Goal: Task Accomplishment & Management: Use online tool/utility

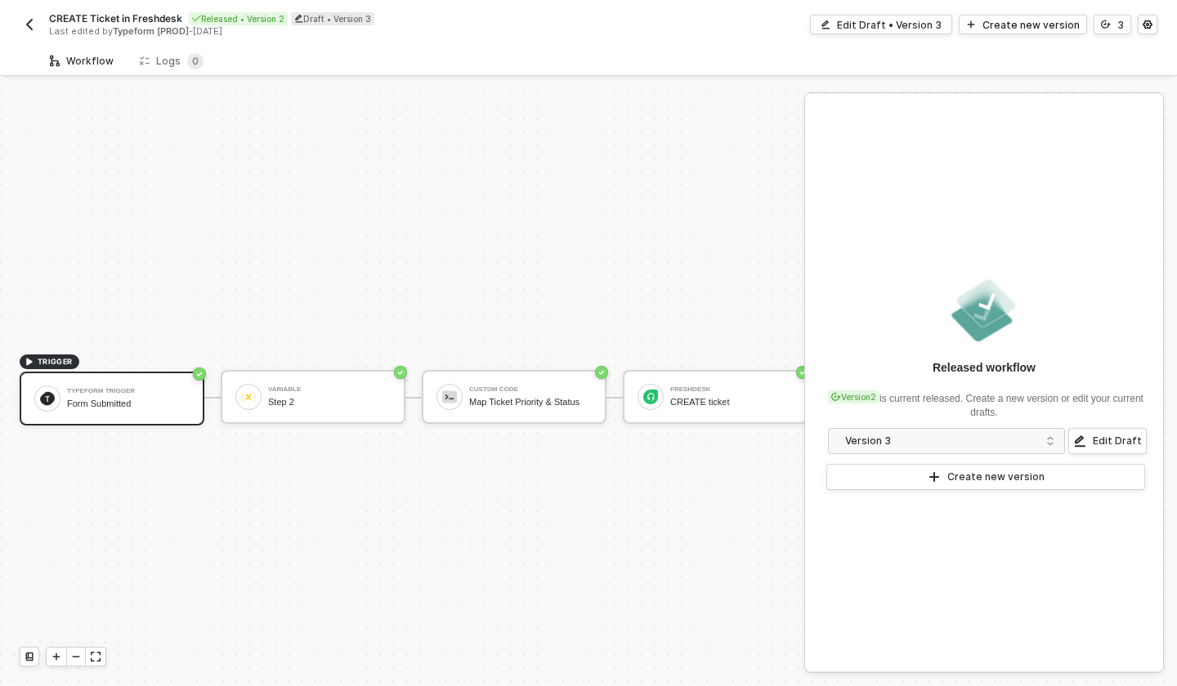
scroll to position [30, 0]
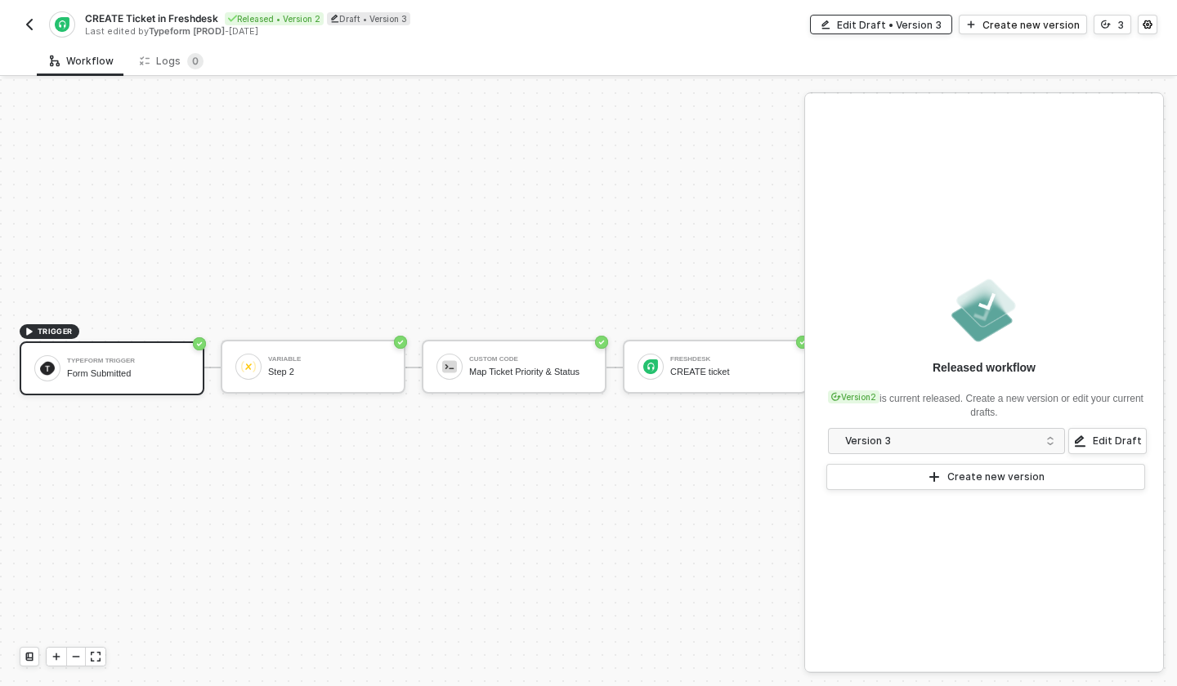
click at [911, 27] on div "Edit Draft • Version 3" at bounding box center [889, 25] width 105 height 14
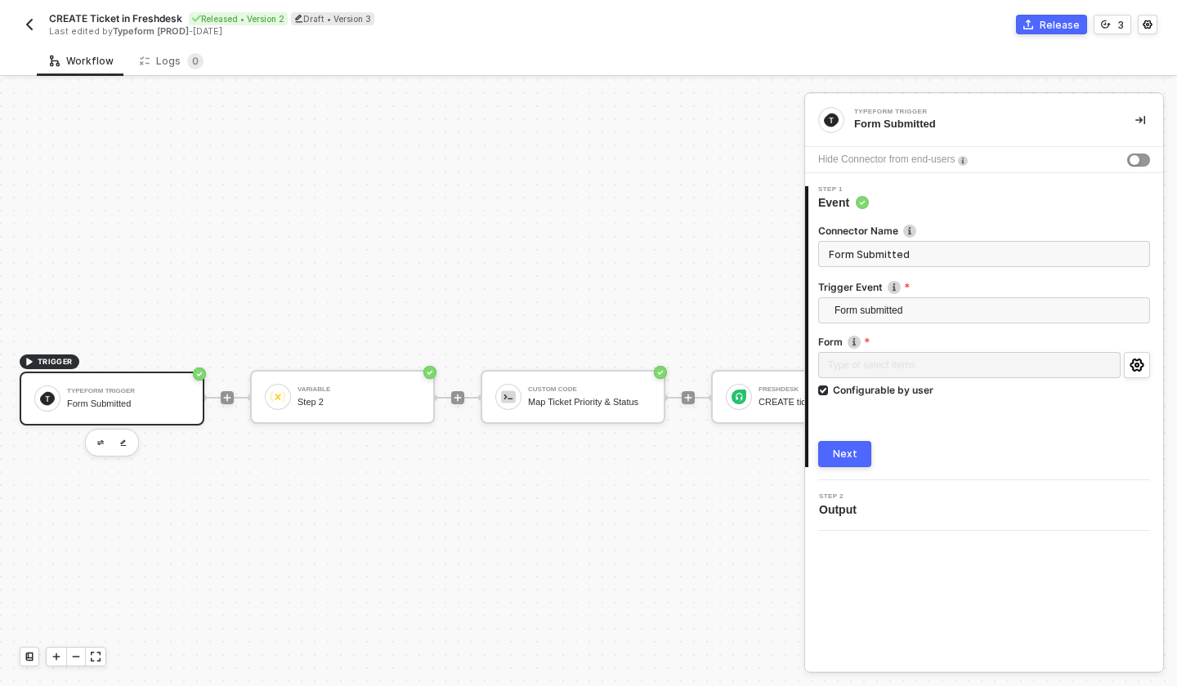
scroll to position [30, 0]
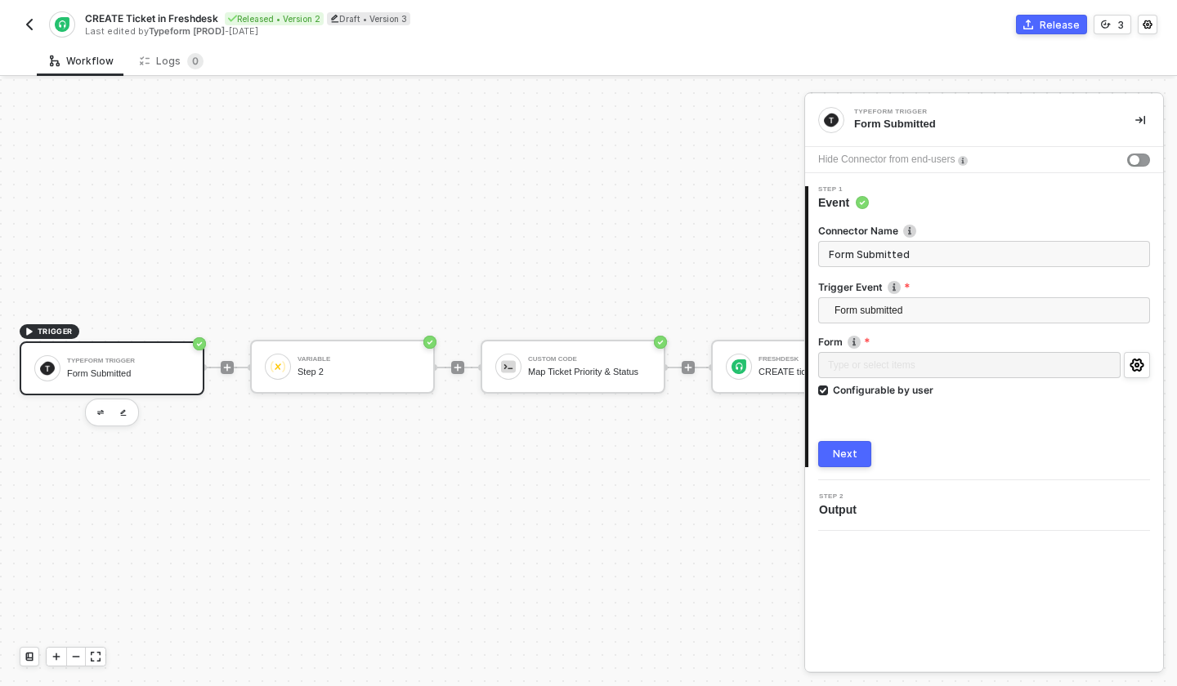
click at [18, 19] on div "CREATE Ticket in Freshdesk Released • Version 2 Draft • Version 3 Last edited b…" at bounding box center [588, 23] width 1177 height 46
click at [30, 22] on img "button" at bounding box center [29, 24] width 13 height 13
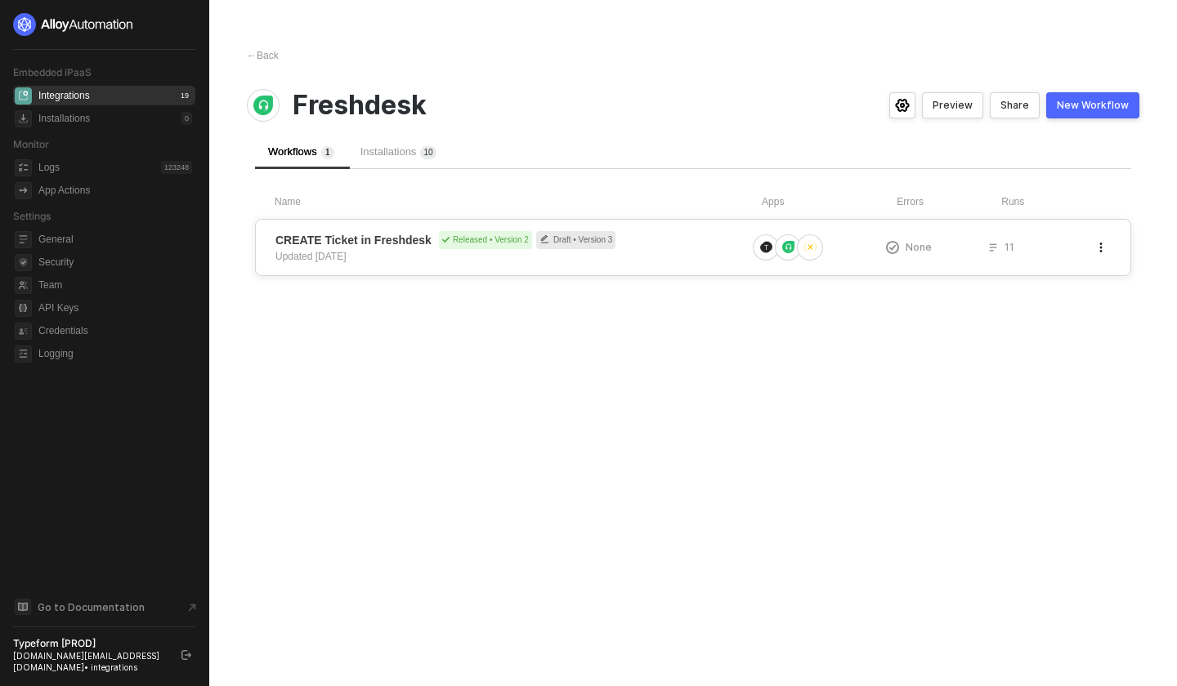
click at [604, 241] on div "Draft • Version 3" at bounding box center [575, 240] width 79 height 18
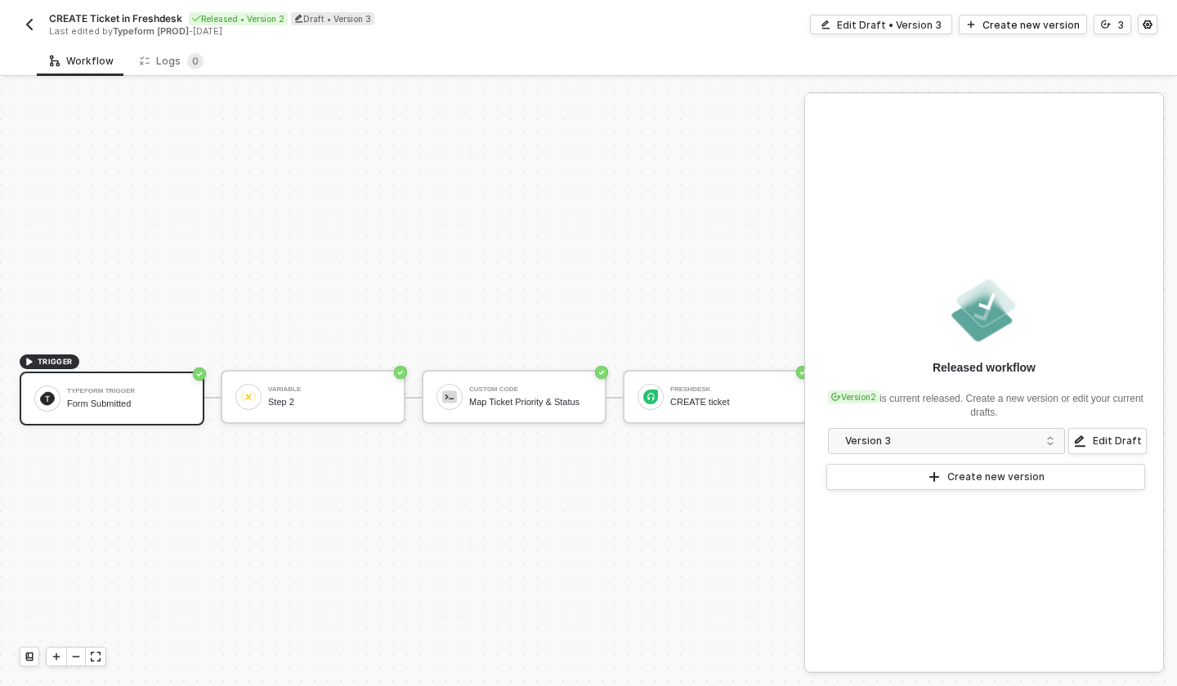
scroll to position [30, 0]
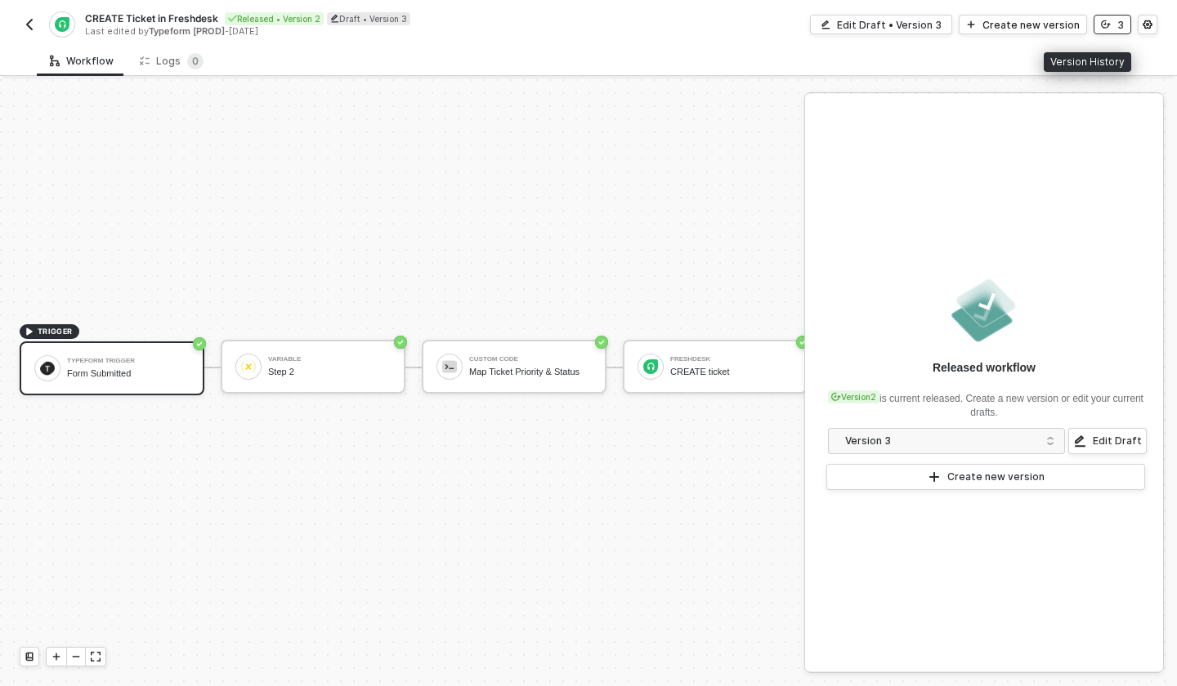
click at [1118, 22] on div "3" at bounding box center [1120, 25] width 7 height 14
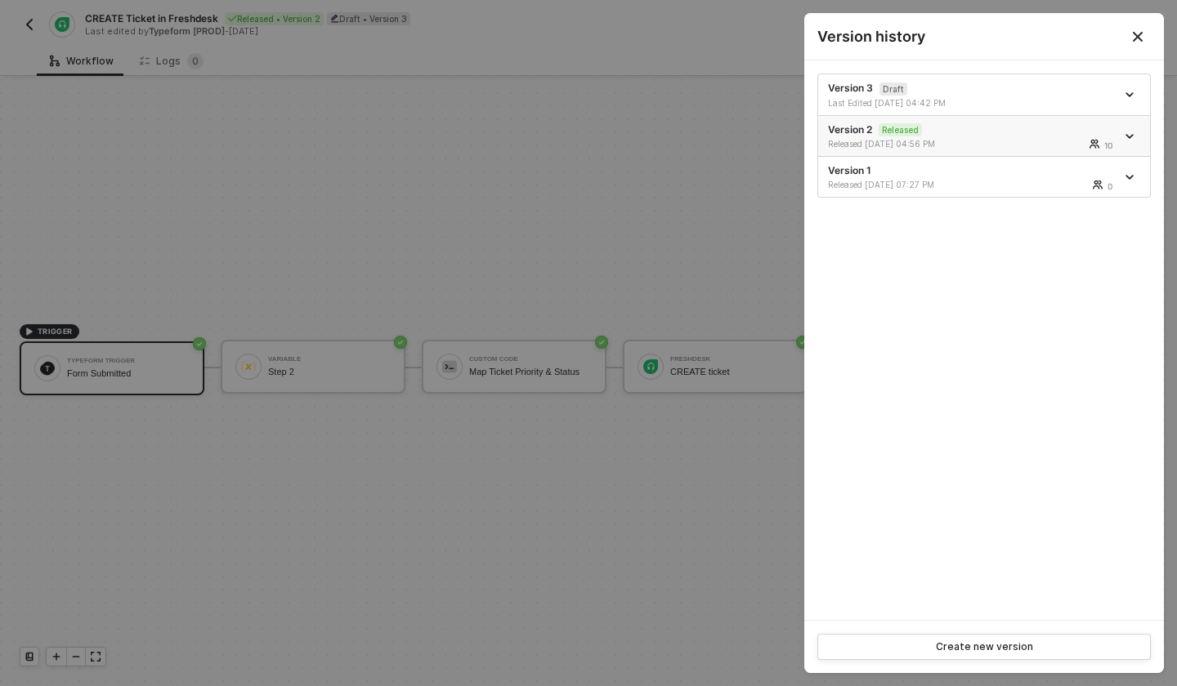
click at [968, 134] on div "Version 2 Released Released 05/27/2025 04:56 PM 10" at bounding box center [972, 137] width 288 height 28
click at [960, 135] on div "Version 2 Released Released 05/27/2025 04:56 PM 10" at bounding box center [972, 137] width 288 height 28
click at [997, 97] on div "Last Edited 09/02/2025 04:42 PM" at bounding box center [972, 102] width 288 height 11
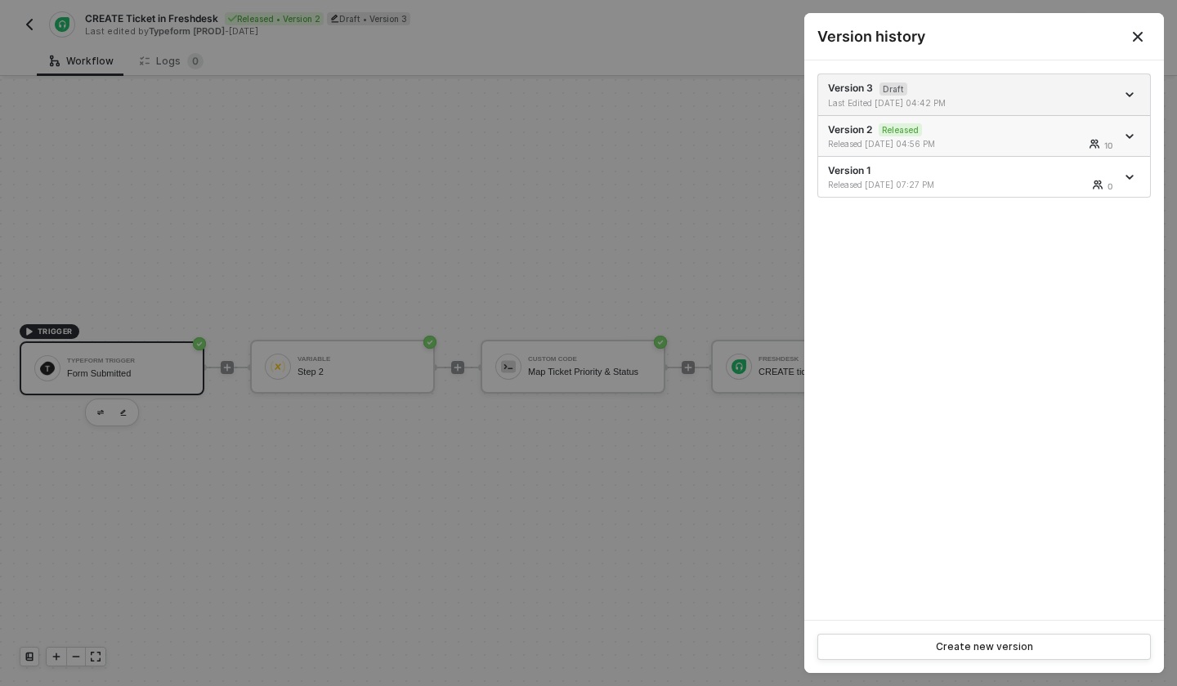
click at [983, 129] on div "Version 2 Released Released 05/27/2025 04:56 PM 10" at bounding box center [972, 137] width 288 height 28
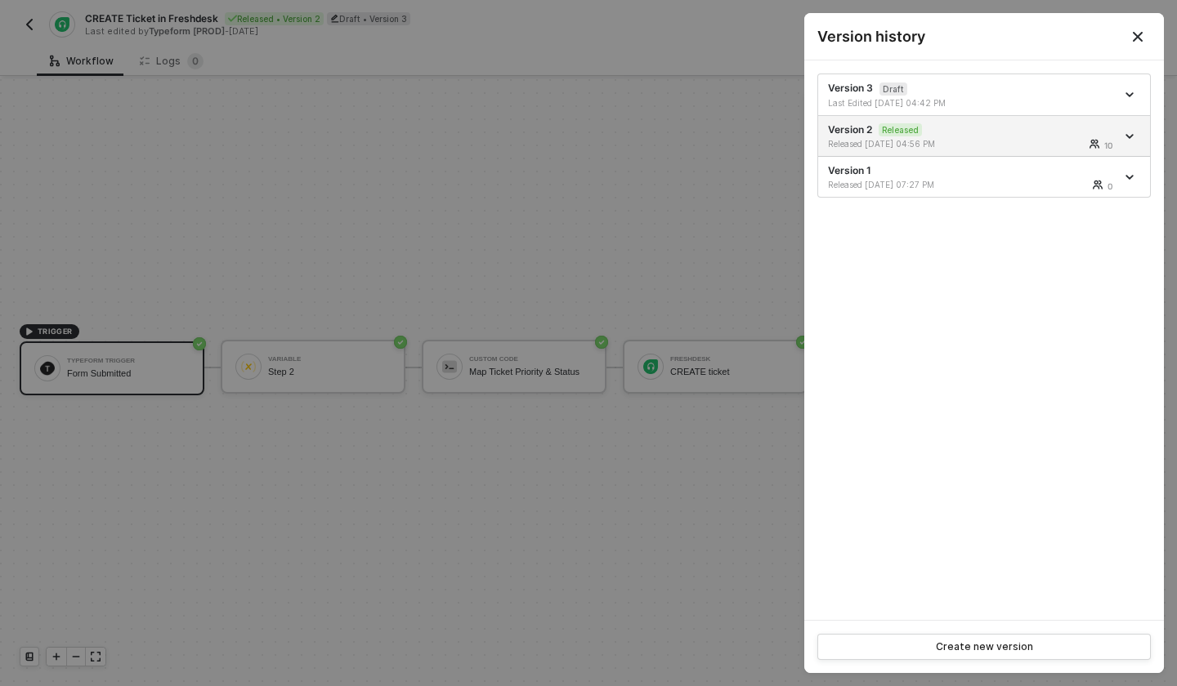
click at [1140, 34] on icon "Close" at bounding box center [1138, 37] width 10 height 10
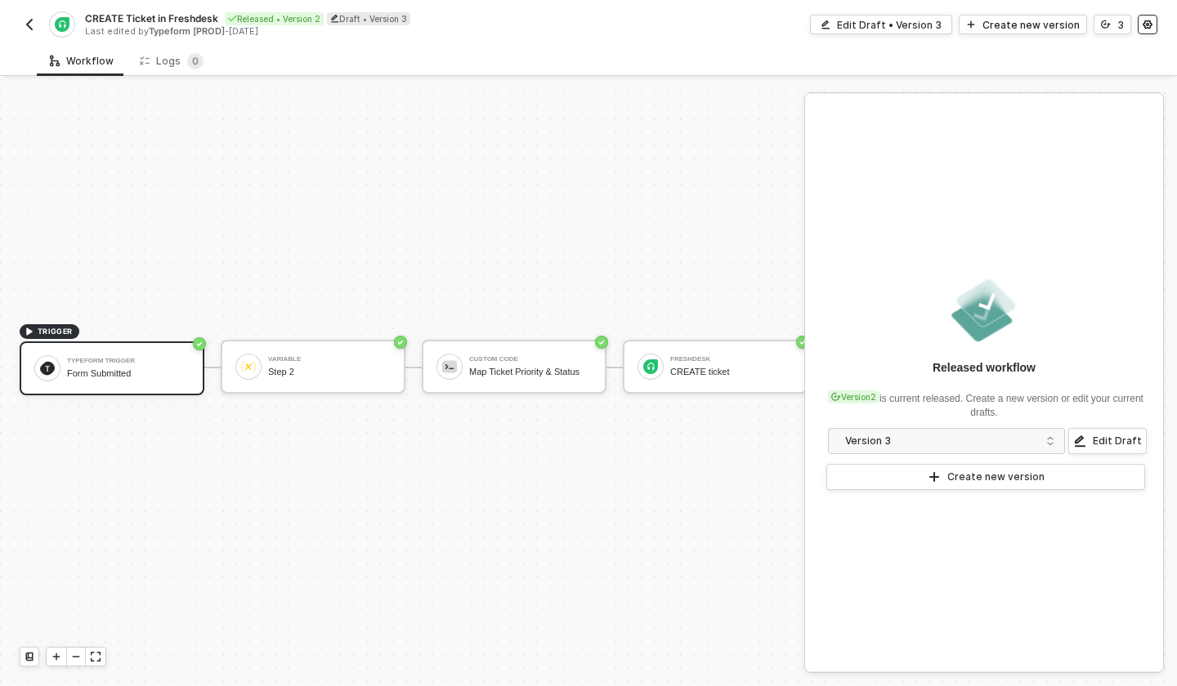
click at [1147, 27] on icon "icon-settings" at bounding box center [1146, 24] width 9 height 9
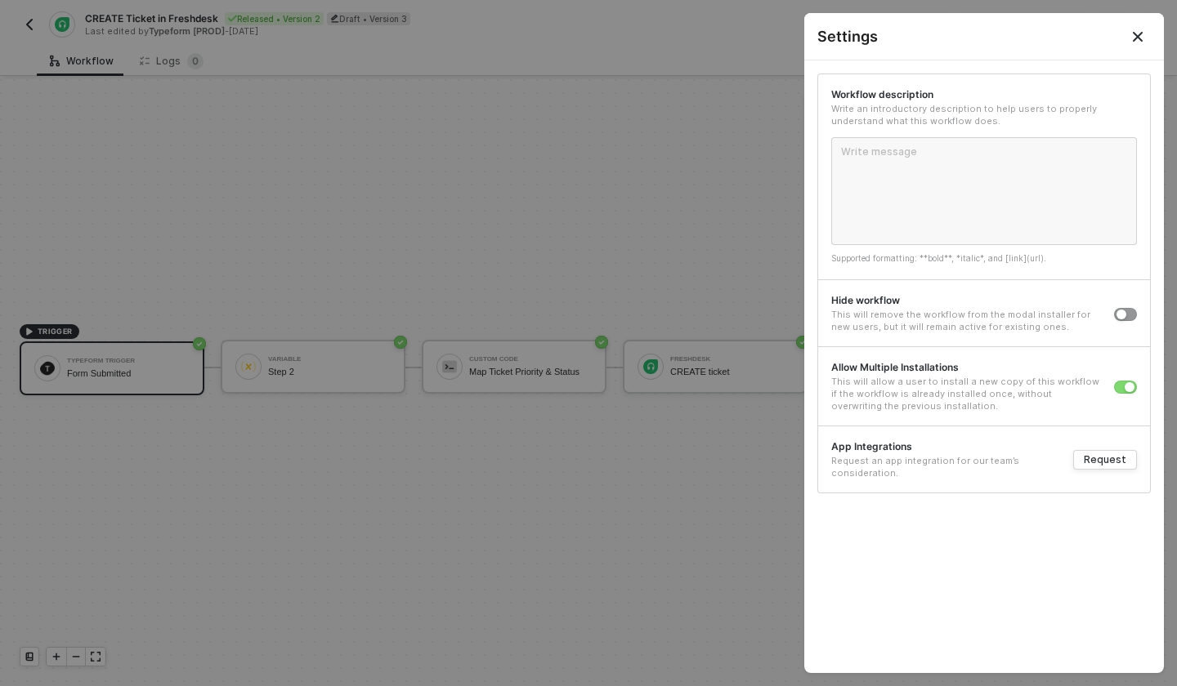
click at [1142, 35] on icon "Close" at bounding box center [1137, 36] width 13 height 13
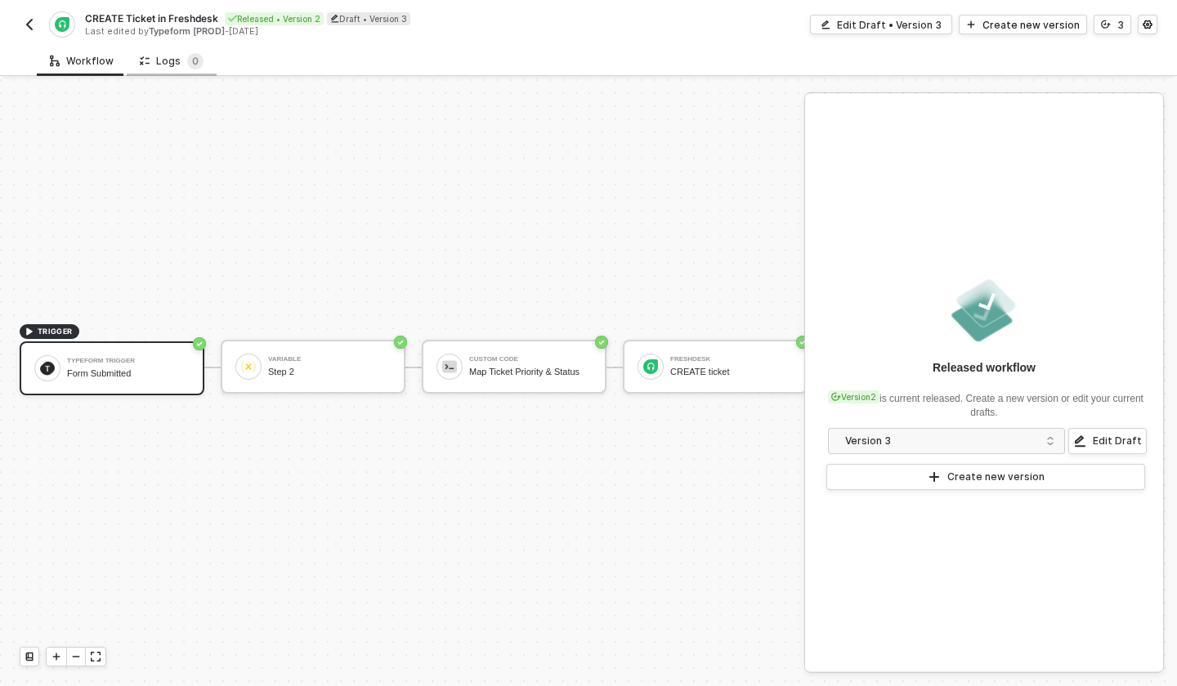
click at [178, 63] on div "Logs 0" at bounding box center [172, 61] width 64 height 16
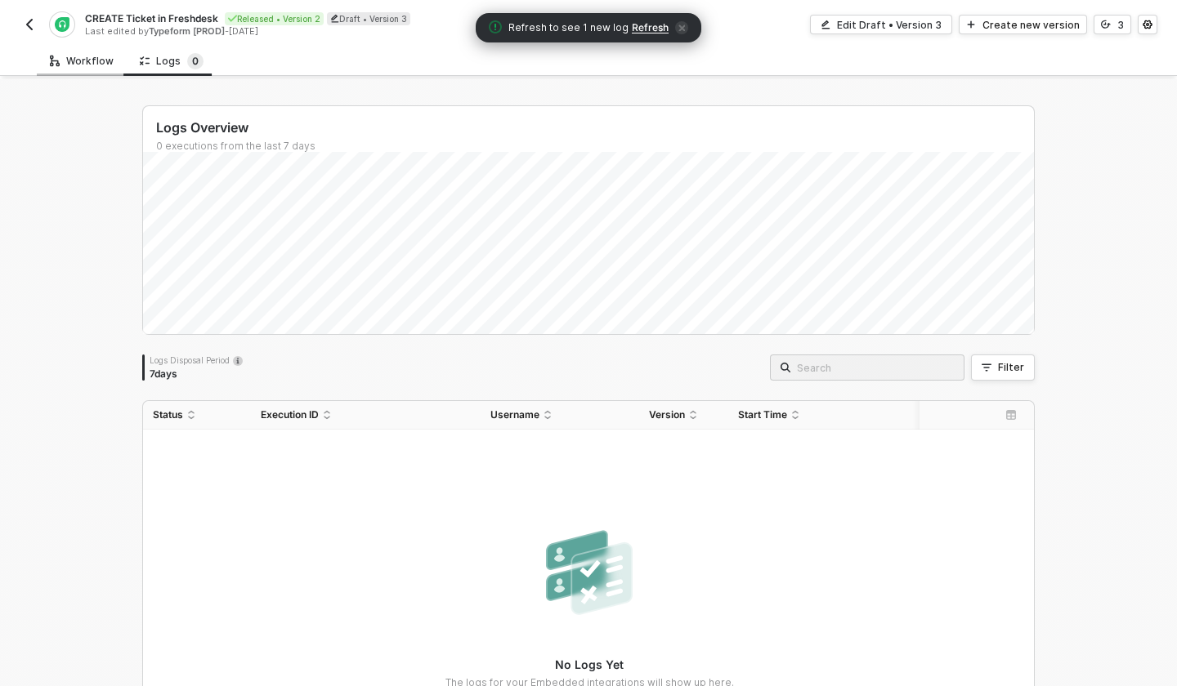
click at [92, 74] on div "Workflow" at bounding box center [82, 61] width 90 height 30
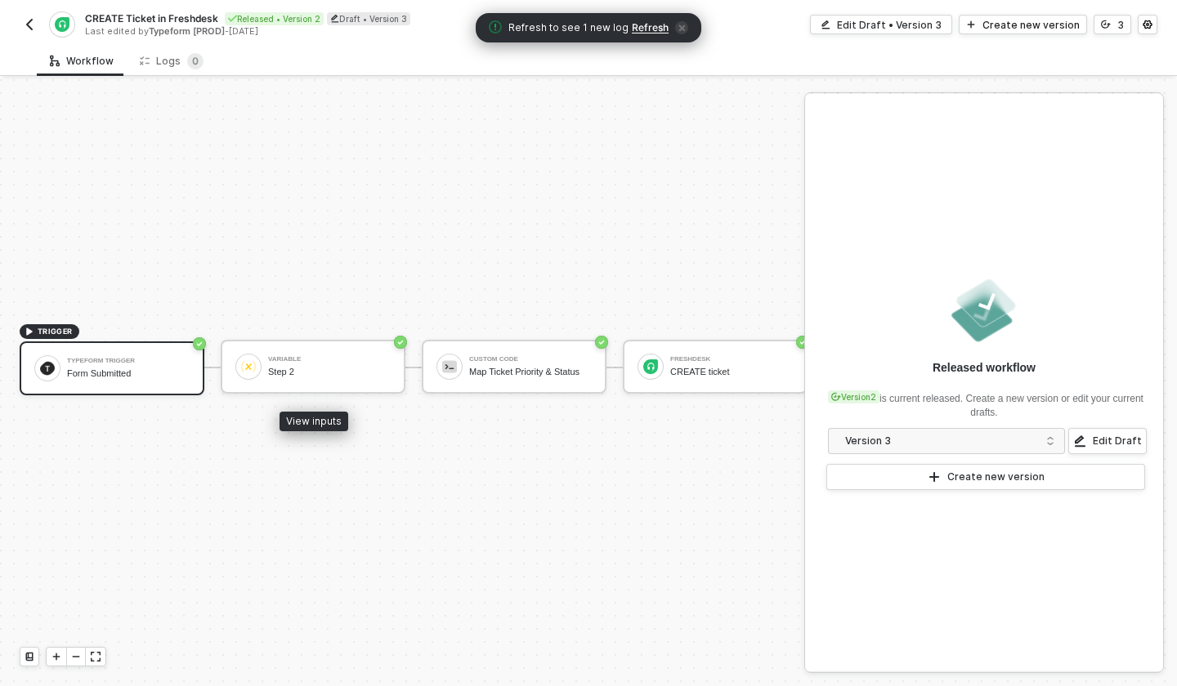
click at [116, 385] on div "Typeform Trigger Form Submitted" at bounding box center [112, 369] width 185 height 54
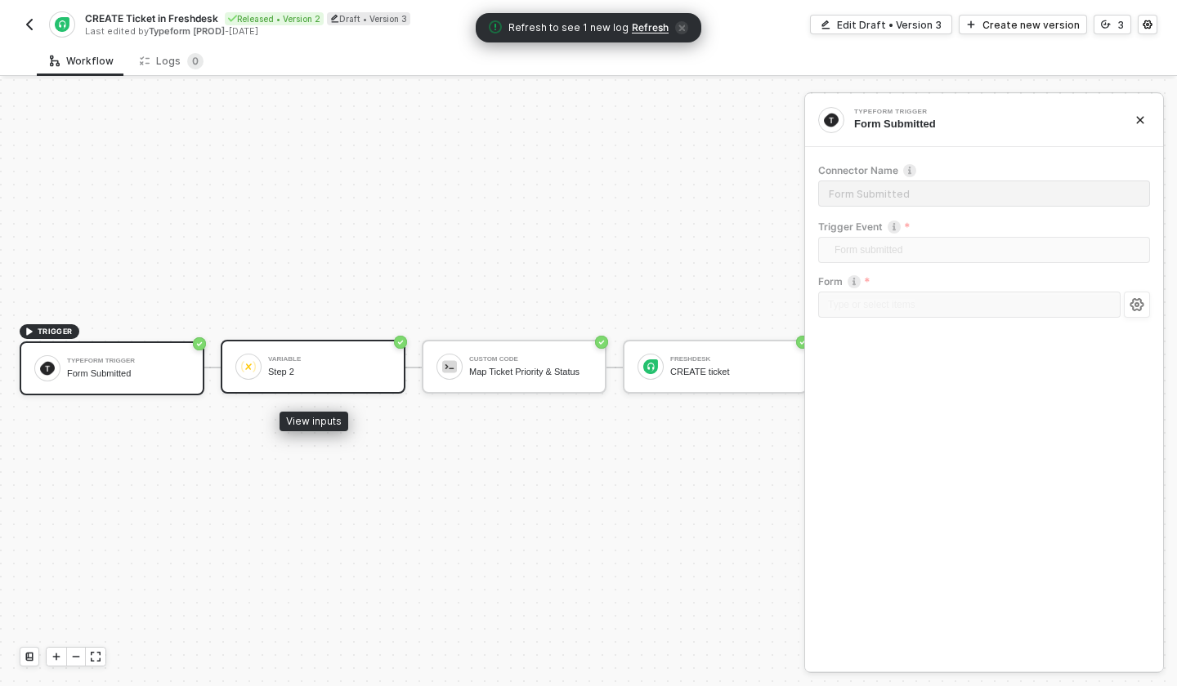
click at [312, 384] on div "Variable Step 2" at bounding box center [313, 367] width 185 height 54
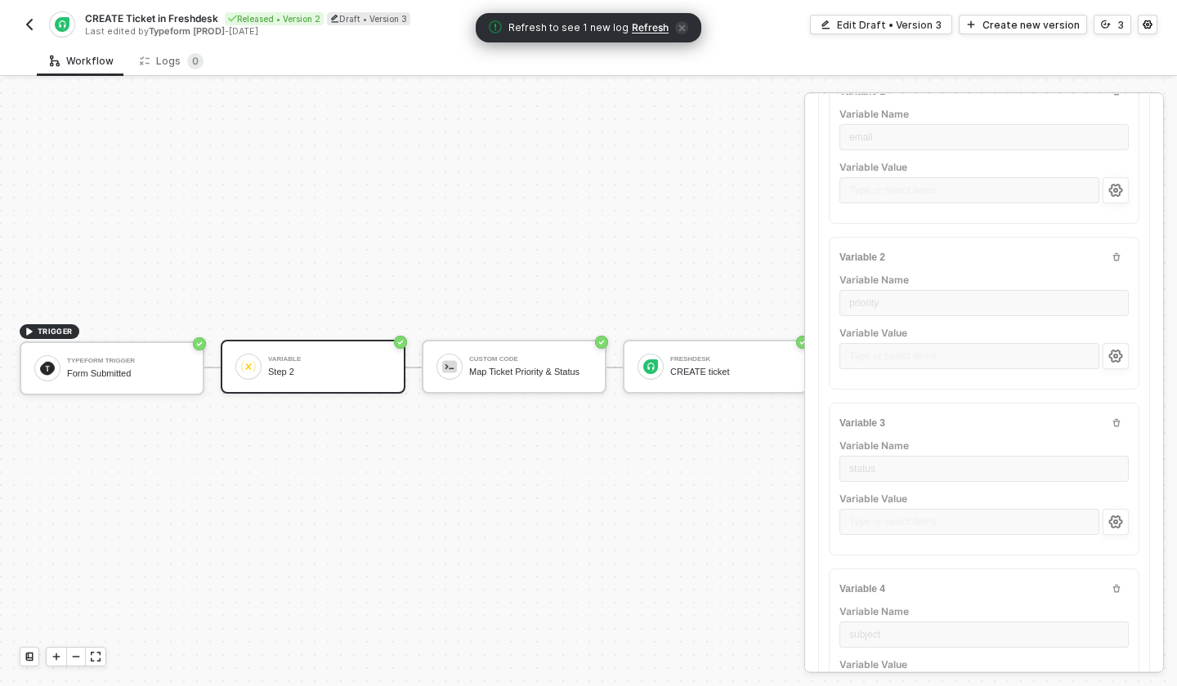
scroll to position [37, 0]
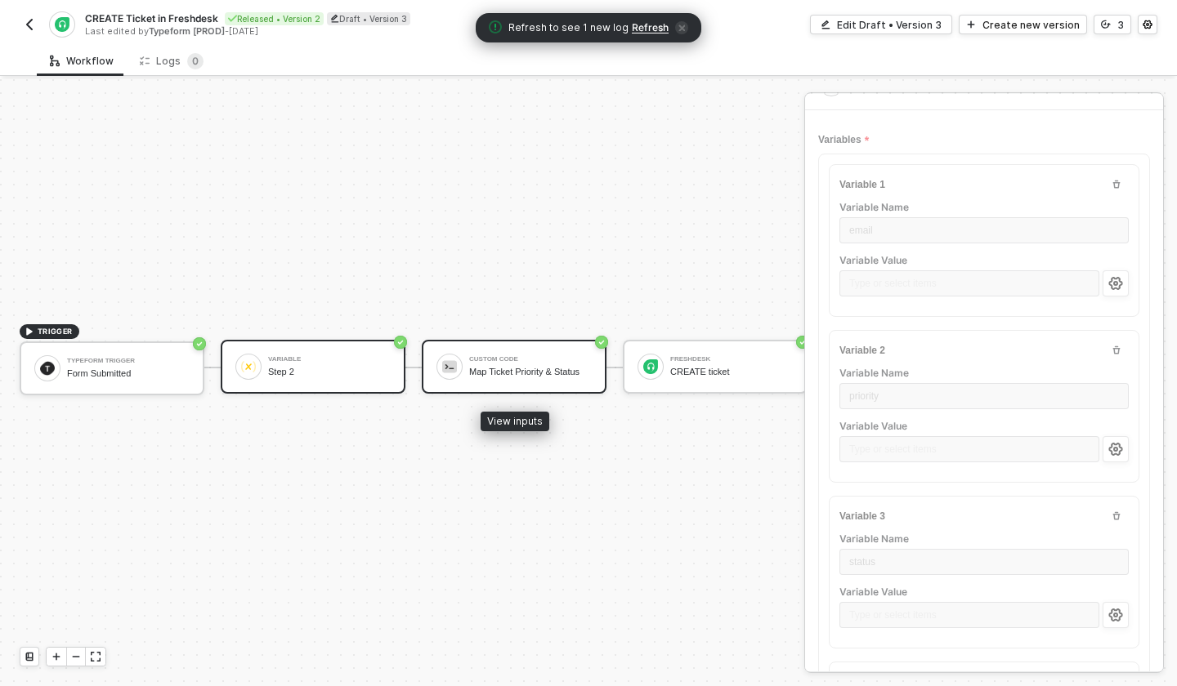
click at [552, 382] on div "Custom Code Map Ticket Priority & Status" at bounding box center [514, 367] width 185 height 54
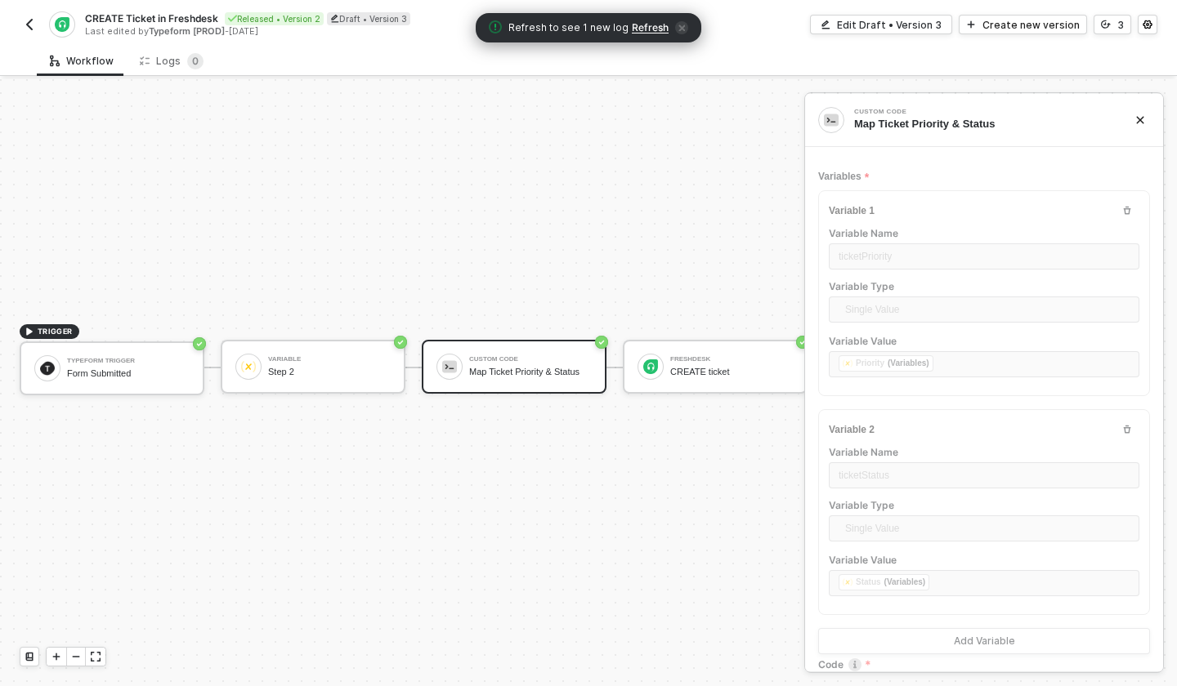
scroll to position [310, 0]
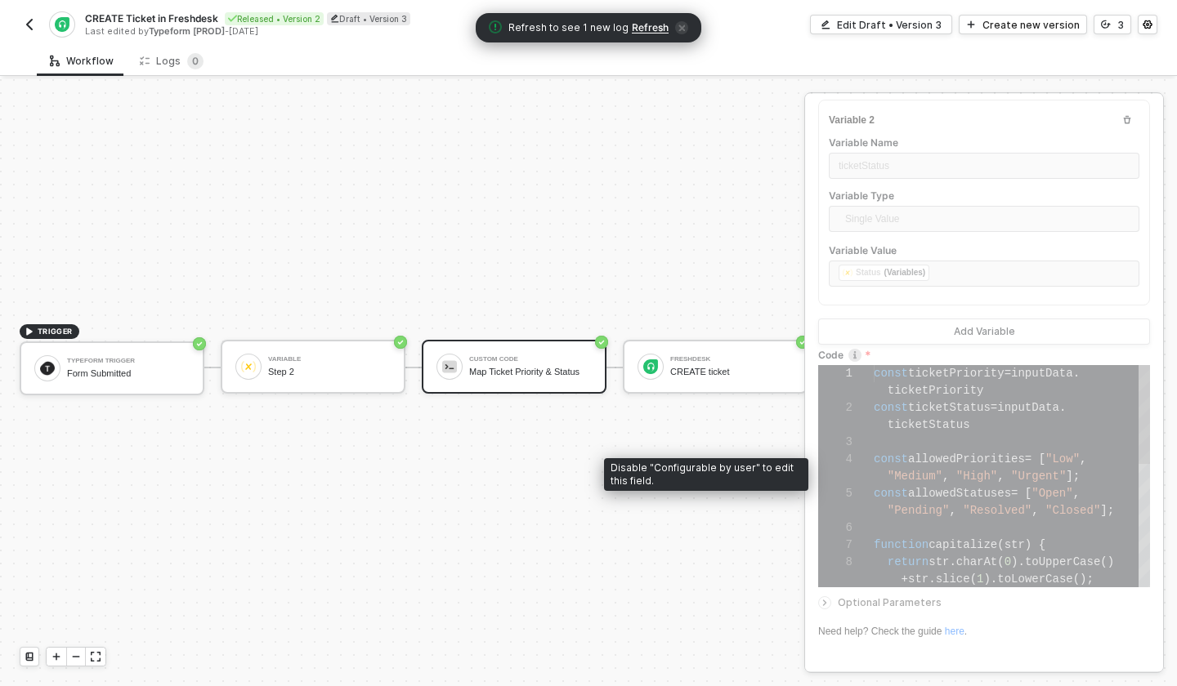
click at [940, 448] on div at bounding box center [1012, 442] width 276 height 17
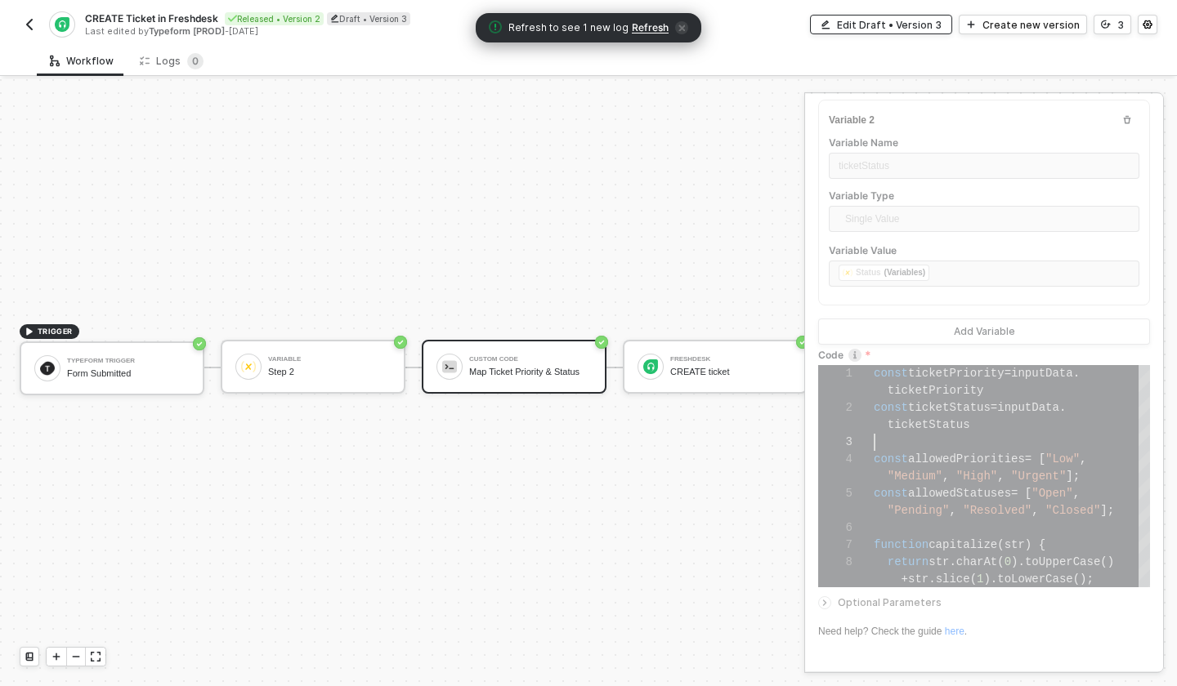
click at [940, 25] on div "Edit Draft • Version 3" at bounding box center [889, 25] width 105 height 14
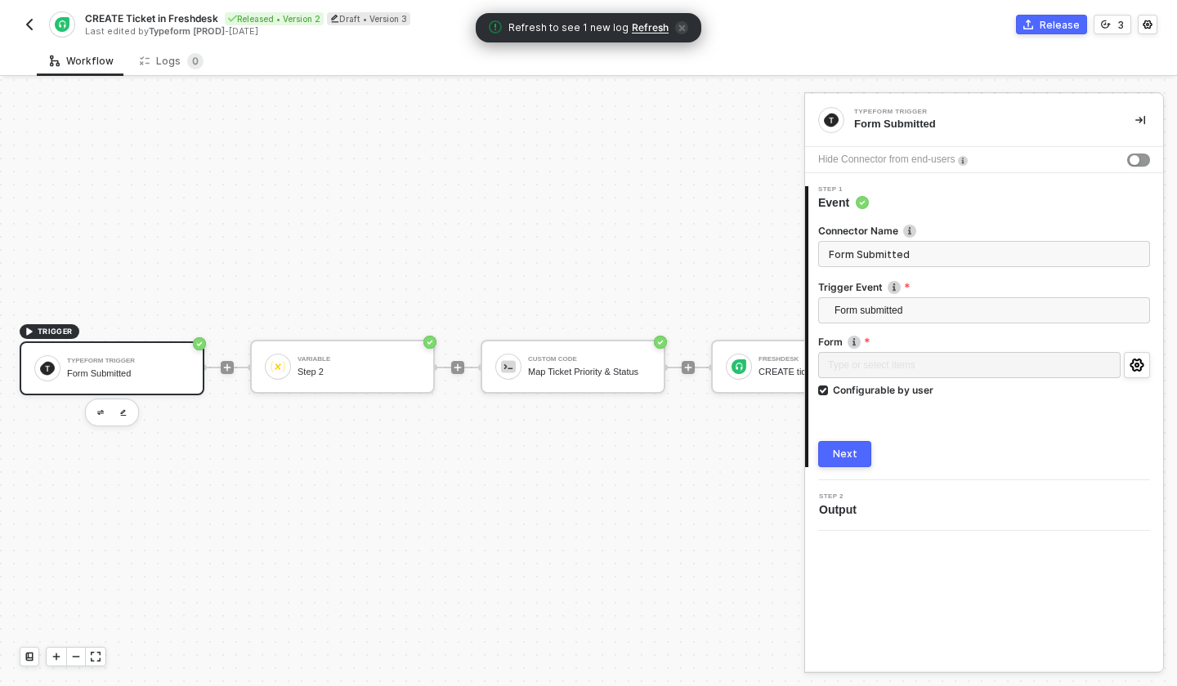
click at [127, 373] on div "Form Submitted" at bounding box center [128, 374] width 123 height 11
click at [839, 504] on span "Output" at bounding box center [841, 510] width 44 height 16
click at [865, 456] on button "Next" at bounding box center [844, 454] width 53 height 26
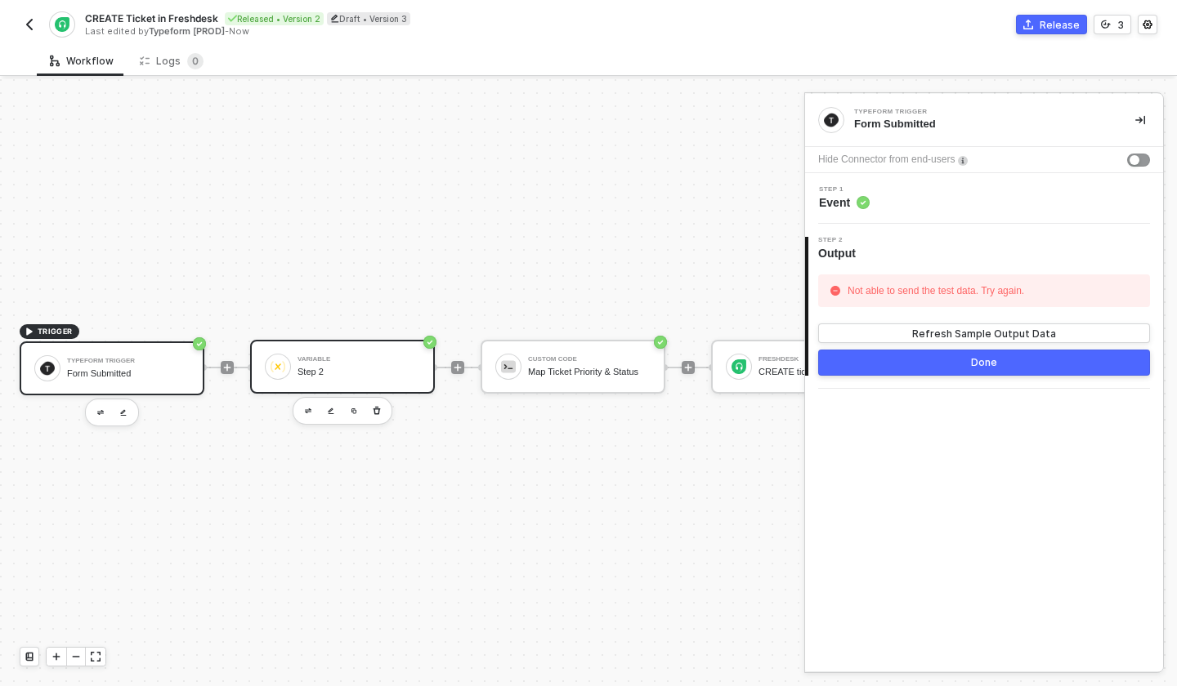
click at [323, 355] on div "Variable Step 2" at bounding box center [358, 366] width 123 height 31
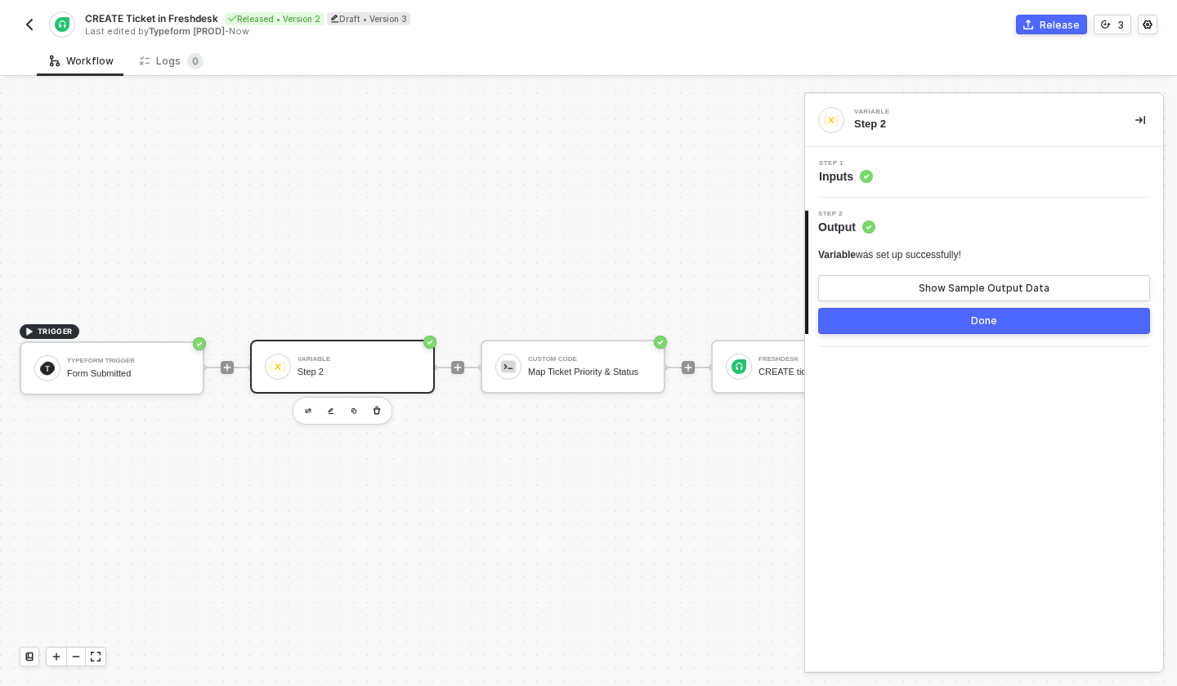
click at [877, 172] on div "Step 1 Inputs" at bounding box center [986, 172] width 354 height 25
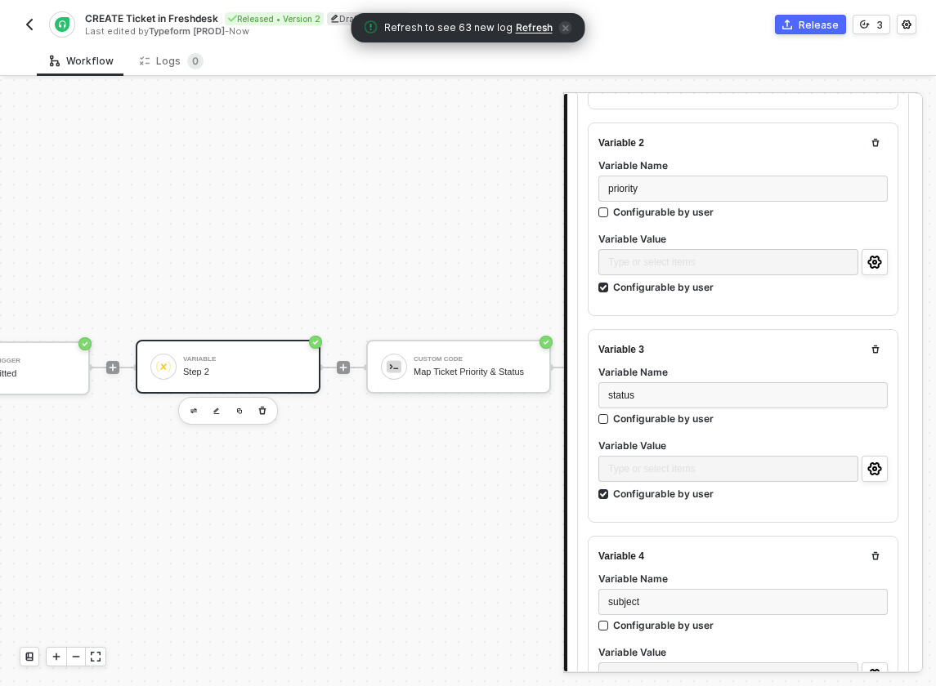
scroll to position [30, 167]
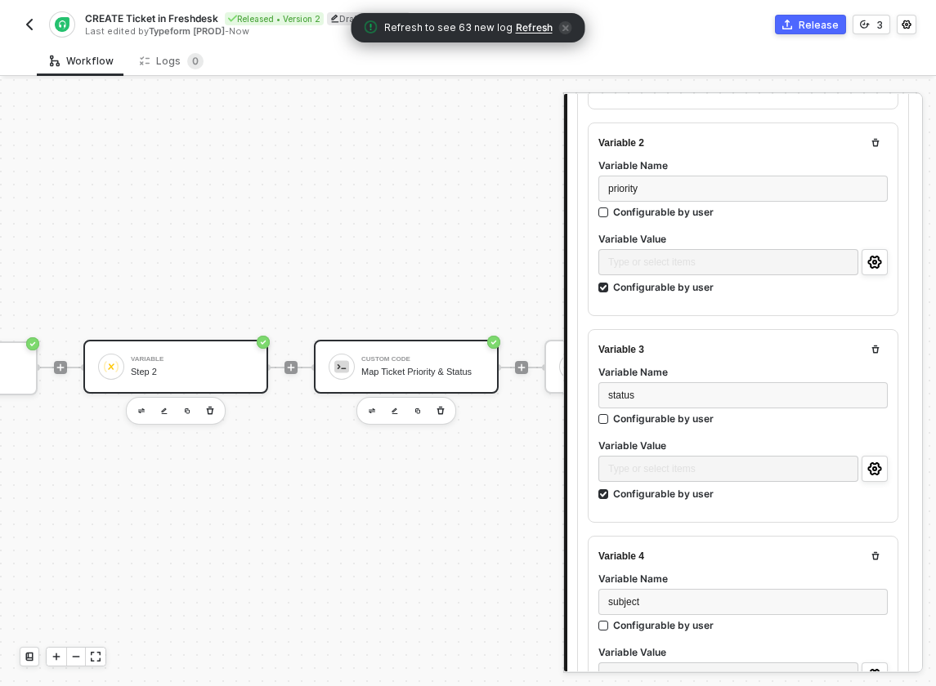
click at [400, 370] on div "Map Ticket Priority & Status" at bounding box center [422, 372] width 123 height 11
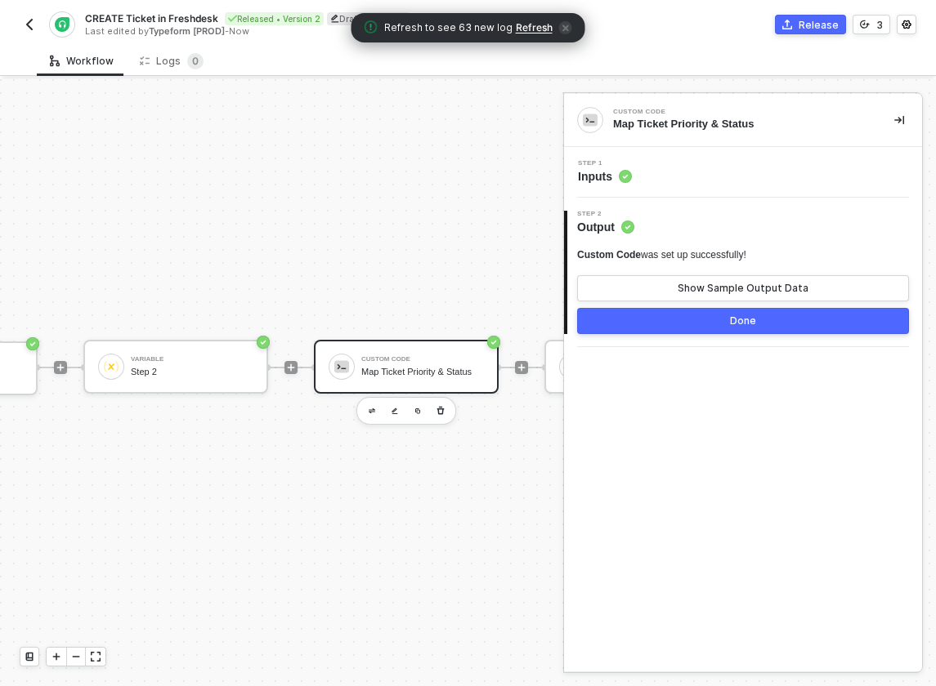
click at [649, 185] on div "Step 1 Inputs" at bounding box center [743, 172] width 358 height 51
click at [614, 168] on div "Step 1 Inputs" at bounding box center [605, 172] width 54 height 25
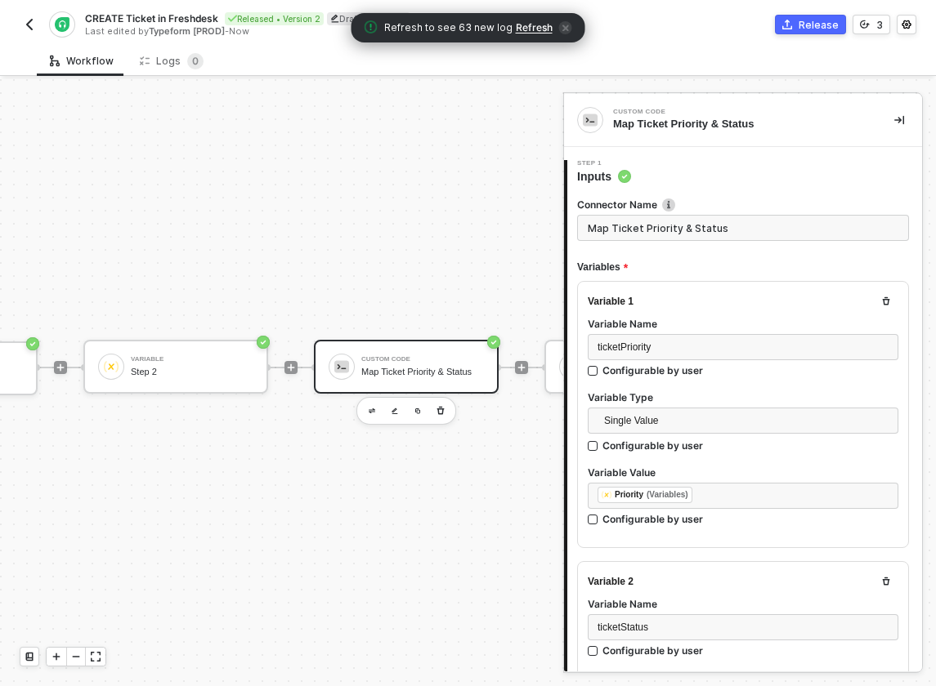
type textarea "const ticketPriority = inputData.ticketPriority const ticketStatus = inputData.…"
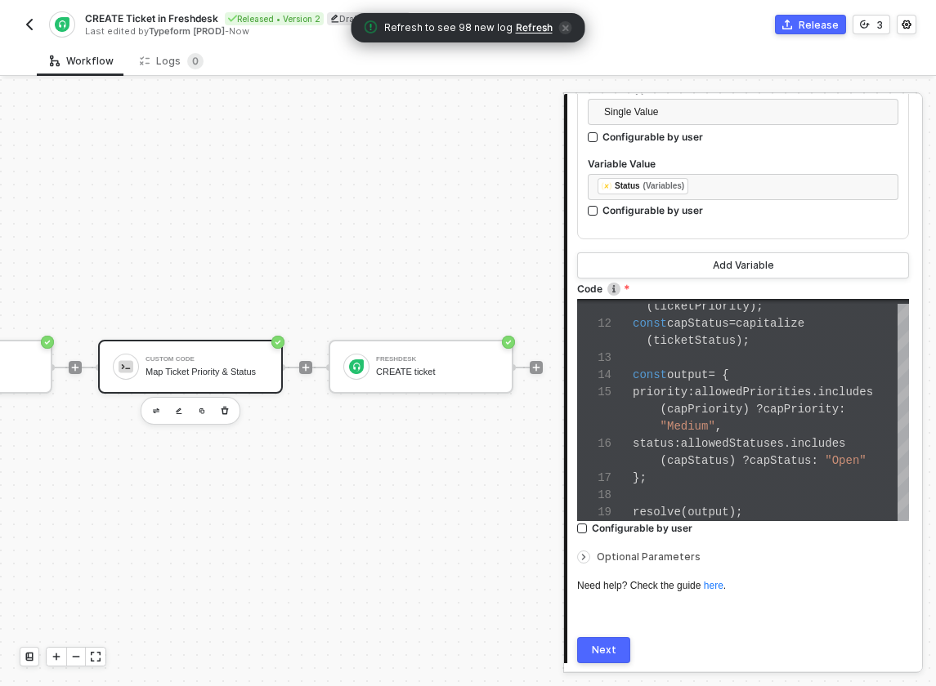
scroll to position [30, 437]
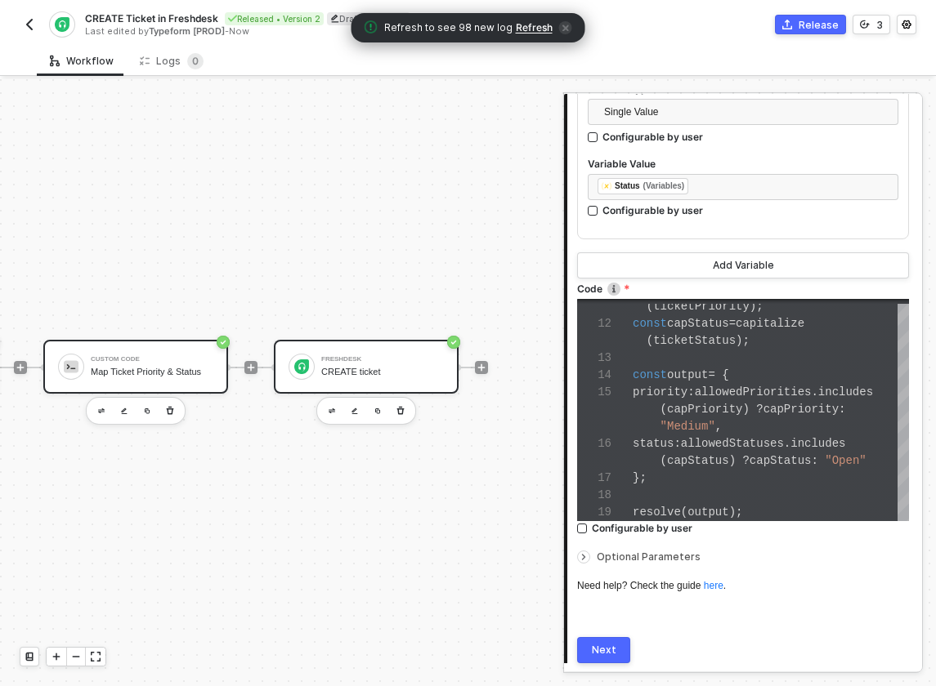
click at [361, 377] on div "CREATE ticket" at bounding box center [382, 372] width 123 height 11
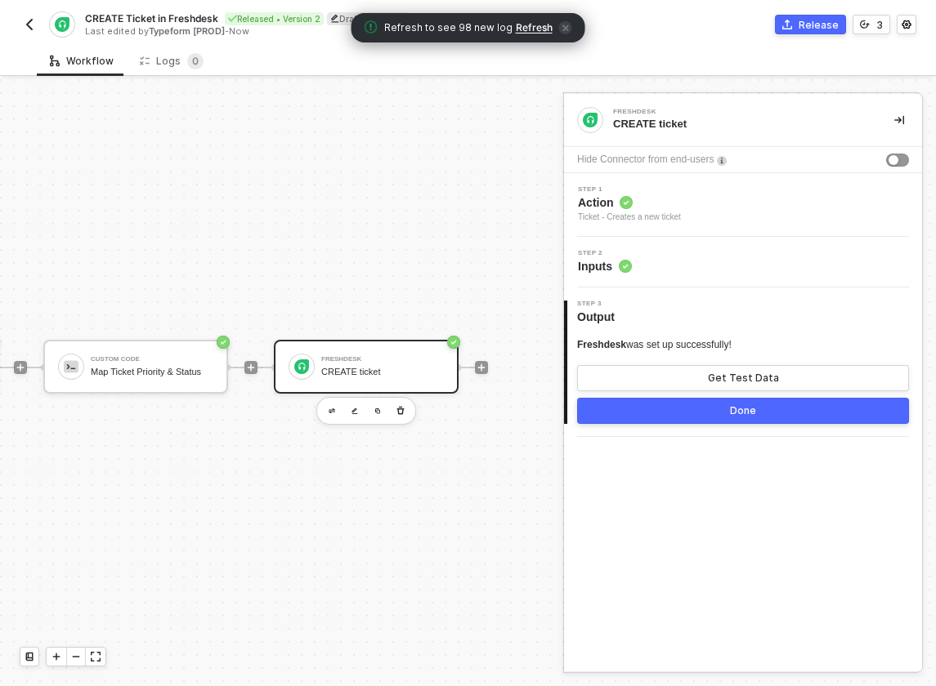
click at [651, 213] on div "Ticket - Creates a new ticket" at bounding box center [629, 217] width 103 height 13
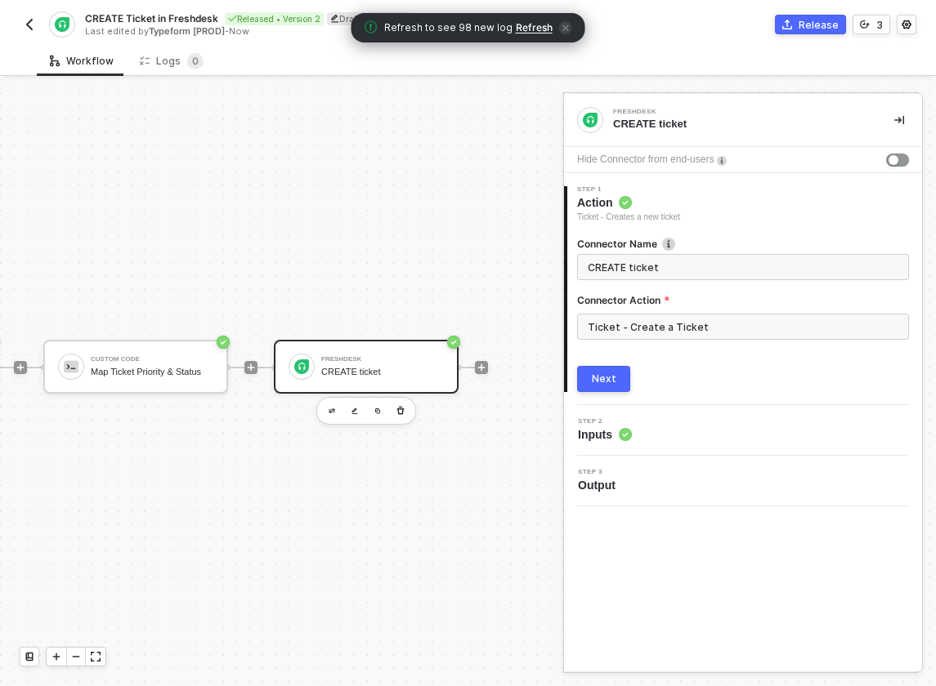
click at [633, 440] on div "Step 2 Inputs" at bounding box center [745, 430] width 354 height 25
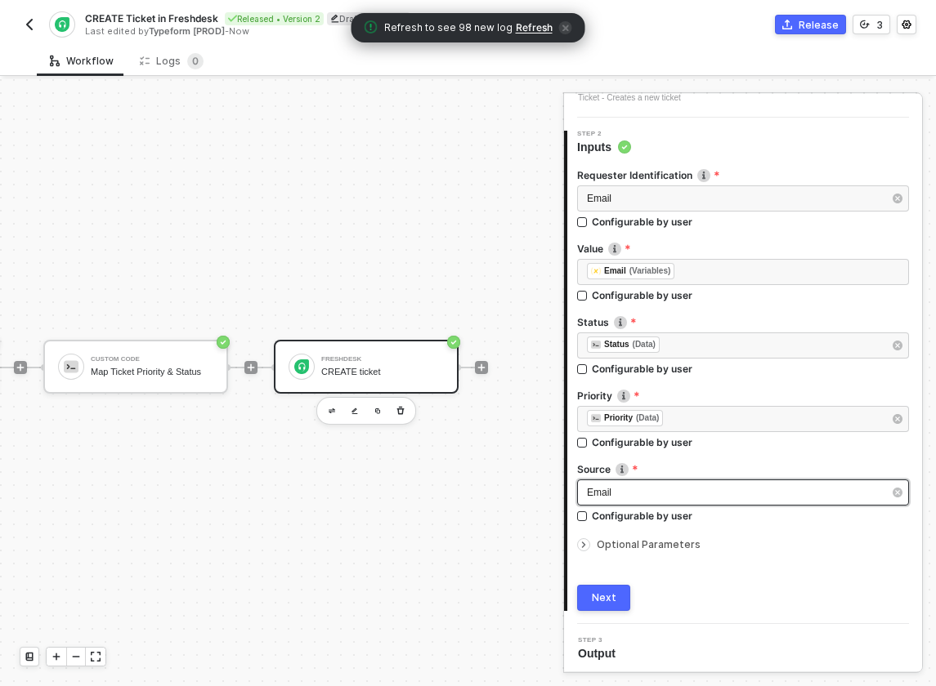
scroll to position [123, 0]
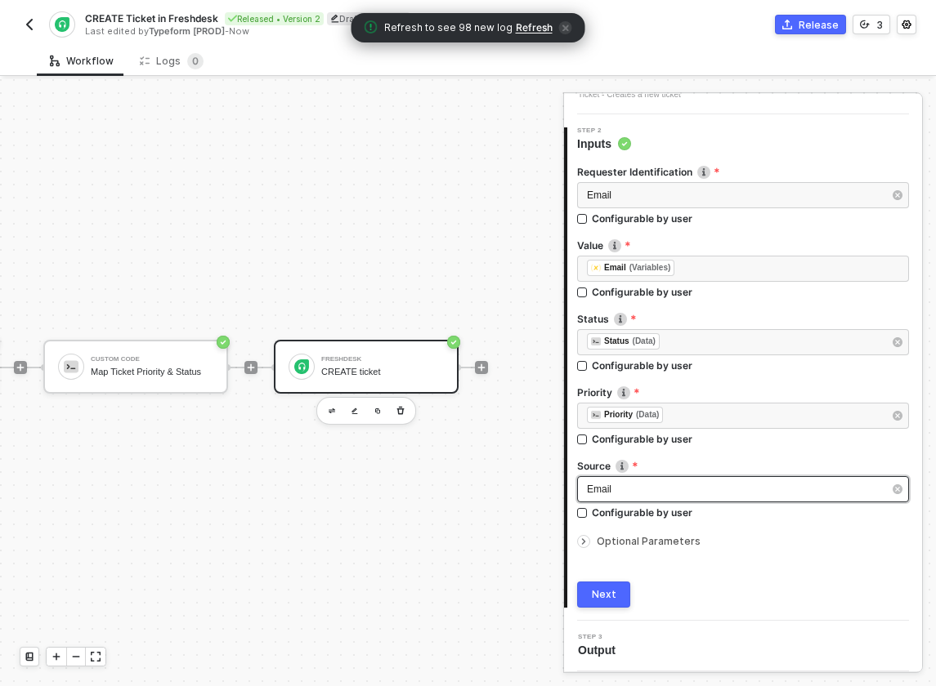
click at [599, 485] on span "Email" at bounding box center [599, 489] width 25 height 11
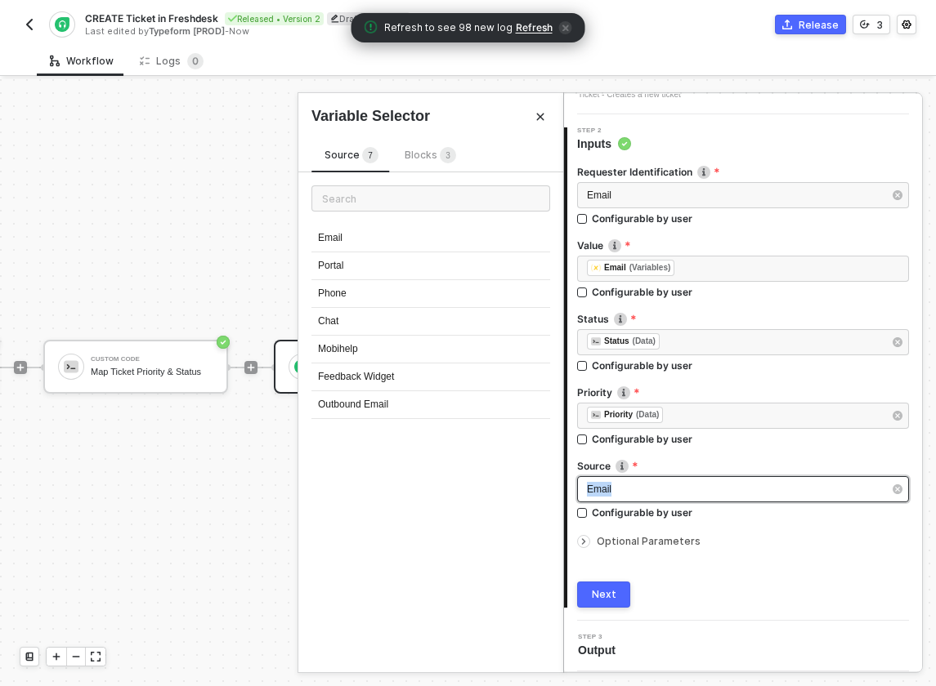
click at [599, 485] on span "Email" at bounding box center [599, 489] width 25 height 11
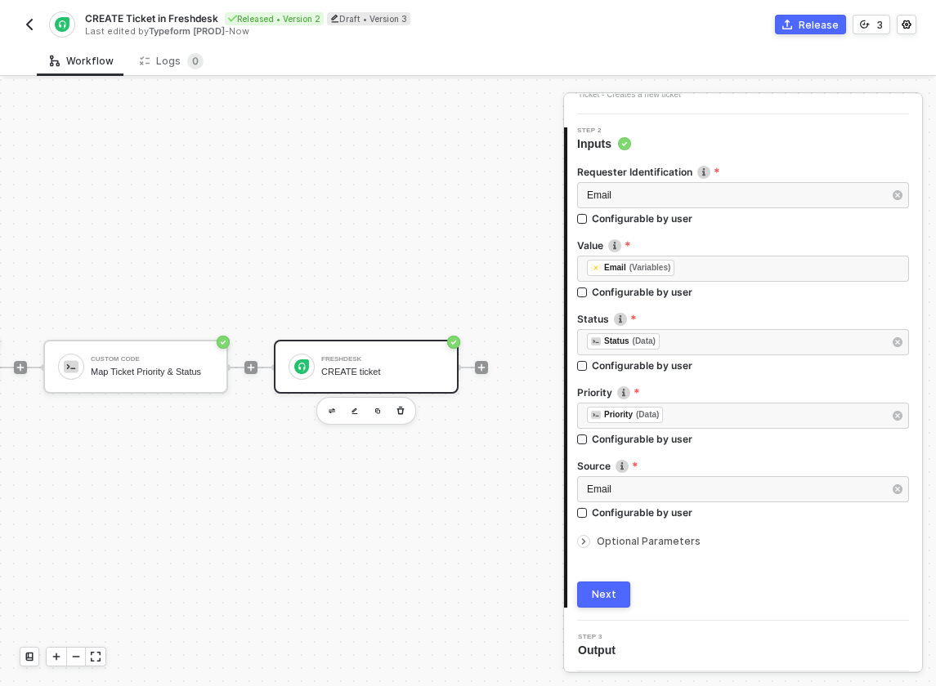
click at [34, 25] on img "button" at bounding box center [29, 24] width 13 height 13
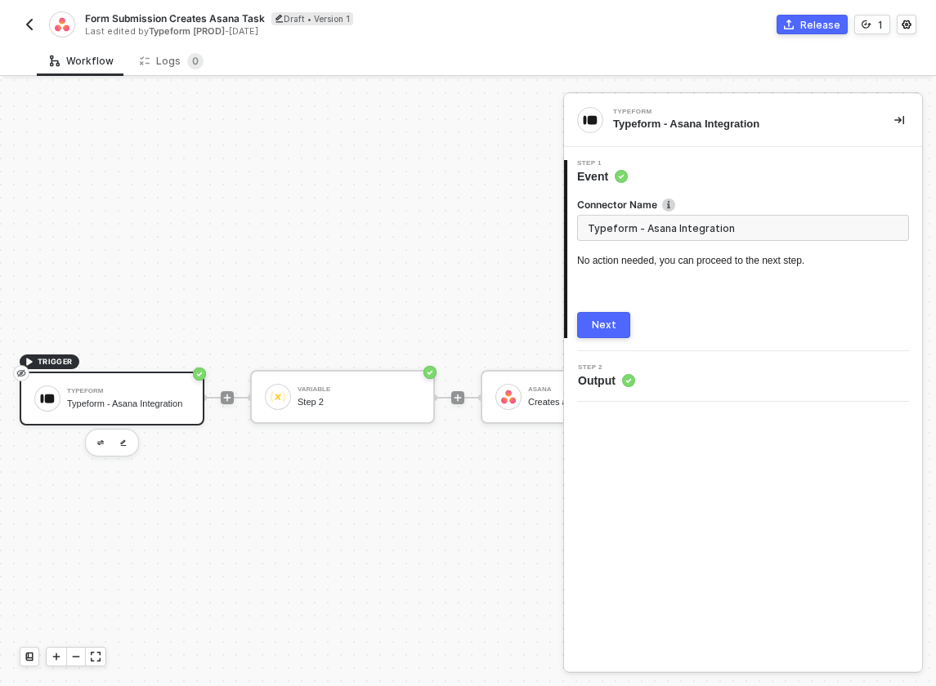
scroll to position [30, 0]
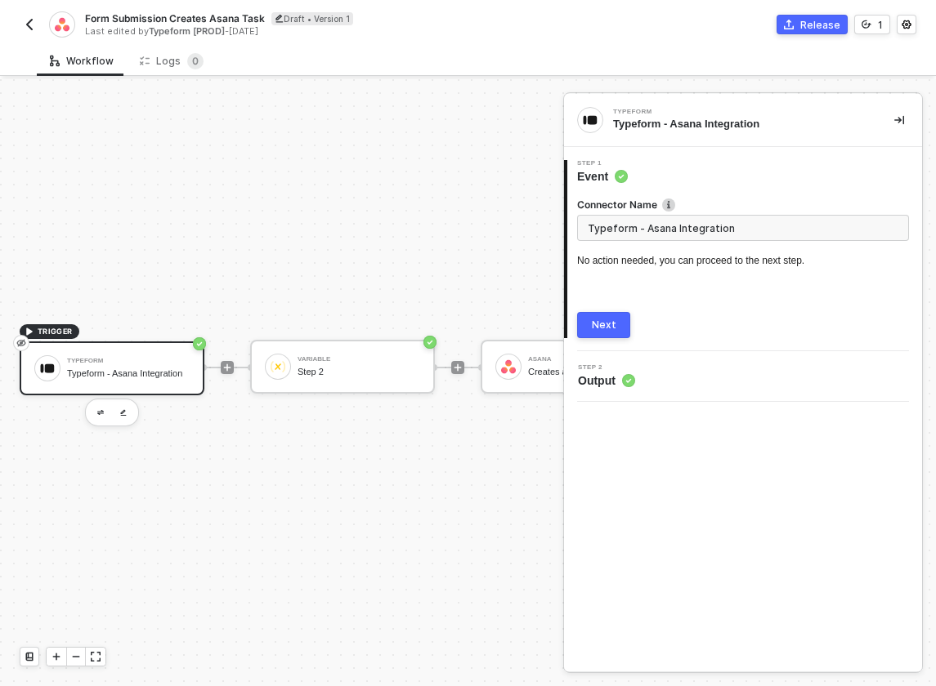
click at [594, 376] on span "Output" at bounding box center [606, 381] width 57 height 16
click at [354, 351] on div "Variable Step 2" at bounding box center [342, 367] width 185 height 54
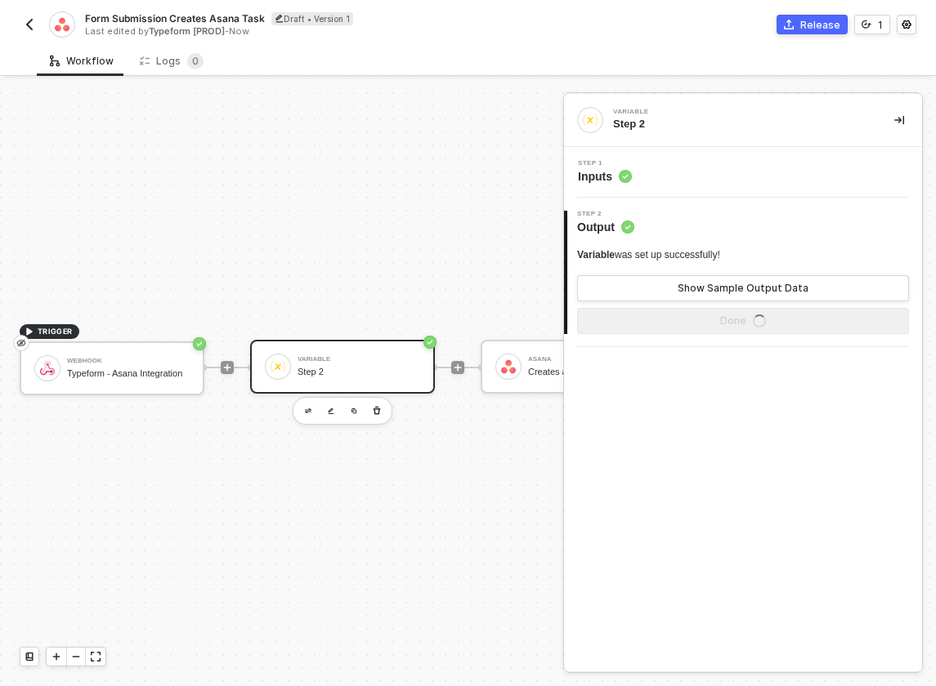
click at [696, 178] on div "Step 1 Inputs" at bounding box center [745, 172] width 354 height 25
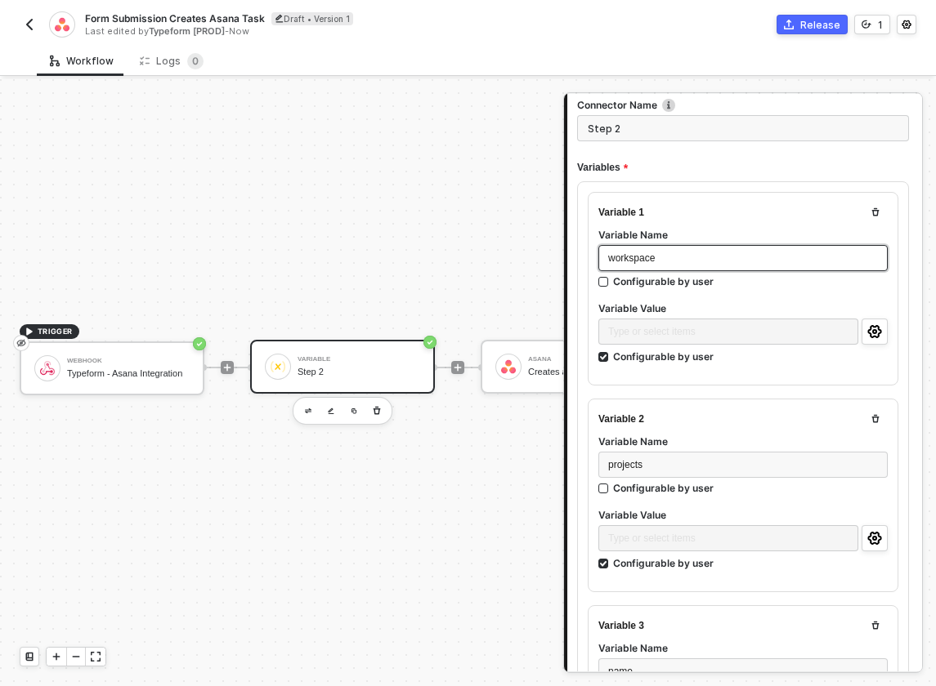
scroll to position [101, 0]
click at [642, 259] on span "workspace" at bounding box center [631, 257] width 47 height 11
copy span "workspace"
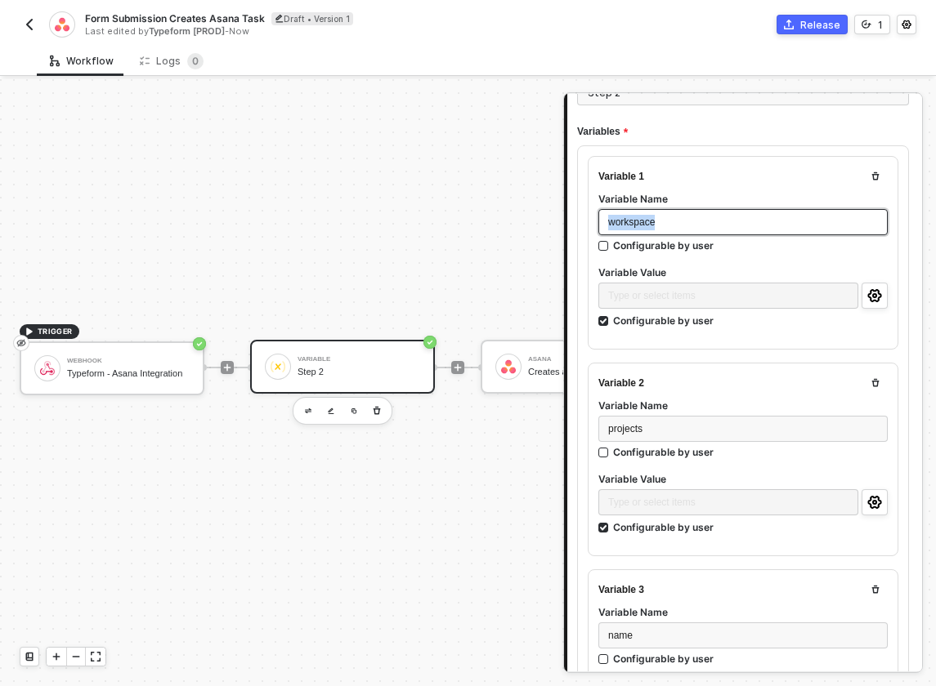
scroll to position [0, 0]
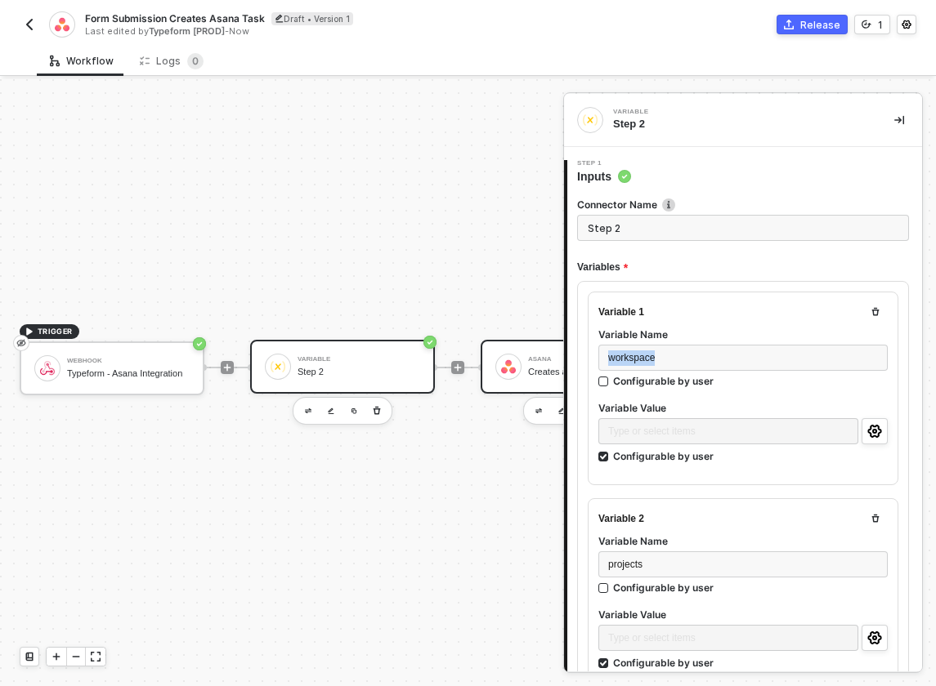
click at [517, 380] on div "[PERSON_NAME] Creates a new Task" at bounding box center [573, 367] width 185 height 54
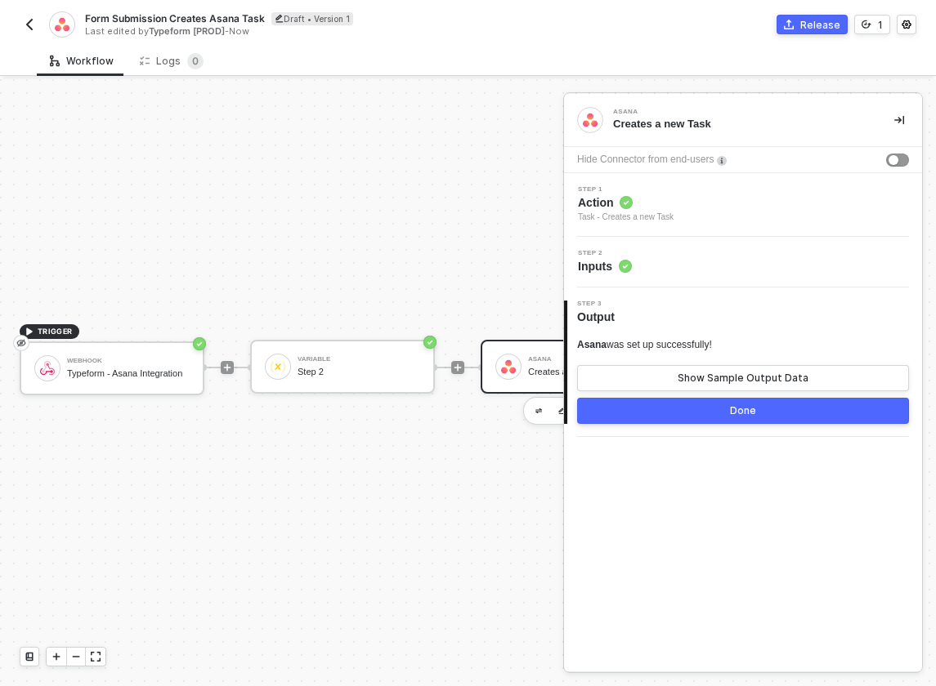
click at [646, 199] on span "Action" at bounding box center [626, 202] width 96 height 16
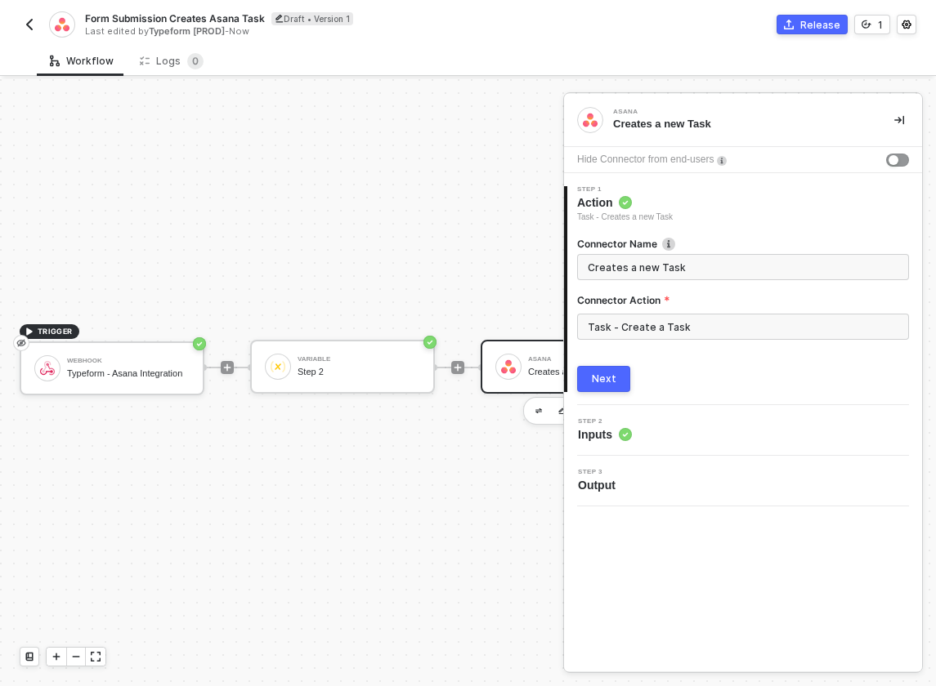
click at [621, 425] on div "Step 2 Inputs" at bounding box center [605, 430] width 54 height 25
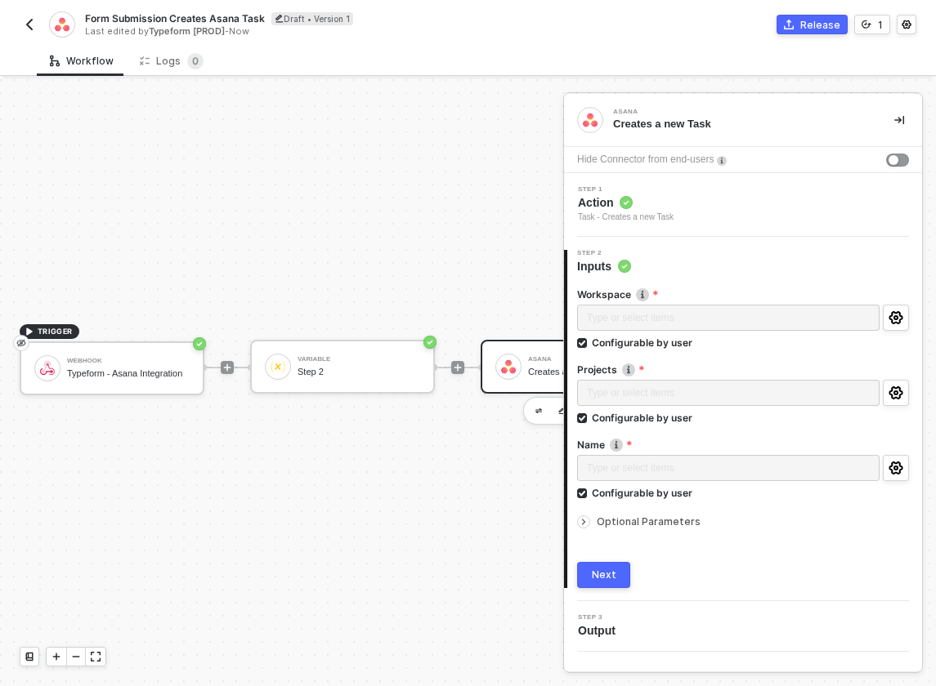
click at [602, 628] on span "Output" at bounding box center [600, 631] width 44 height 16
click at [334, 364] on div "Variable Step 2" at bounding box center [358, 366] width 123 height 31
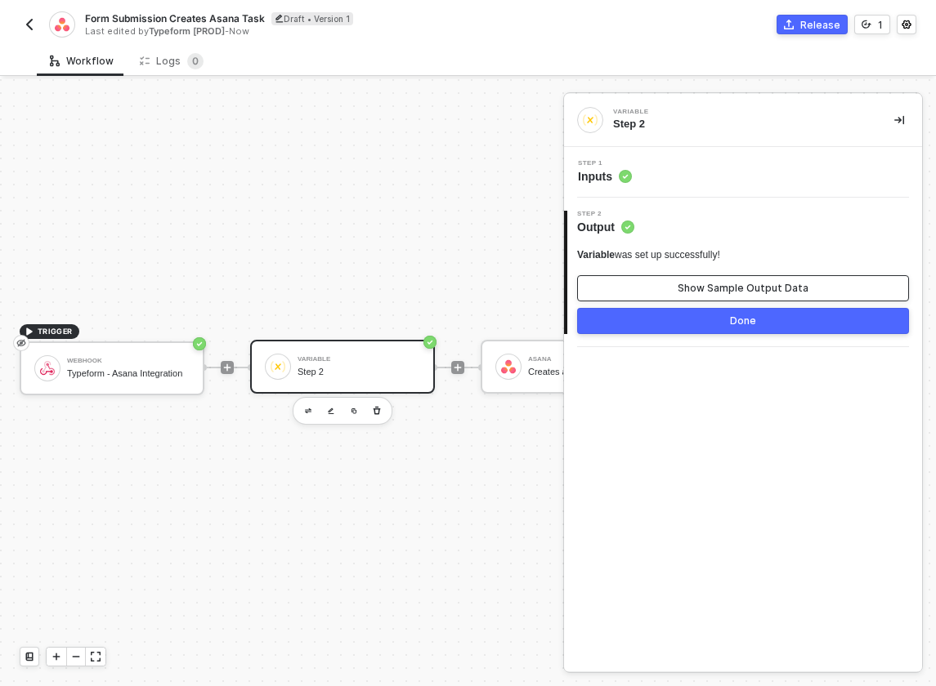
click at [673, 284] on button "Show Sample Output Data" at bounding box center [743, 288] width 332 height 26
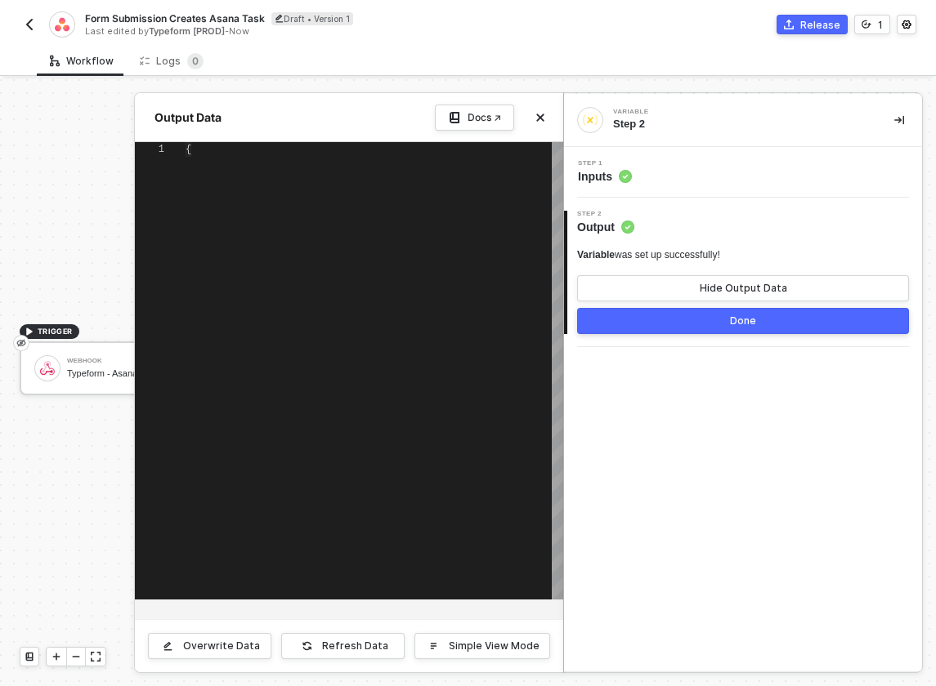
type textarea "{ "variables": { "workspace": "", "projects": "", "name": "", "completed": "", …"
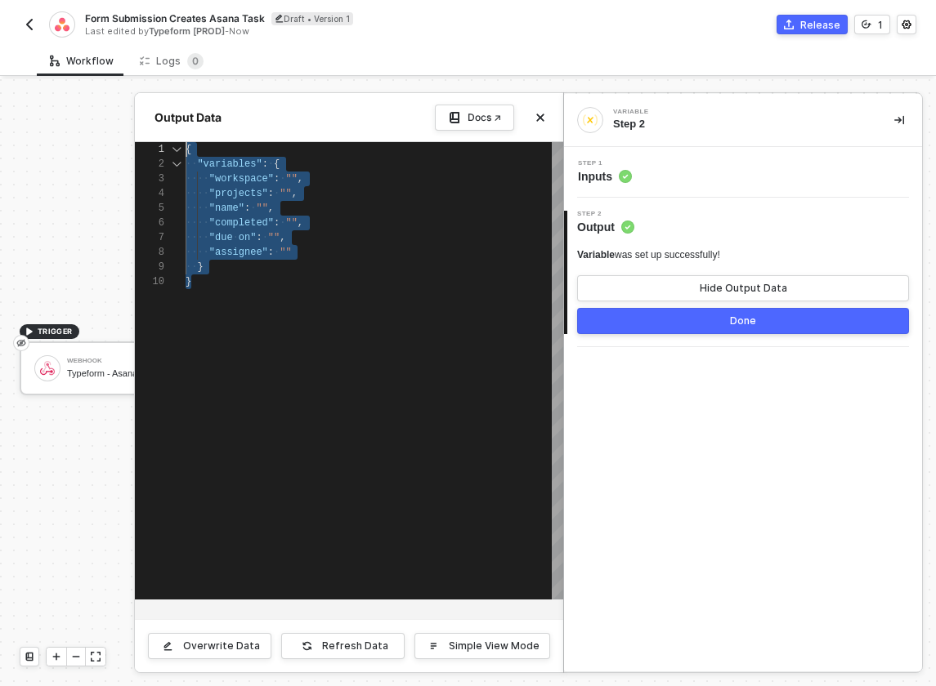
drag, startPoint x: 239, startPoint y: 288, endPoint x: 174, endPoint y: 155, distance: 147.6
click at [543, 119] on icon "icon-close" at bounding box center [540, 118] width 10 height 10
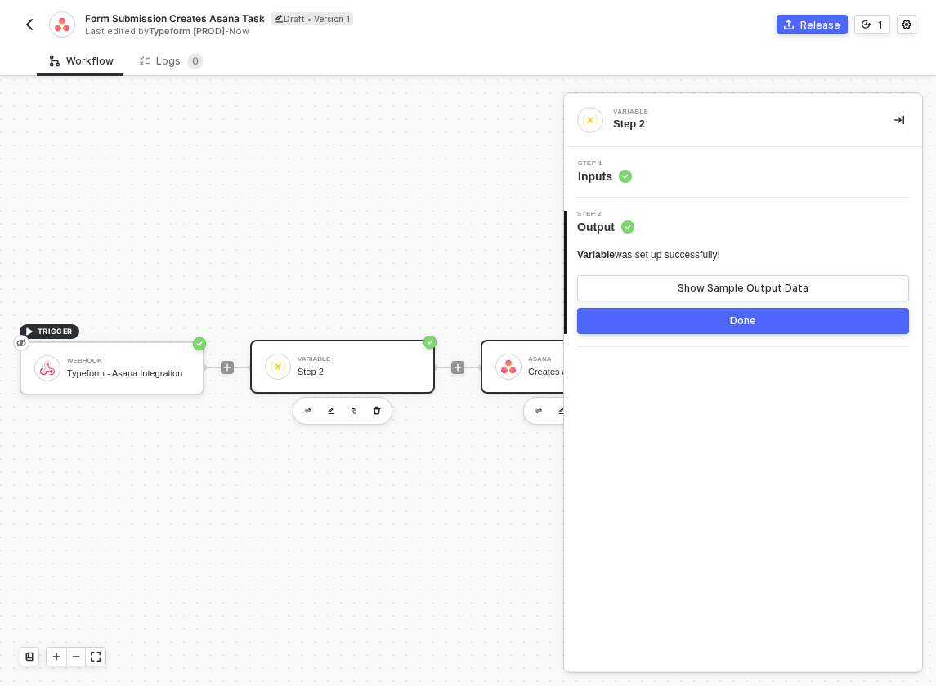
click at [501, 364] on img at bounding box center [508, 367] width 15 height 15
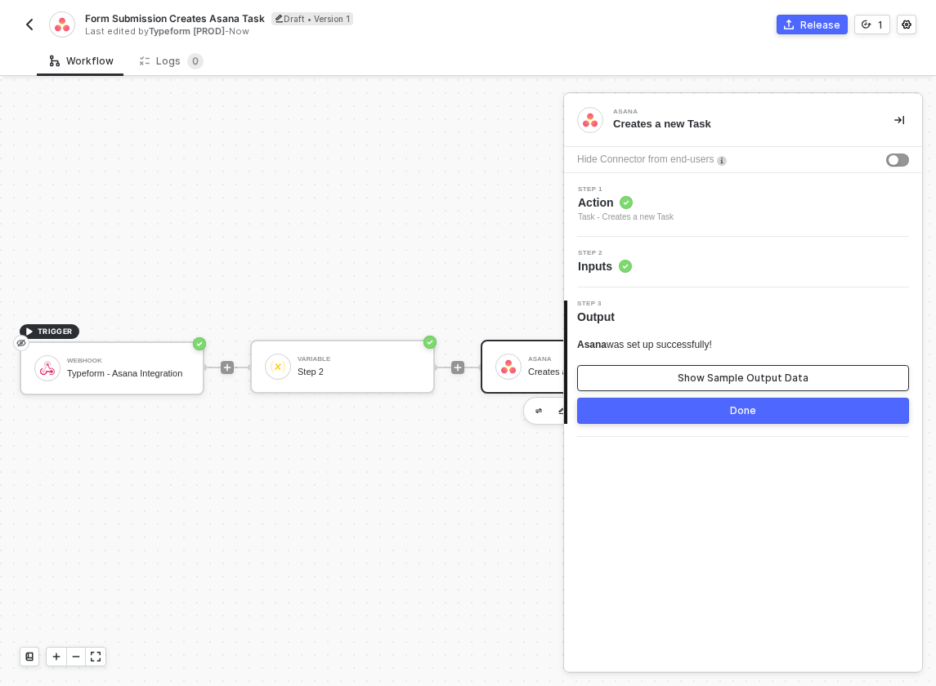
click at [694, 383] on div "Show Sample Output Data" at bounding box center [742, 378] width 131 height 13
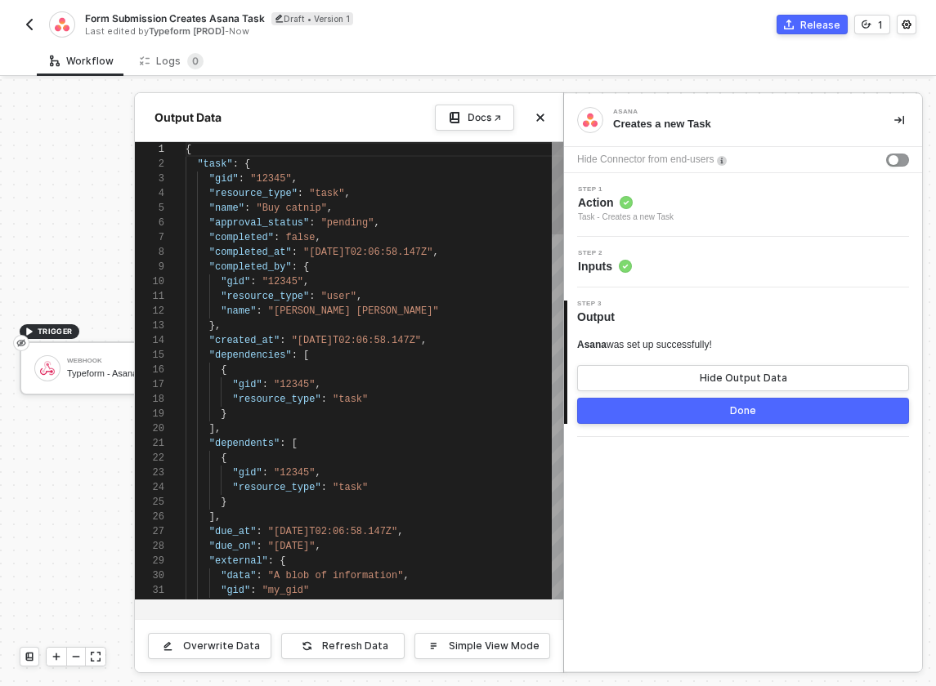
scroll to position [147, 0]
click at [99, 229] on div at bounding box center [468, 382] width 936 height 607
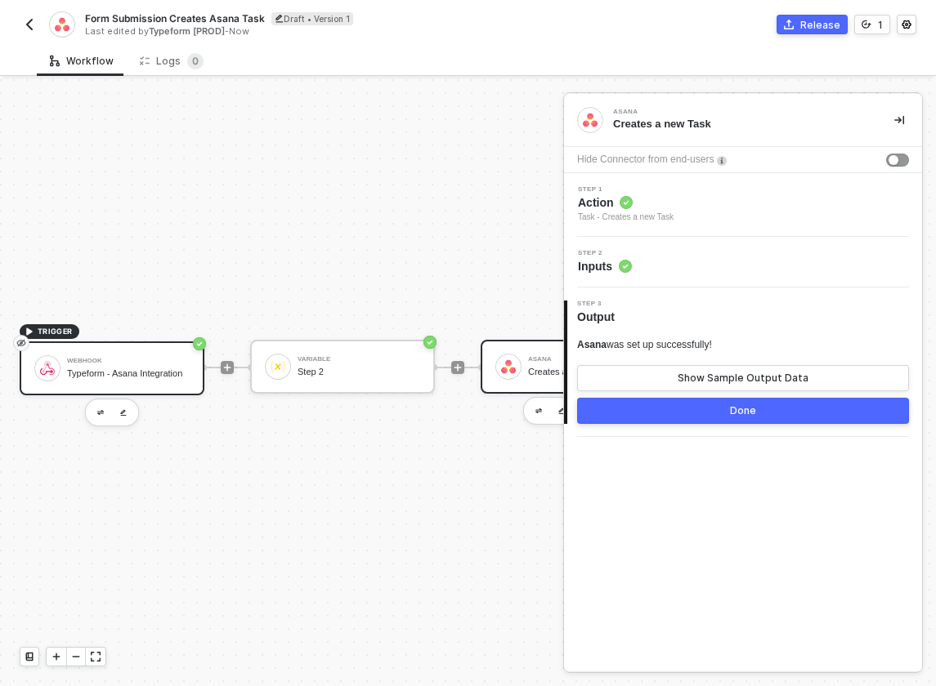
click at [127, 375] on div "Typeform - Asana Integration" at bounding box center [128, 374] width 123 height 11
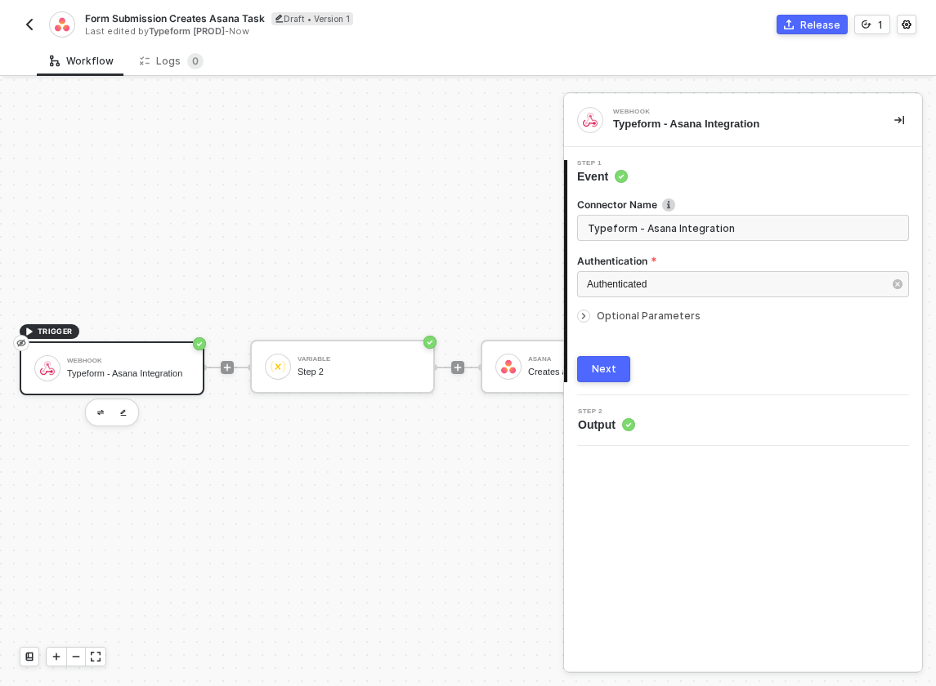
click at [609, 377] on button "Next" at bounding box center [603, 369] width 53 height 26
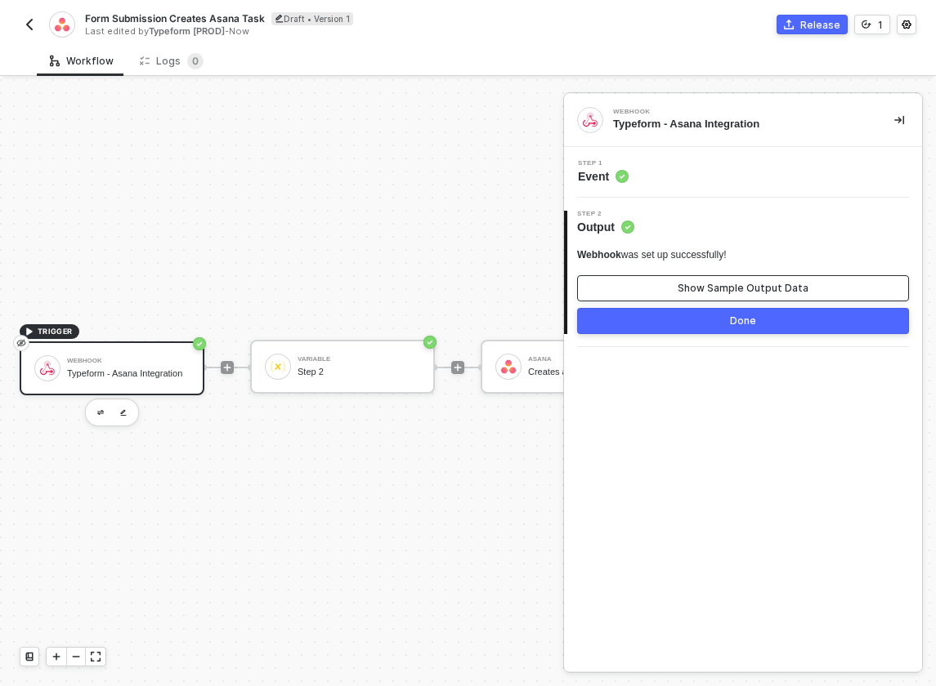
click at [692, 284] on div "Show Sample Output Data" at bounding box center [742, 288] width 131 height 13
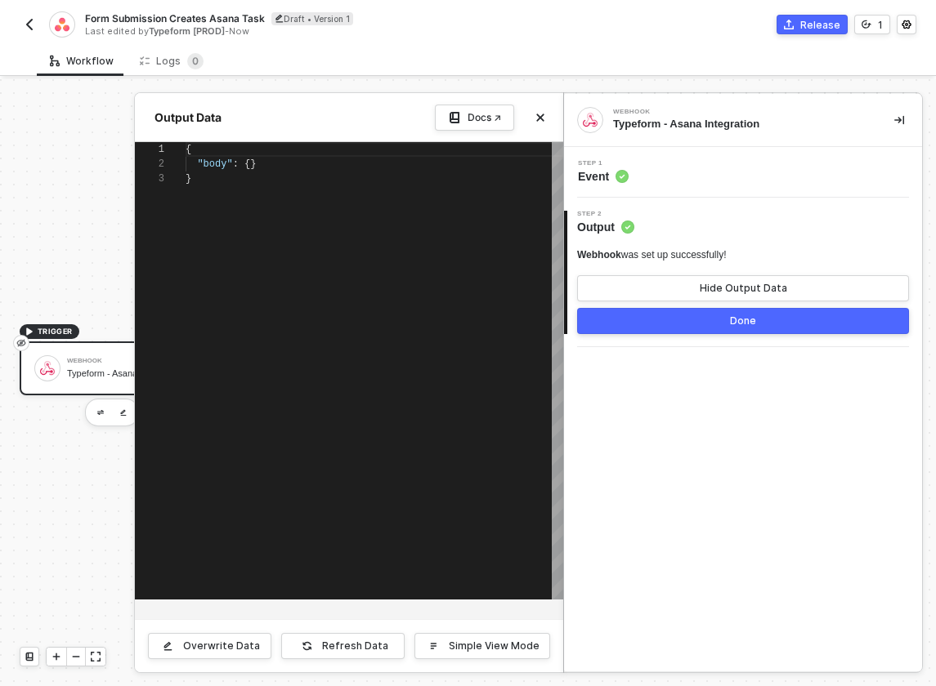
scroll to position [29, 0]
click at [68, 228] on div at bounding box center [468, 382] width 936 height 607
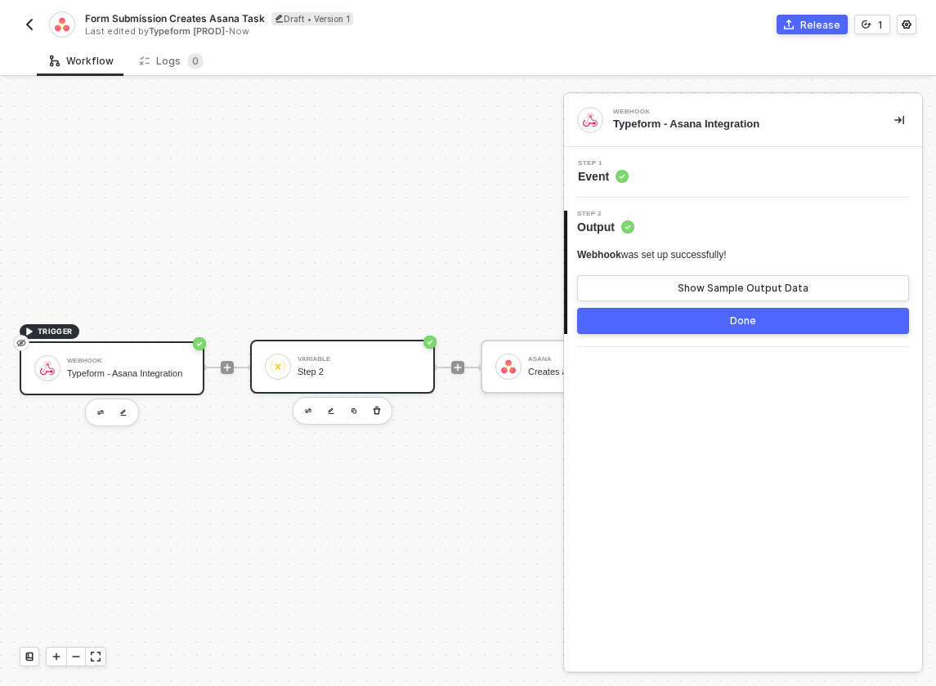
click at [311, 359] on div "Variable" at bounding box center [358, 359] width 123 height 7
click at [655, 139] on div "Variable Step 2" at bounding box center [743, 120] width 358 height 53
click at [637, 175] on div "Step 1 Inputs" at bounding box center [745, 172] width 354 height 25
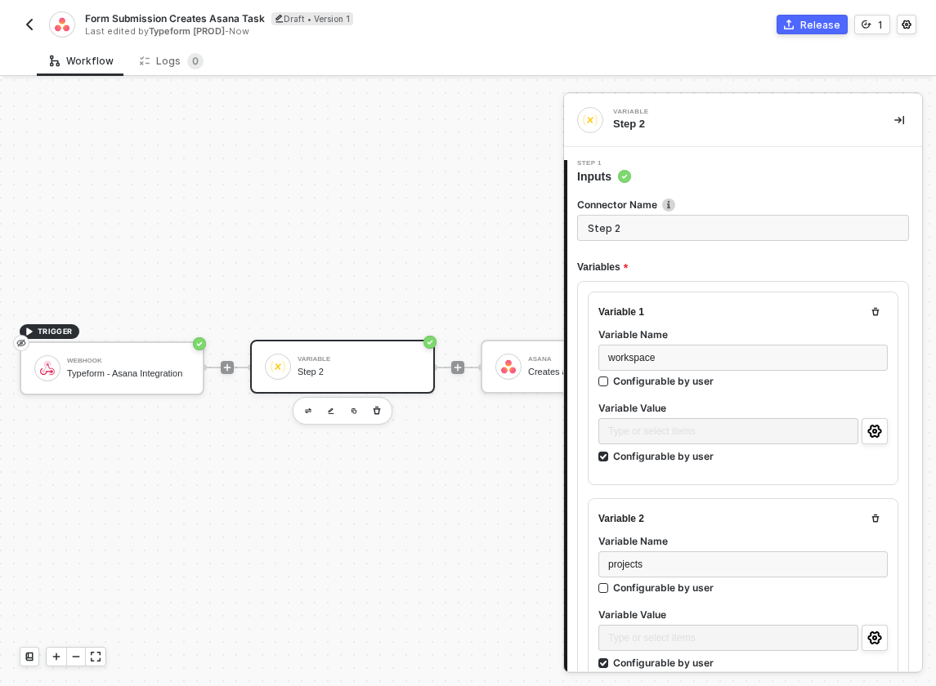
click at [664, 172] on div "Step 1 Inputs" at bounding box center [744, 172] width 355 height 25
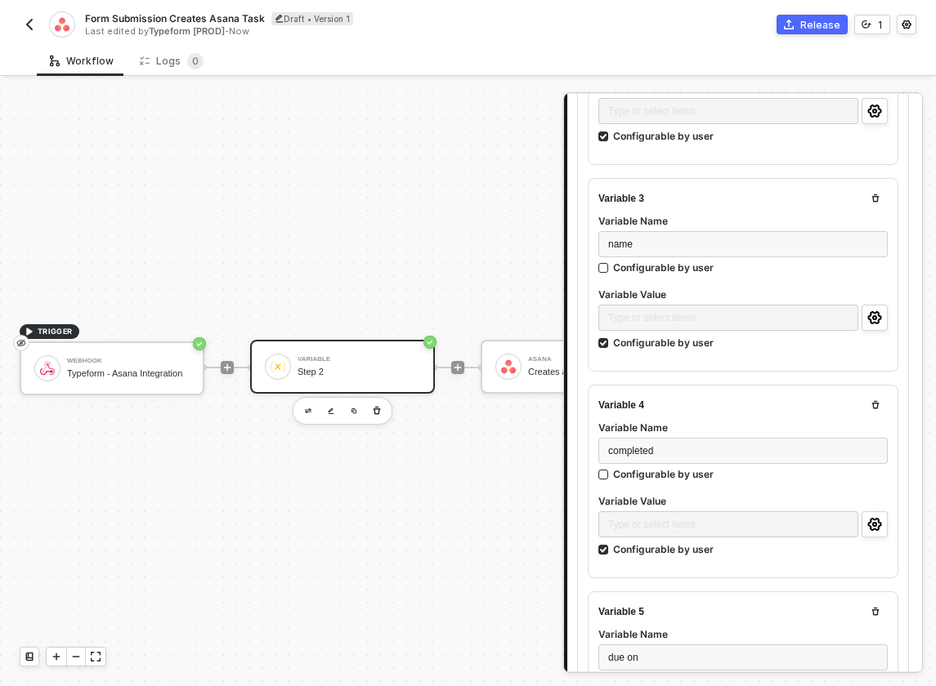
scroll to position [1053, 0]
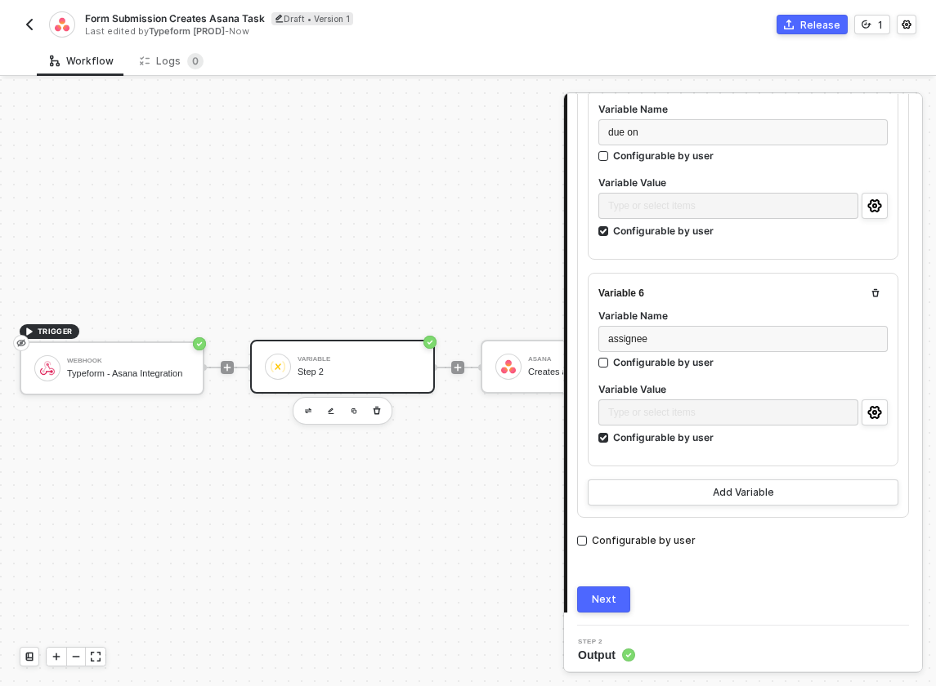
click at [612, 601] on button "Next" at bounding box center [603, 600] width 53 height 26
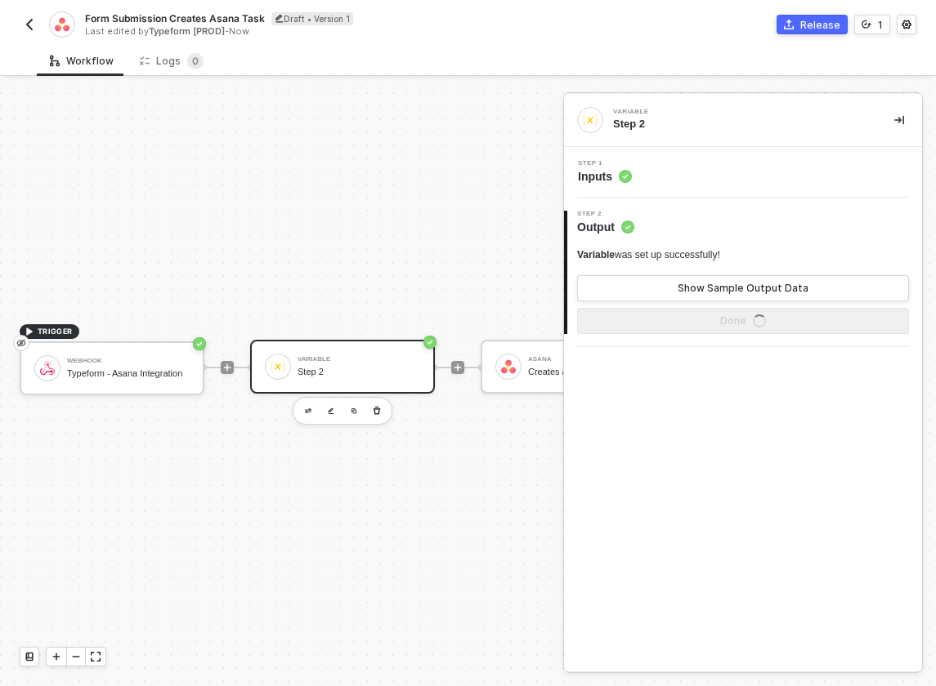
scroll to position [0, 0]
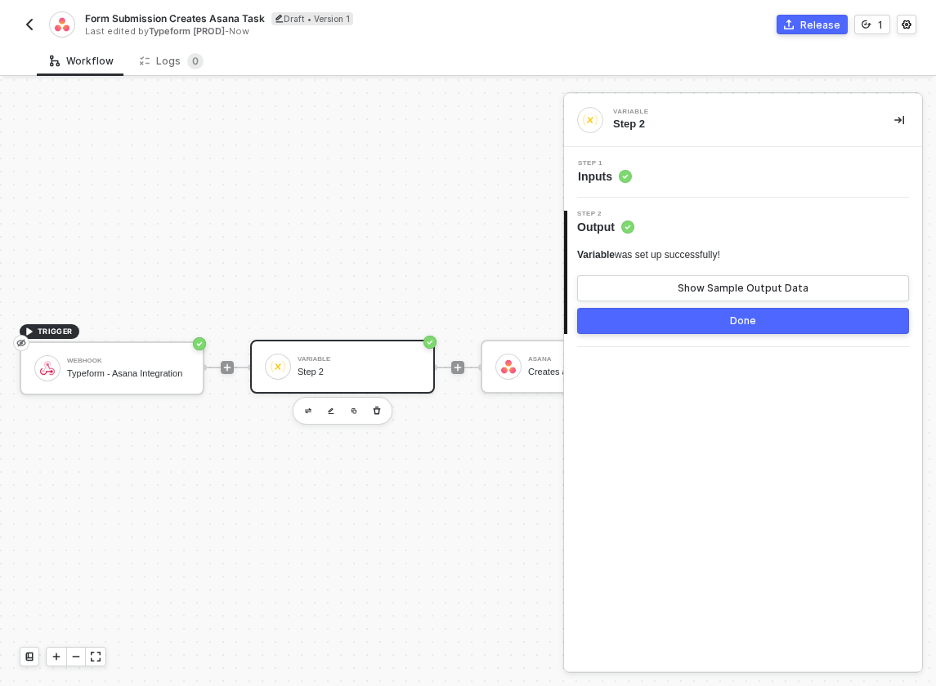
click at [29, 18] on img "button" at bounding box center [29, 24] width 13 height 13
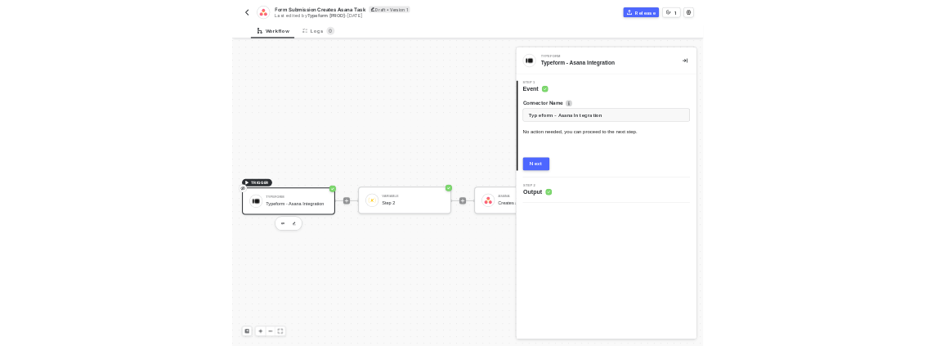
scroll to position [30, 0]
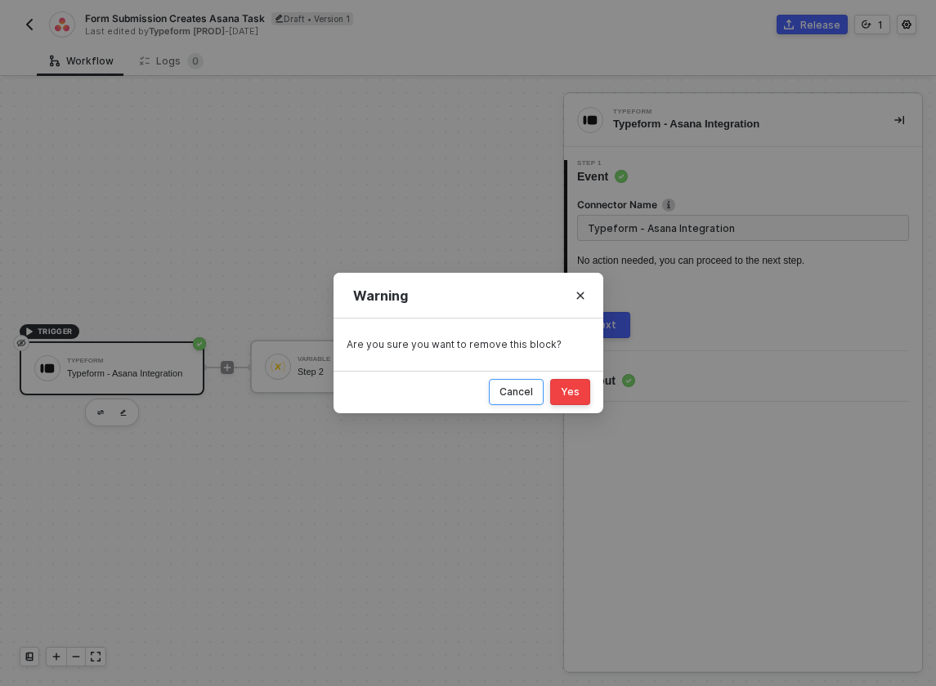
click at [510, 398] on button "Cancel" at bounding box center [516, 392] width 55 height 26
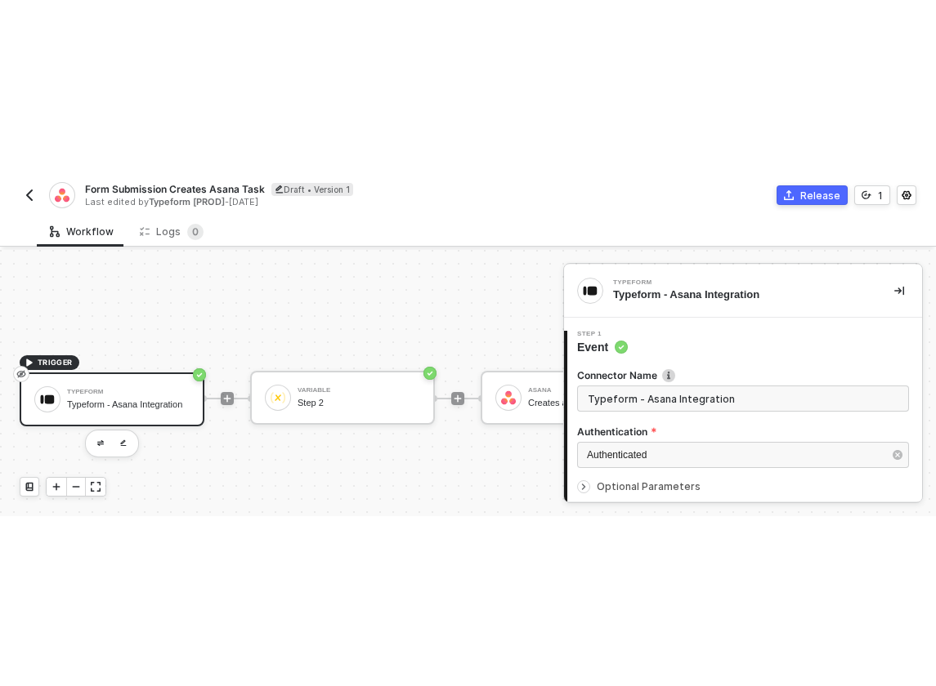
scroll to position [30, 0]
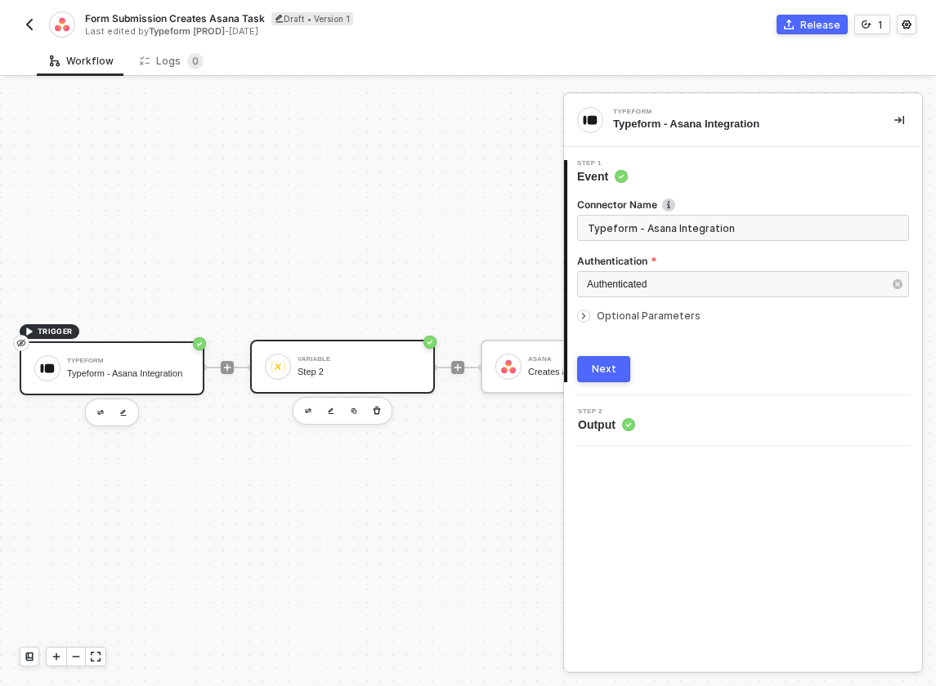
click at [308, 345] on div "Step 2" at bounding box center [358, 372] width 123 height 11
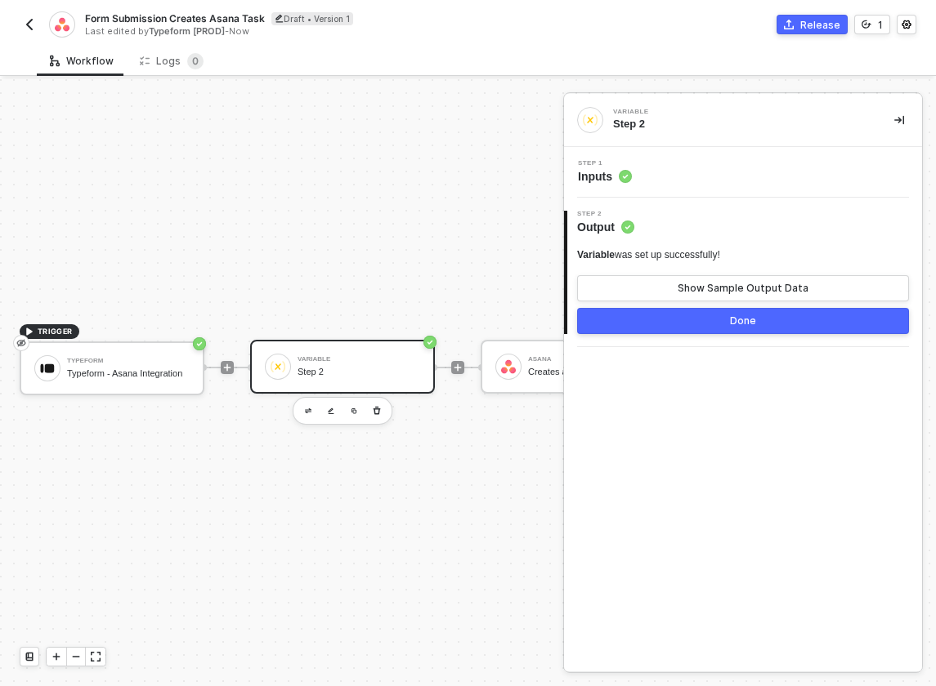
click at [601, 177] on span "Inputs" at bounding box center [605, 176] width 54 height 16
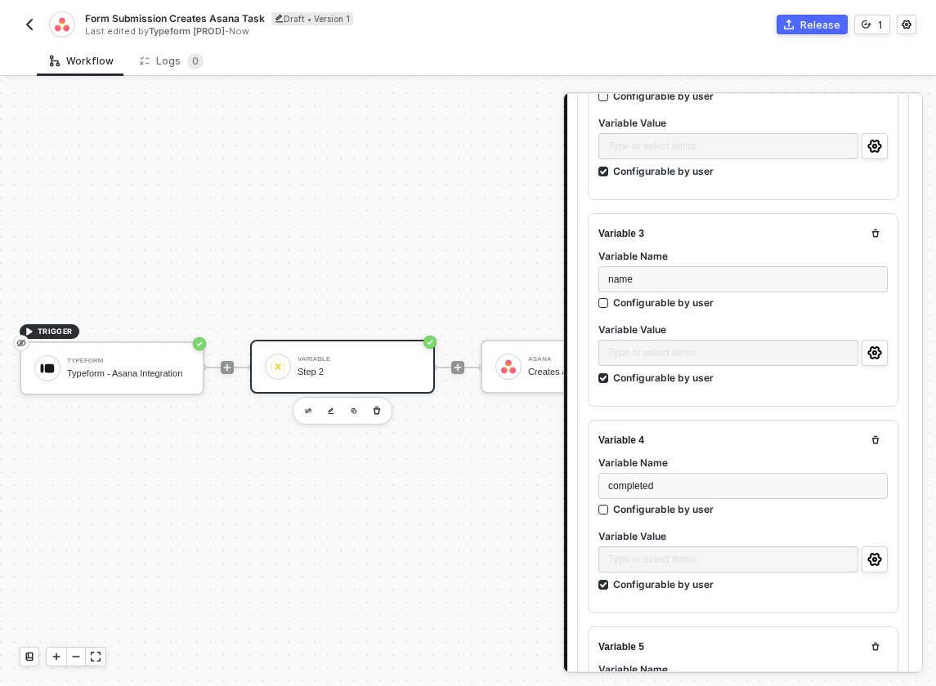
scroll to position [536, 0]
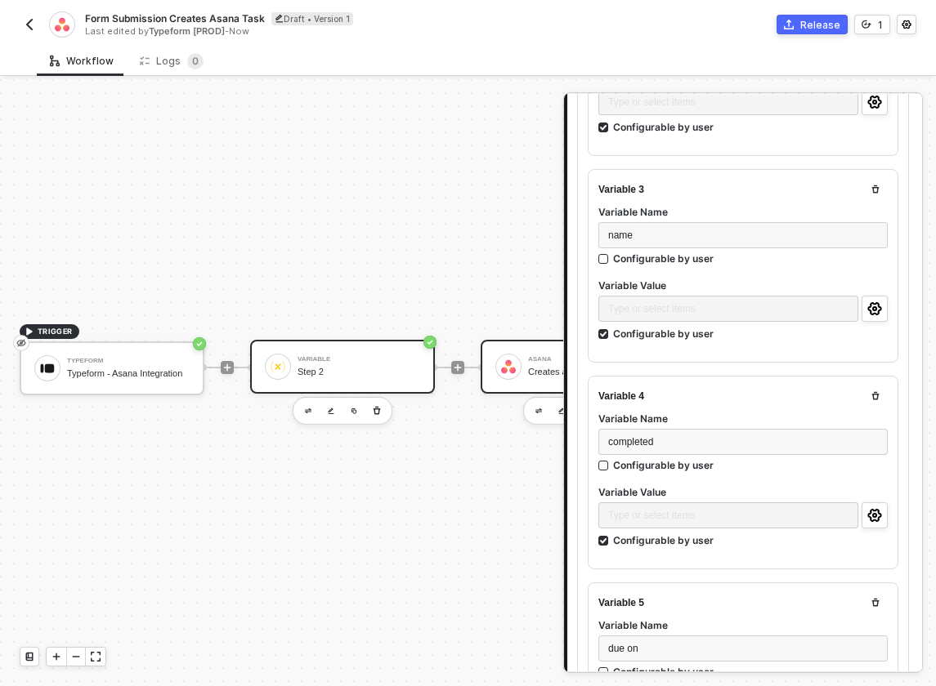
click at [521, 345] on div "[PERSON_NAME] Creates a new Task" at bounding box center [585, 366] width 129 height 31
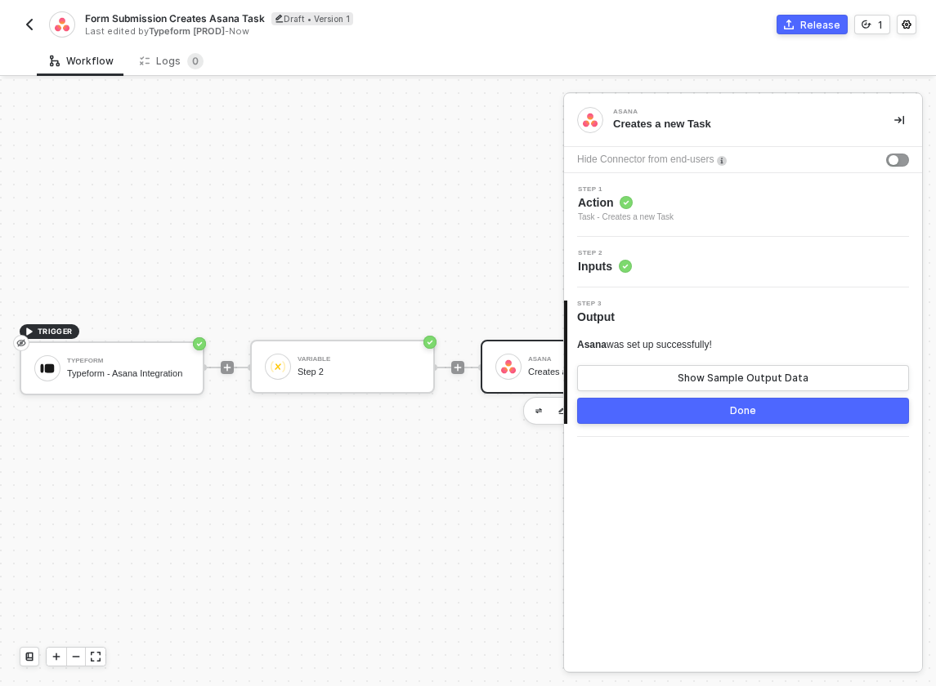
click at [614, 219] on div "Task - Creates a new Task" at bounding box center [626, 217] width 96 height 13
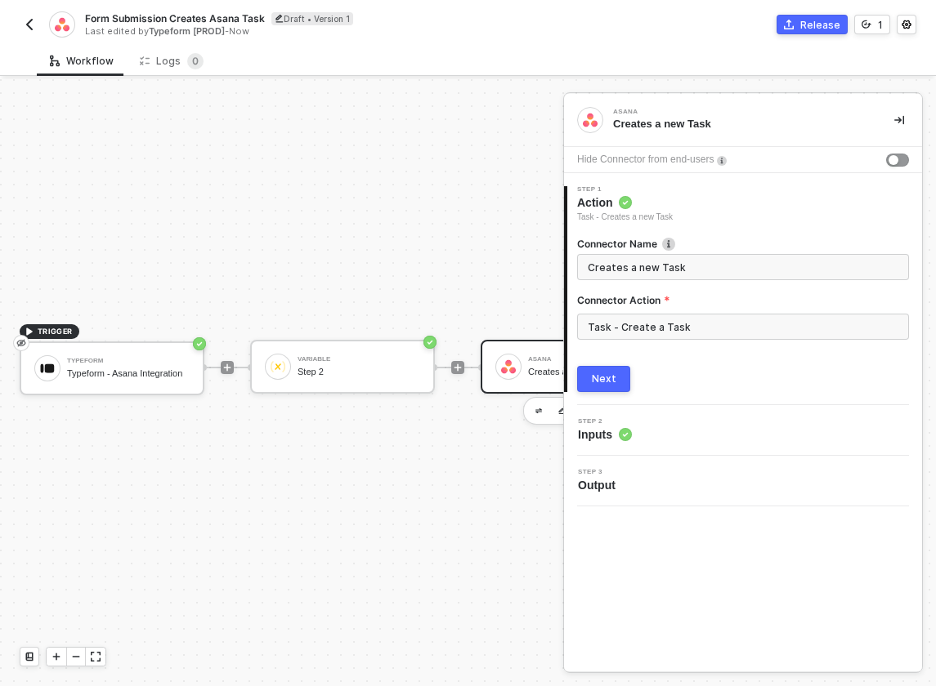
click at [598, 345] on span "Inputs" at bounding box center [605, 435] width 54 height 16
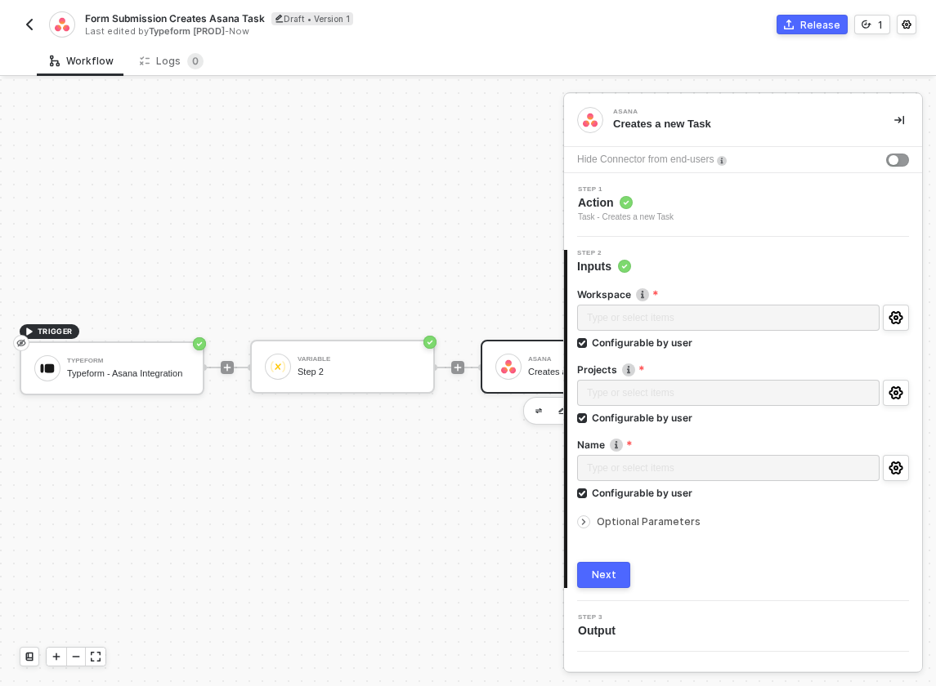
click at [608, 345] on span "Output" at bounding box center [600, 631] width 44 height 16
click at [344, 345] on div "Variable" at bounding box center [358, 359] width 123 height 7
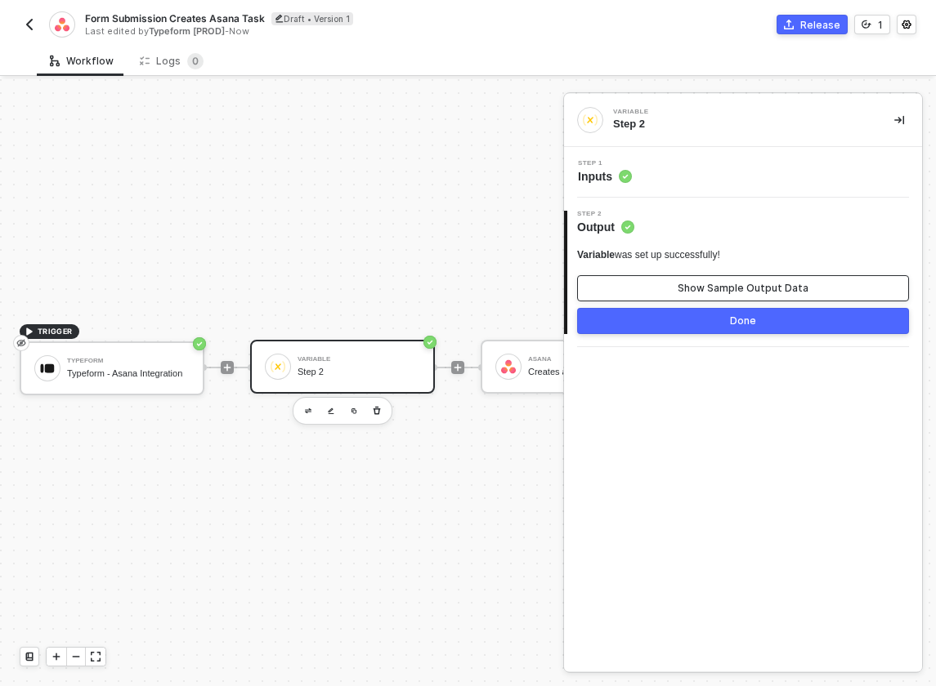
click at [653, 290] on button "Show Sample Output Data" at bounding box center [743, 288] width 332 height 26
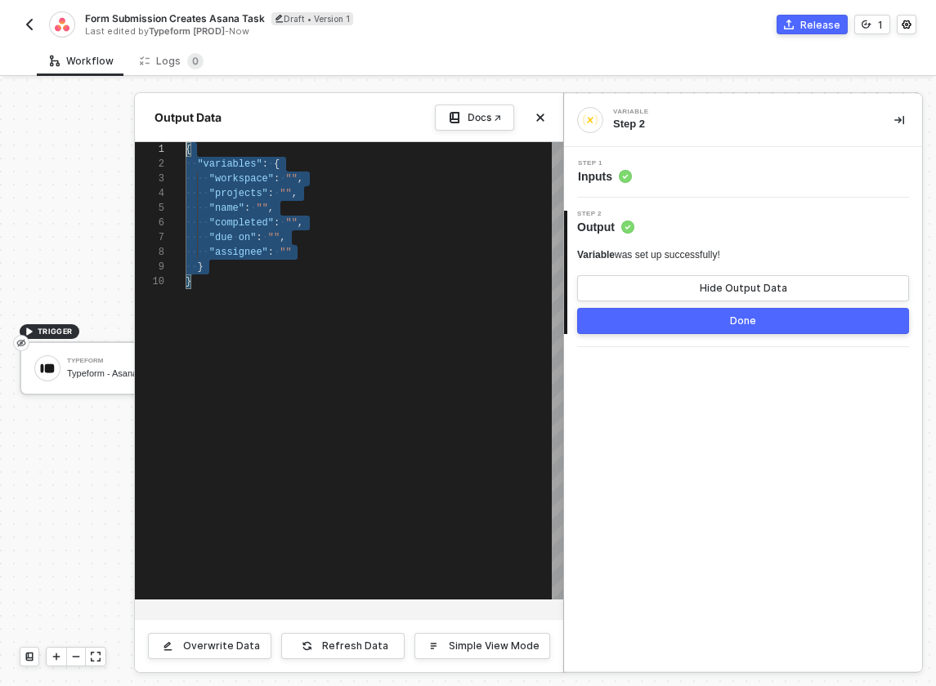
drag, startPoint x: 244, startPoint y: 301, endPoint x: 155, endPoint y: 129, distance: 193.4
click at [155, 129] on div "Output Data Docs ↗ 1 2 3 4 5 6 7 8 9 10 { ·· "variables" : · { ···· "workspace"…" at bounding box center [349, 382] width 428 height 579
click at [27, 25] on img "button" at bounding box center [29, 24] width 13 height 13
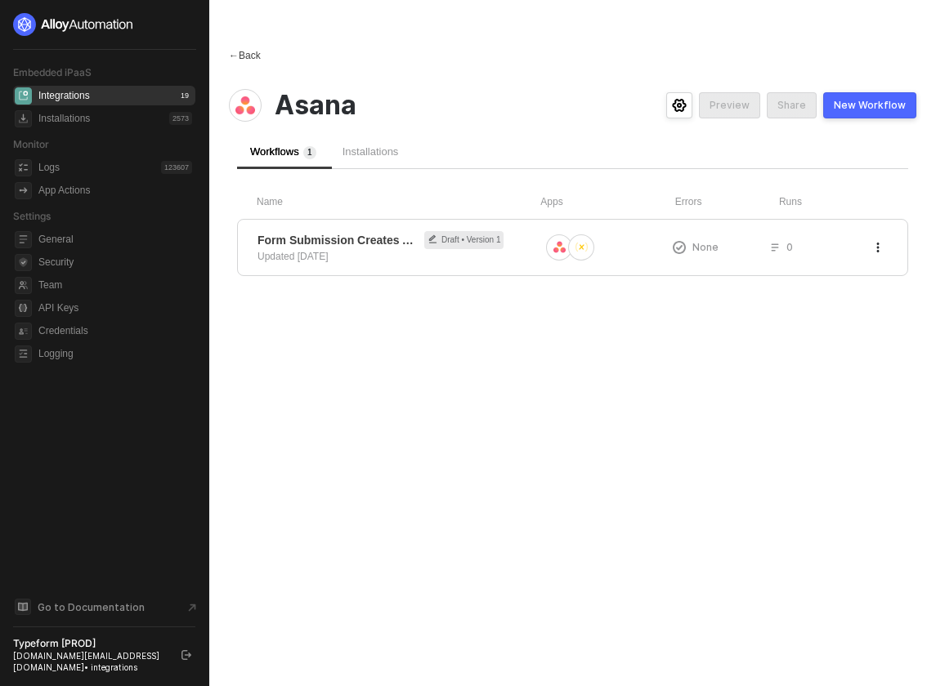
click at [253, 56] on div "← Back" at bounding box center [245, 56] width 32 height 14
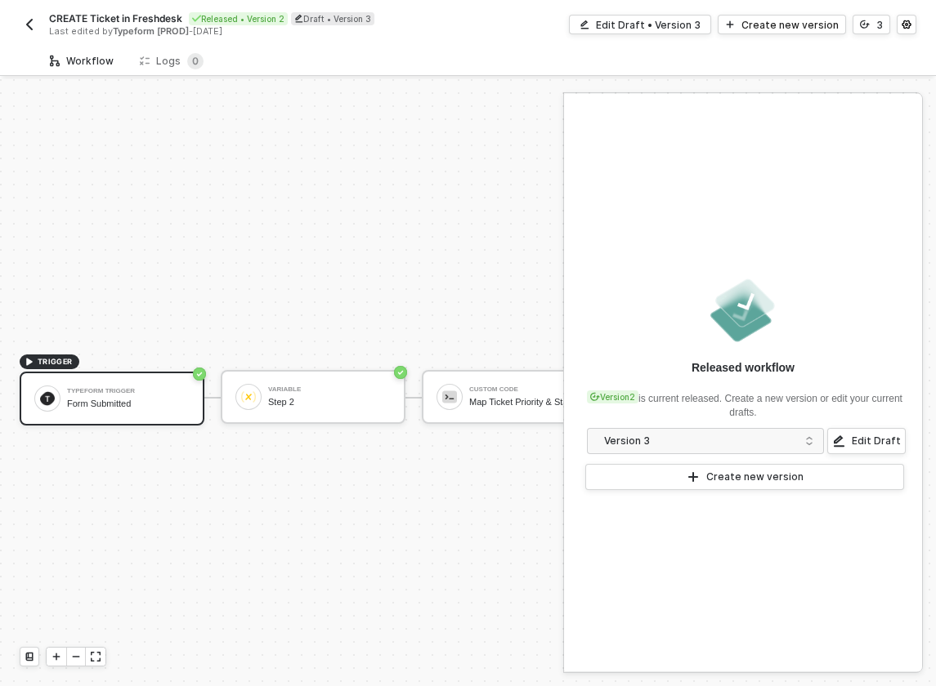
scroll to position [30, 0]
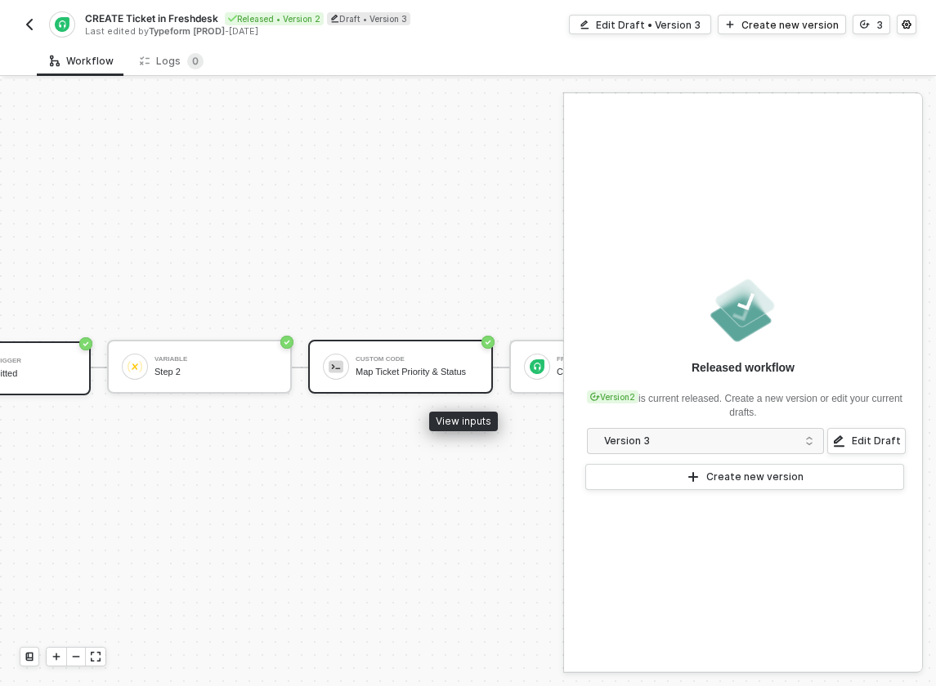
scroll to position [30, 153]
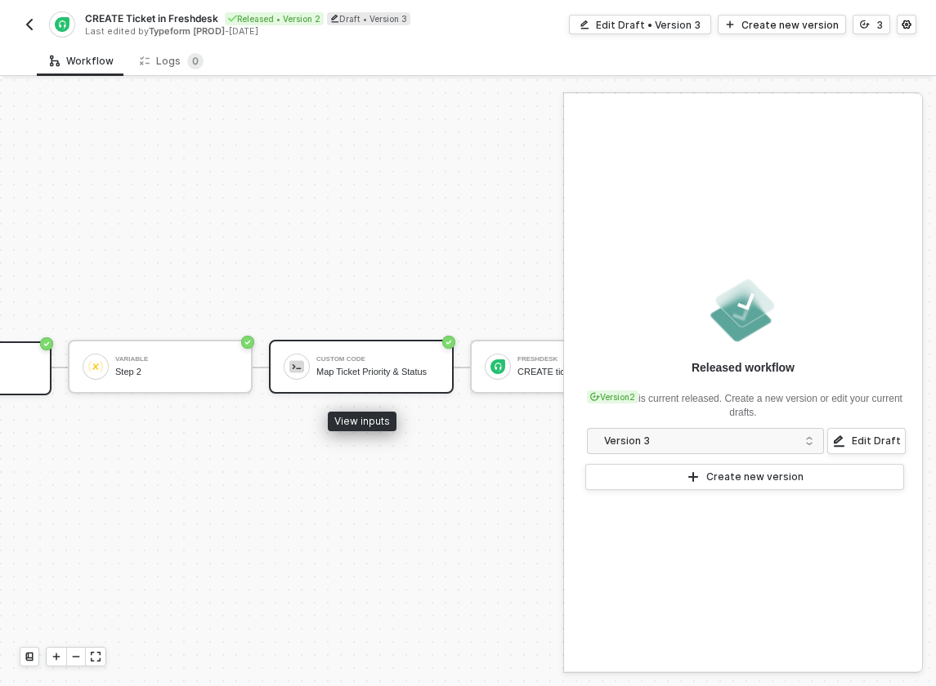
click at [374, 360] on div "Custom Code" at bounding box center [377, 359] width 123 height 7
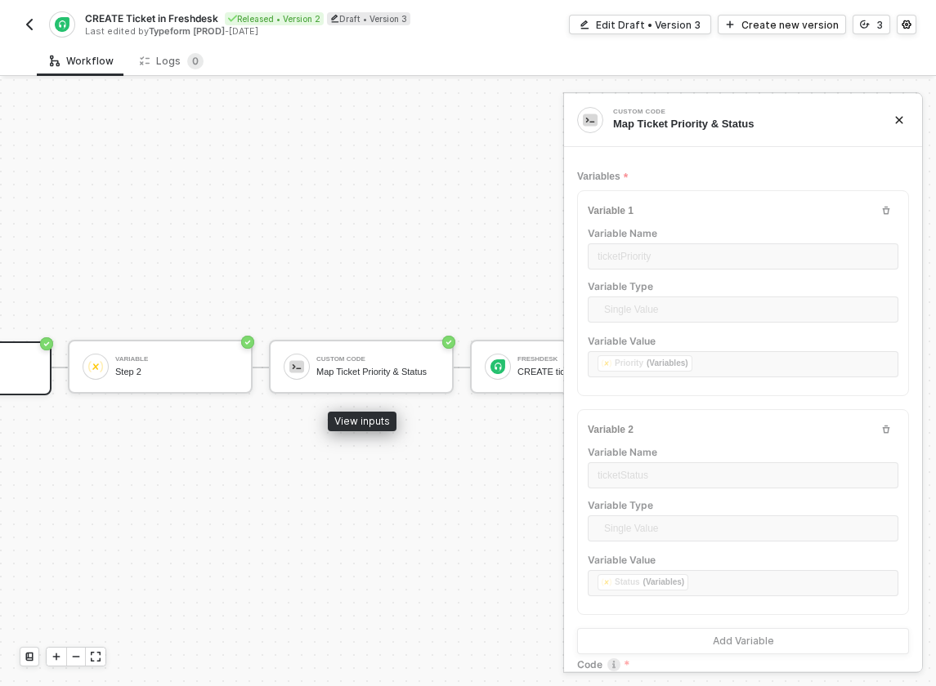
type textarea "const ticketPriority = inputData.ticketPriority const ticketStatus = inputData.…"
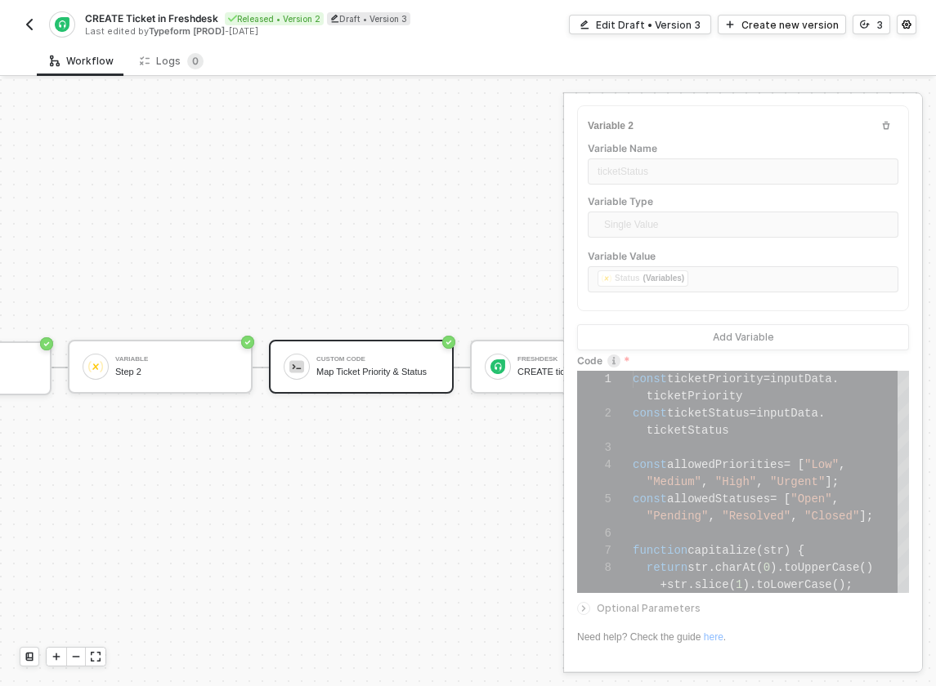
scroll to position [310, 0]
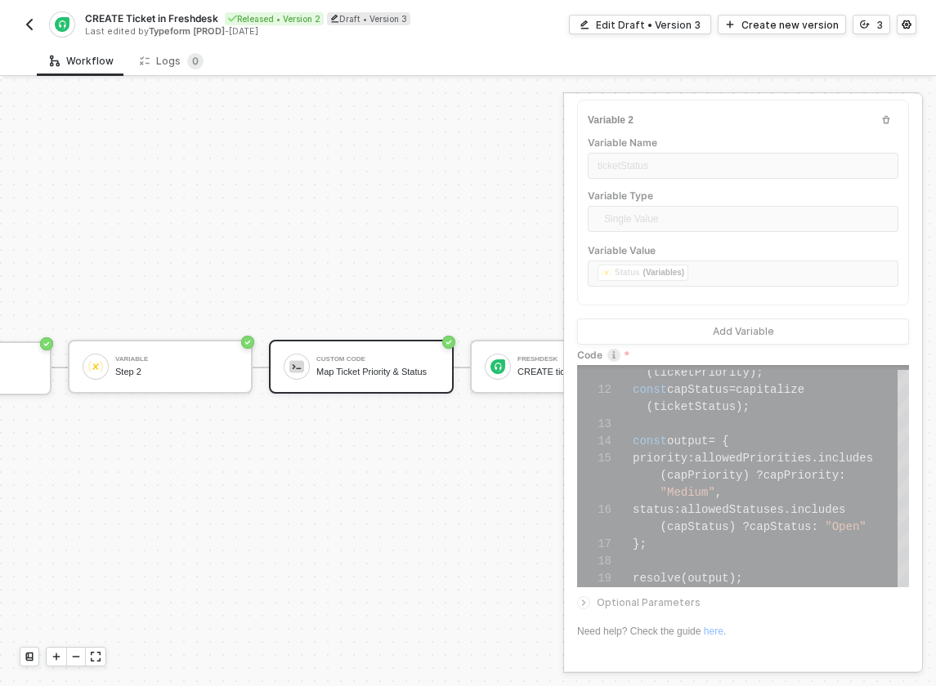
click at [408, 427] on div "TRIGGER Typeform Trigger Form Submitted Variable Step 2 Custom Code Map Ticket …" at bounding box center [250, 367] width 807 height 637
click at [150, 369] on div "Step 2" at bounding box center [176, 372] width 123 height 11
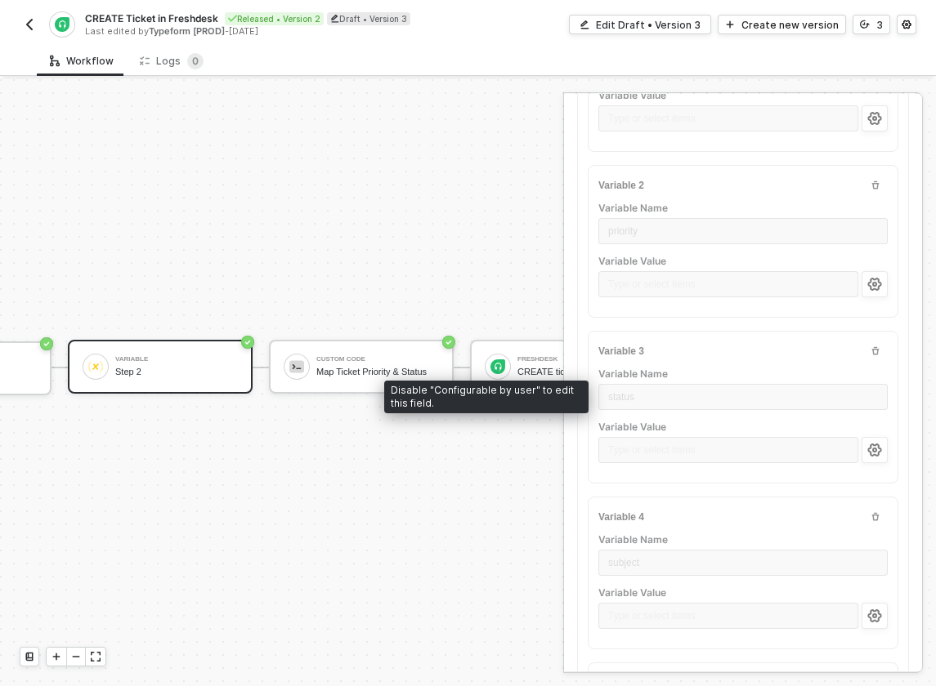
scroll to position [0, 0]
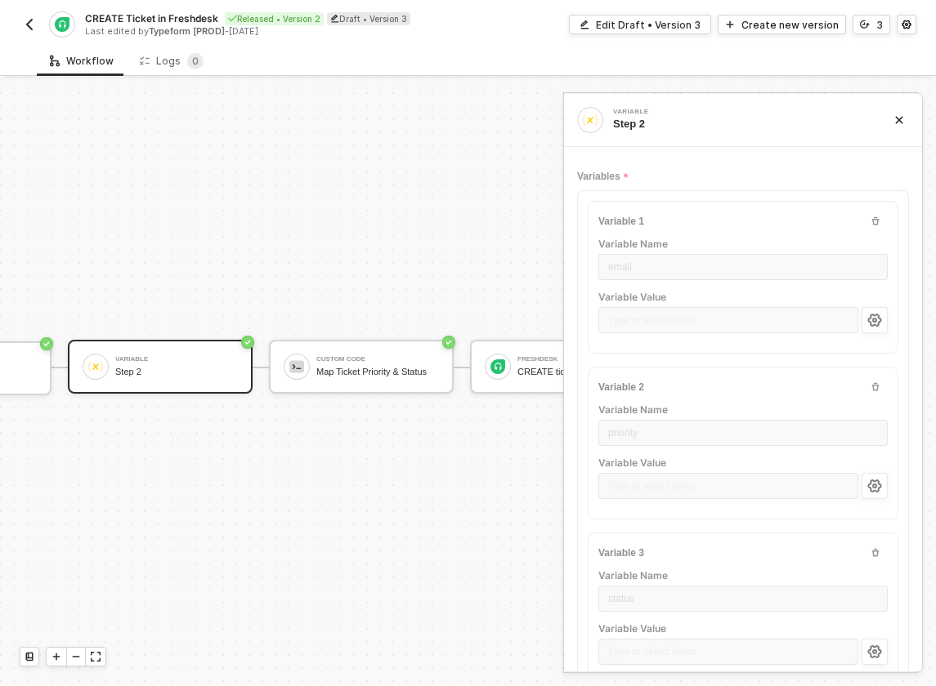
click at [431, 492] on div "TRIGGER Typeform Trigger Form Submitted Variable Step 2 Custom Code Map Ticket …" at bounding box center [250, 367] width 807 height 637
click at [539, 372] on div "CREATE ticket" at bounding box center [578, 372] width 123 height 11
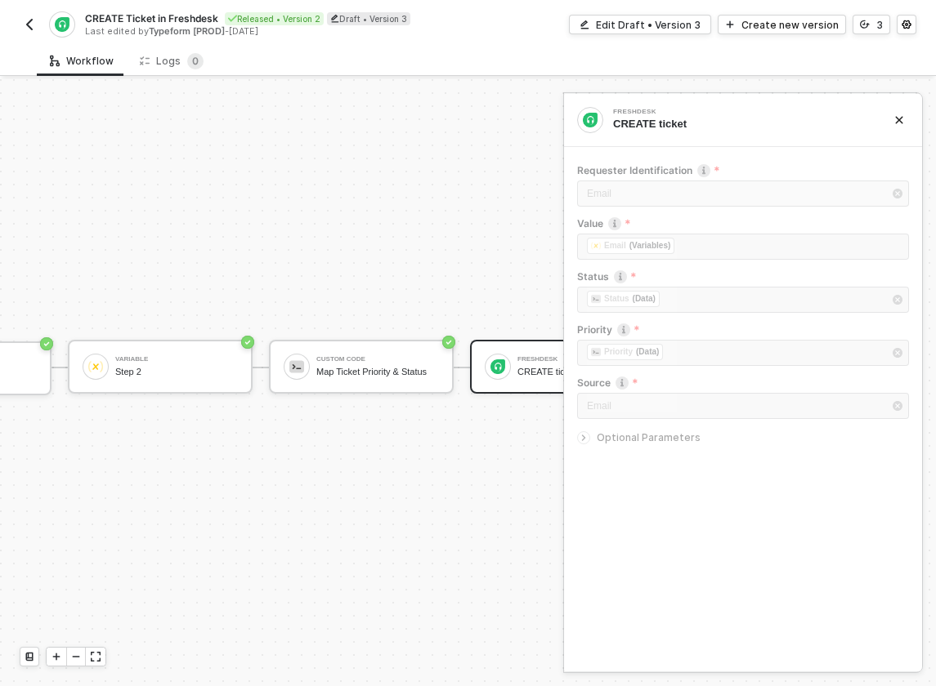
click at [586, 439] on icon "icon-arrow-right-small" at bounding box center [584, 438] width 10 height 10
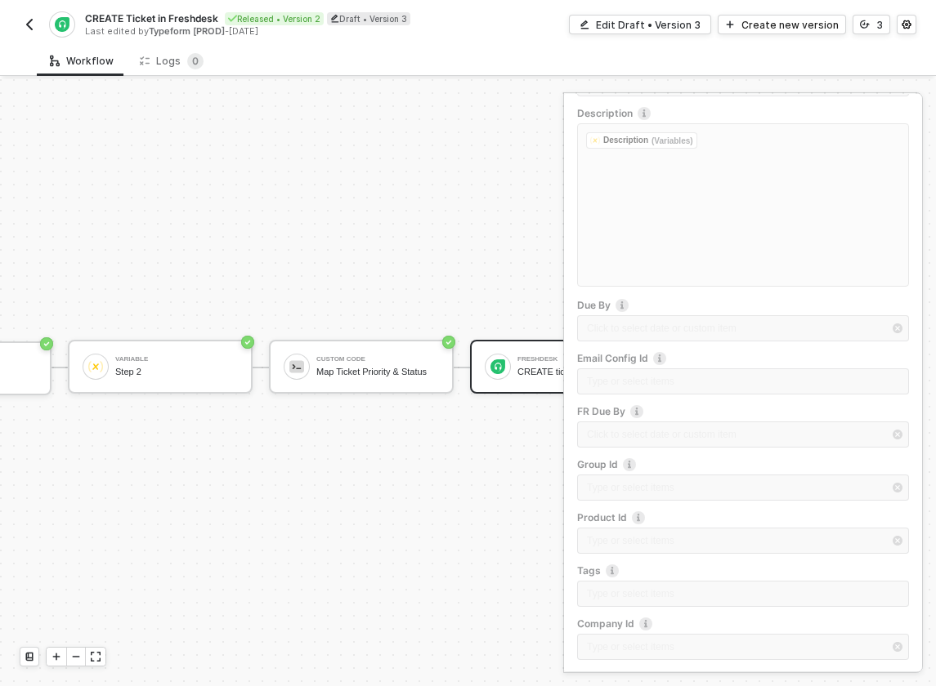
scroll to position [639, 0]
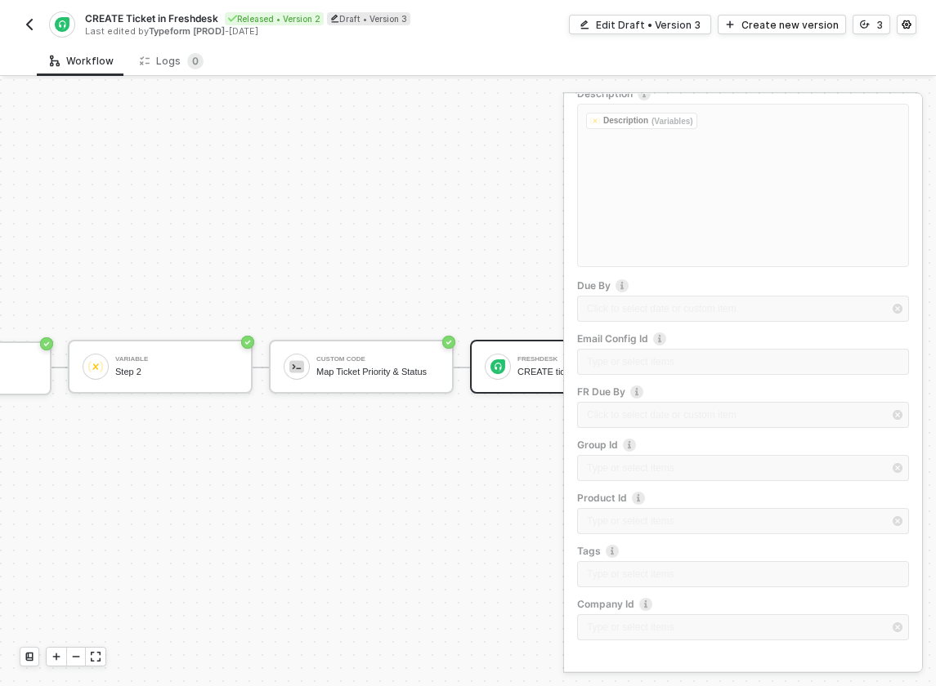
click at [467, 505] on div "TRIGGER Typeform Trigger Form Submitted Variable Step 2 Custom Code Map Ticket …" at bounding box center [250, 367] width 807 height 637
click at [402, 169] on div "TRIGGER Typeform Trigger Form Submitted Variable Step 2 Custom Code Map Ticket …" at bounding box center [250, 367] width 807 height 637
click at [33, 18] on img "button" at bounding box center [29, 24] width 13 height 13
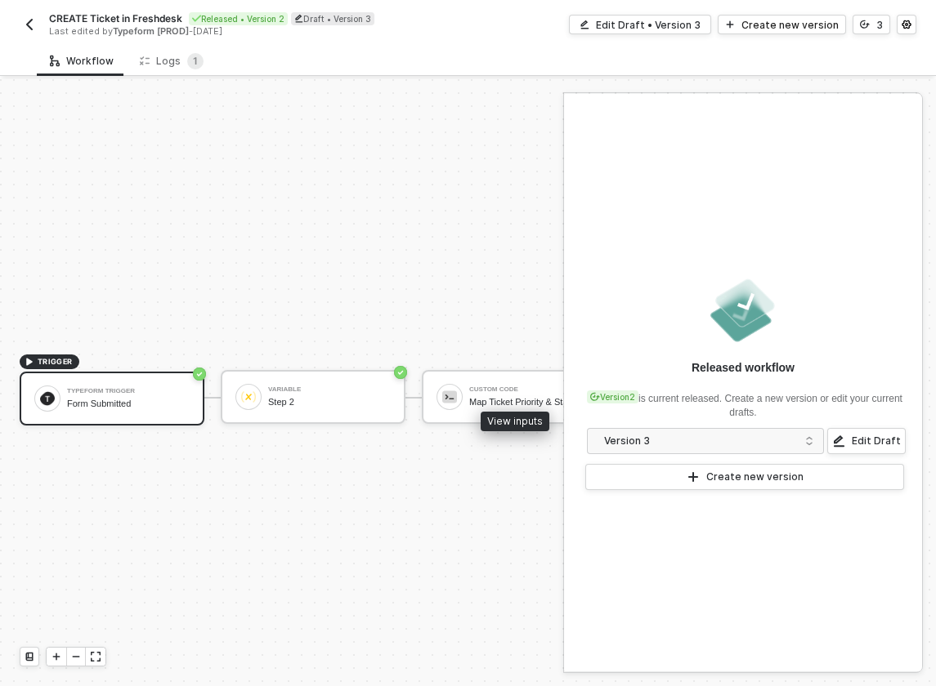
scroll to position [30, 0]
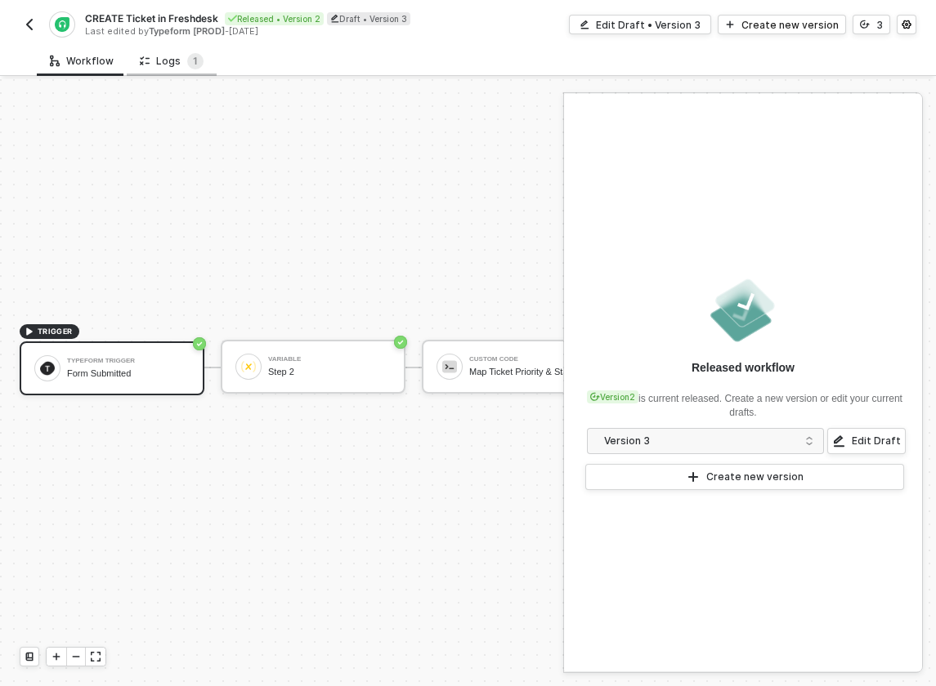
click at [157, 58] on div "Logs 1" at bounding box center [172, 61] width 64 height 16
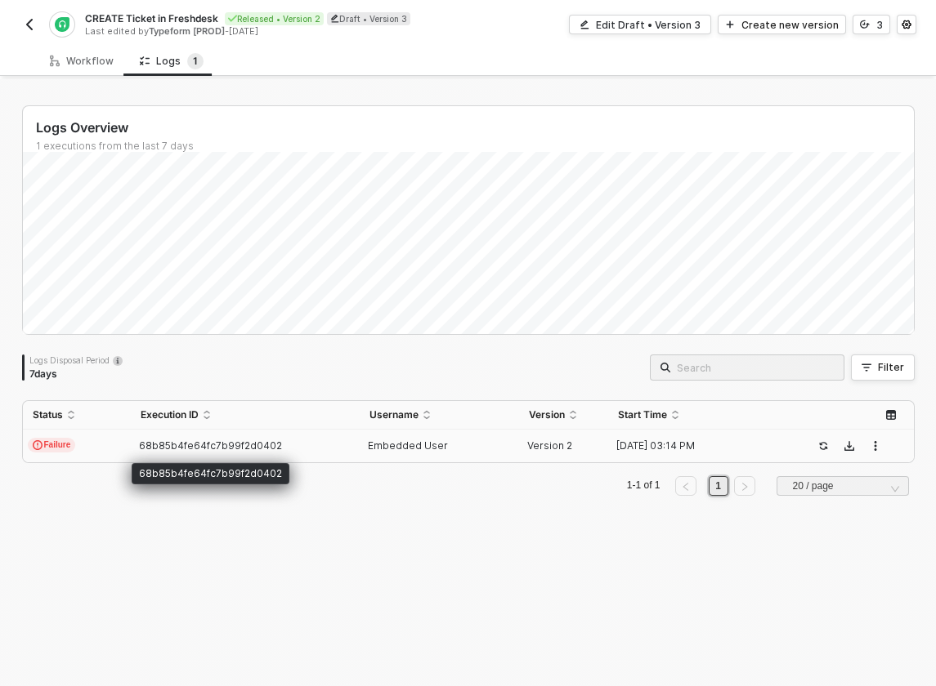
click at [162, 444] on span "68b85b4fe64fc7b99f2d0402" at bounding box center [210, 446] width 143 height 12
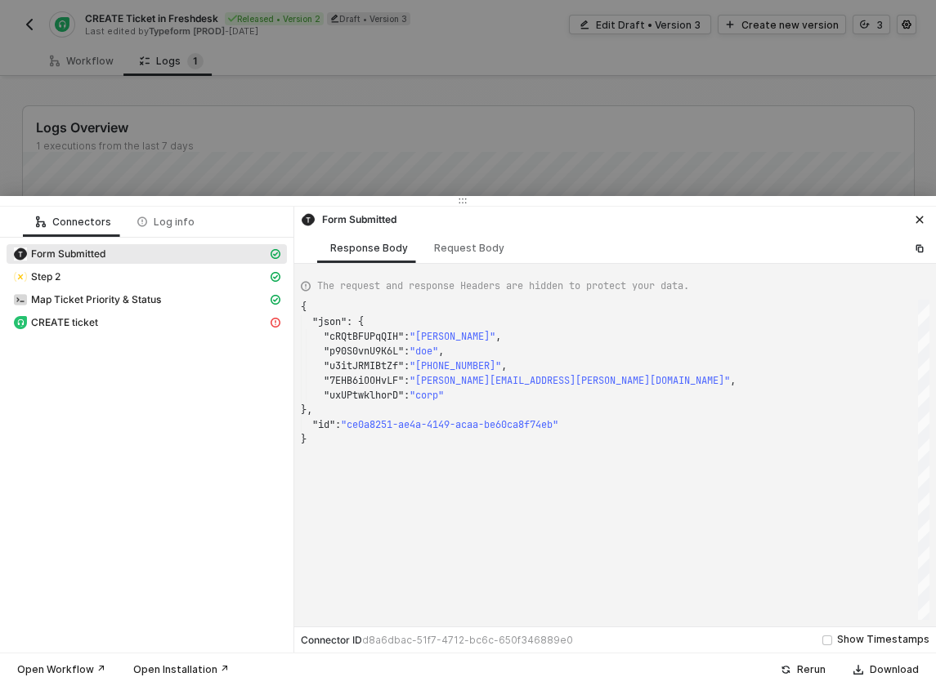
scroll to position [132, 0]
click at [133, 326] on div "CREATE ticket" at bounding box center [140, 322] width 254 height 15
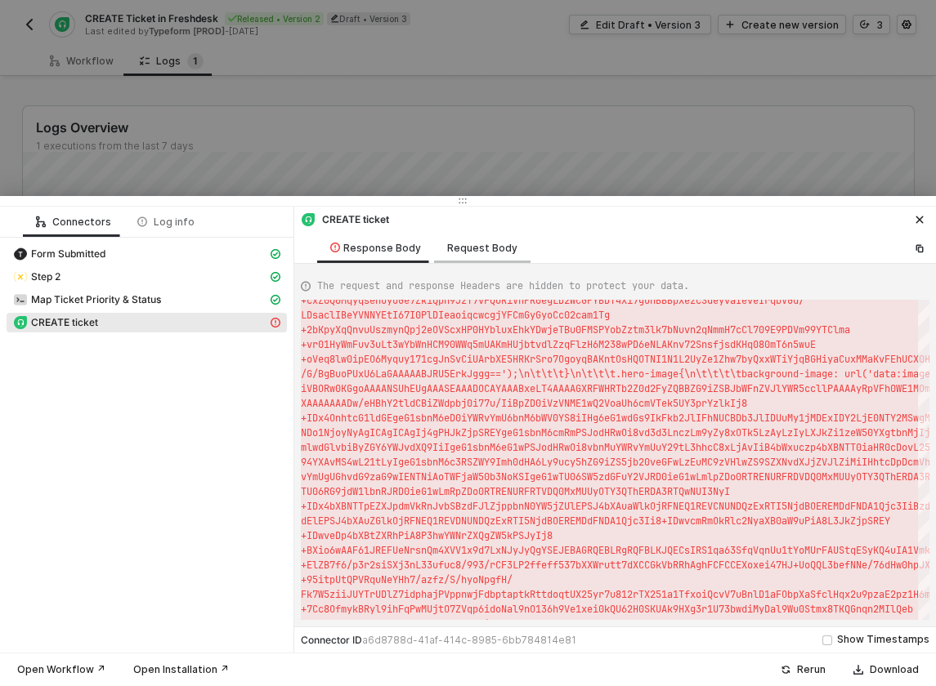
click at [480, 260] on div "Request Body" at bounding box center [482, 248] width 96 height 30
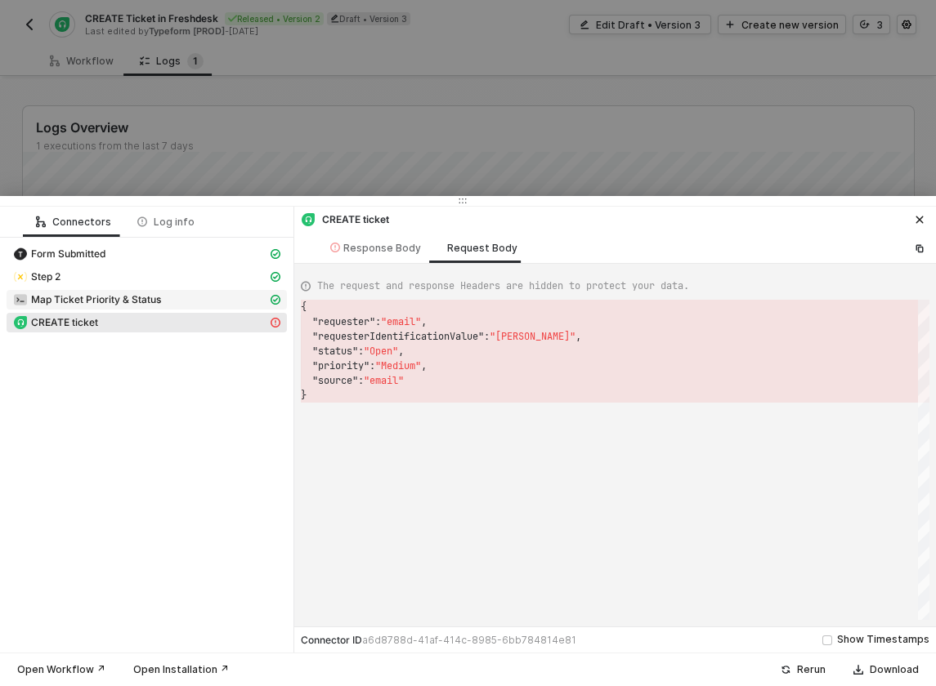
click at [162, 303] on div "Map Ticket Priority & Status" at bounding box center [140, 300] width 254 height 15
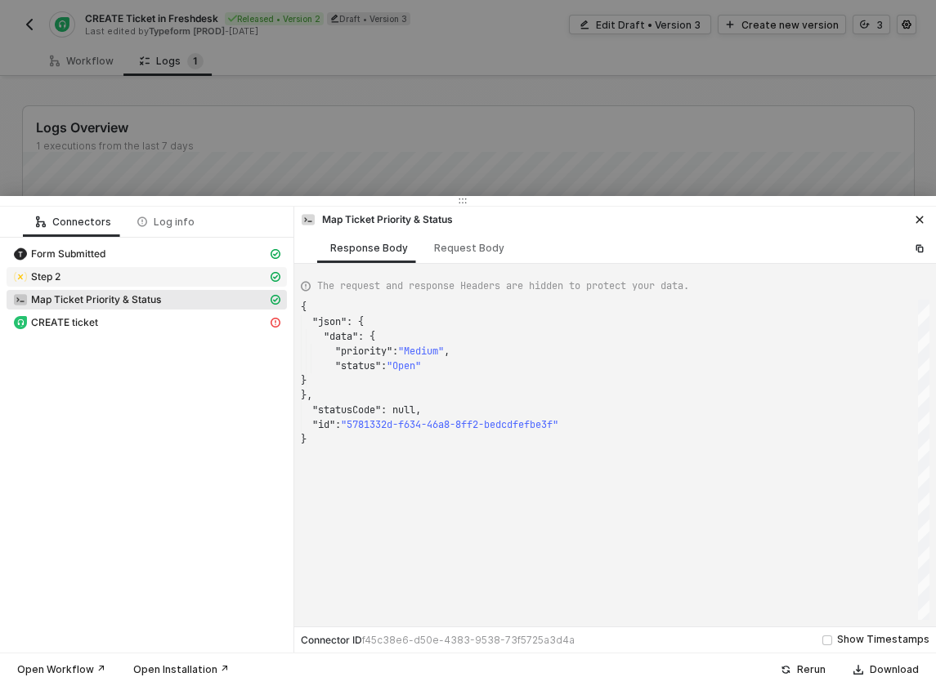
click at [163, 282] on div "Step 2" at bounding box center [140, 277] width 254 height 15
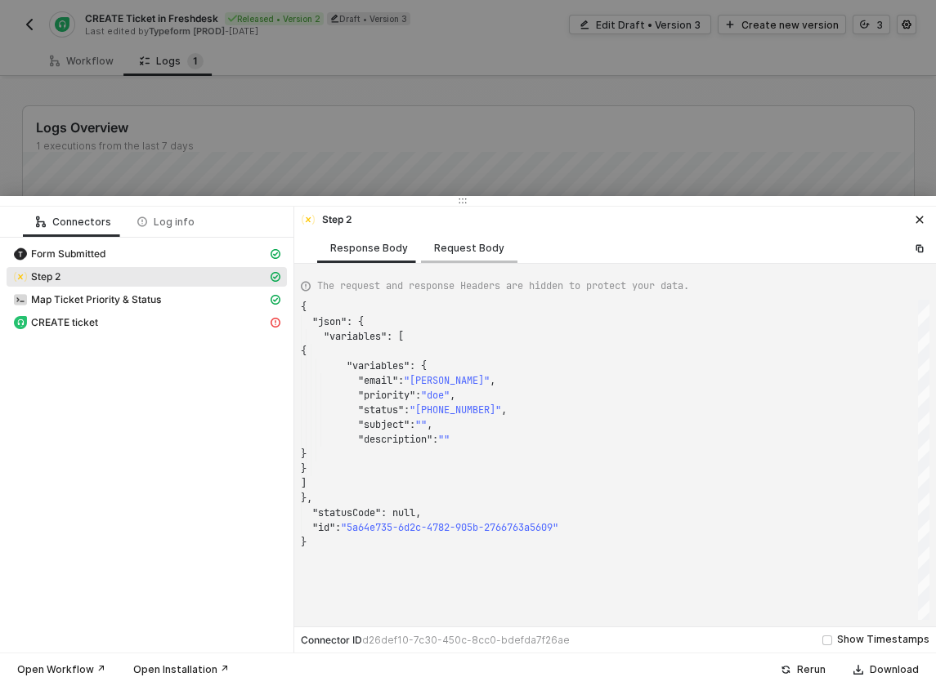
click at [480, 246] on div "Request Body" at bounding box center [469, 248] width 70 height 13
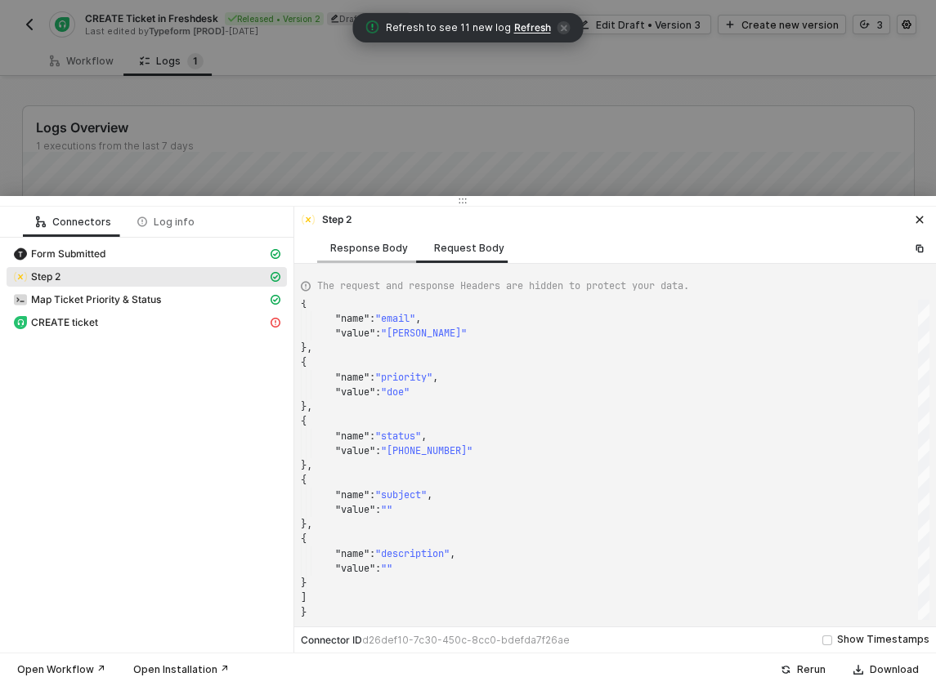
click at [362, 254] on div "Response Body" at bounding box center [369, 248] width 104 height 30
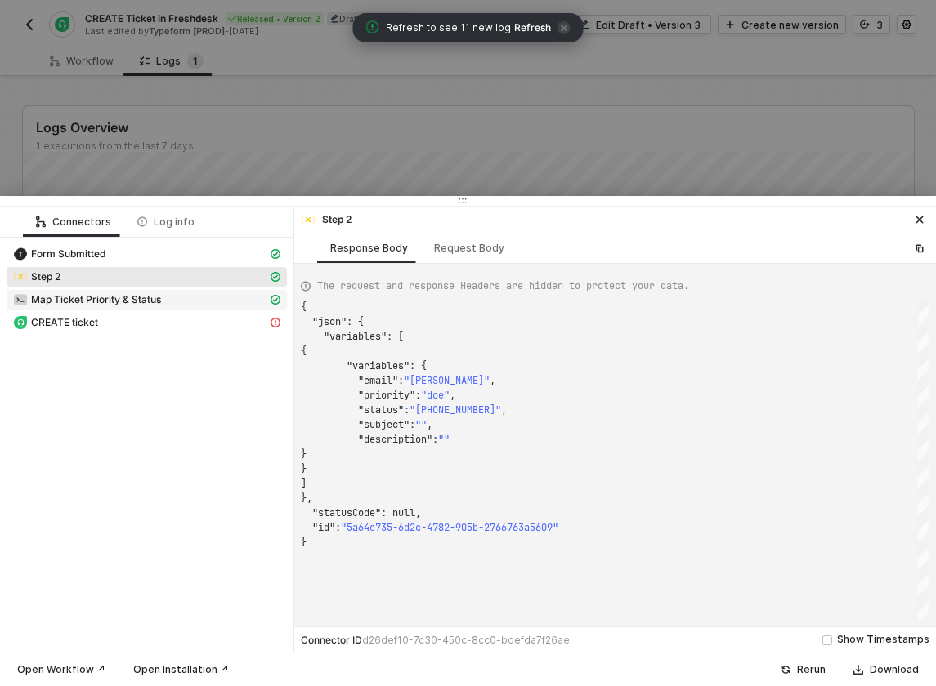
click at [192, 297] on div "Map Ticket Priority & Status" at bounding box center [140, 300] width 254 height 15
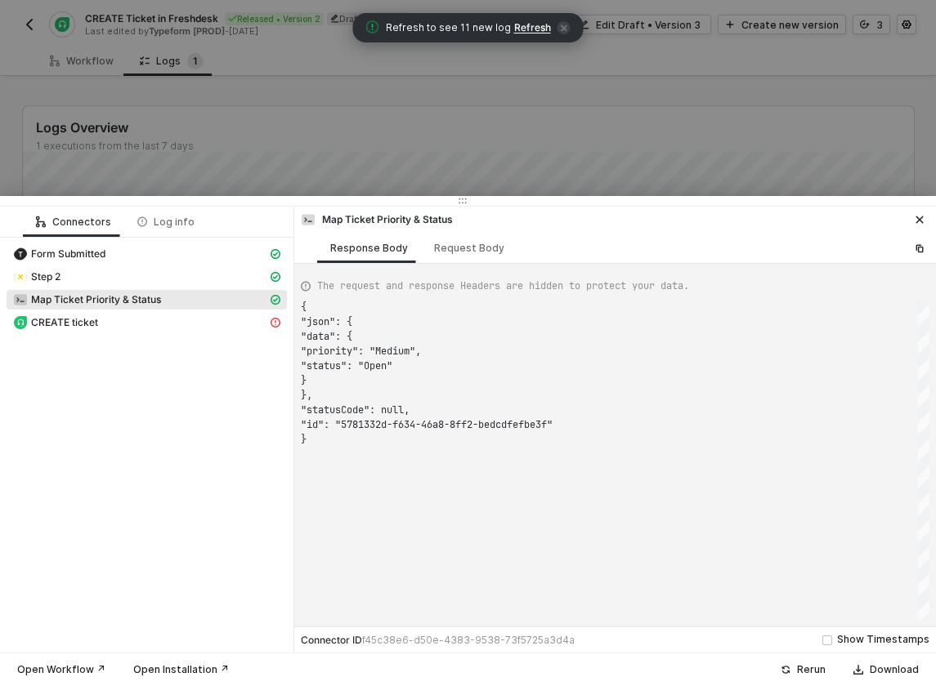
scroll to position [132, 0]
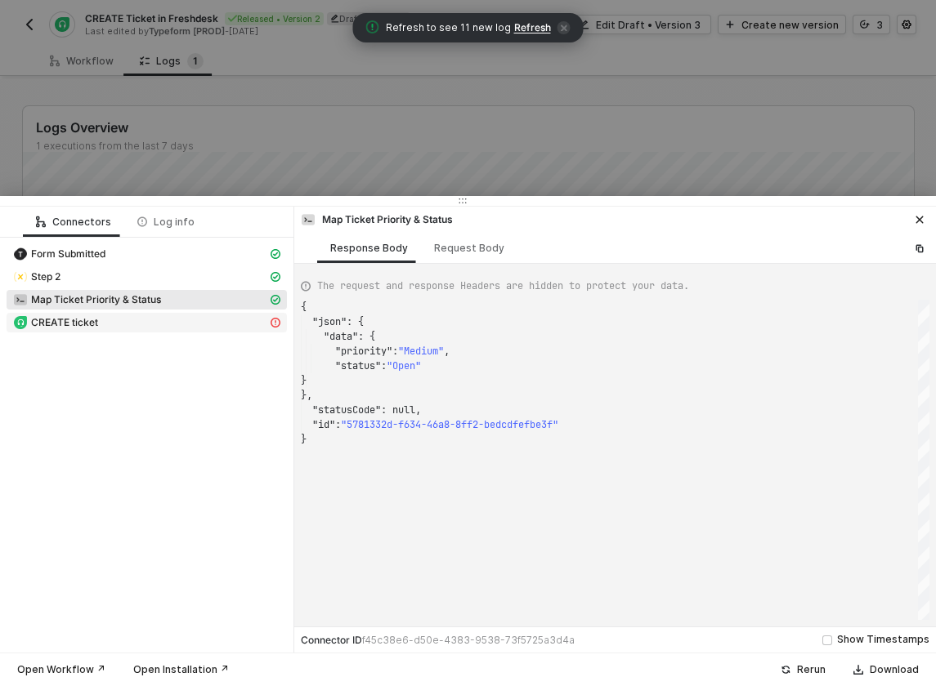
click at [184, 324] on div "CREATE ticket" at bounding box center [140, 322] width 254 height 15
type textarea "{ "statusCode": 404, "message": "Error : Error: <!DOCTYPE html PUBLIC \"-//W3C/…"
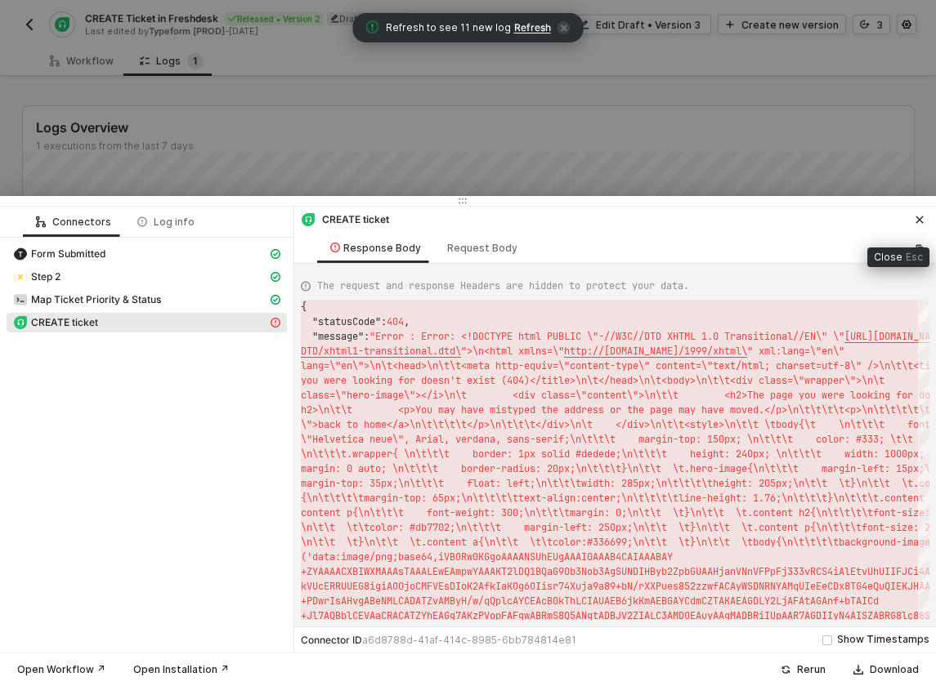
click at [923, 220] on icon "icon-close" at bounding box center [919, 220] width 10 height 10
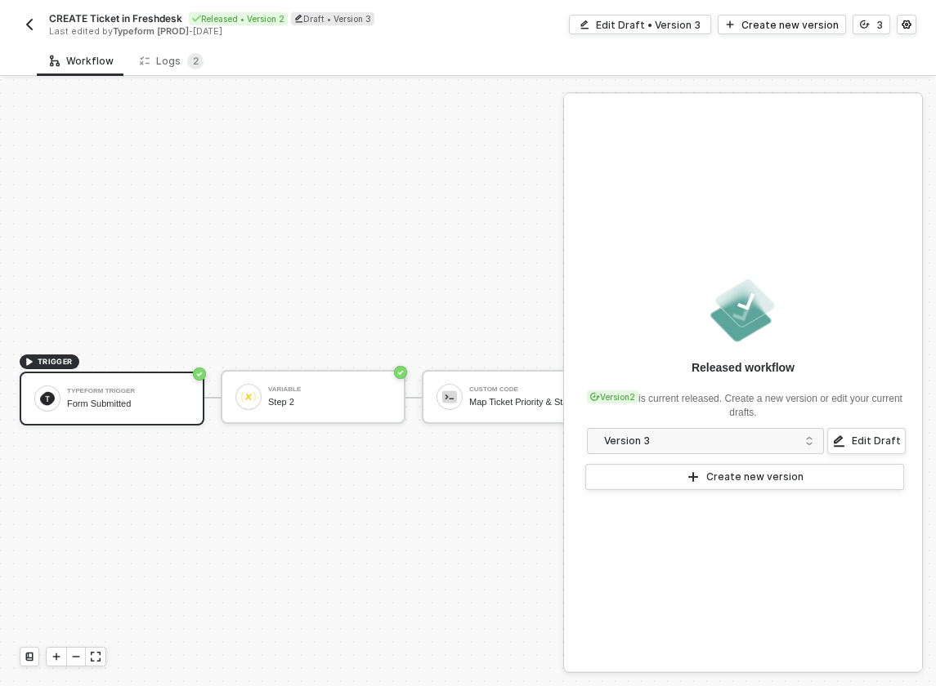
scroll to position [30, 0]
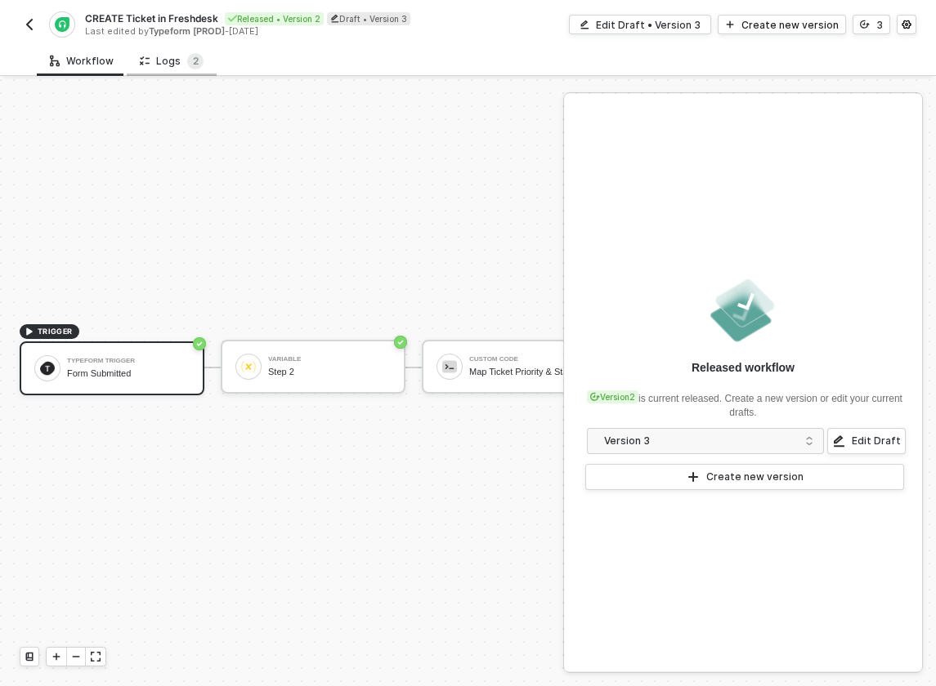
click at [170, 47] on div "Logs 2" at bounding box center [172, 61] width 90 height 30
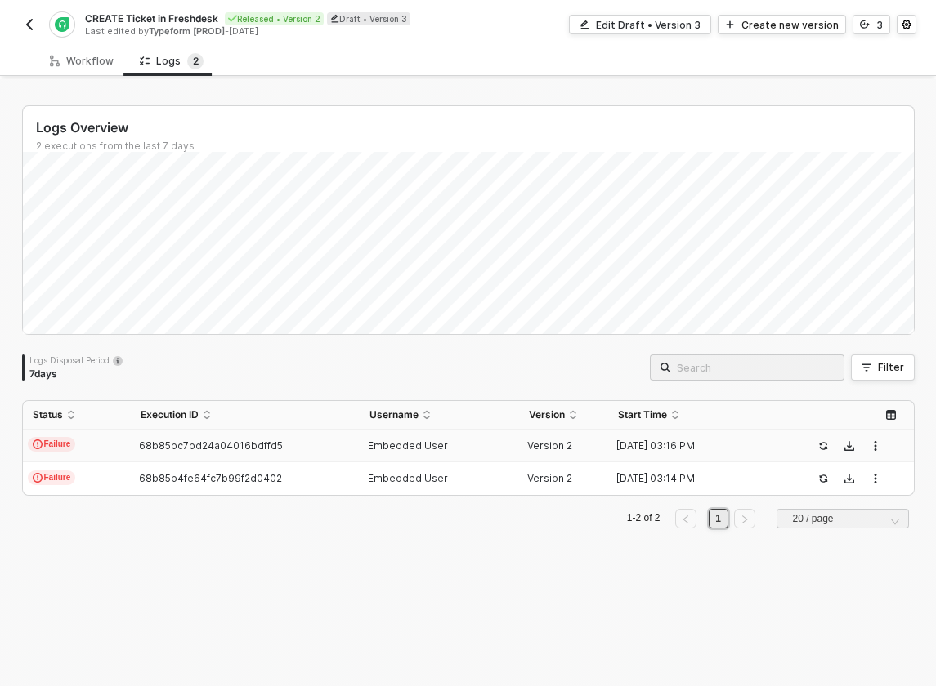
click at [96, 445] on td "Failure" at bounding box center [77, 446] width 108 height 33
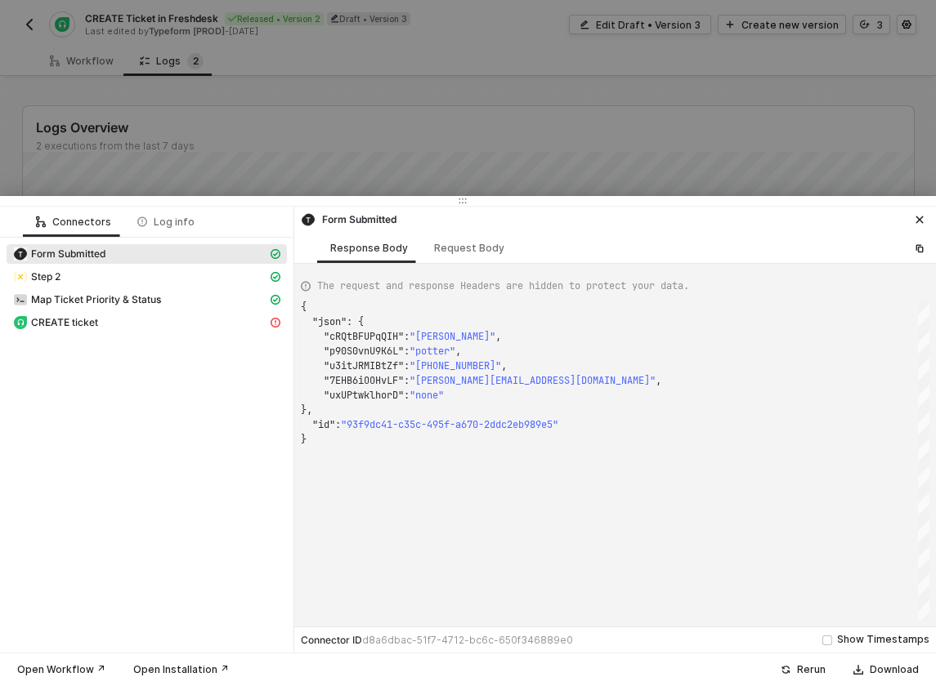
scroll to position [132, 0]
click at [107, 321] on div "CREATE ticket" at bounding box center [140, 322] width 254 height 15
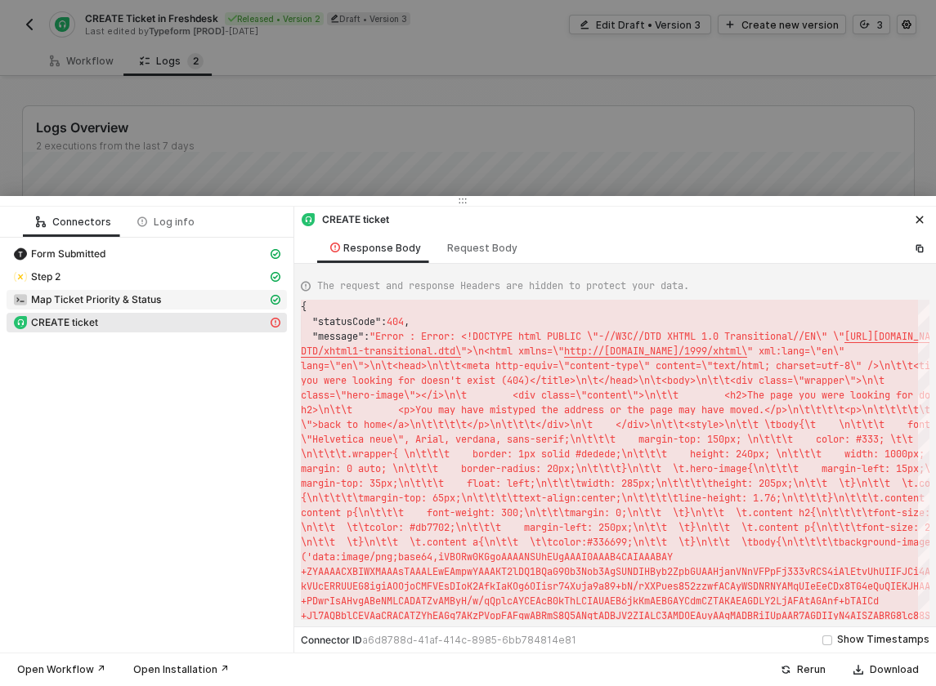
click at [130, 302] on span "Map Ticket Priority & Status" at bounding box center [96, 299] width 130 height 13
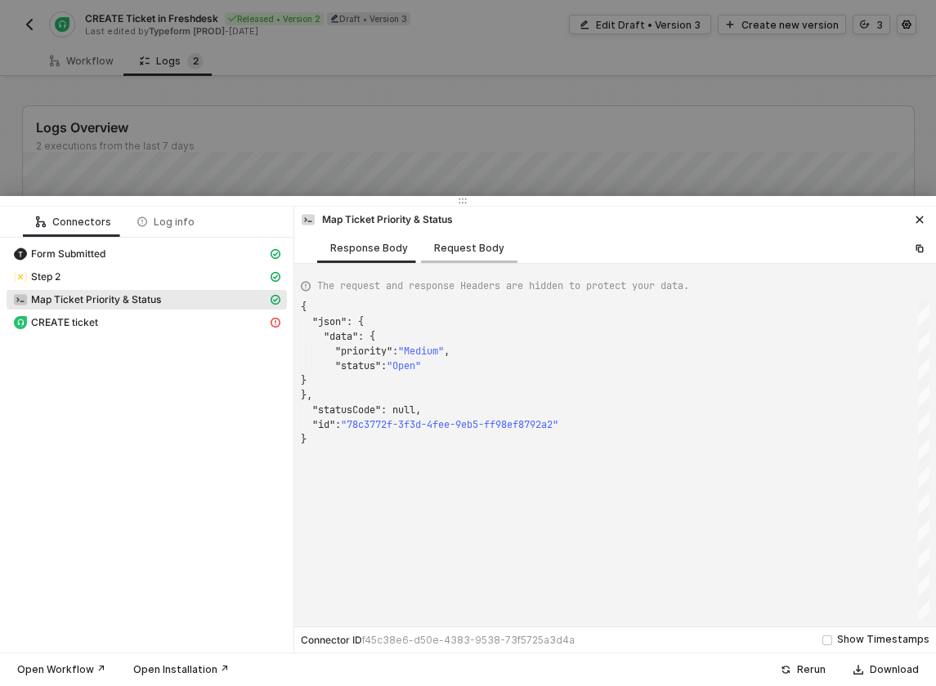
click at [437, 253] on div "Request Body" at bounding box center [469, 248] width 70 height 13
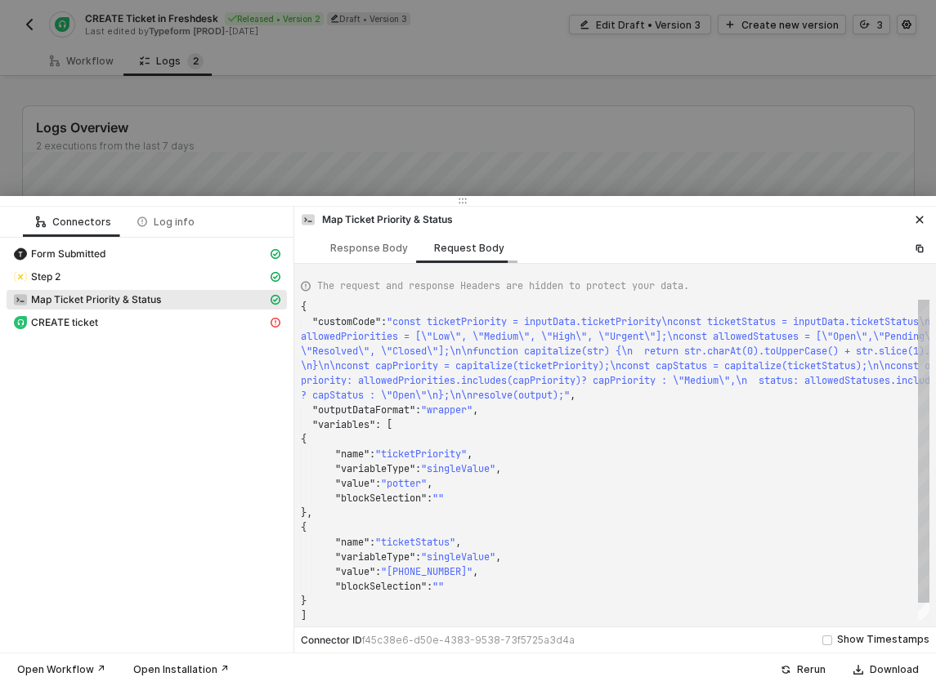
scroll to position [15, 0]
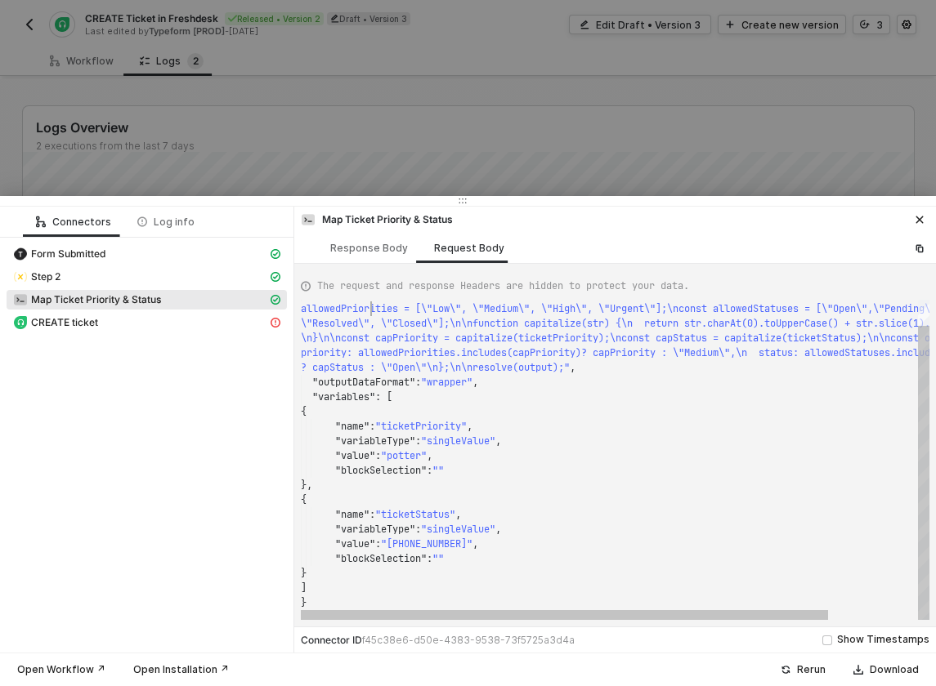
click at [369, 311] on span "allowedPriorities = [\"Low\", \"Medium\", \"High\"" at bounding box center [444, 308] width 286 height 13
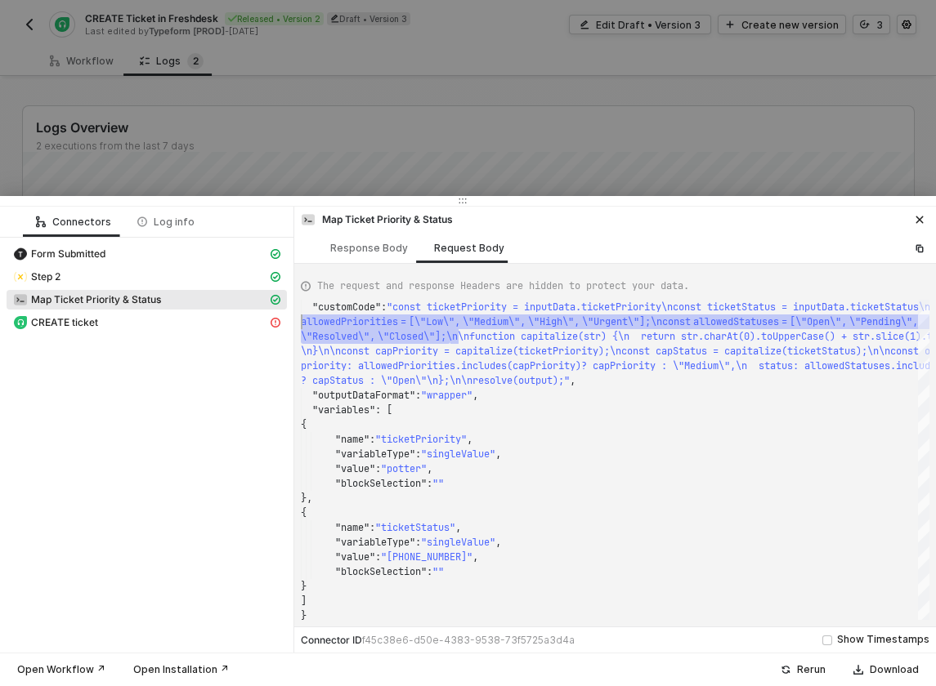
drag, startPoint x: 452, startPoint y: 335, endPoint x: 292, endPoint y: 318, distance: 161.1
click at [386, 245] on div "Response Body" at bounding box center [369, 248] width 78 height 13
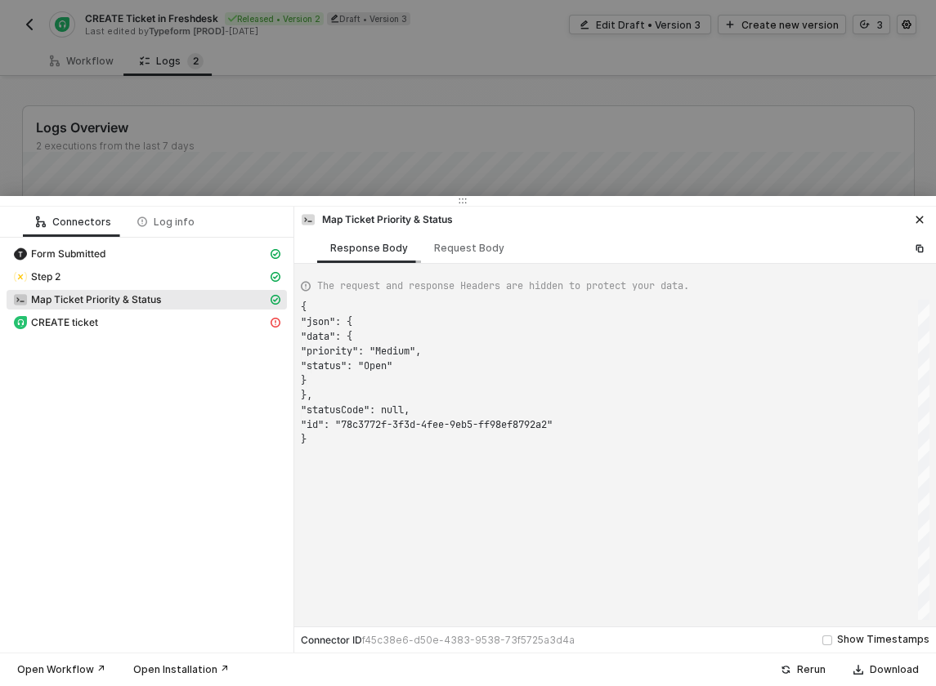
scroll to position [132, 0]
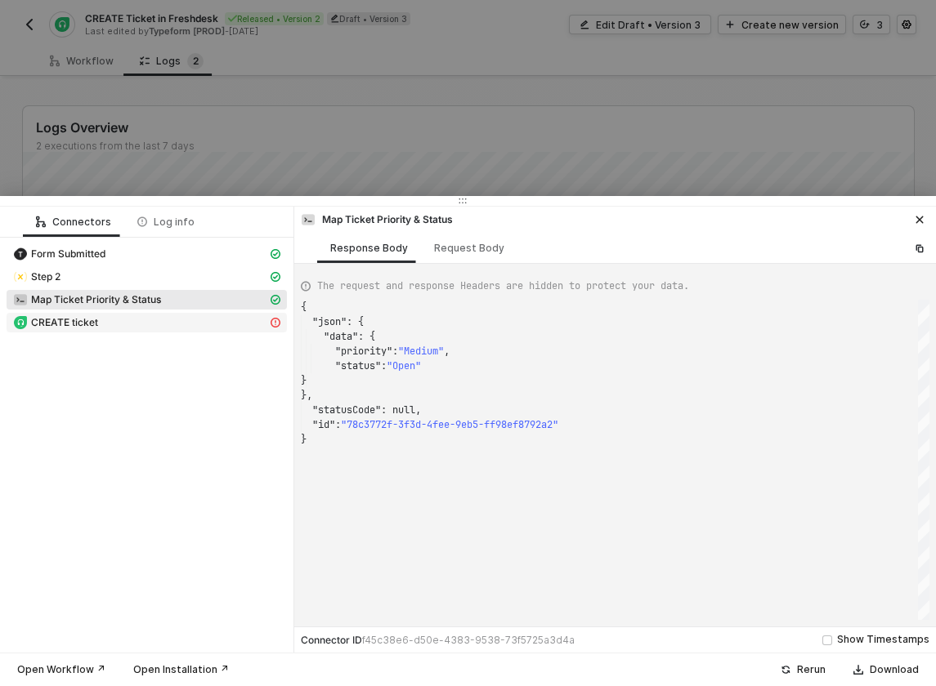
click at [113, 323] on div "CREATE ticket" at bounding box center [140, 322] width 254 height 15
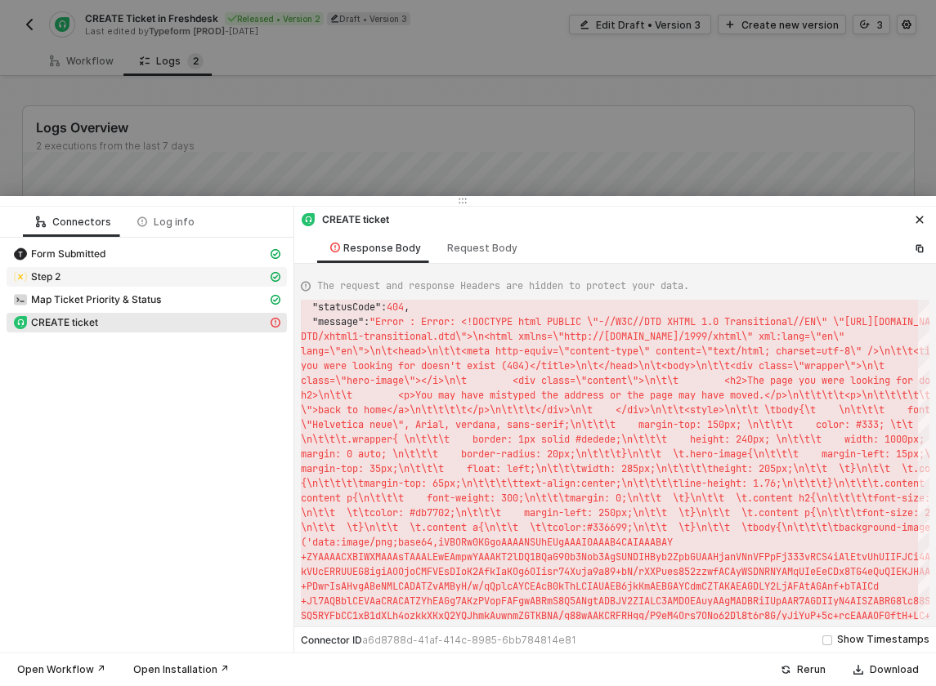
click at [141, 275] on div "Step 2" at bounding box center [140, 277] width 254 height 15
type textarea "{ "json": { "variables": [ { "variables": { "email": "harry", "priority": "pott…"
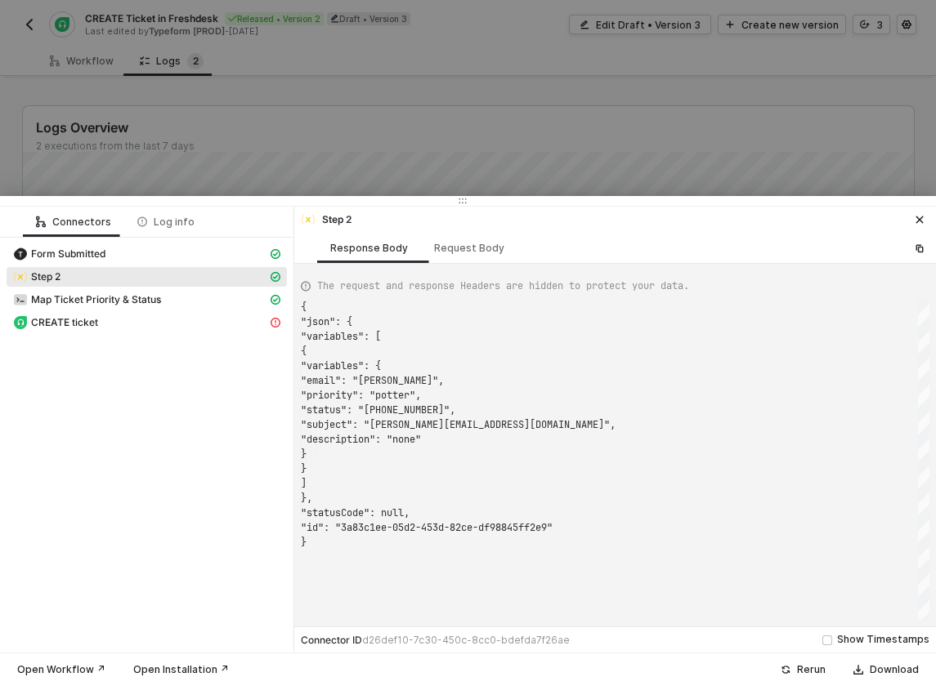
scroll to position [147, 0]
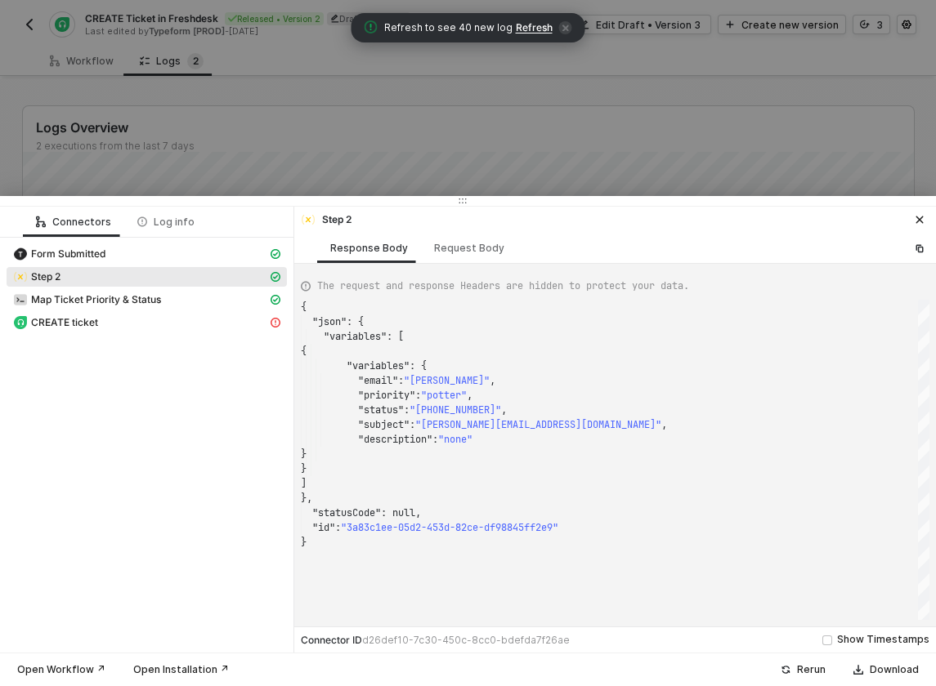
click at [383, 393] on div "{ "json" : { "variables" : [ { "variables" : { "email" : "harry" , "priority" :…" at bounding box center [615, 460] width 628 height 320
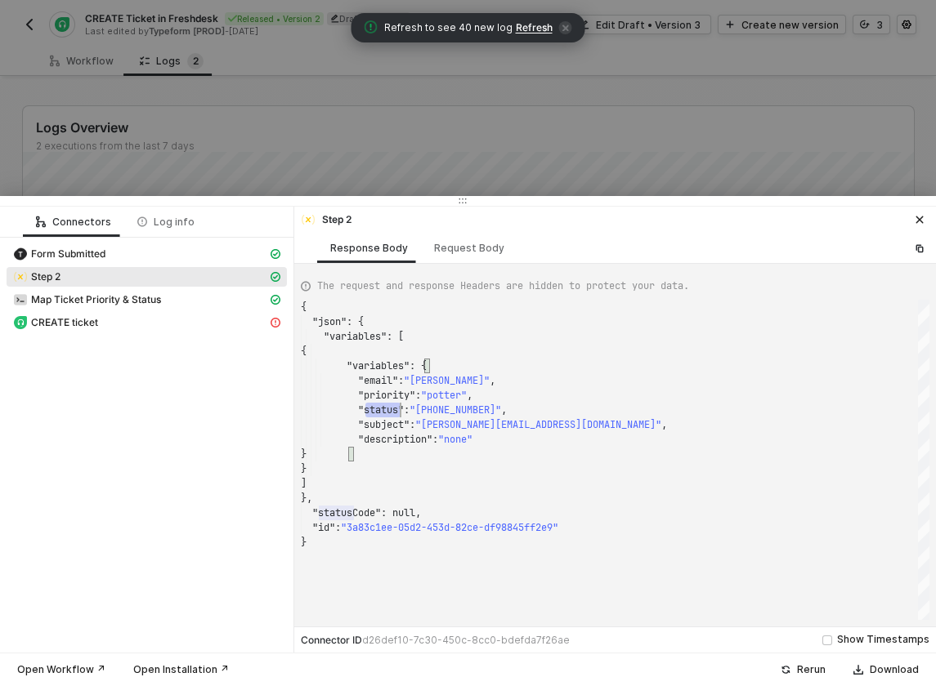
scroll to position [103, 100]
click at [479, 118] on div at bounding box center [468, 343] width 936 height 686
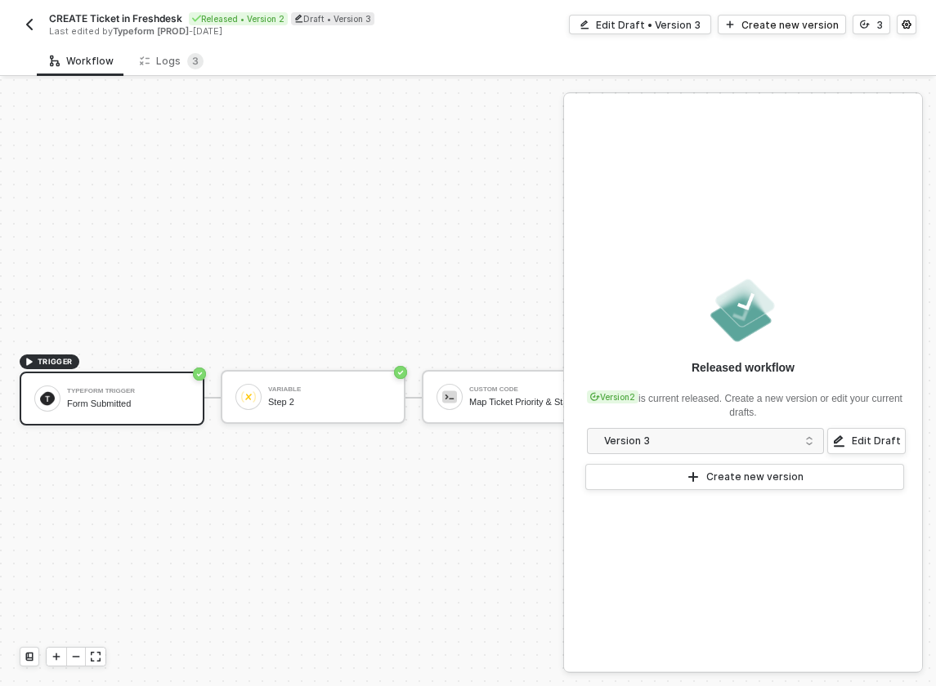
scroll to position [30, 0]
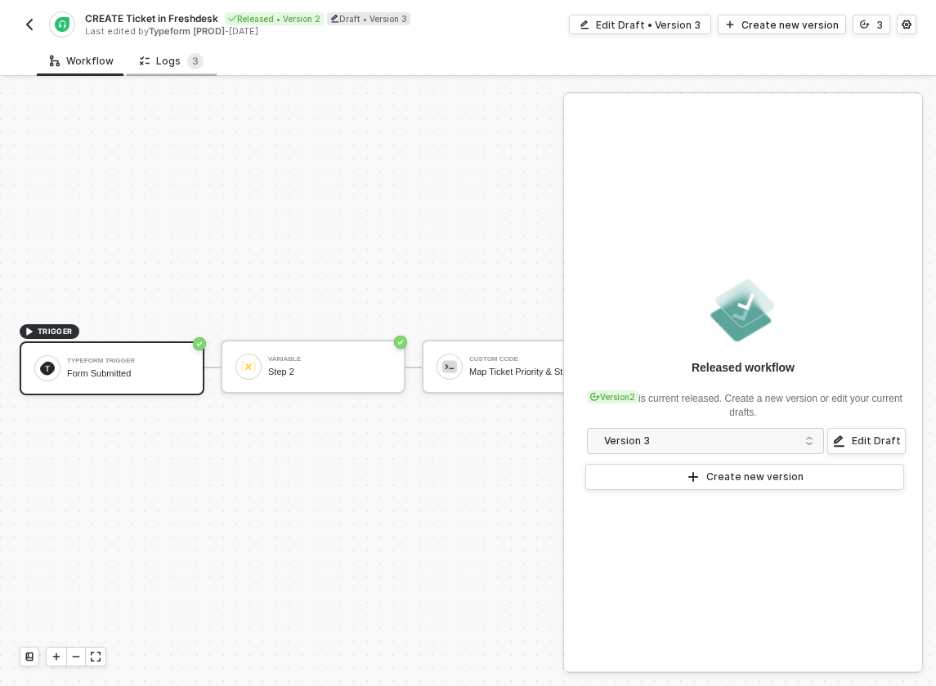
click at [162, 62] on div "Logs 3" at bounding box center [172, 61] width 64 height 16
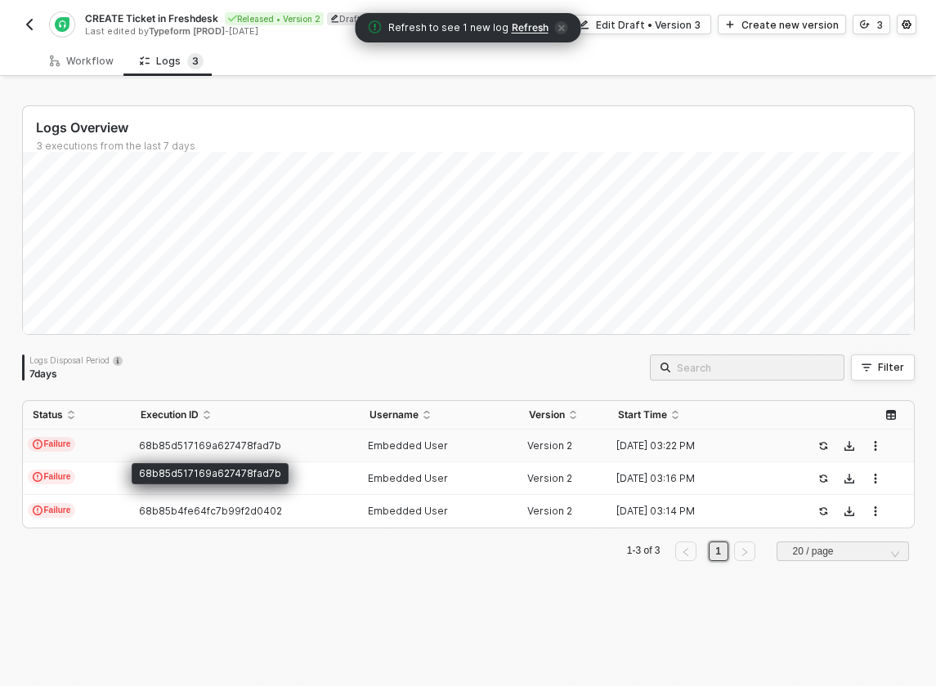
click at [178, 449] on span "68b85d517169a627478fad7b" at bounding box center [210, 446] width 142 height 12
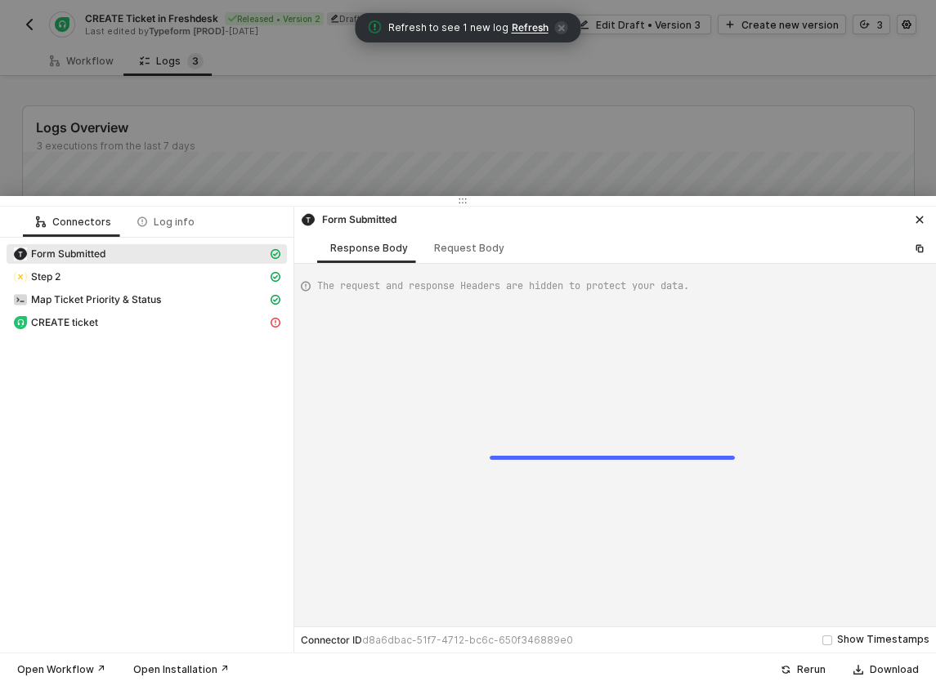
scroll to position [132, 0]
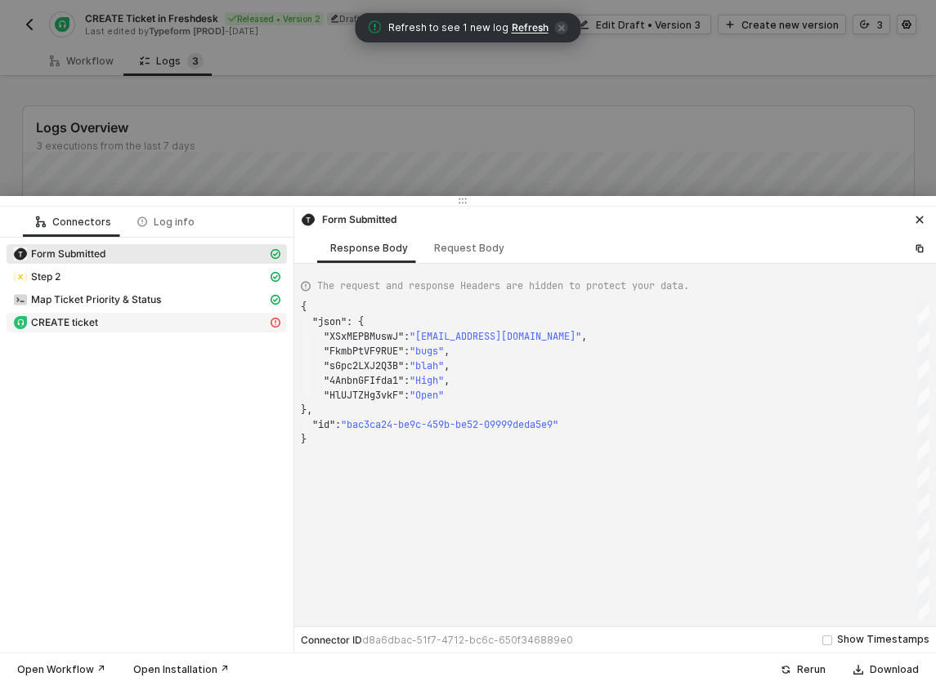
click at [121, 325] on div "CREATE ticket" at bounding box center [140, 322] width 254 height 15
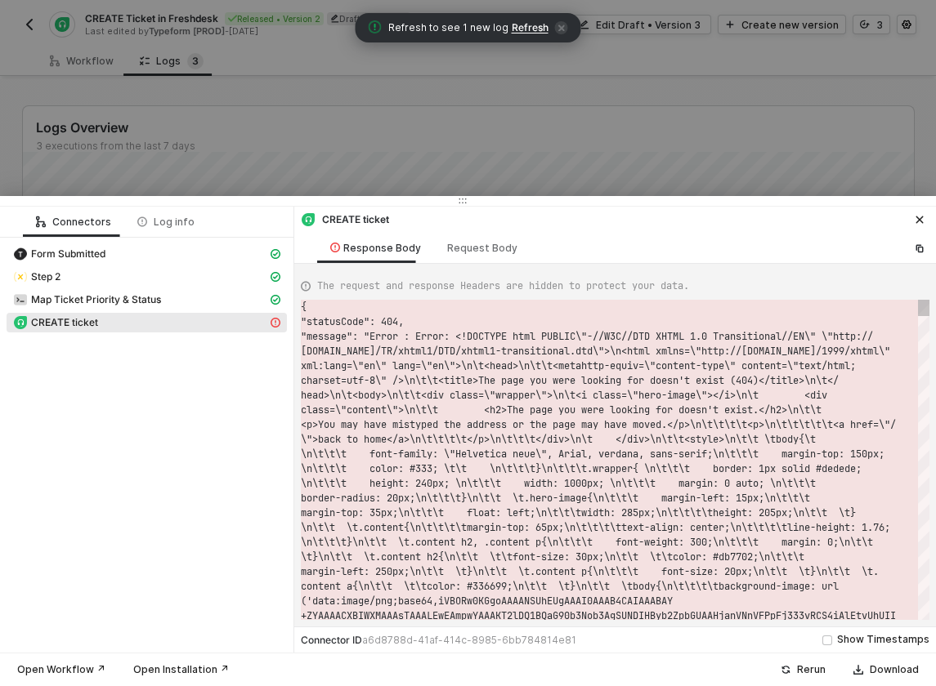
scroll to position [29, 0]
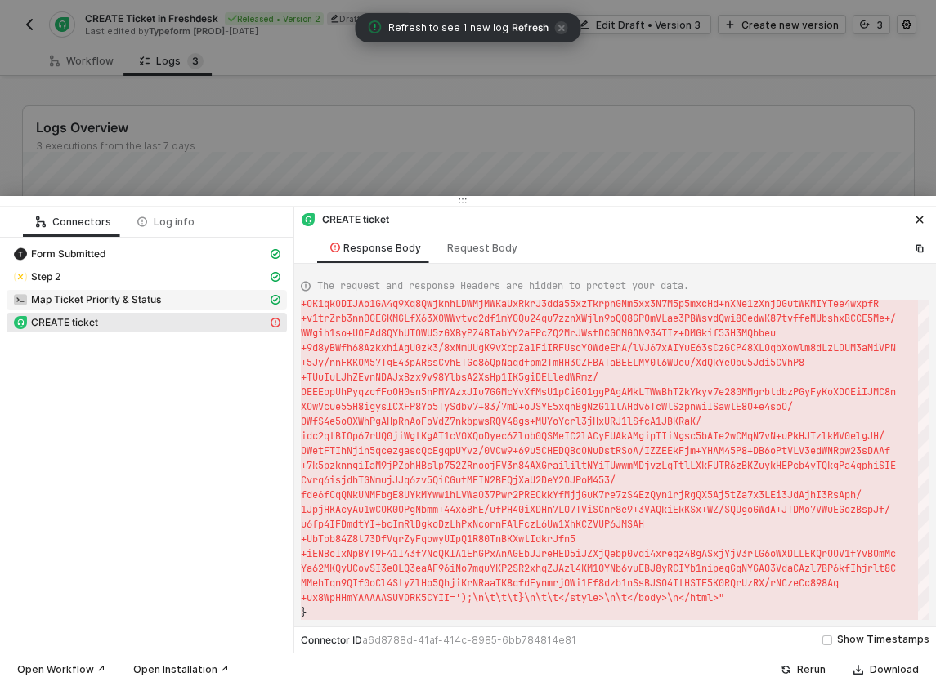
click at [114, 306] on span "Map Ticket Priority & Status" at bounding box center [96, 299] width 130 height 13
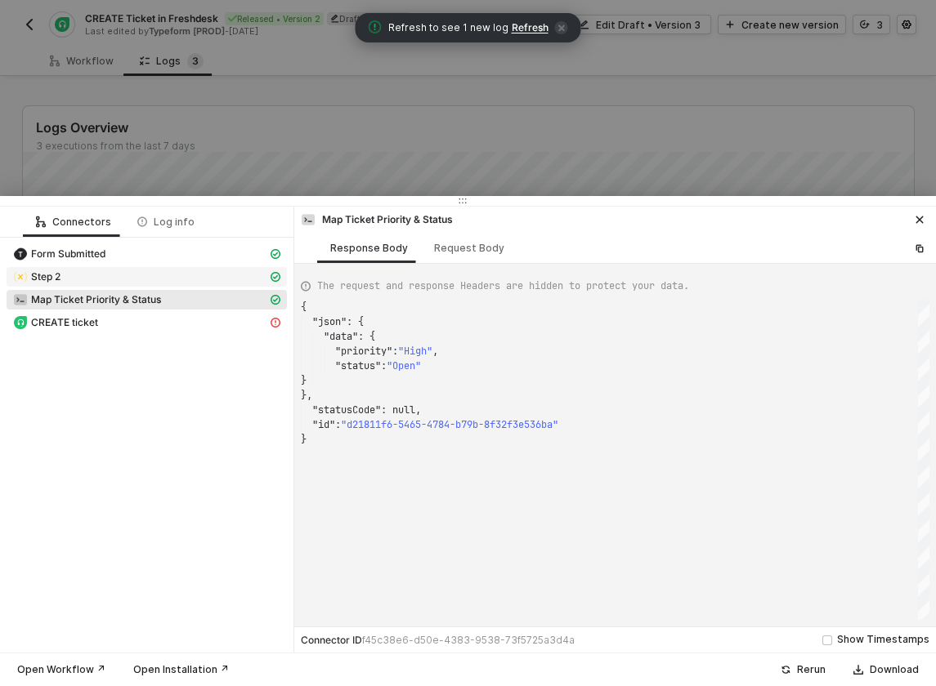
click at [119, 272] on div "Step 2" at bounding box center [140, 277] width 254 height 15
type textarea "{ "json": { "variables": [ { "variables": { "email": "[EMAIL_ADDRESS][DOMAIN_NA…"
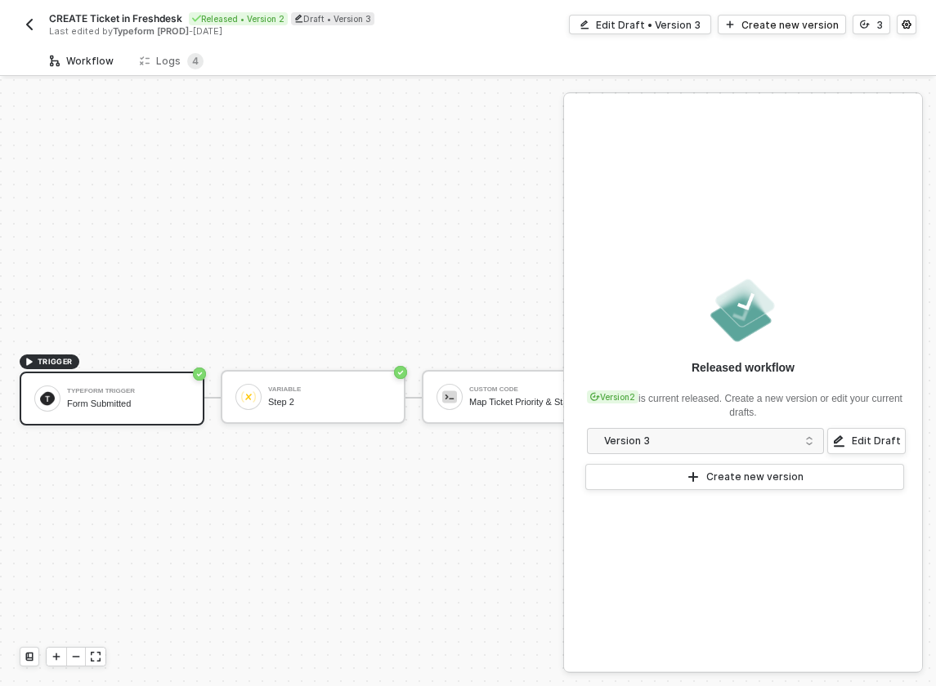
scroll to position [30, 0]
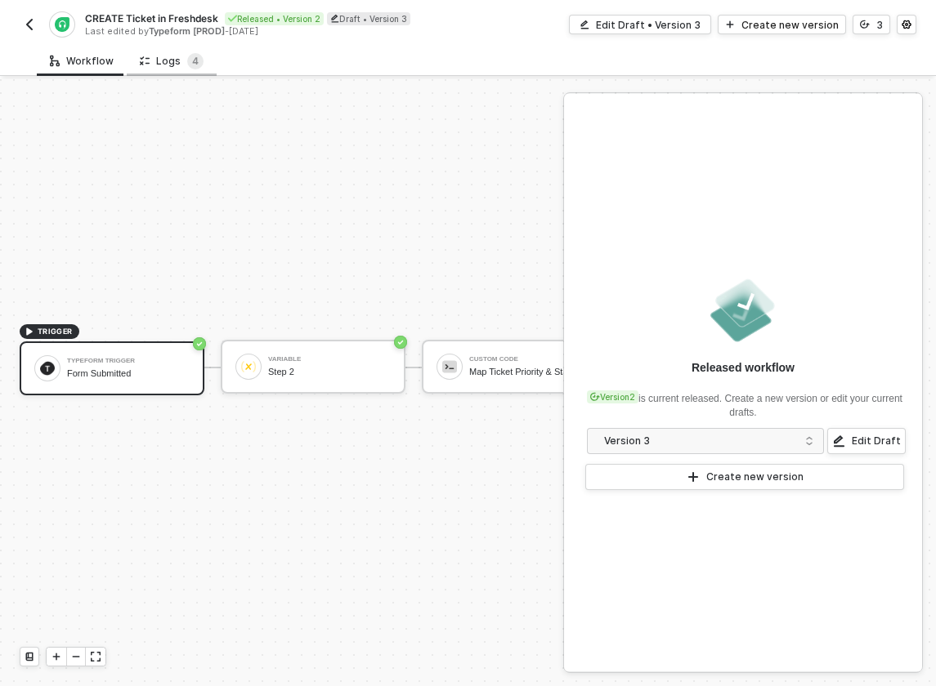
click at [157, 67] on div "Logs 4" at bounding box center [172, 61] width 64 height 16
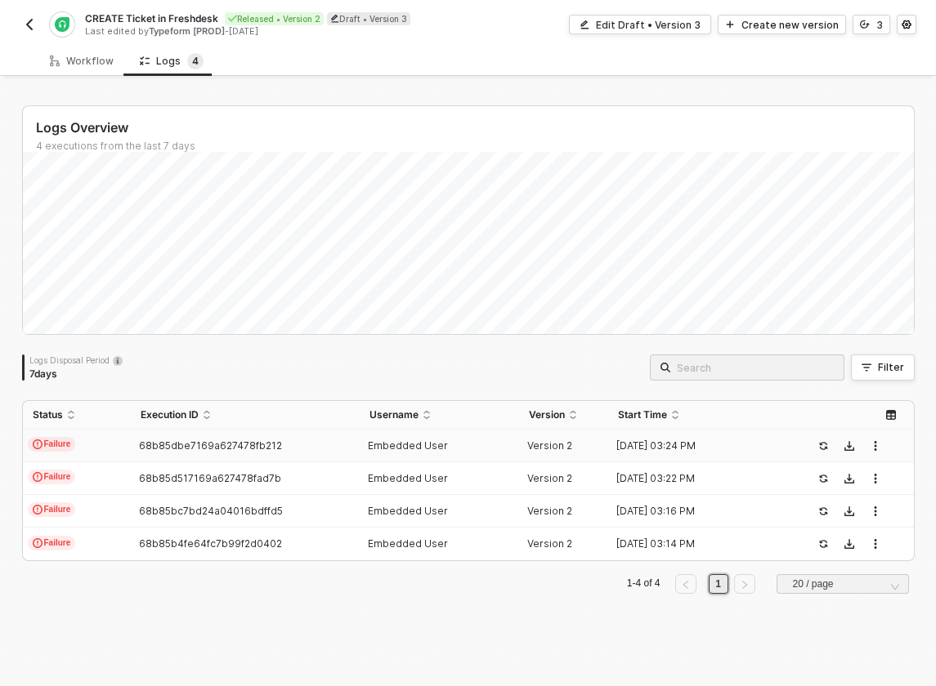
click at [65, 439] on span "Failure" at bounding box center [52, 444] width 48 height 15
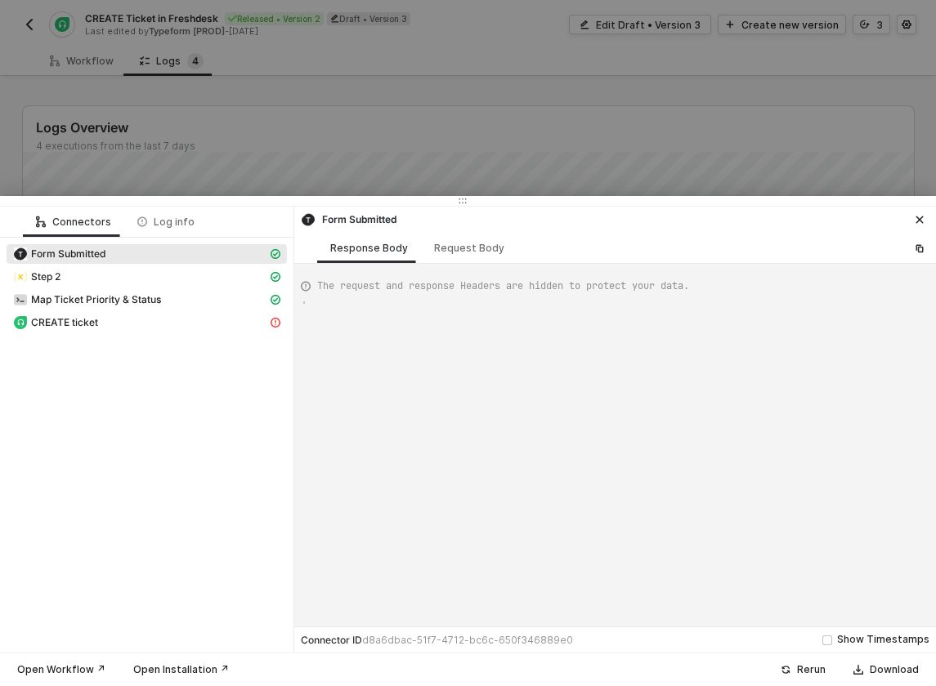
scroll to position [132, 0]
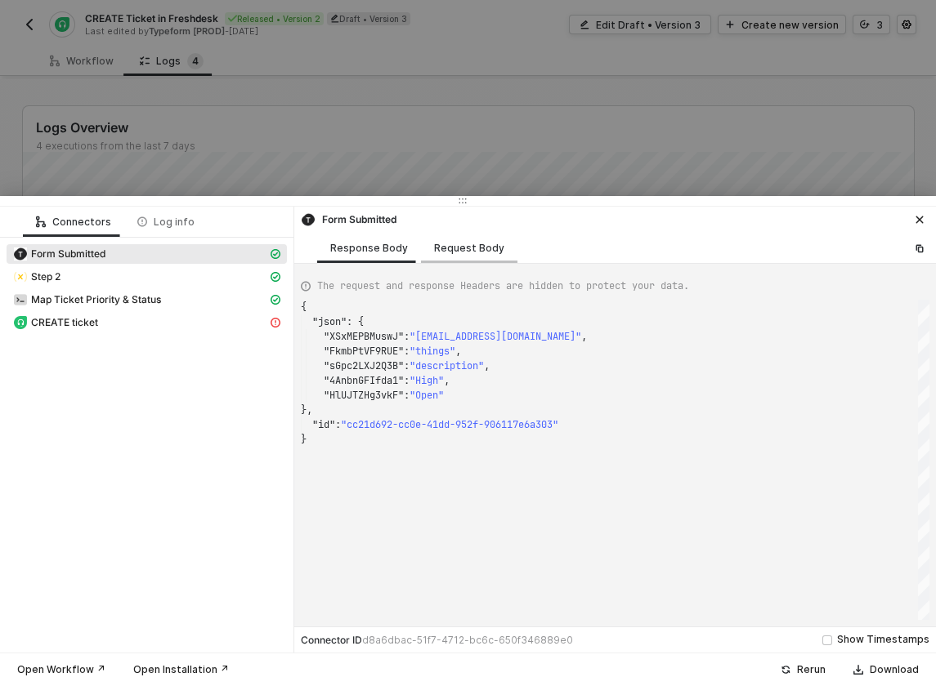
click at [458, 254] on div "Request Body" at bounding box center [469, 248] width 96 height 30
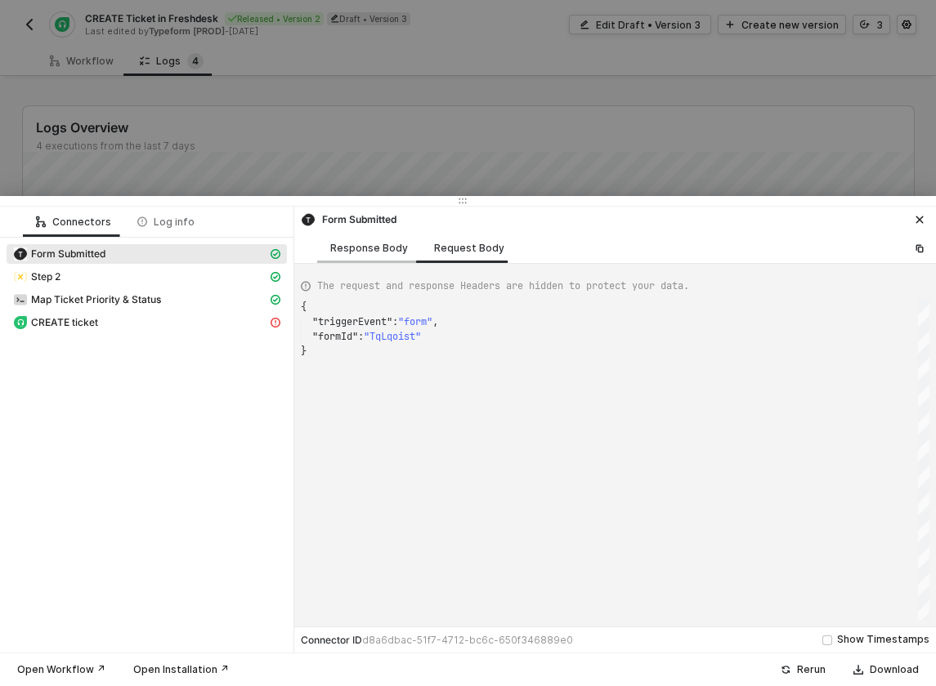
click at [383, 248] on div "Response Body" at bounding box center [369, 248] width 78 height 13
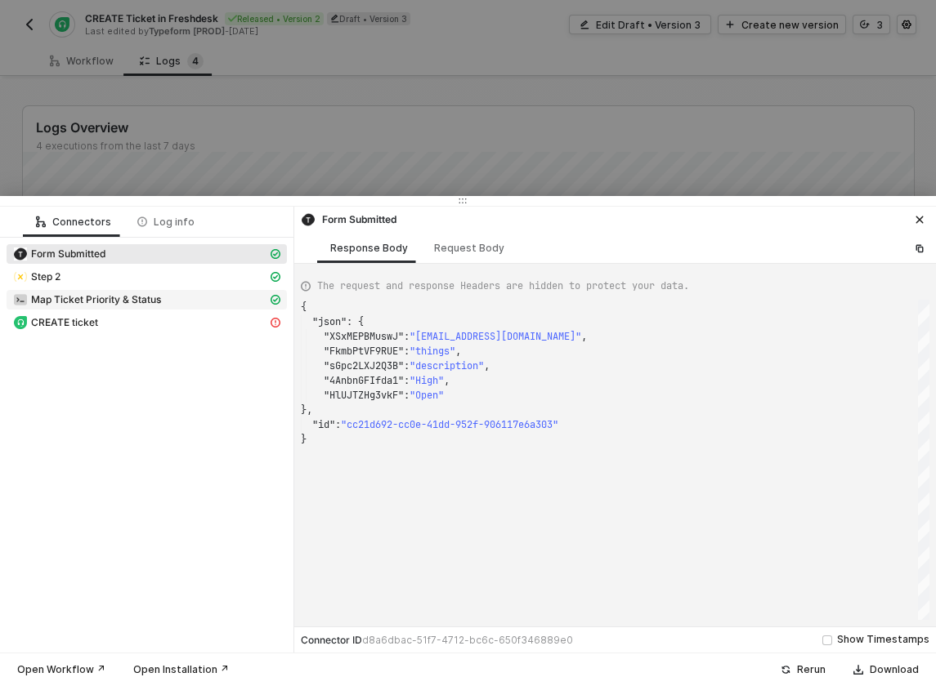
click at [165, 302] on div "Map Ticket Priority & Status" at bounding box center [140, 300] width 254 height 15
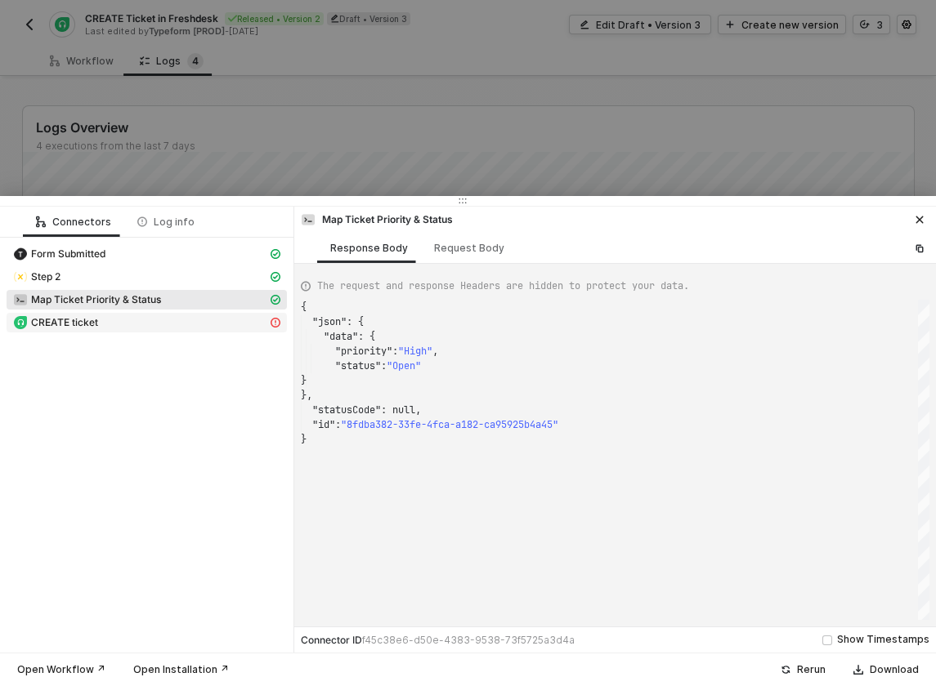
click at [164, 315] on span "CREATE ticket" at bounding box center [147, 323] width 280 height 20
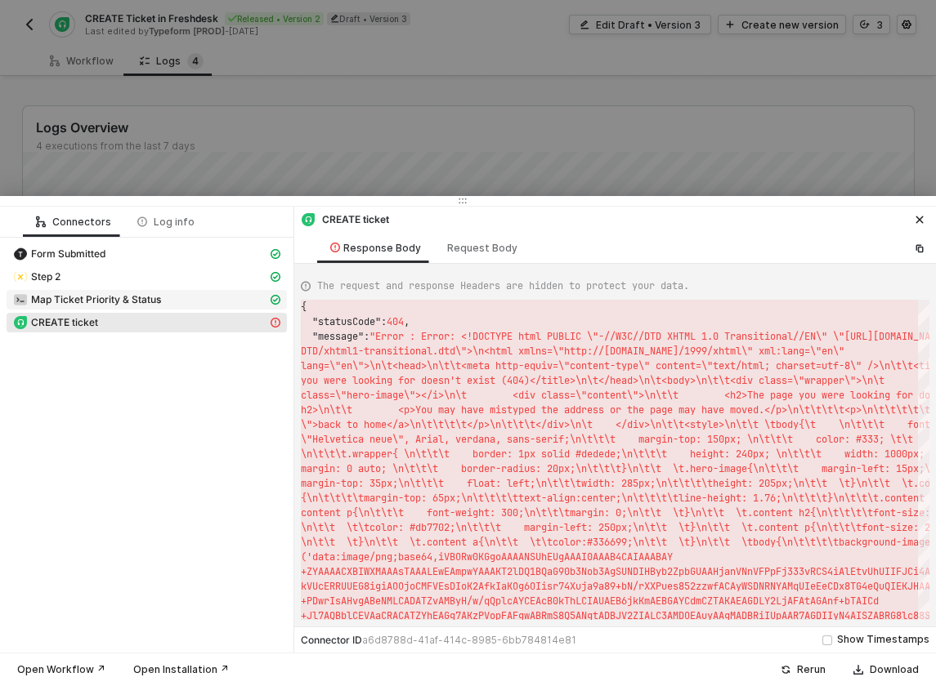
click at [174, 294] on div "Map Ticket Priority & Status" at bounding box center [140, 300] width 254 height 15
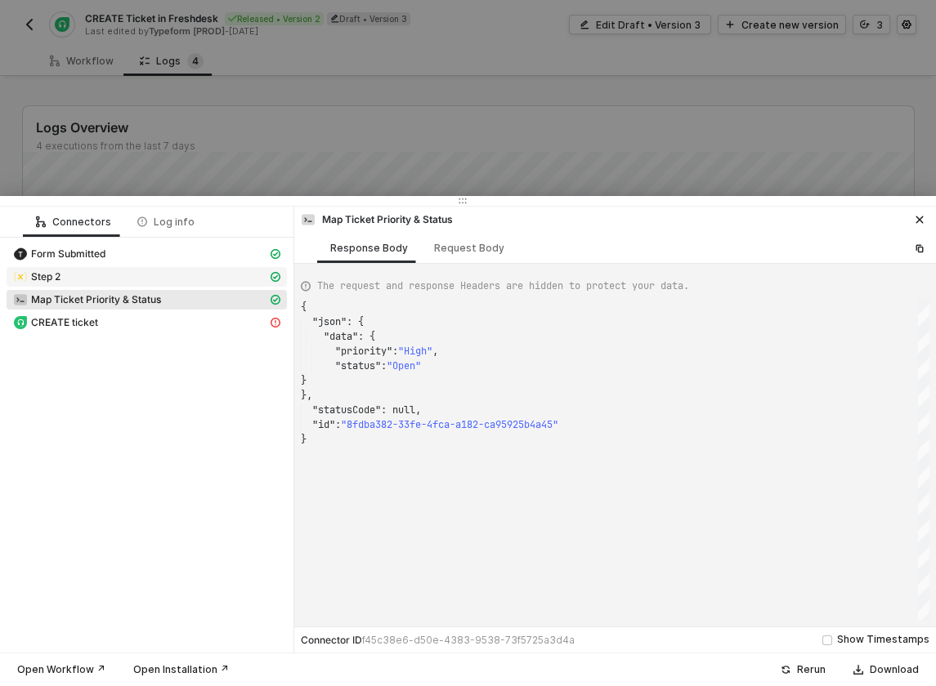
click at [169, 279] on div "Step 2" at bounding box center [140, 277] width 254 height 15
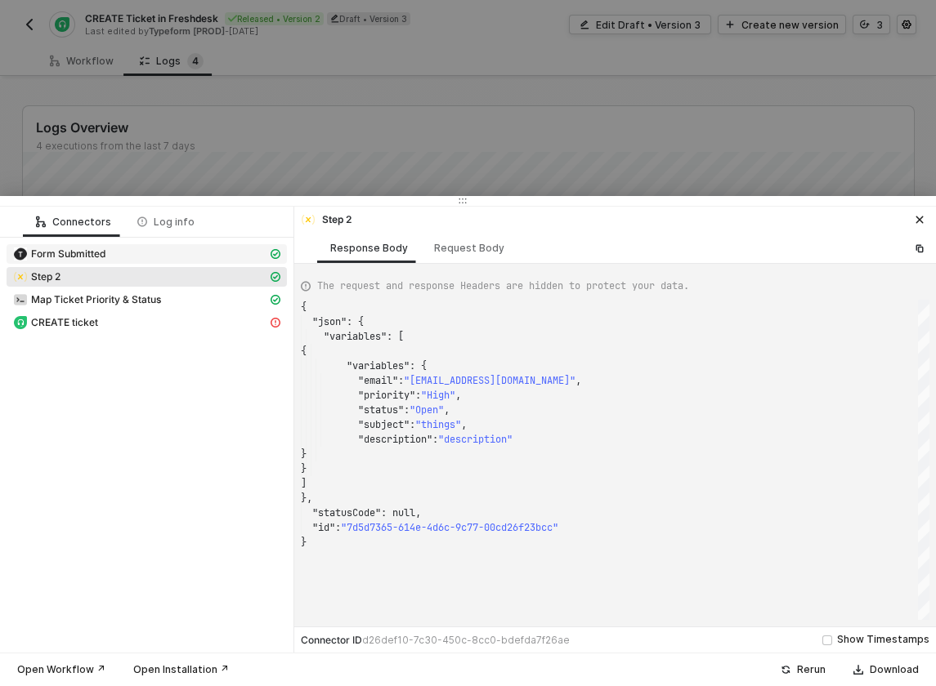
click at [168, 249] on div "Form Submitted" at bounding box center [140, 254] width 254 height 15
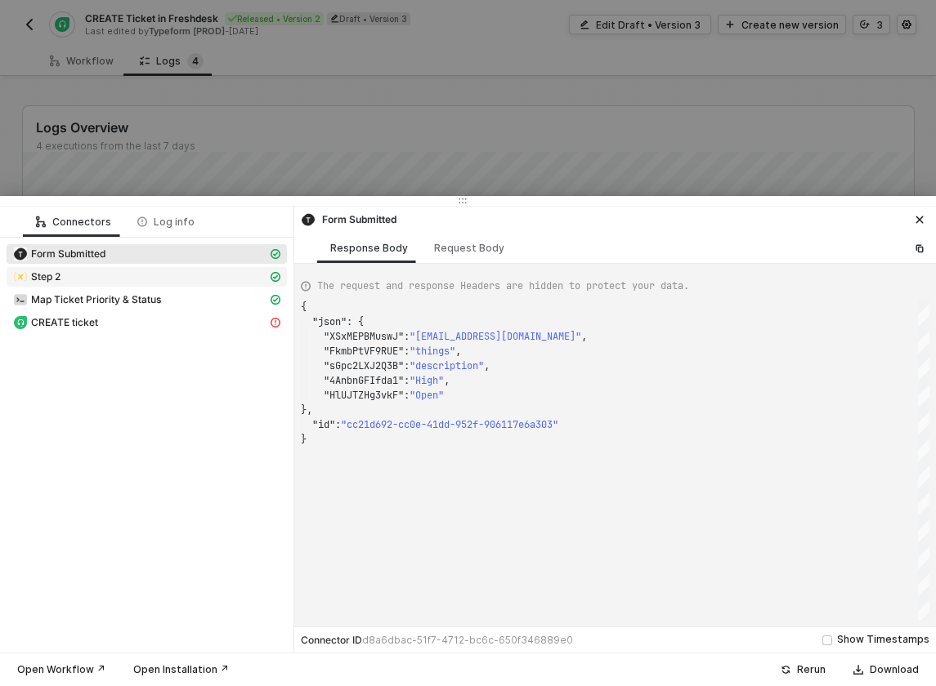
click at [166, 278] on div "Step 2" at bounding box center [140, 277] width 254 height 15
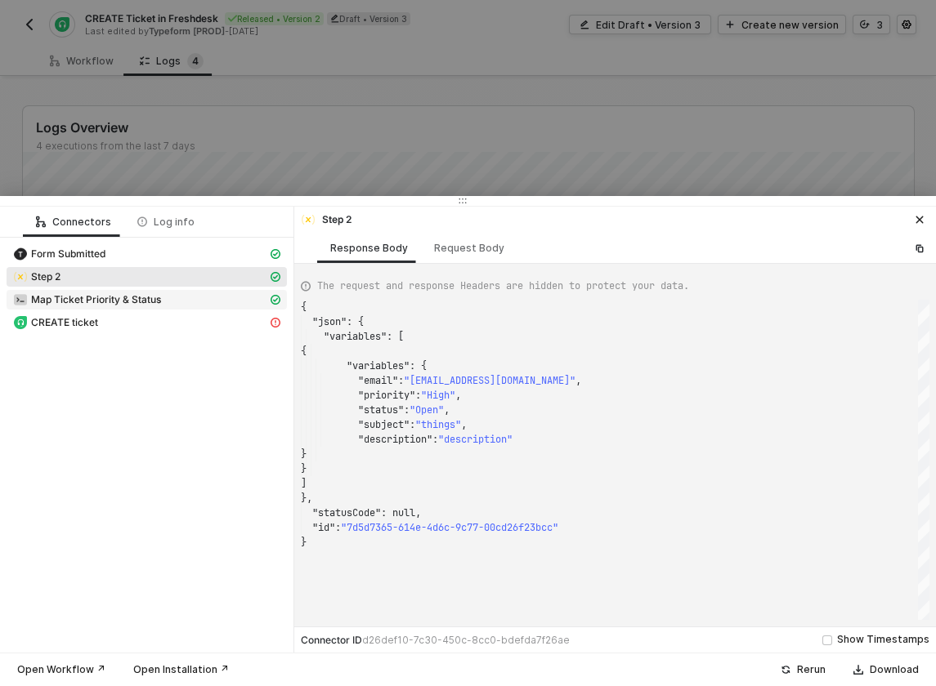
click at [164, 306] on div "Map Ticket Priority & Status" at bounding box center [140, 300] width 254 height 15
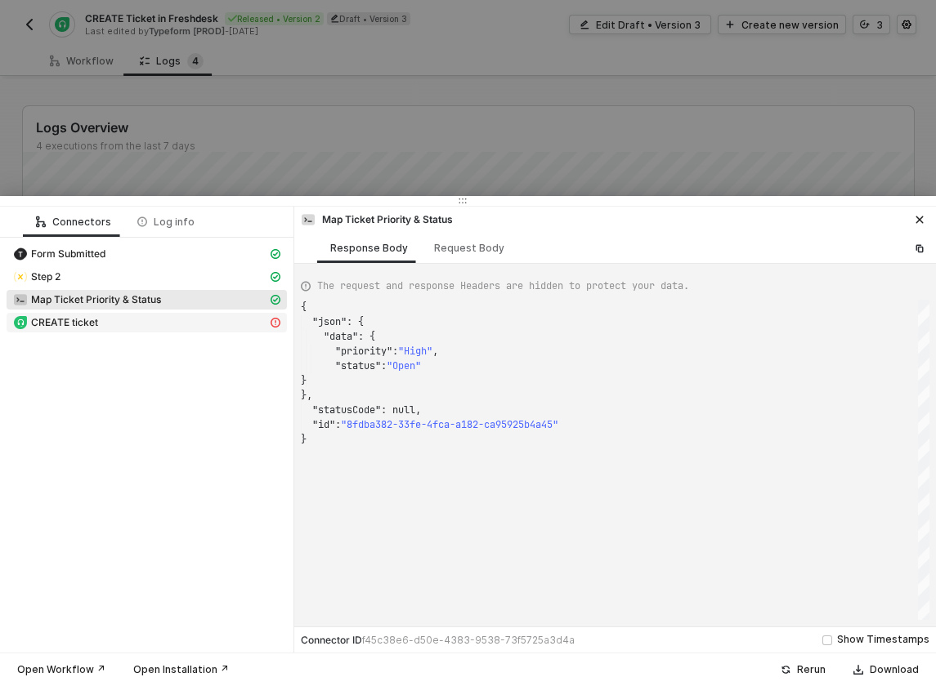
click at [163, 320] on div "CREATE ticket" at bounding box center [140, 322] width 254 height 15
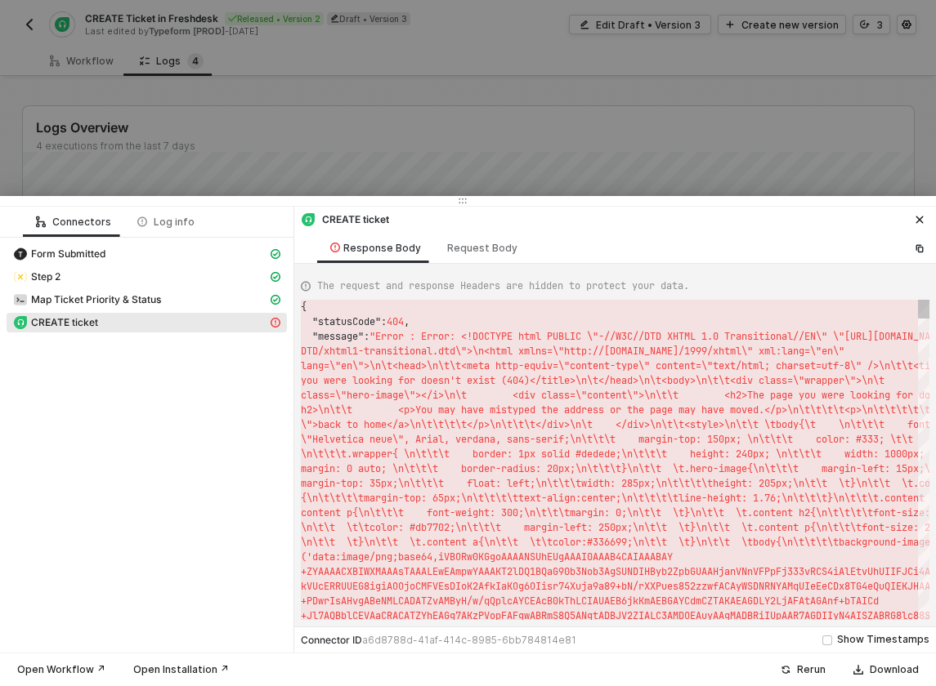
scroll to position [29, 0]
click at [167, 304] on div "Map Ticket Priority & Status" at bounding box center [140, 300] width 254 height 15
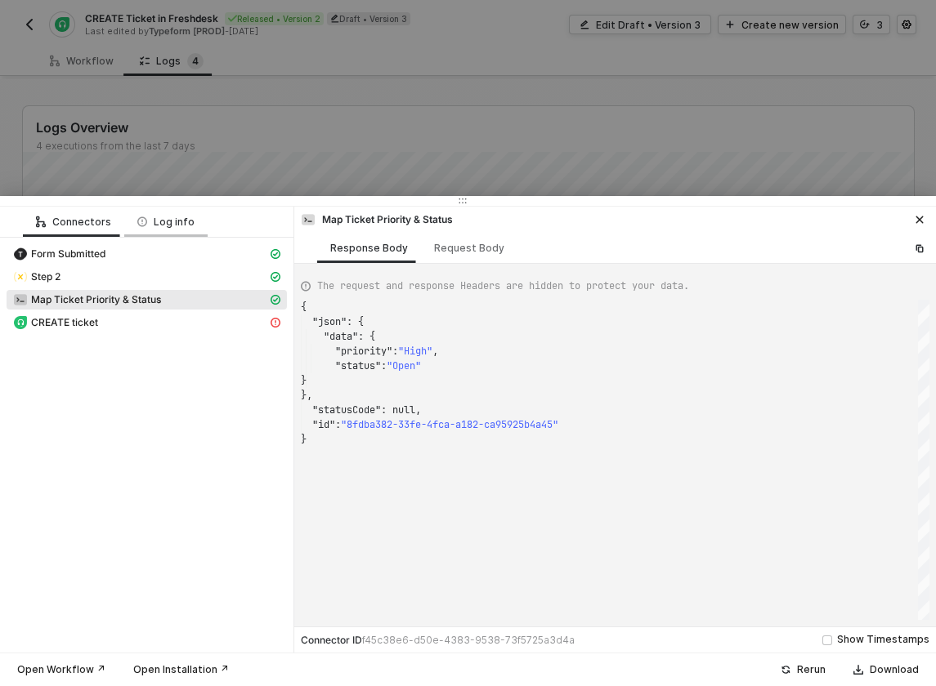
click at [166, 223] on div "Log info" at bounding box center [165, 222] width 57 height 13
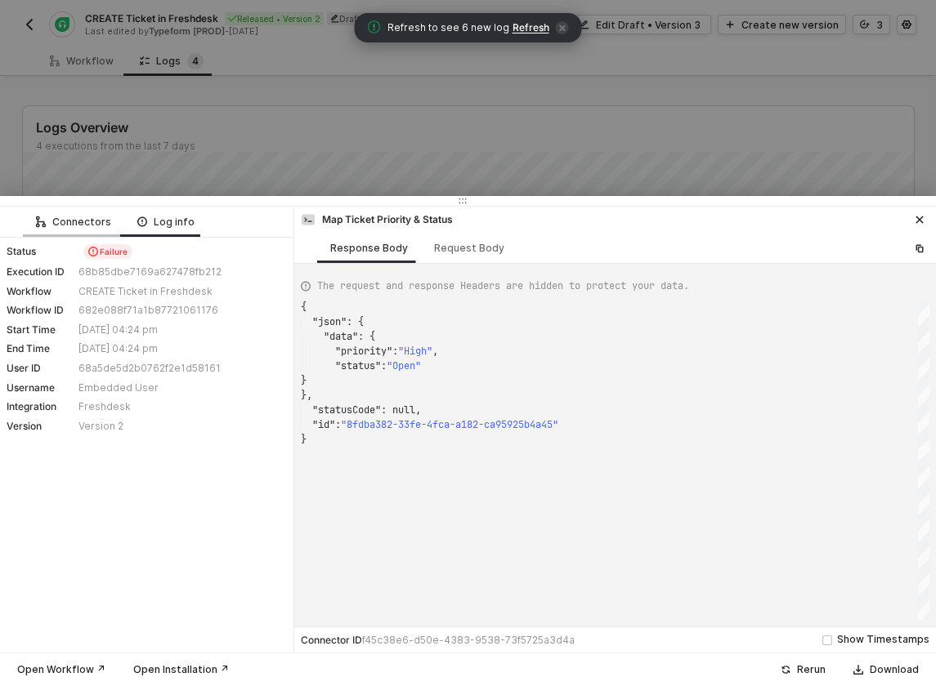
click at [81, 224] on div "Connectors" at bounding box center [73, 222] width 75 height 13
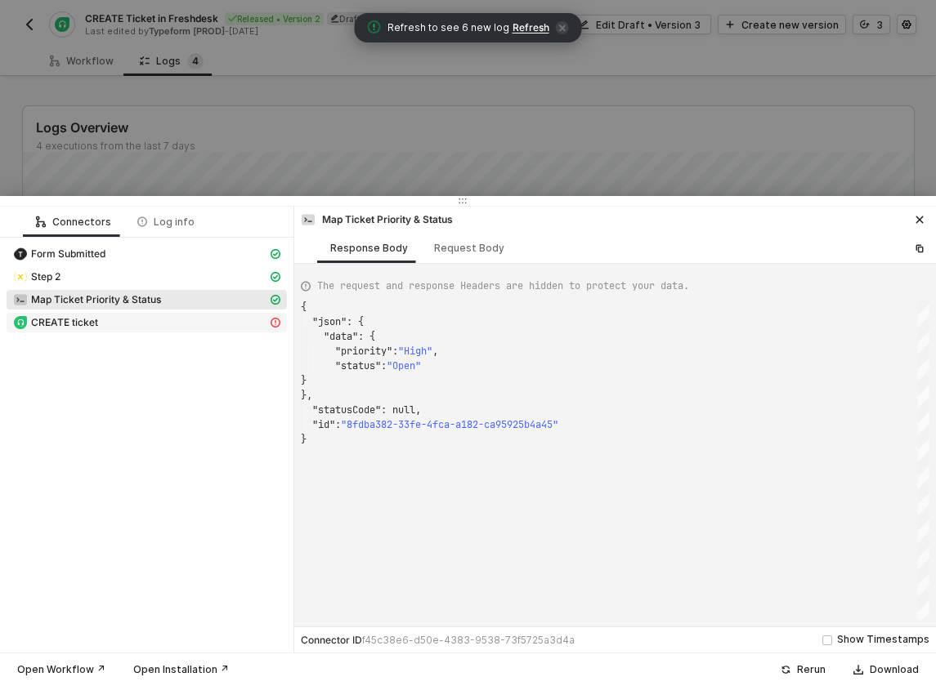
click at [95, 321] on span "CREATE ticket" at bounding box center [64, 322] width 67 height 13
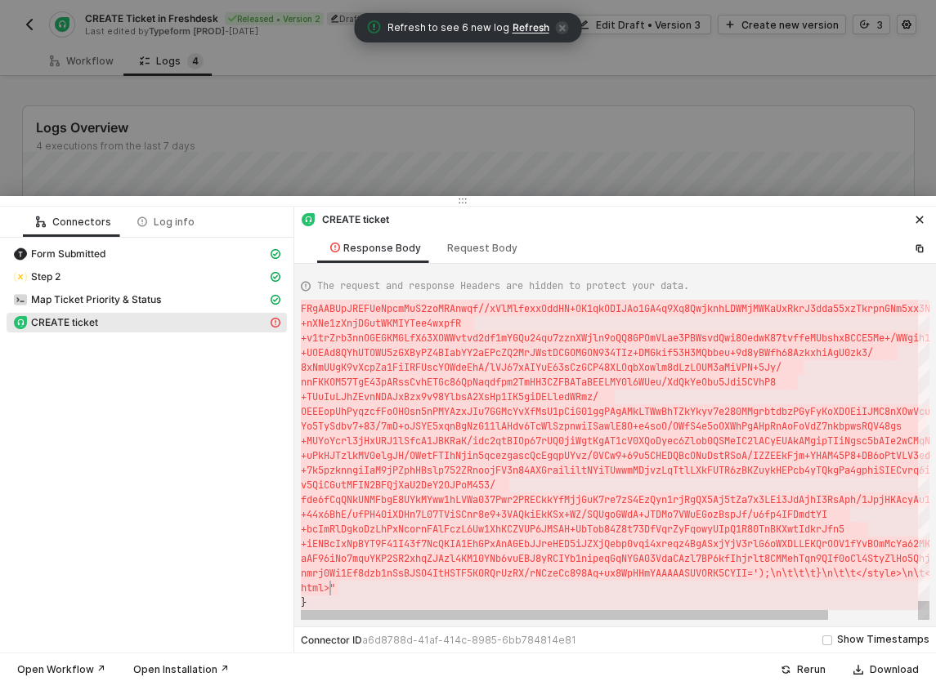
scroll to position [29, 29]
drag, startPoint x: 470, startPoint y: 338, endPoint x: 329, endPoint y: 588, distance: 286.1
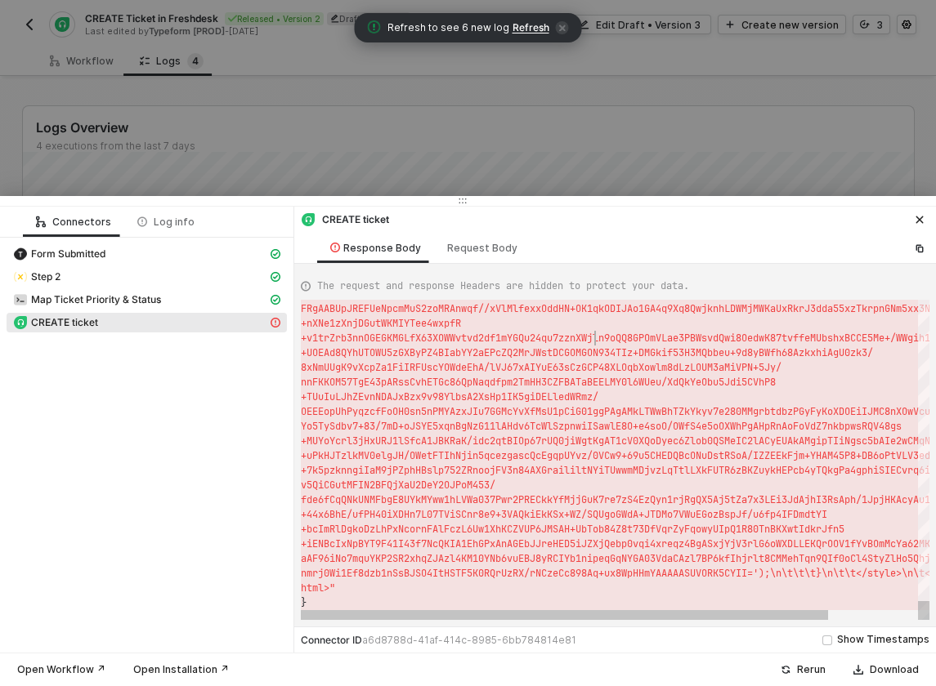
scroll to position [0, 294]
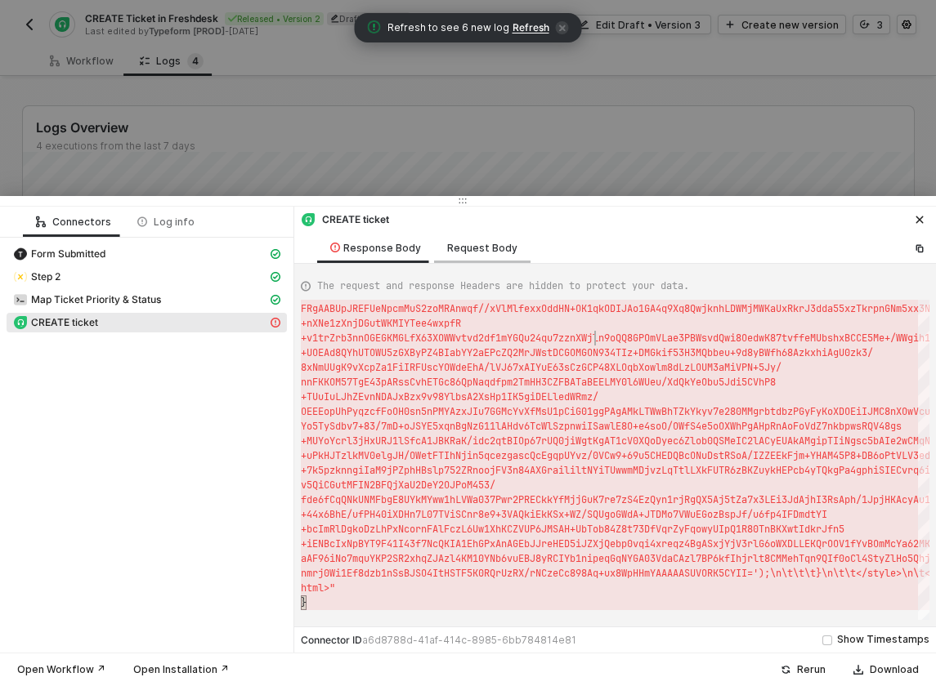
click at [483, 248] on div "Request Body" at bounding box center [482, 248] width 70 height 13
type textarea "{ "requester": "email", "requesterIdentificationValue": "amber2@email.com", "st…"
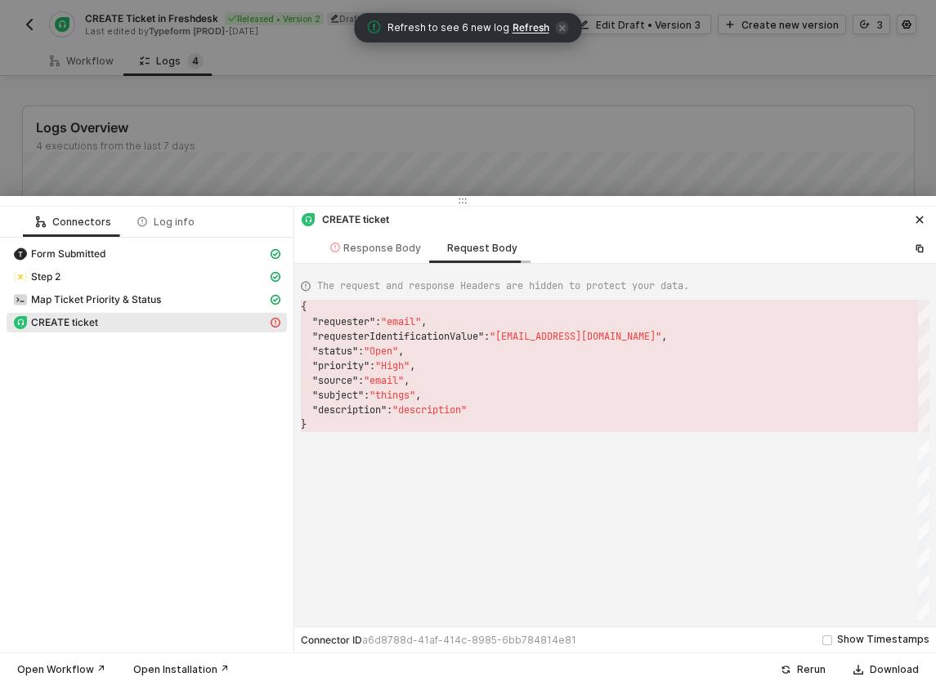
scroll to position [118, 0]
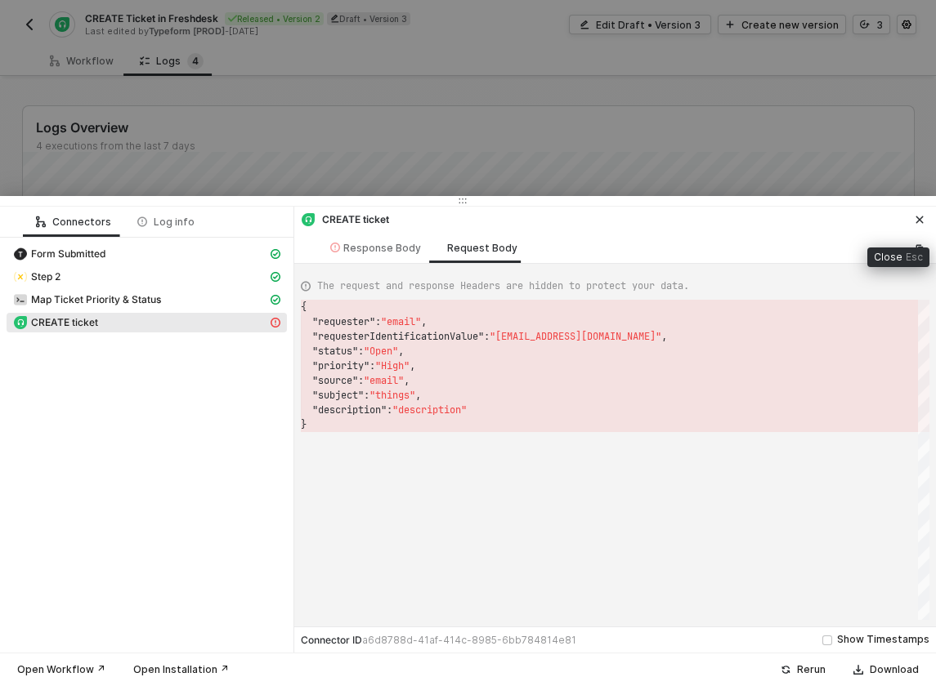
click at [922, 217] on icon "icon-close" at bounding box center [919, 220] width 7 height 7
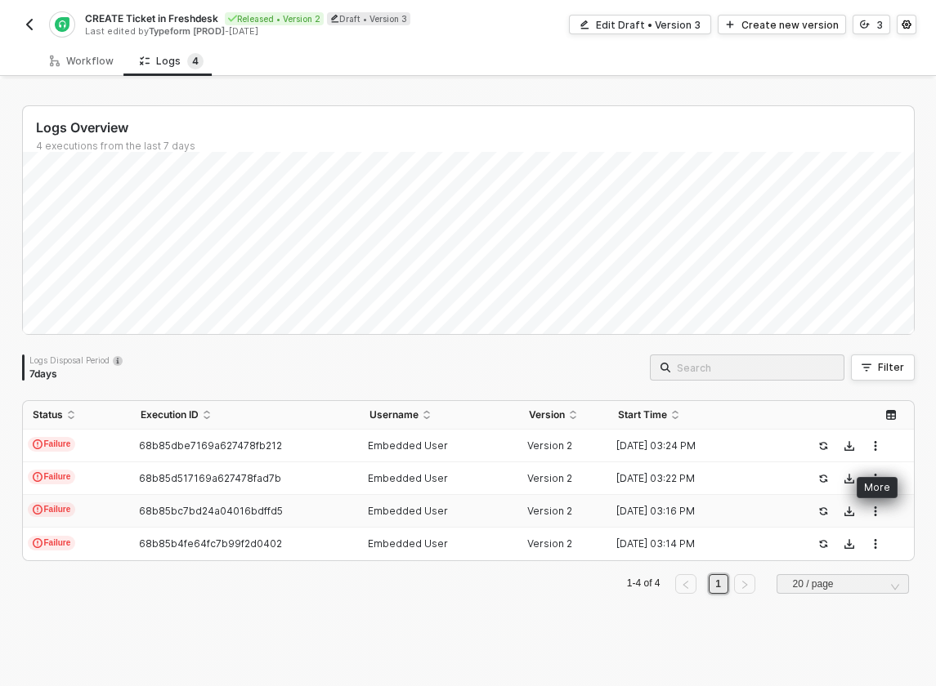
click at [877, 511] on icon "button" at bounding box center [875, 512] width 10 height 10
click at [106, 439] on td "Failure" at bounding box center [77, 446] width 108 height 33
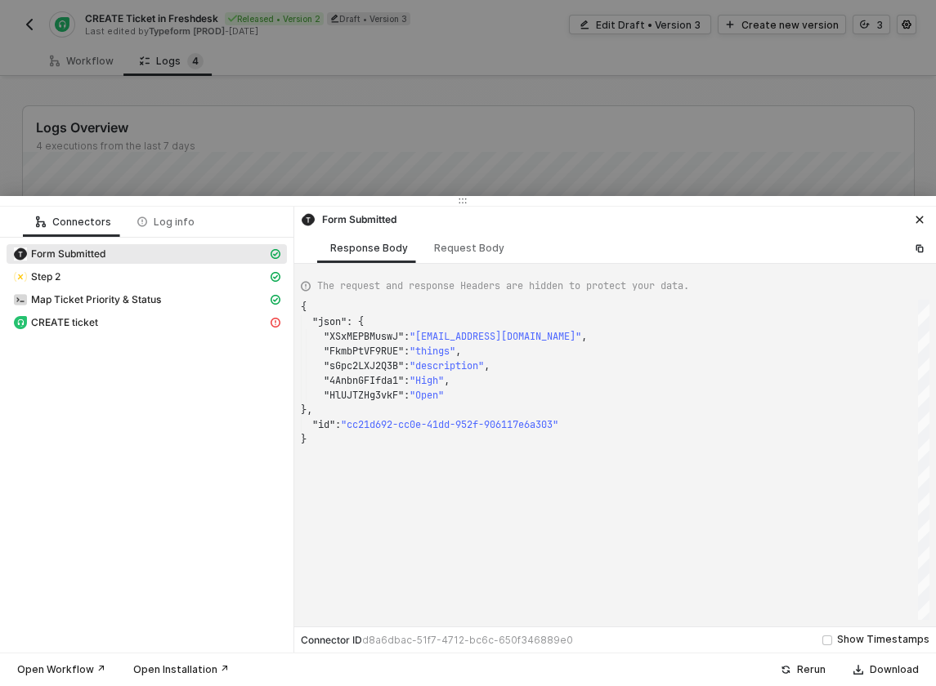
scroll to position [132, 0]
click at [110, 273] on div "Step 2" at bounding box center [140, 277] width 254 height 15
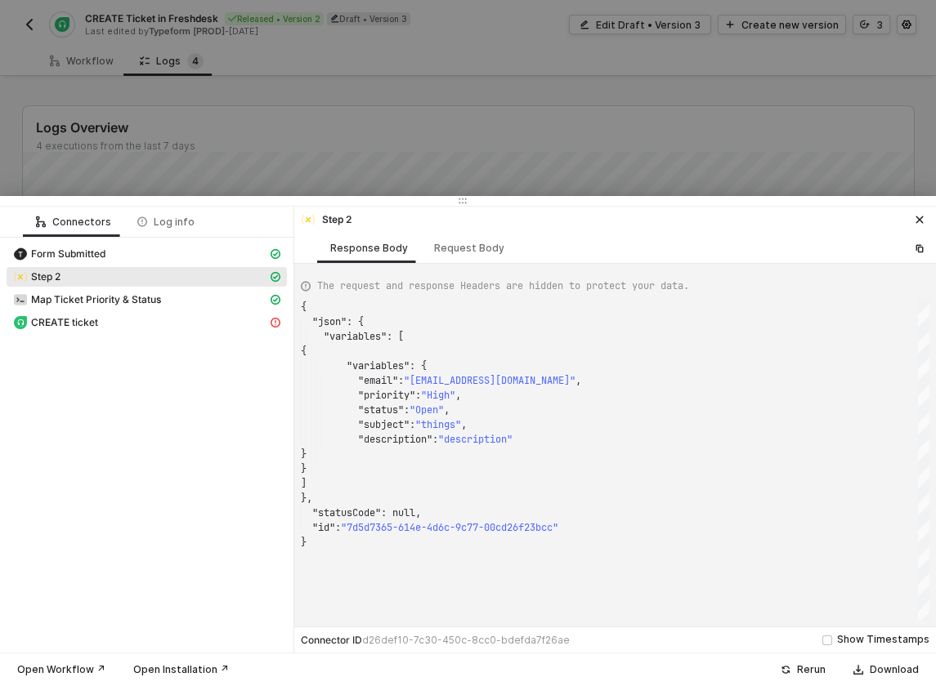
scroll to position [147, 0]
click at [115, 296] on span "Map Ticket Priority & Status" at bounding box center [96, 299] width 130 height 13
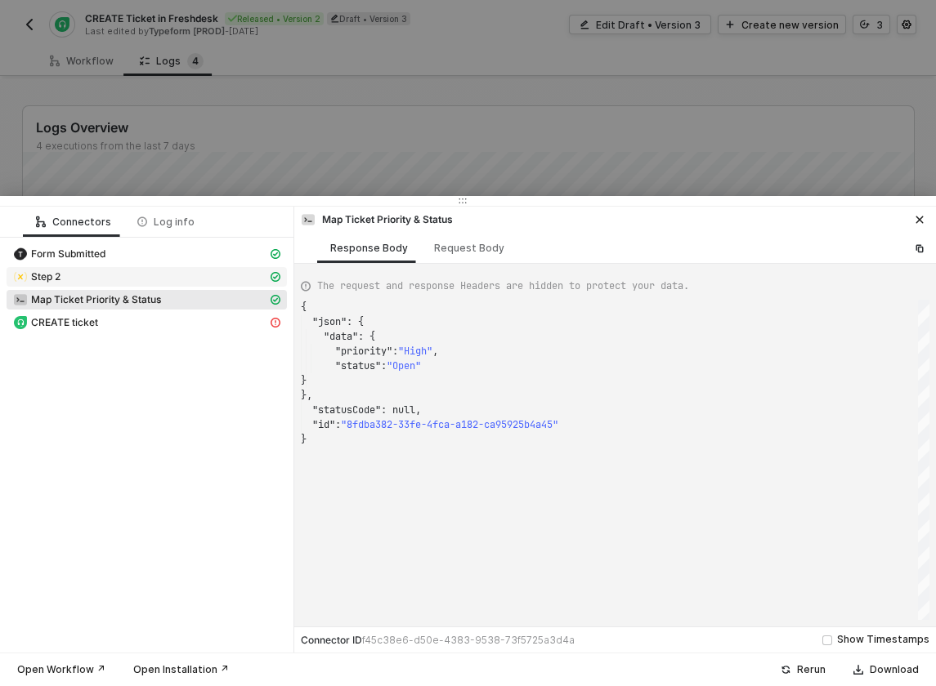
click at [124, 271] on div "Step 2" at bounding box center [140, 277] width 254 height 15
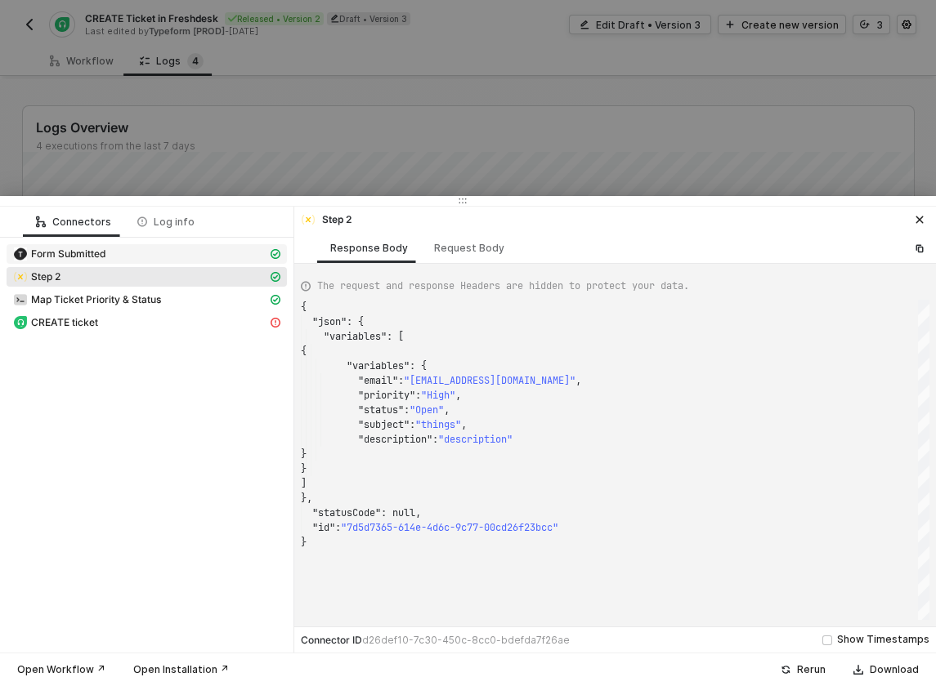
click at [134, 254] on div "Form Submitted" at bounding box center [140, 254] width 254 height 15
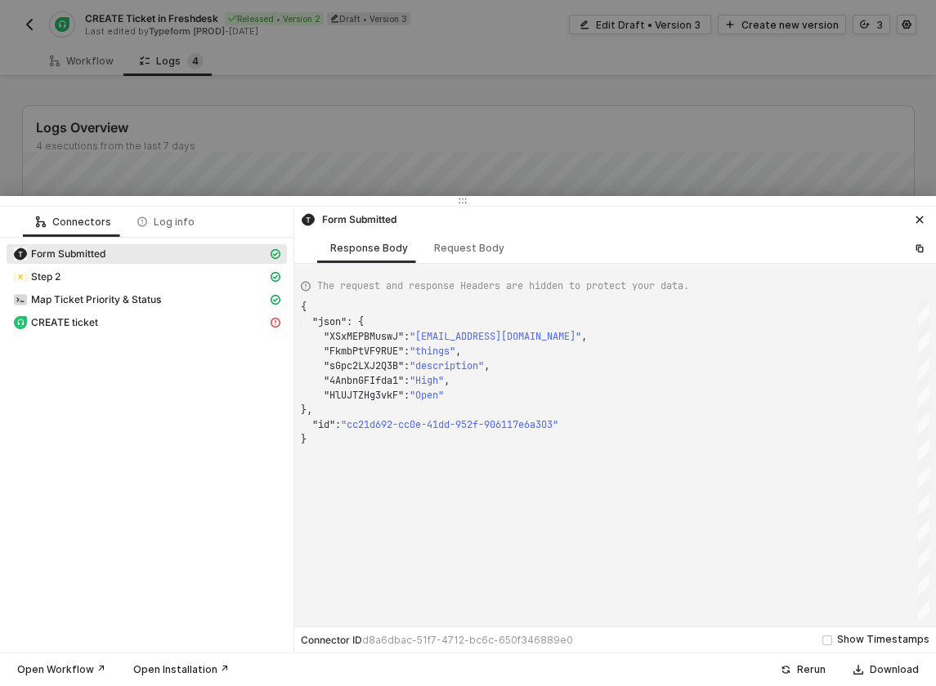
scroll to position [132, 0]
click at [130, 274] on div "Step 2" at bounding box center [140, 277] width 254 height 15
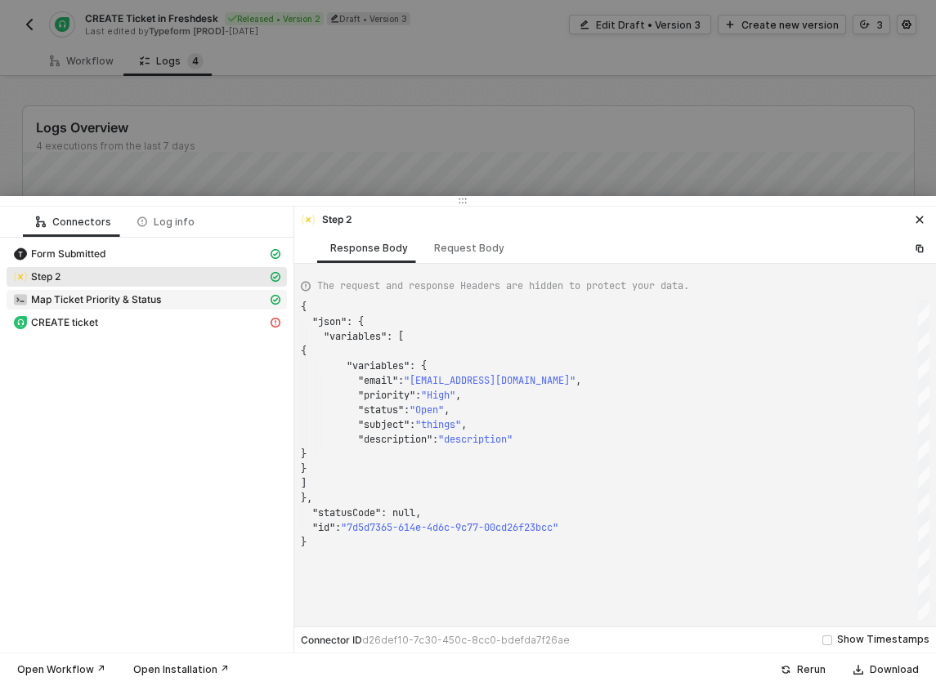
click at [138, 301] on span "Map Ticket Priority & Status" at bounding box center [96, 299] width 130 height 13
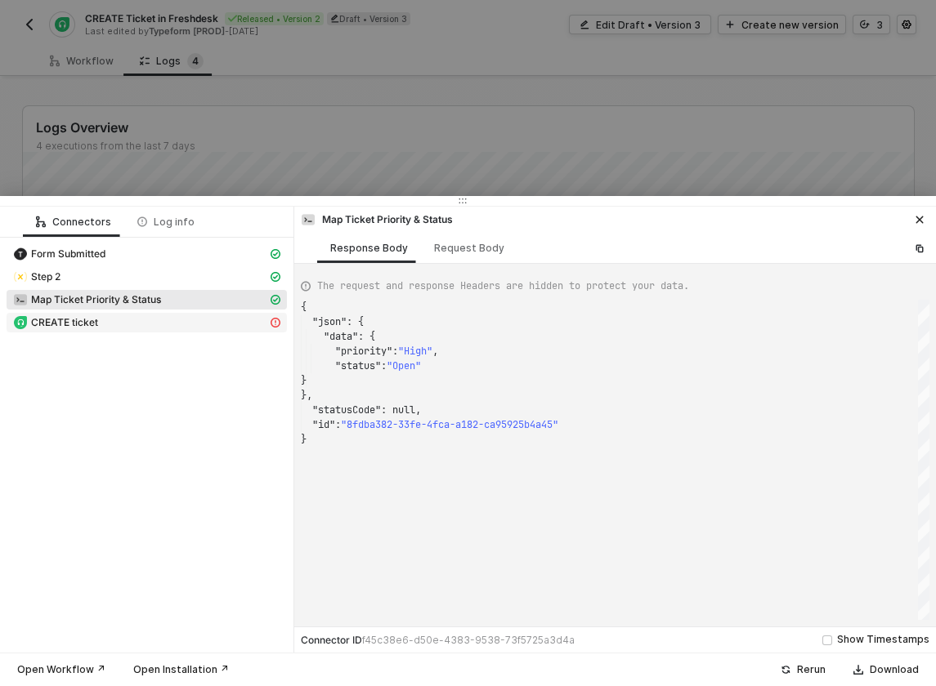
click at [138, 315] on div "CREATE ticket" at bounding box center [140, 322] width 254 height 15
type textarea "{ "statusCode": 404, "message": "Error : Error: <!DOCTYPE html PUBLIC \"-//W3C/…"
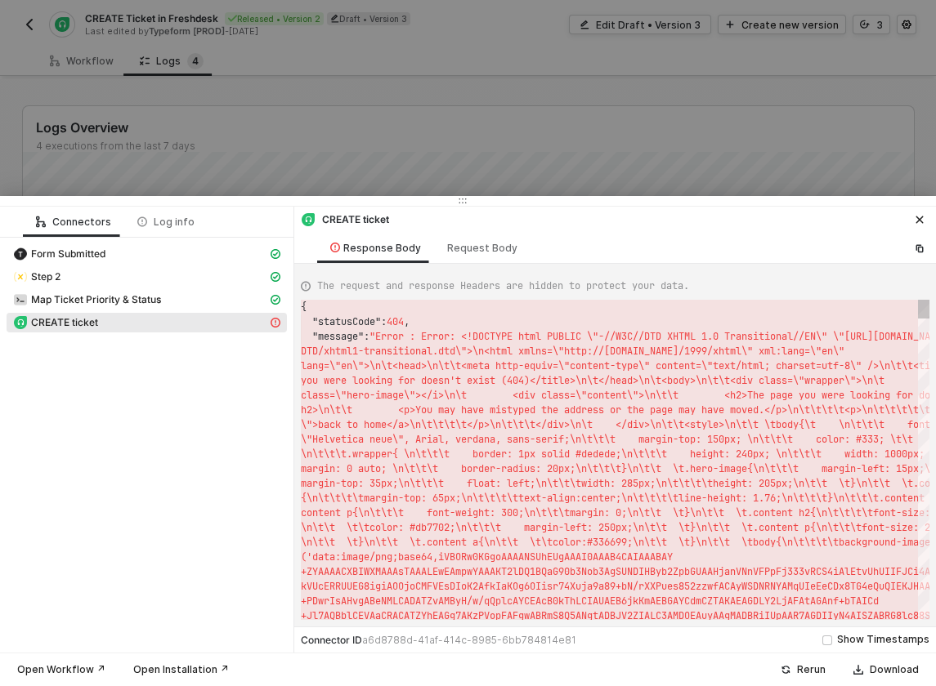
scroll to position [29, 0]
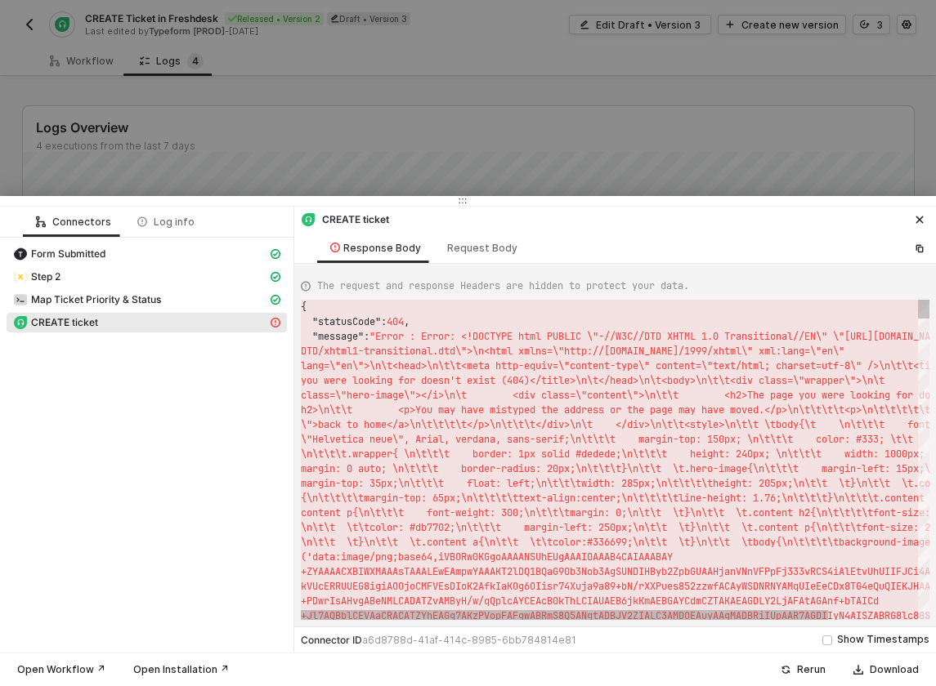
click at [382, 118] on div at bounding box center [468, 343] width 936 height 686
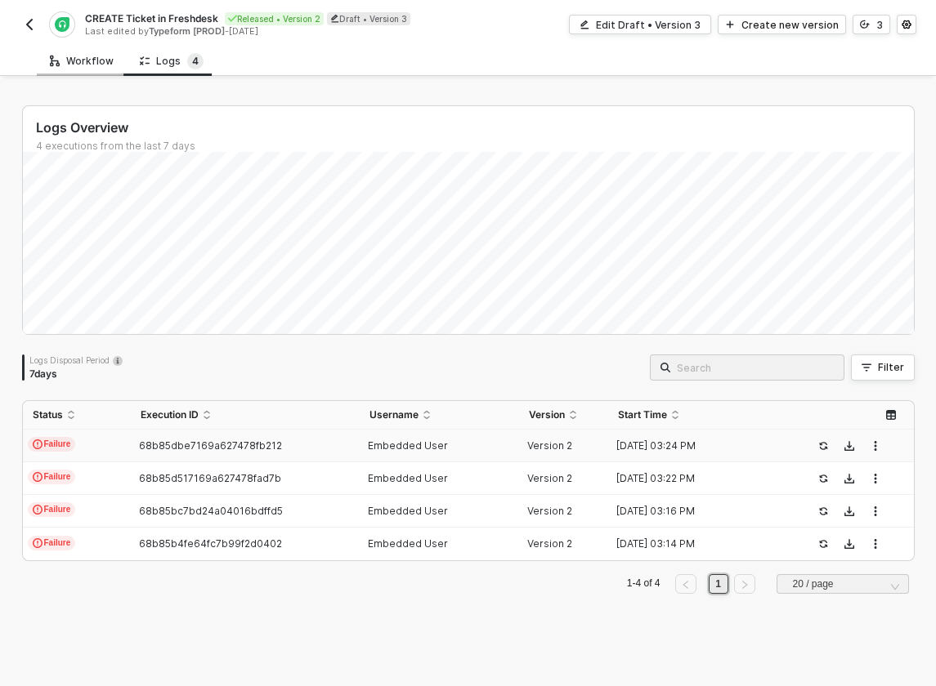
click at [78, 63] on div "Workflow" at bounding box center [82, 61] width 64 height 13
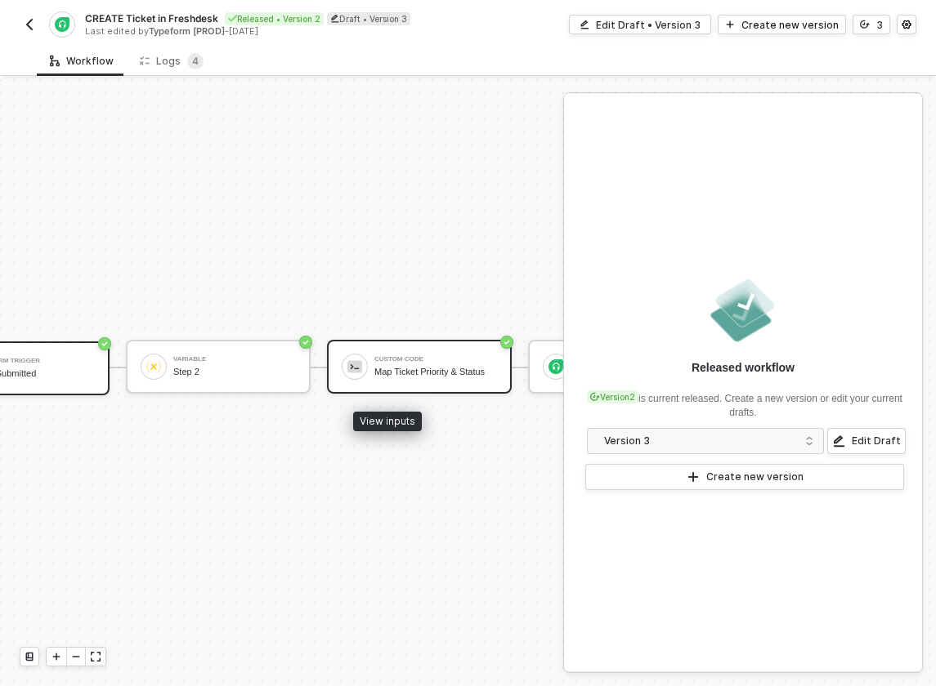
scroll to position [30, 150]
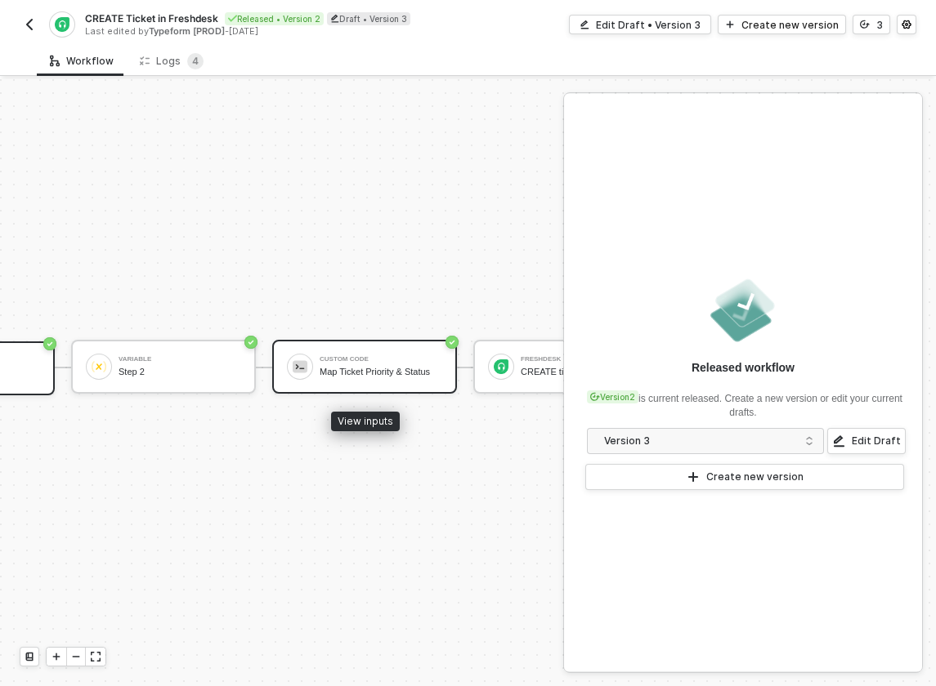
click at [357, 363] on div "Custom Code" at bounding box center [381, 359] width 123 height 7
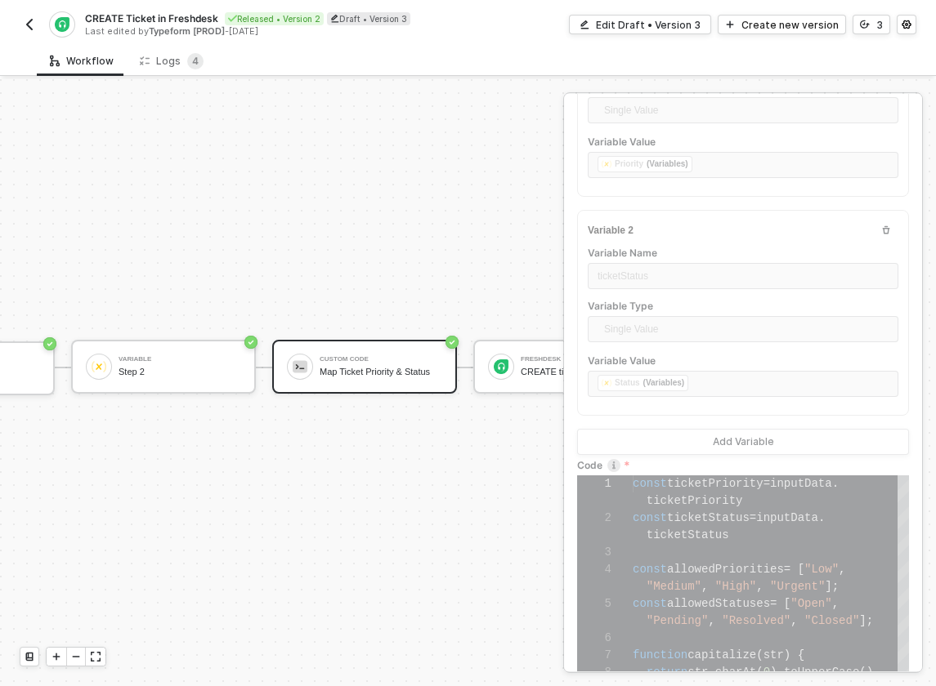
scroll to position [235, 0]
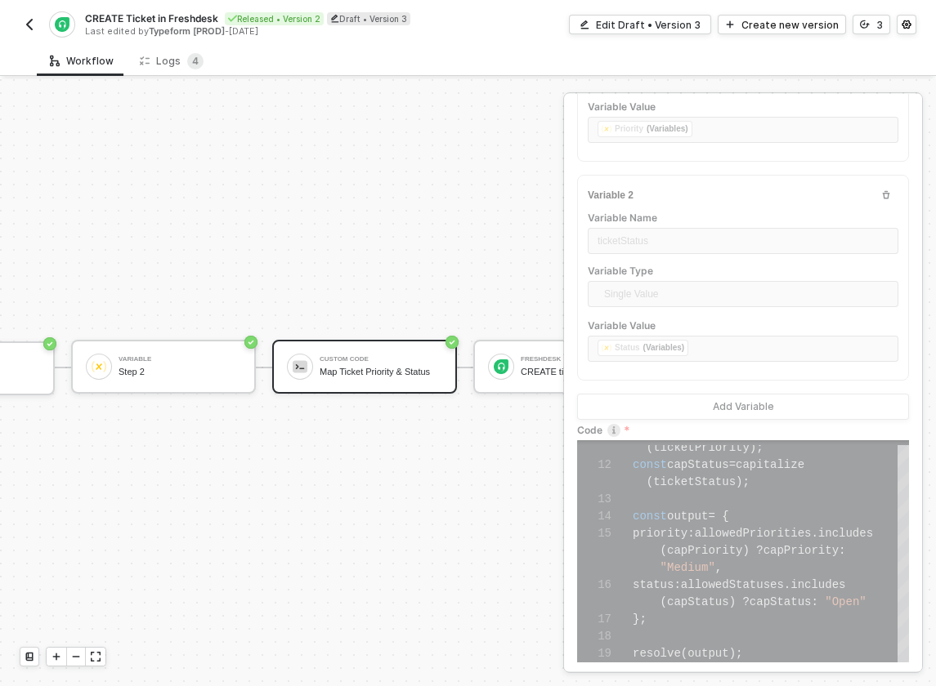
click at [493, 257] on div "TRIGGER Typeform Trigger Form Submitted Variable Step 2 Custom Code Map Ticket …" at bounding box center [253, 367] width 807 height 637
click at [187, 61] on sup "4" at bounding box center [195, 61] width 16 height 16
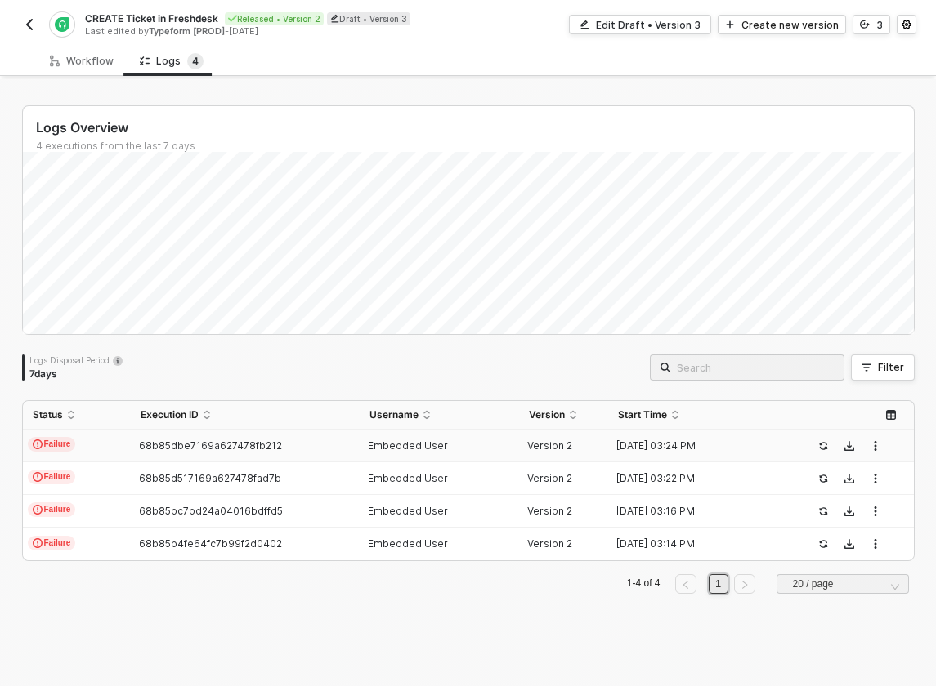
click at [90, 445] on td "Failure" at bounding box center [77, 446] width 108 height 33
type textarea "{ "json": { "XSxMEPBMuswJ": "amber2@email.com", "FkmbPtVF9RUE": "things", "sGpc…"
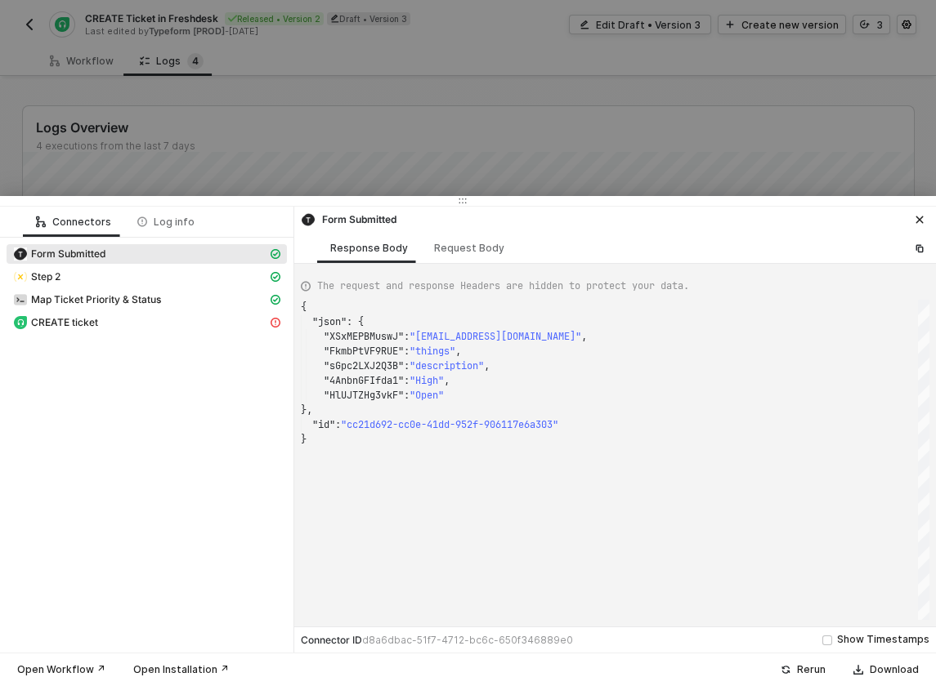
click at [512, 92] on div at bounding box center [468, 343] width 936 height 686
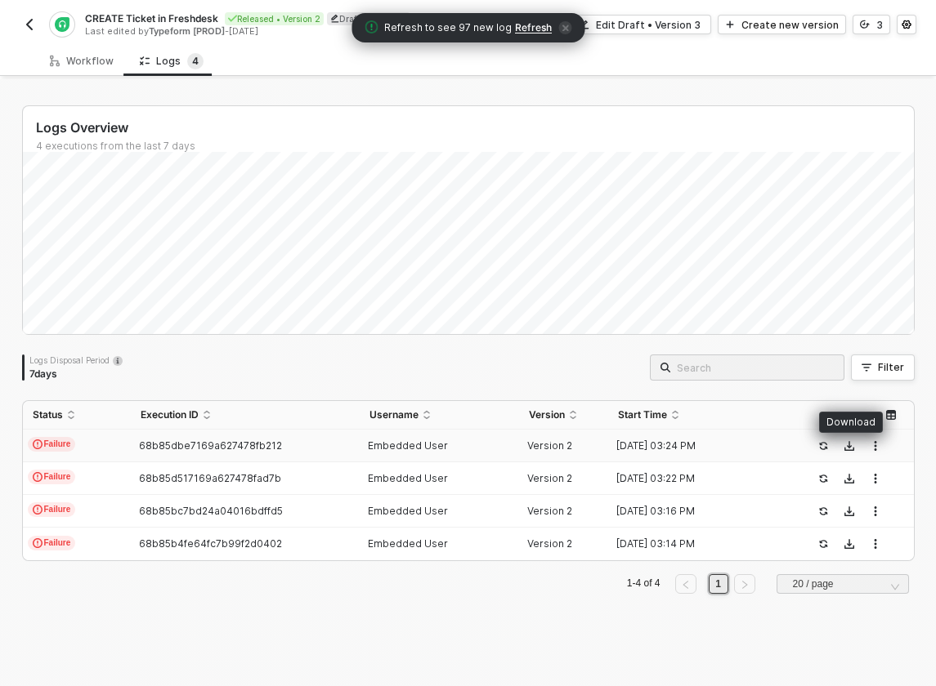
click at [852, 441] on icon "icon-download" at bounding box center [849, 446] width 10 height 10
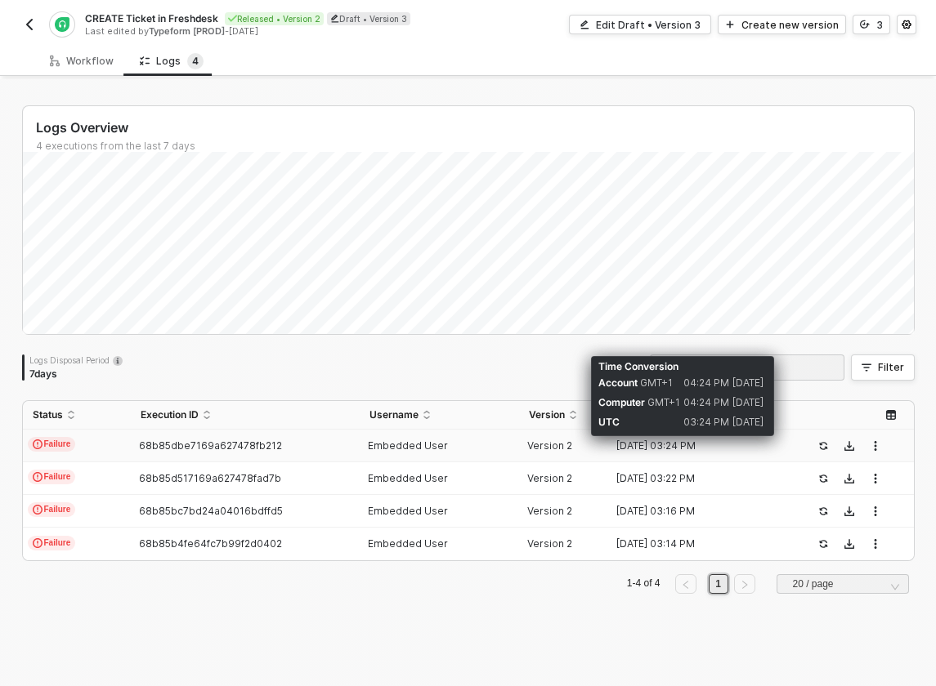
drag, startPoint x: 605, startPoint y: 445, endPoint x: 726, endPoint y: 445, distance: 120.9
click at [726, 445] on tr "Failure 68b85dbe7169a627478fb212 Embedded User Version 2 03 Sep 2025 03:24 PM" at bounding box center [468, 446] width 891 height 33
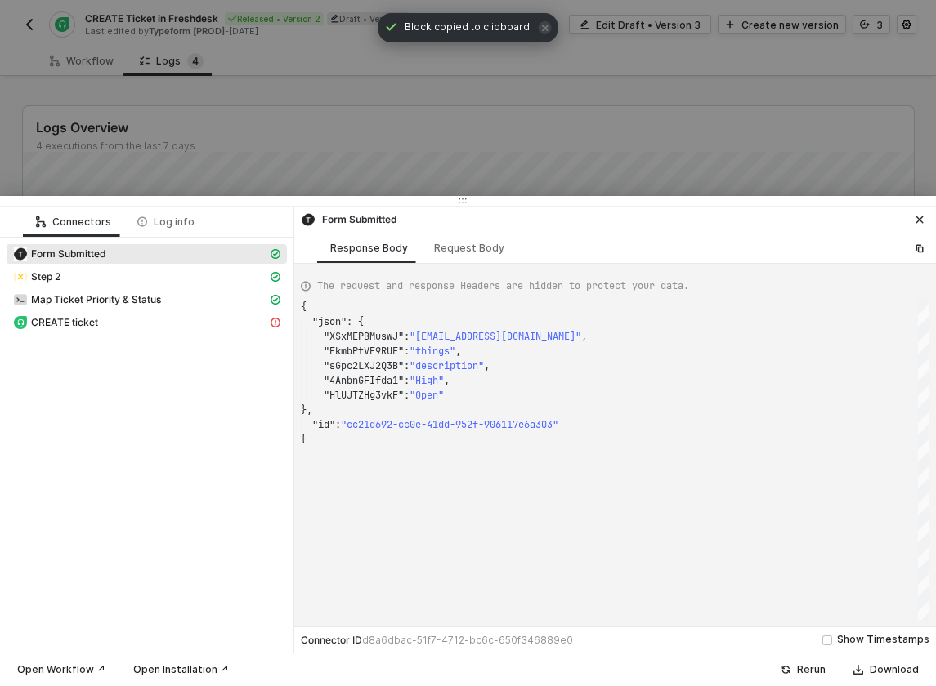
click at [920, 219] on icon "icon-close" at bounding box center [919, 220] width 7 height 7
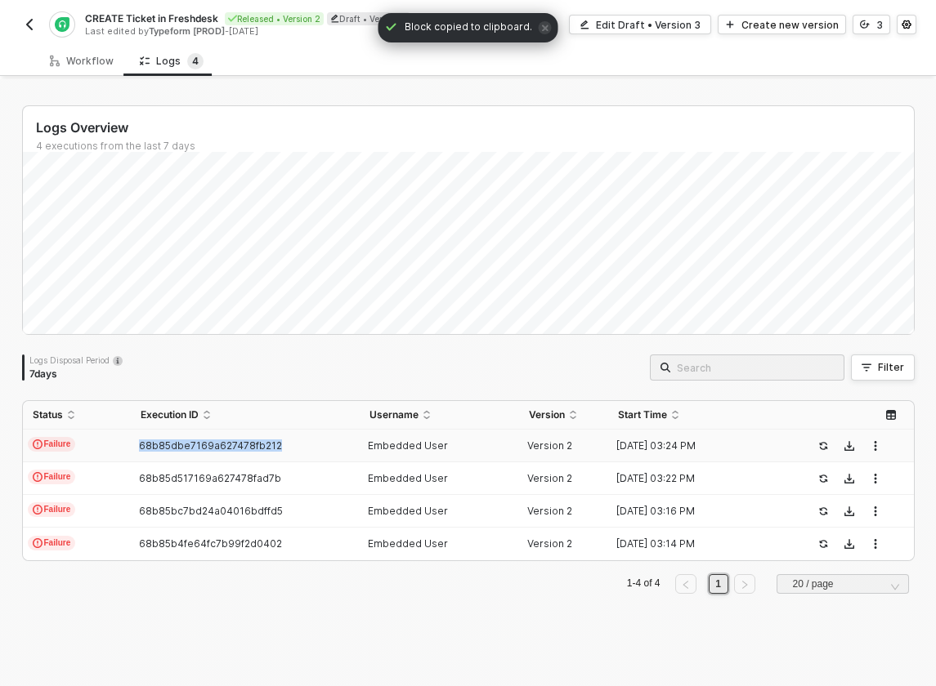
drag, startPoint x: 128, startPoint y: 445, endPoint x: 277, endPoint y: 445, distance: 148.7
click at [277, 445] on tr "Failure 68b85dbe7169a627478fb212 Embedded User Version 2 03 Sep 2025 03:24 PM" at bounding box center [468, 446] width 891 height 33
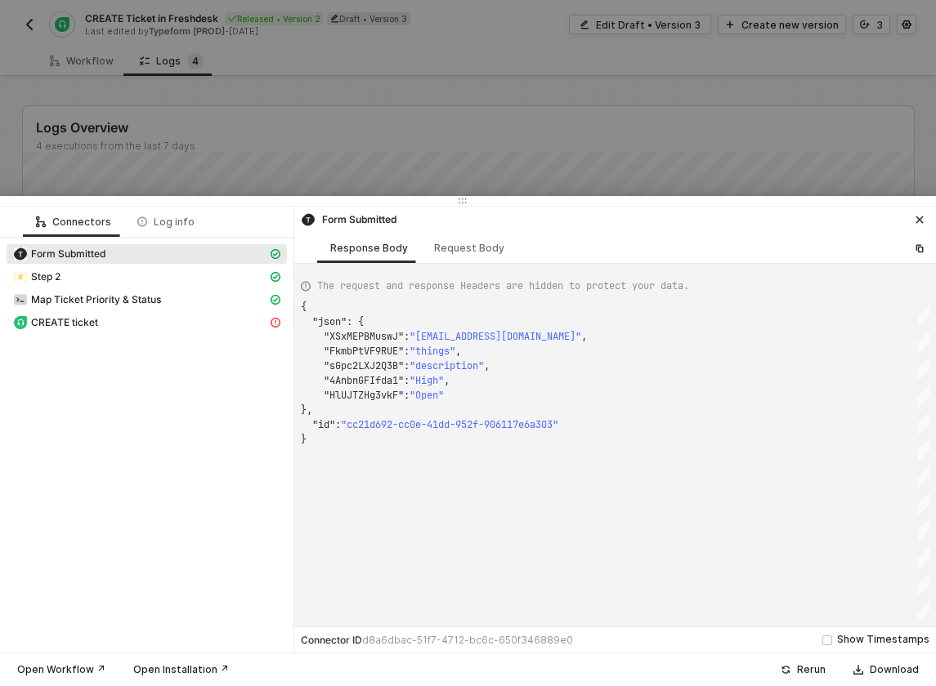
click at [916, 221] on icon "icon-close" at bounding box center [919, 220] width 10 height 10
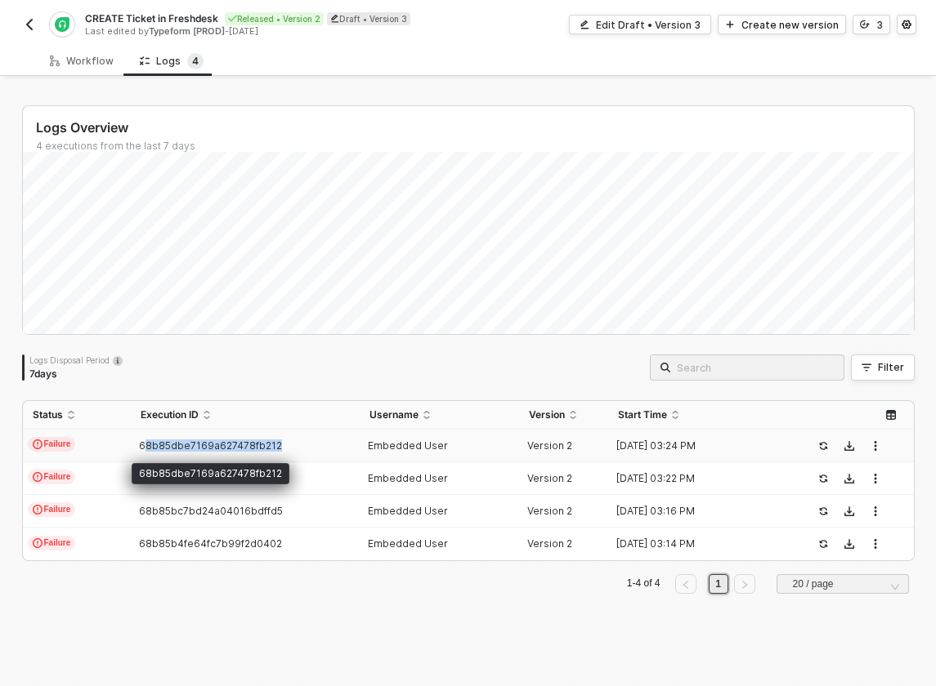
copy span "8b85dbe7169a627478fb212"
copy span "68b85dbe7169a627478fb212"
drag, startPoint x: 294, startPoint y: 446, endPoint x: 141, endPoint y: 445, distance: 153.6
click at [141, 445] on div "68b85dbe7169a627478fb212" at bounding box center [239, 446] width 216 height 13
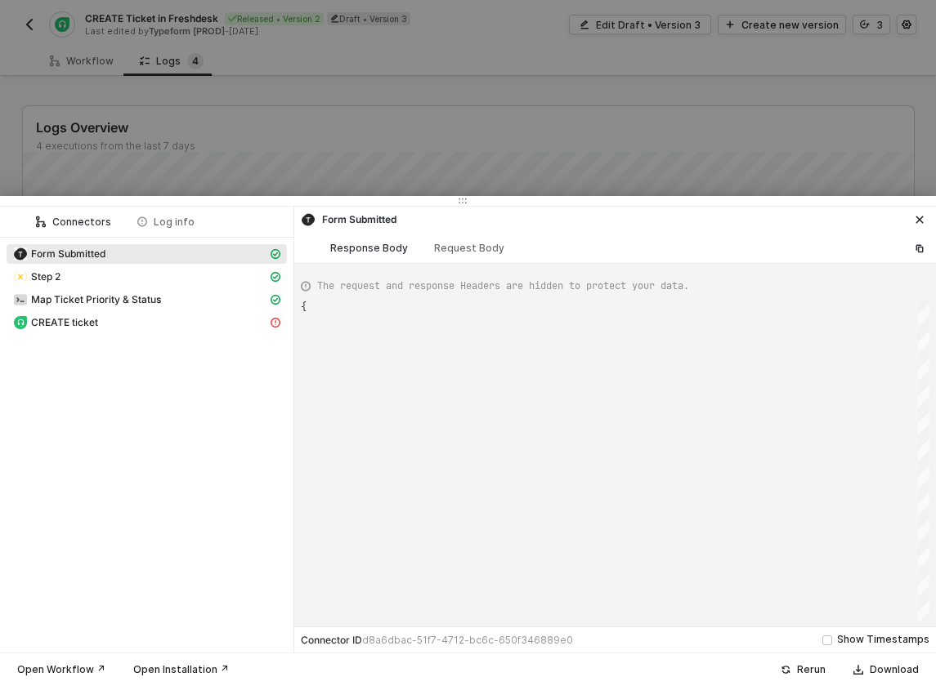
type textarea "{ "json": { "XSxMEPBMuswJ": "amber2@email.com", "FkmbPtVF9RUE": "things", "sGpc…"
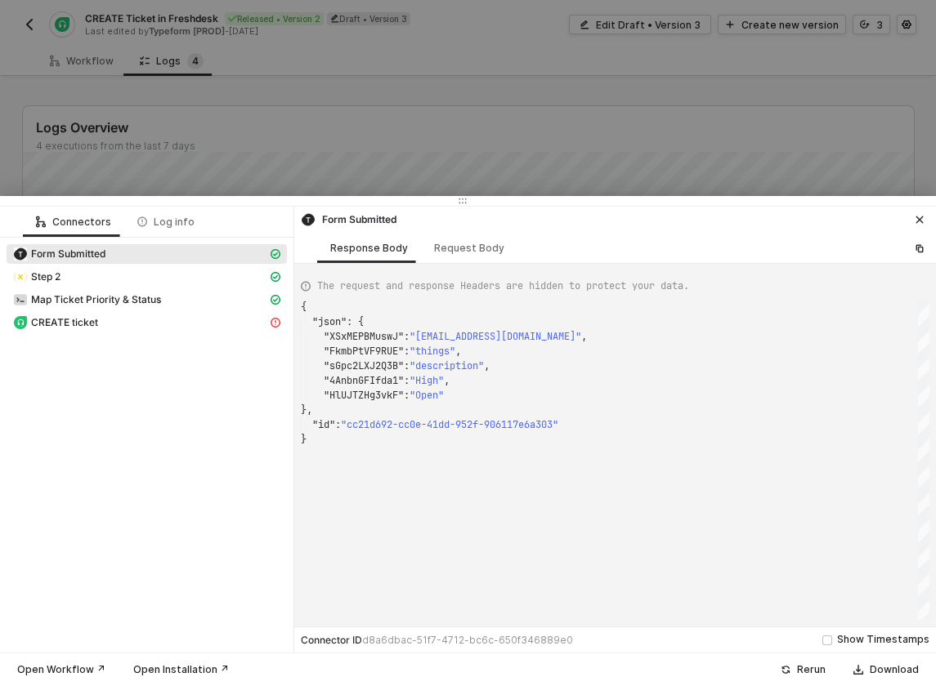
click at [919, 219] on icon "icon-close" at bounding box center [919, 220] width 7 height 7
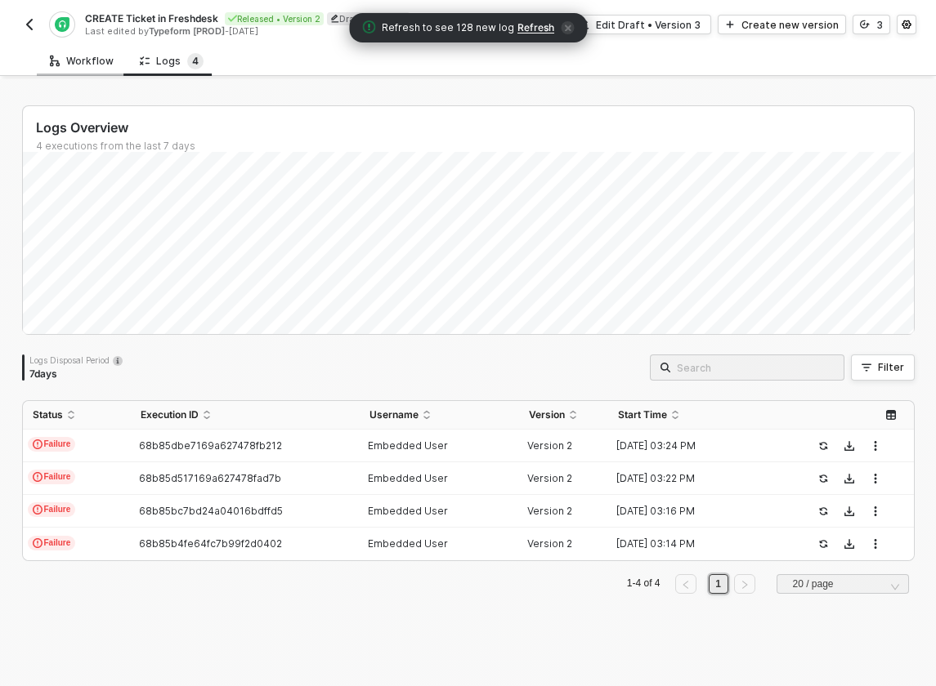
click at [73, 60] on div "Workflow" at bounding box center [82, 61] width 64 height 13
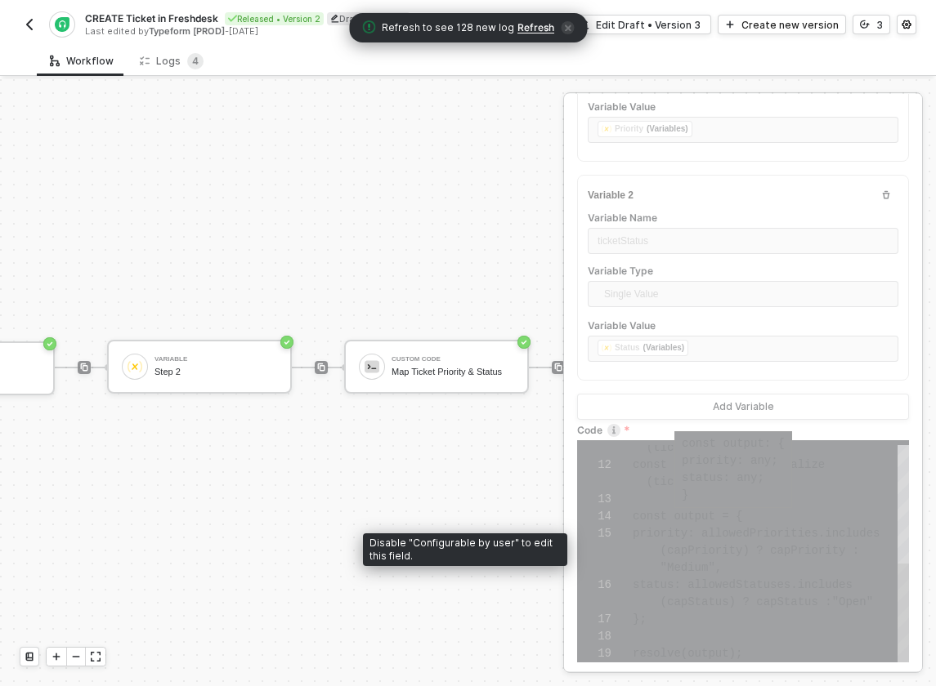
scroll to position [17, 103]
click at [735, 548] on div "12 13 14 15 16 17 18 19 (ticketPriority); const capStatus = capitalize (ticketS…" at bounding box center [743, 551] width 332 height 222
type textarea "const ticketPriority = inputData.ticketPriority const ticketStatus = inputData.…"
click at [741, 537] on span "const allowedPriorities = [" at bounding box center [726, 534] width 186 height 13
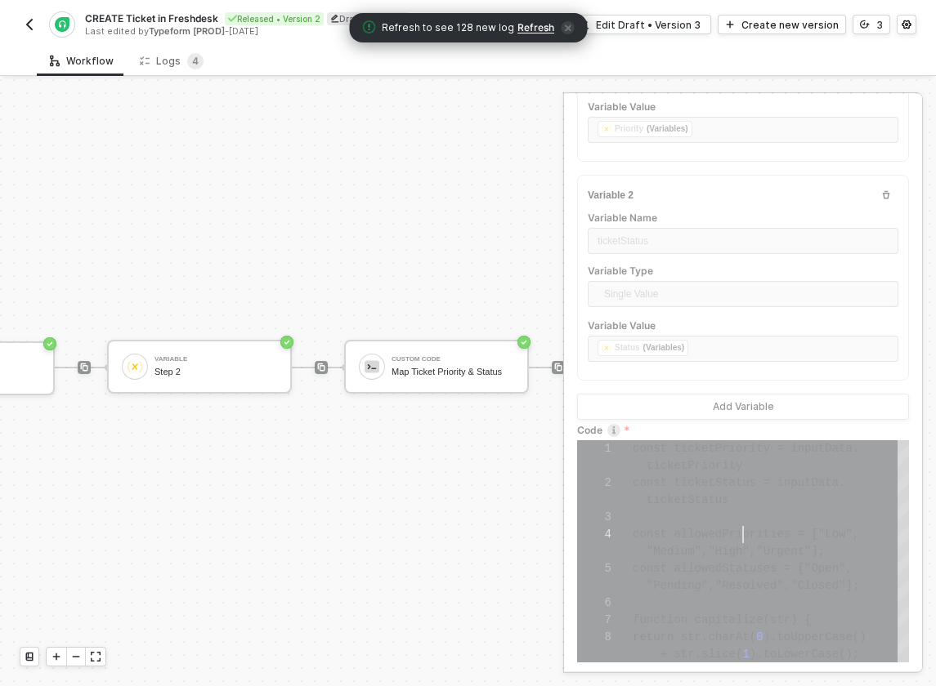
click at [288, 142] on div "TRIGGER Typeform Trigger Form Submitted Variable Step 2 Custom Code Map Ticket …" at bounding box center [307, 367] width 915 height 637
click at [163, 63] on div "Logs 4" at bounding box center [172, 61] width 64 height 16
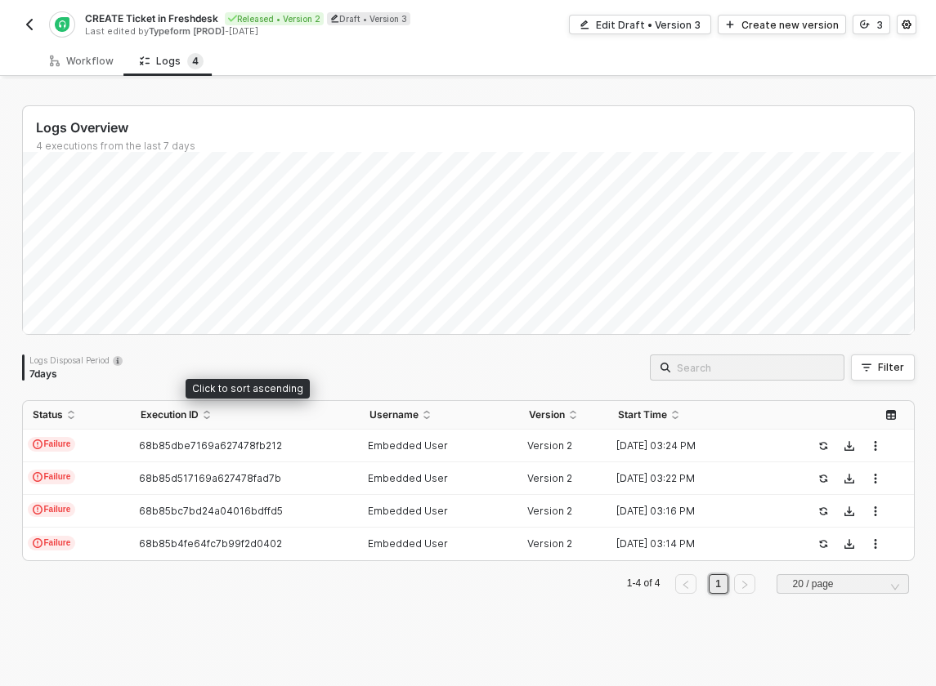
drag, startPoint x: 129, startPoint y: 410, endPoint x: 200, endPoint y: 383, distance: 76.0
click at [200, 383] on body "Alloy CREATE Ticket in Freshdesk Released • Version 2 Draft • Version 3 Last ed…" at bounding box center [468, 343] width 936 height 686
click at [190, 449] on span "68b85dbe7169a627478fb212" at bounding box center [210, 446] width 143 height 12
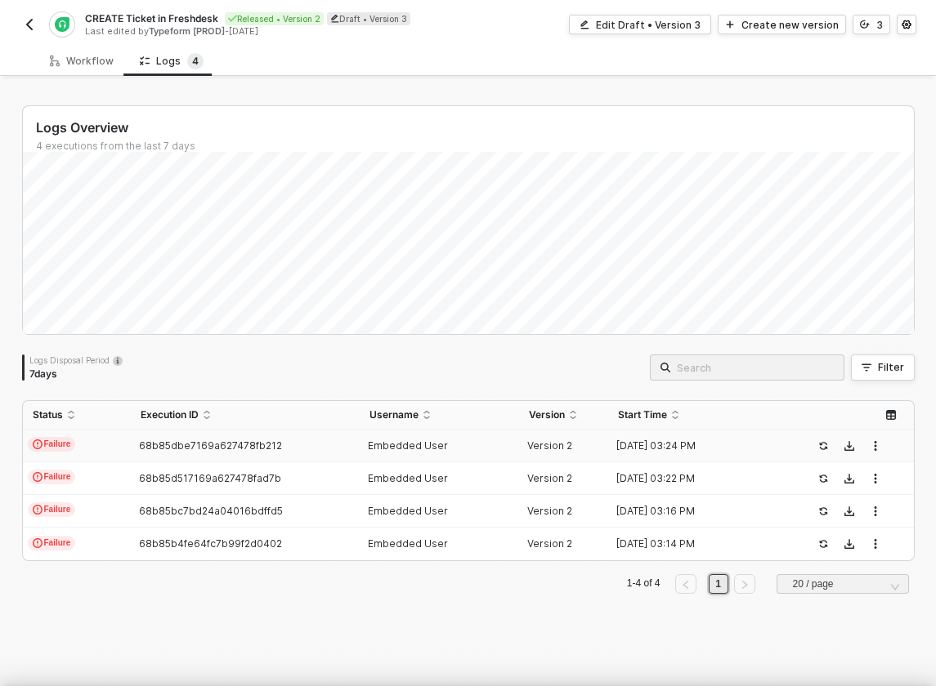
type textarea "{ "json": { "XSxMEPBMuswJ": "amber2@email.com", "FkmbPtVF9RUE": "things", "sGpc…"
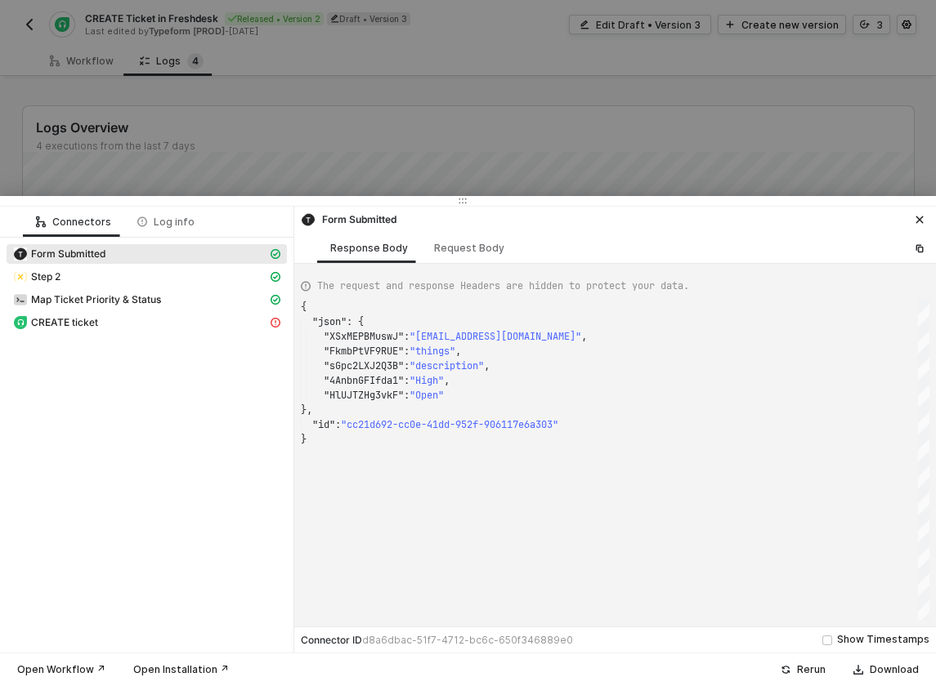
click at [597, 157] on div at bounding box center [468, 343] width 936 height 686
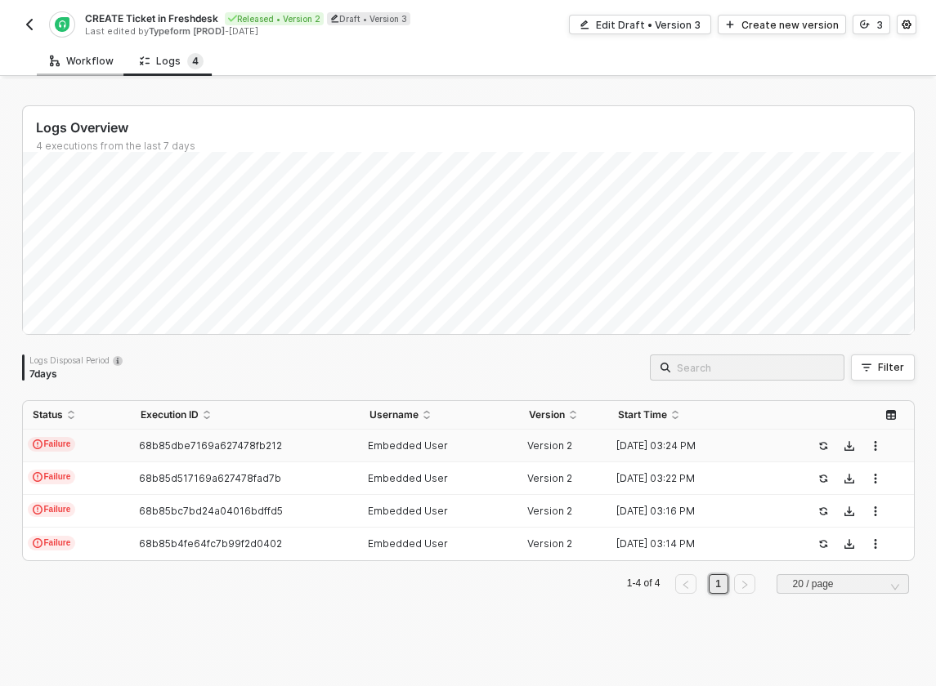
click at [88, 60] on div "Workflow" at bounding box center [82, 61] width 64 height 13
type textarea "const ticketPriority = inputData.ticketPriority const ticketStatus = inputData.…"
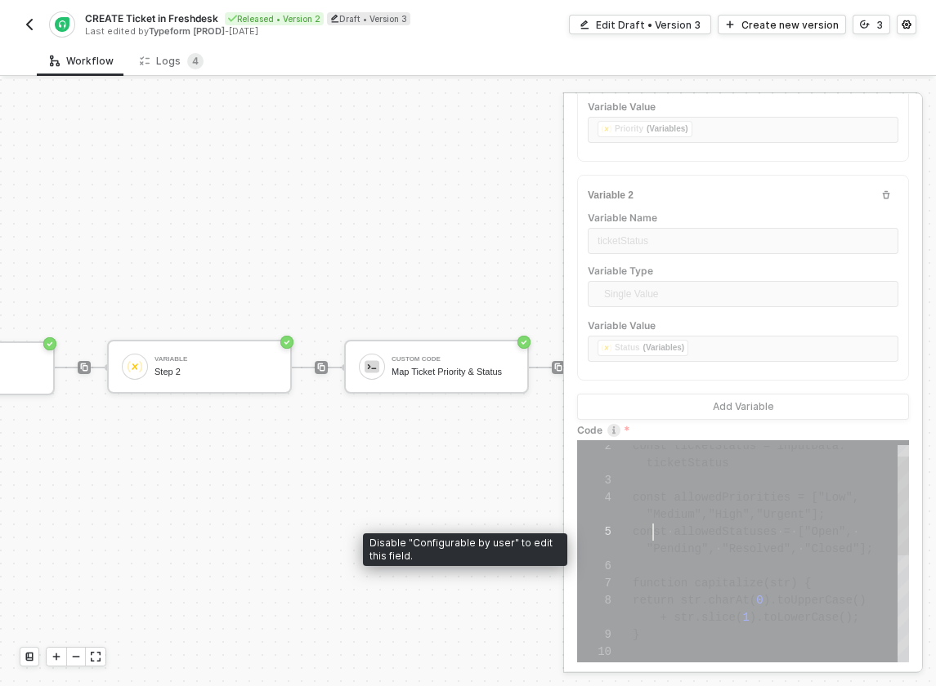
scroll to position [51, 14]
drag, startPoint x: 874, startPoint y: 551, endPoint x: 642, endPoint y: 514, distance: 235.0
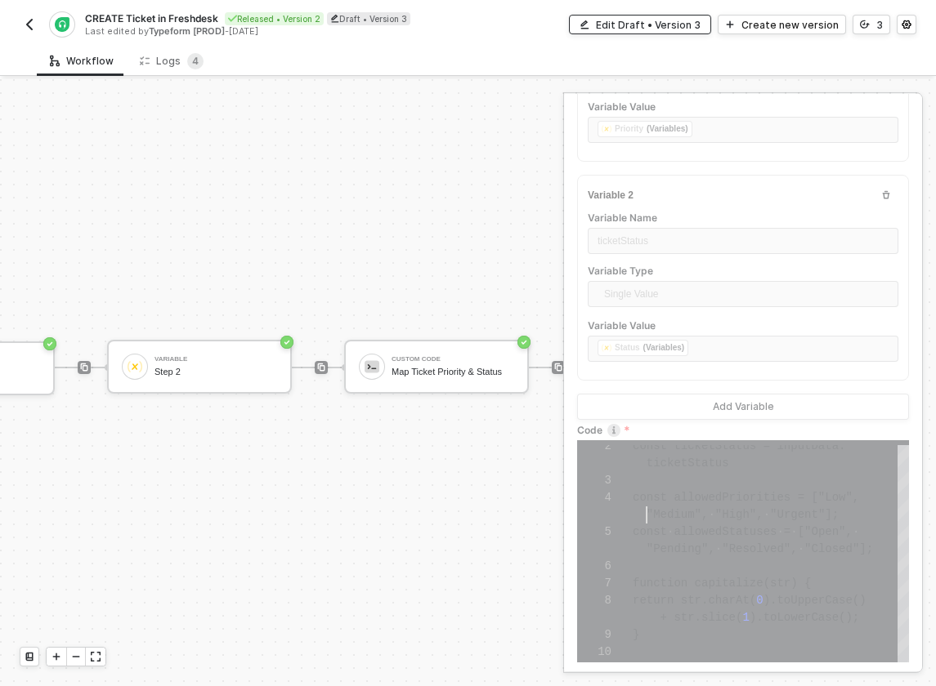
click at [681, 26] on div "Edit Draft • Version 3" at bounding box center [648, 25] width 105 height 14
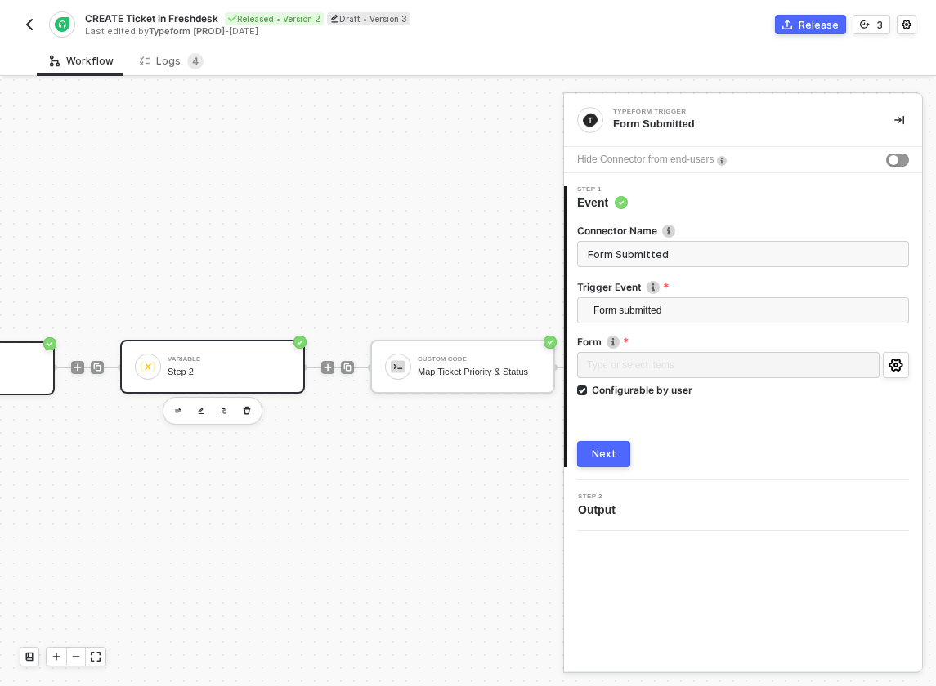
click at [227, 377] on div "Step 2" at bounding box center [229, 372] width 123 height 11
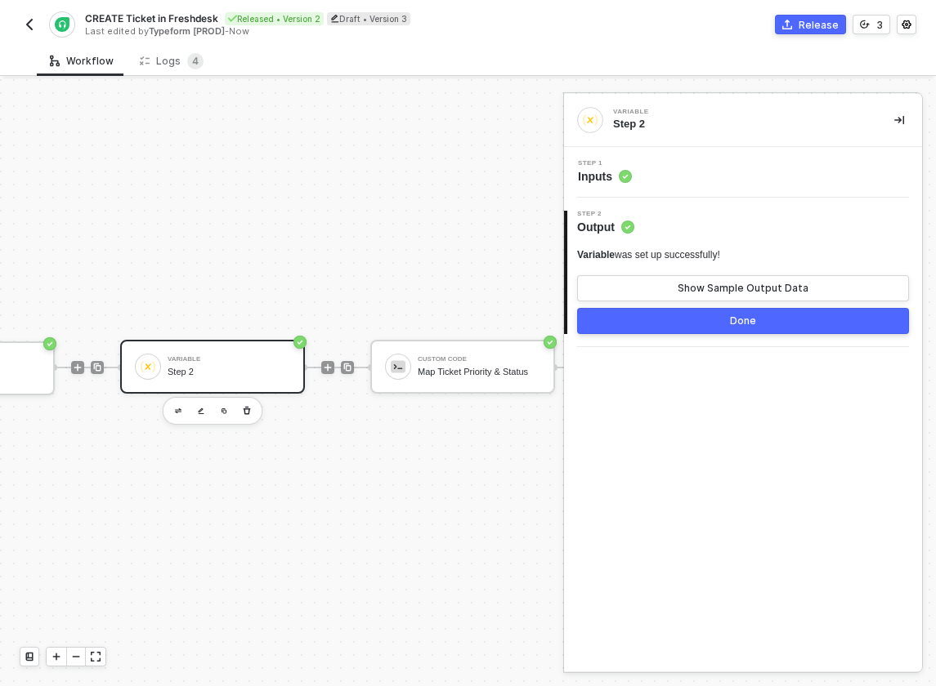
click at [640, 172] on div "Step 1 Inputs" at bounding box center [745, 172] width 354 height 25
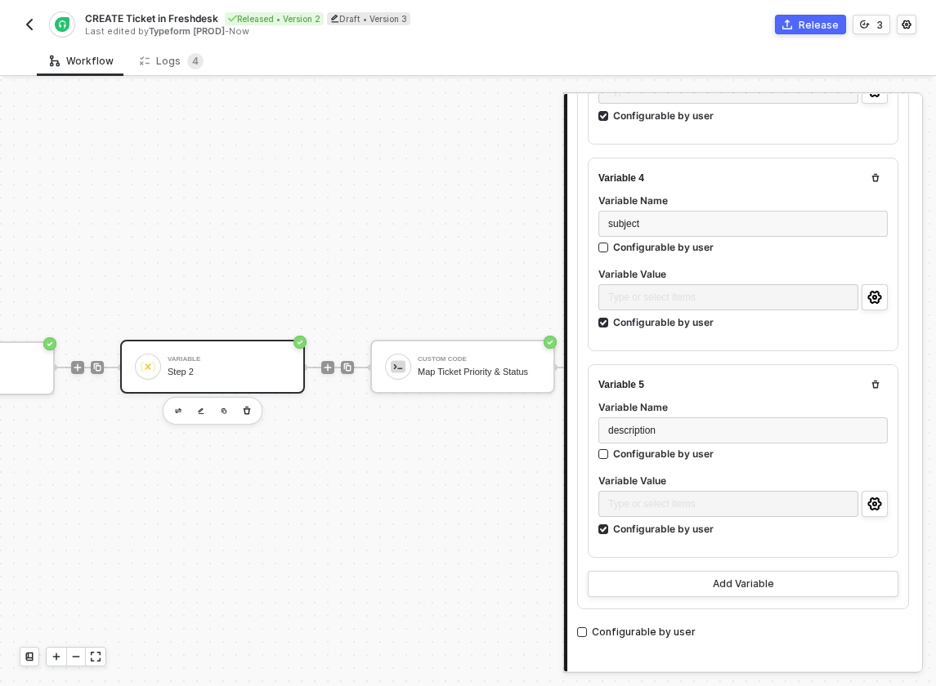
scroll to position [847, 0]
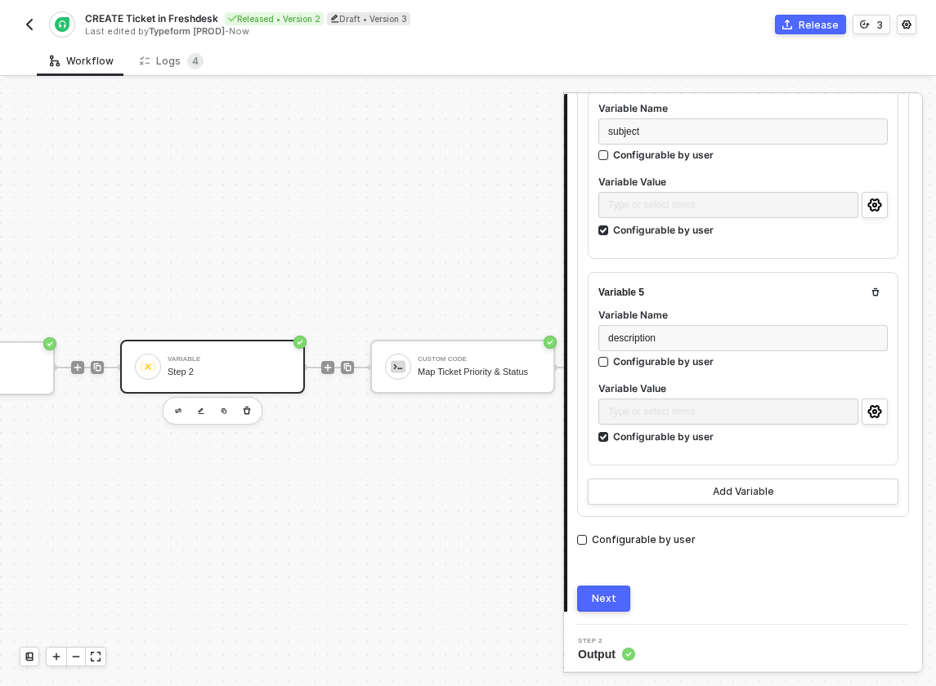
click at [646, 653] on div "Step 2 Output" at bounding box center [745, 650] width 354 height 25
click at [459, 373] on div "Map Ticket Priority & Status" at bounding box center [479, 372] width 123 height 11
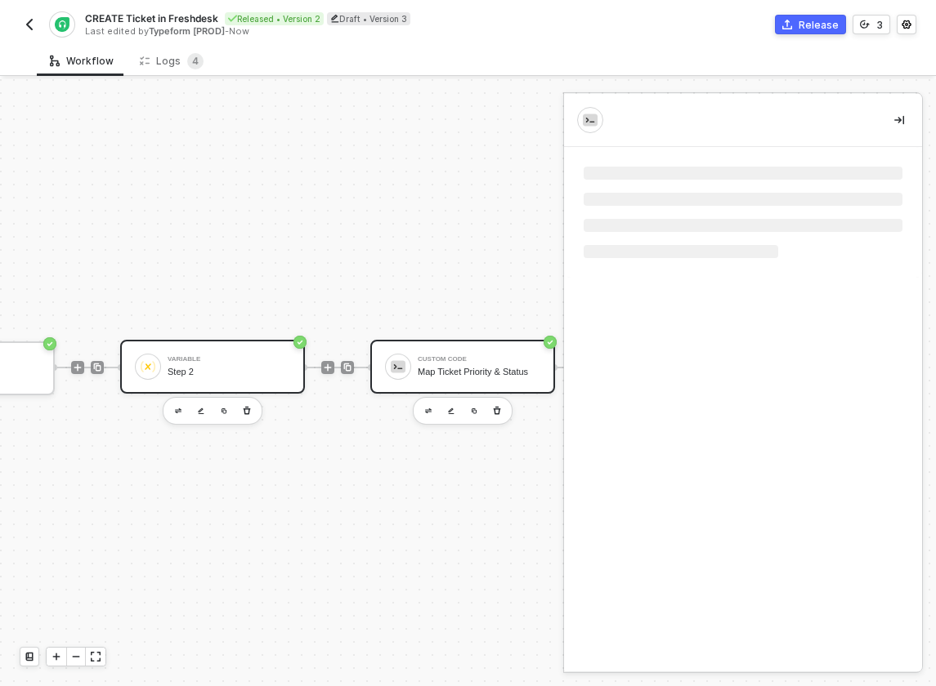
scroll to position [0, 0]
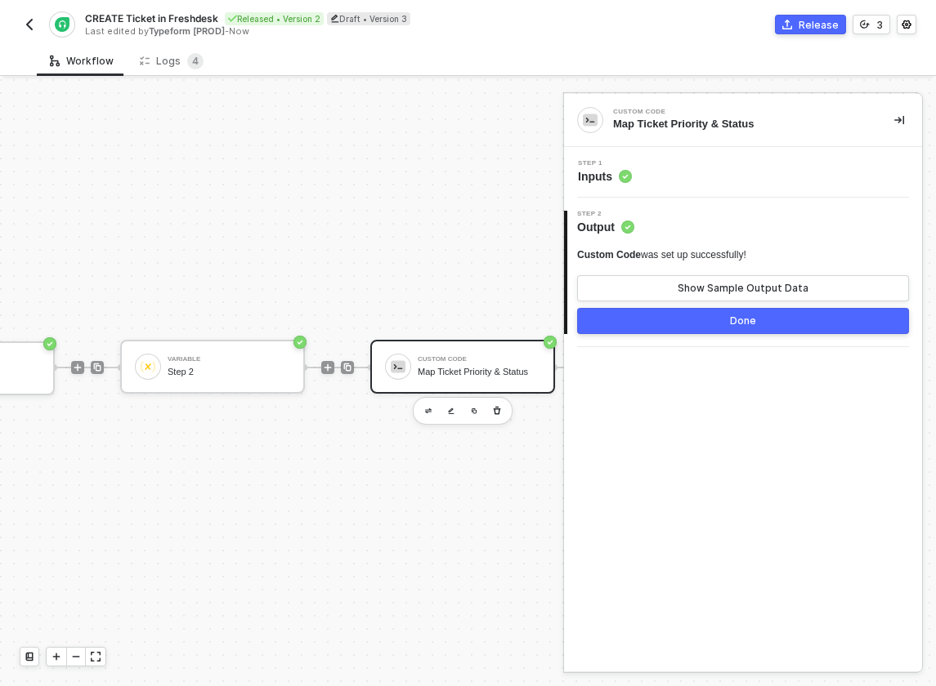
click at [705, 193] on div "Step 1 Inputs" at bounding box center [743, 172] width 358 height 51
click at [612, 170] on span "Inputs" at bounding box center [605, 176] width 54 height 16
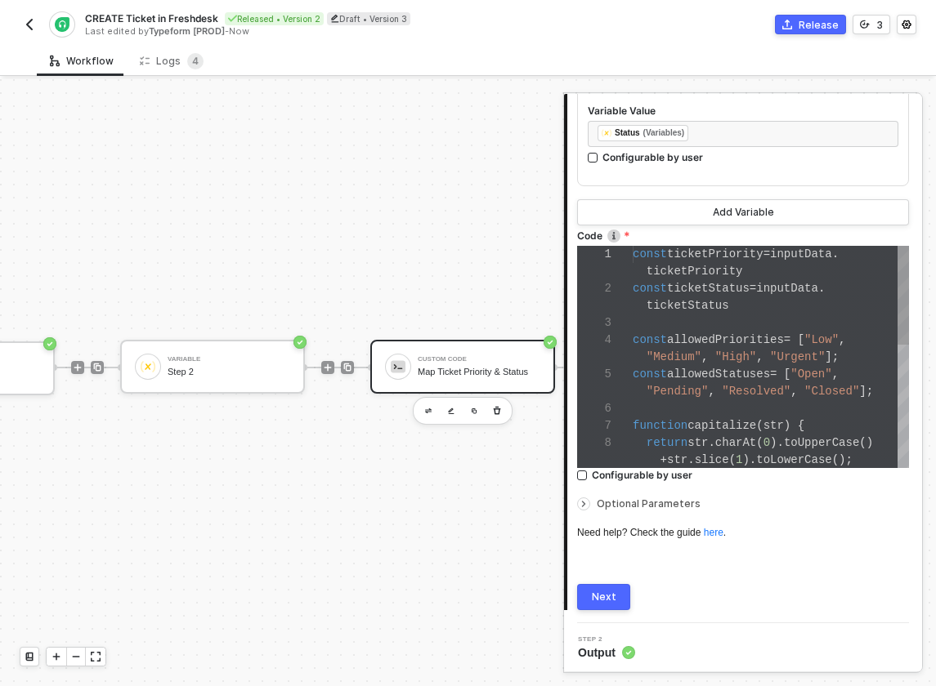
scroll to position [643, 0]
drag, startPoint x: 883, startPoint y: 382, endPoint x: 642, endPoint y: 344, distance: 244.9
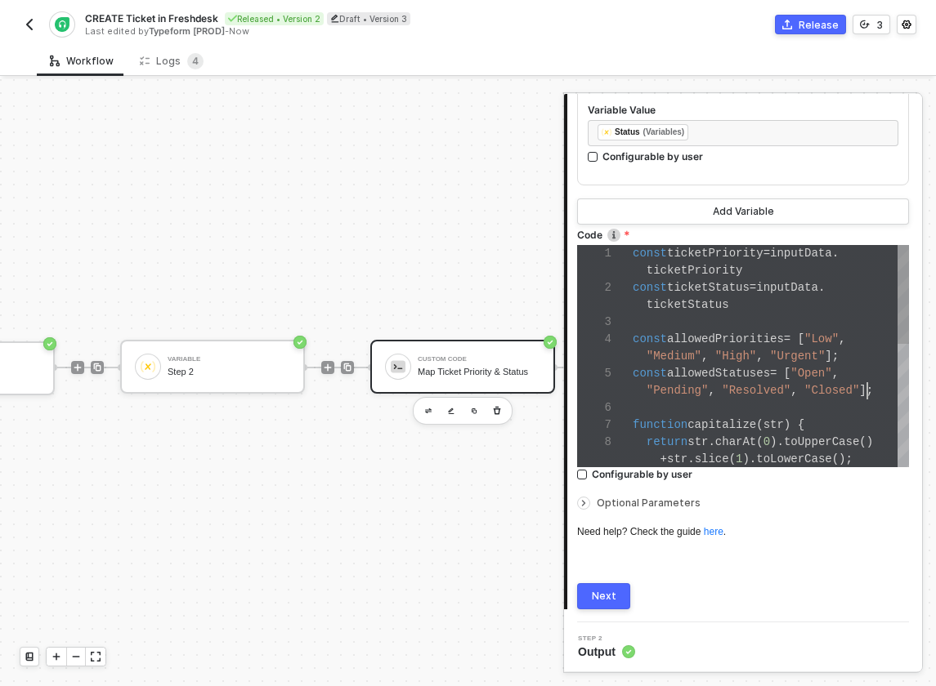
click at [869, 387] on span "];" at bounding box center [866, 390] width 14 height 13
type textarea "const ticketPriority = inputData.ticketPriority const ticketStatus = inputData.…"
click at [869, 387] on span "];" at bounding box center [866, 390] width 14 height 13
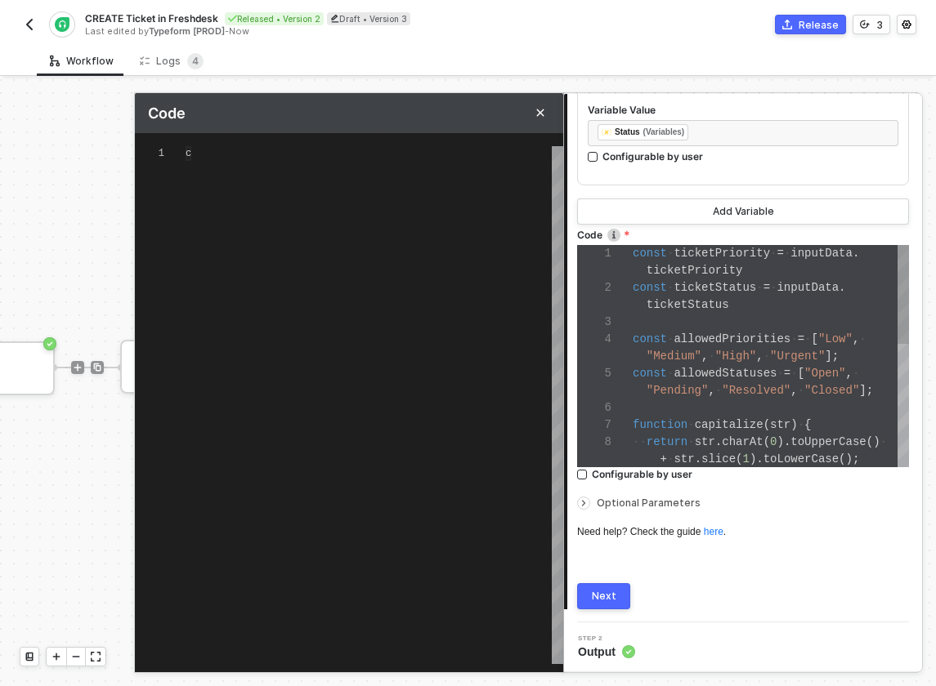
type textarea "const ticketPriority = inputData.ticketPriority const ticketStatus = inputData.…"
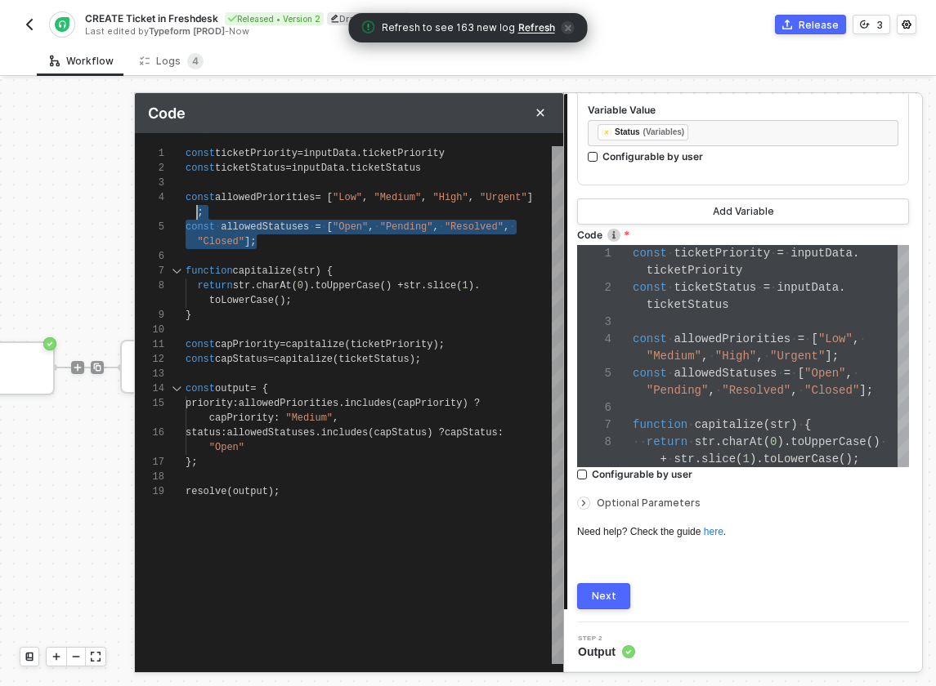
scroll to position [44, 0]
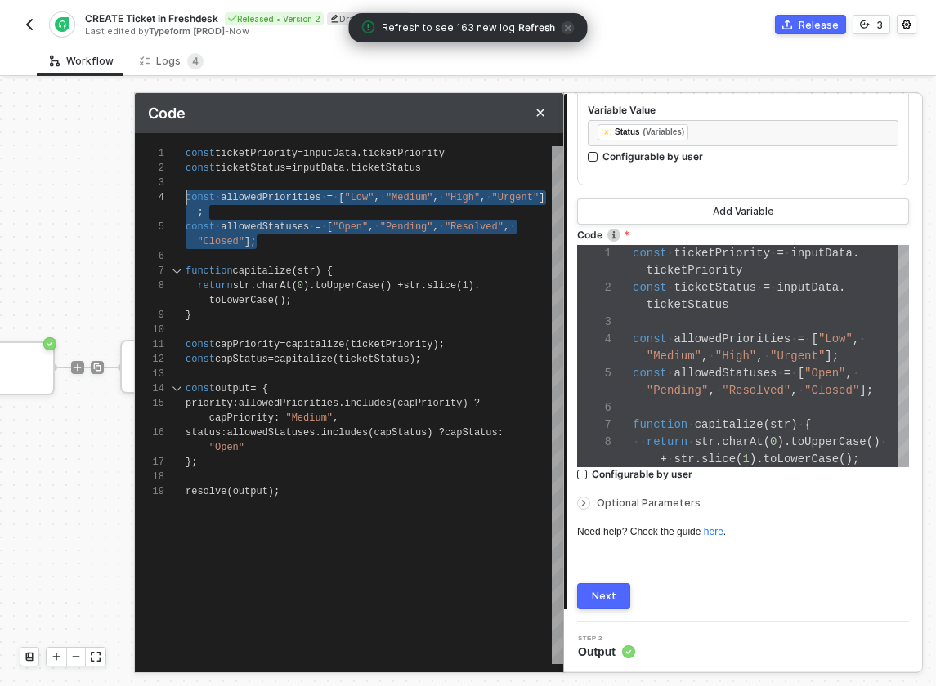
drag, startPoint x: 338, startPoint y: 244, endPoint x: 155, endPoint y: 188, distance: 191.5
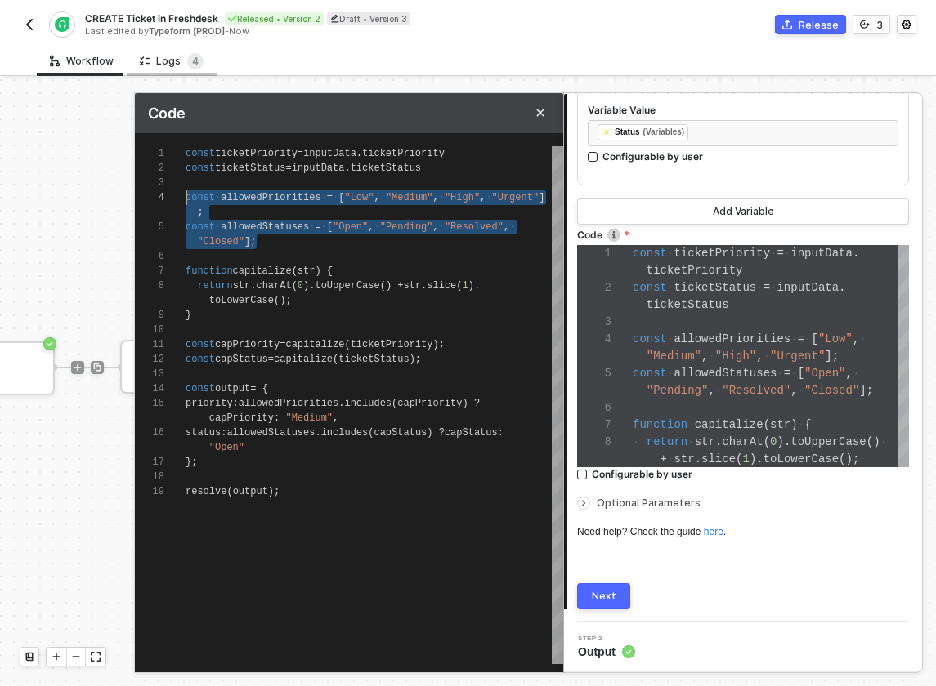
click at [153, 48] on div "Logs 4" at bounding box center [172, 61] width 90 height 30
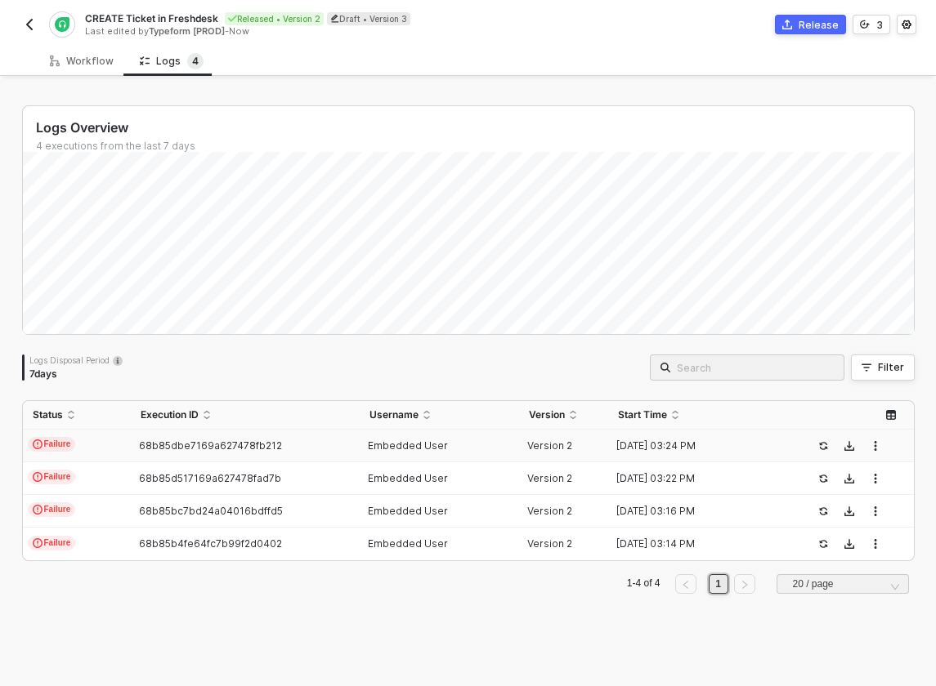
click at [92, 437] on td "Failure" at bounding box center [77, 446] width 108 height 33
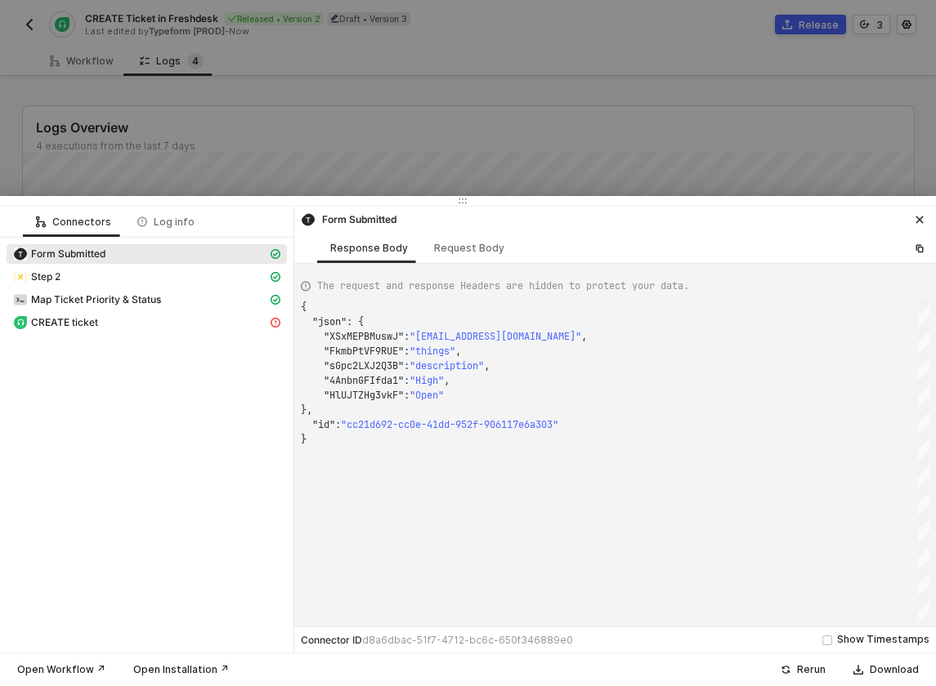
scroll to position [132, 0]
click at [449, 242] on div "Request Body" at bounding box center [469, 248] width 70 height 13
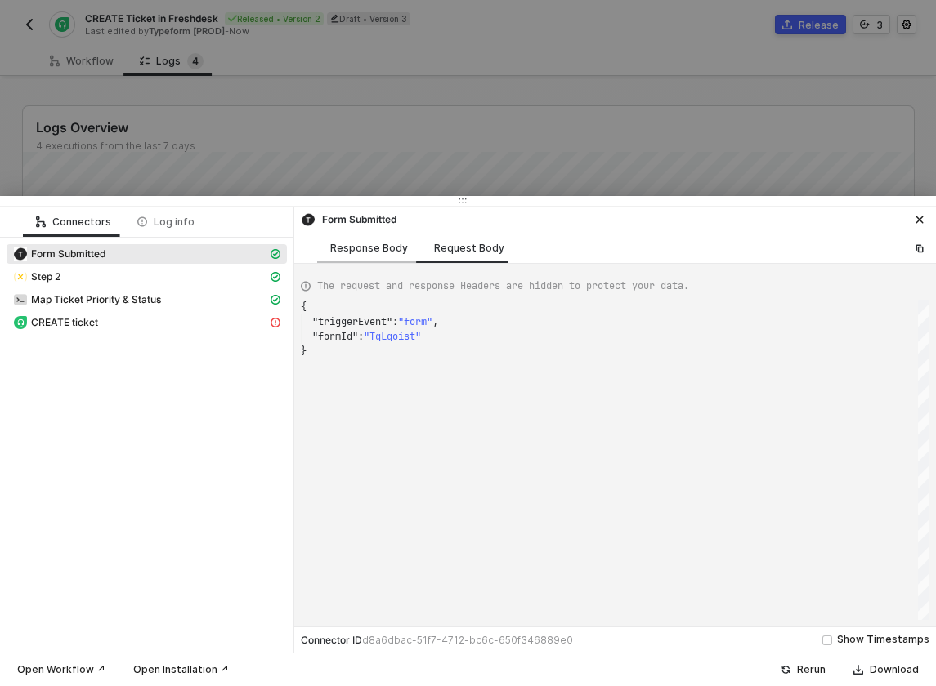
click at [358, 255] on div "Response Body" at bounding box center [369, 248] width 104 height 30
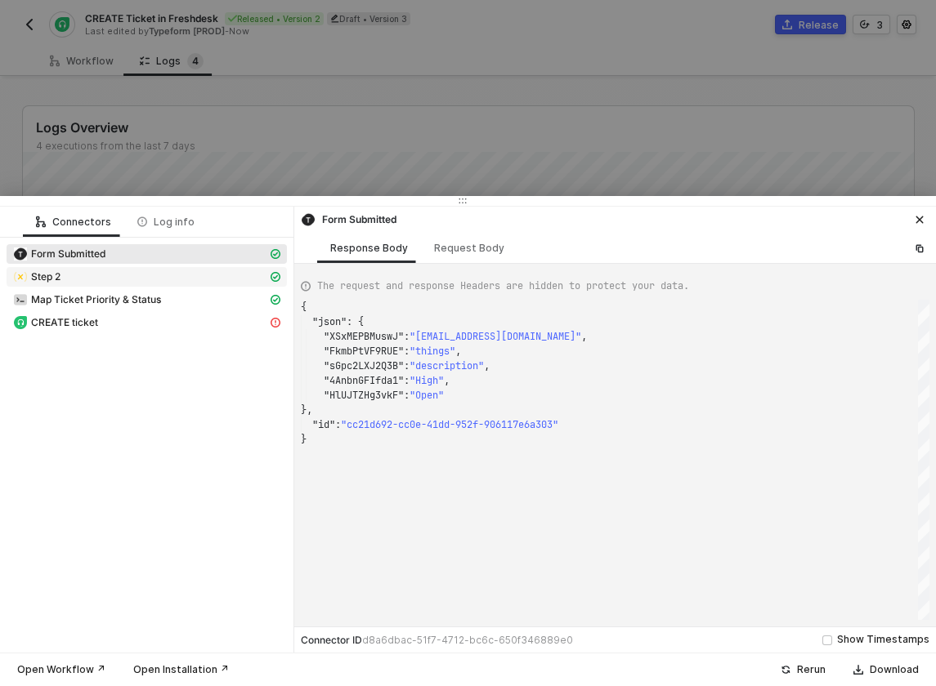
click at [103, 275] on div "Step 2" at bounding box center [140, 277] width 254 height 15
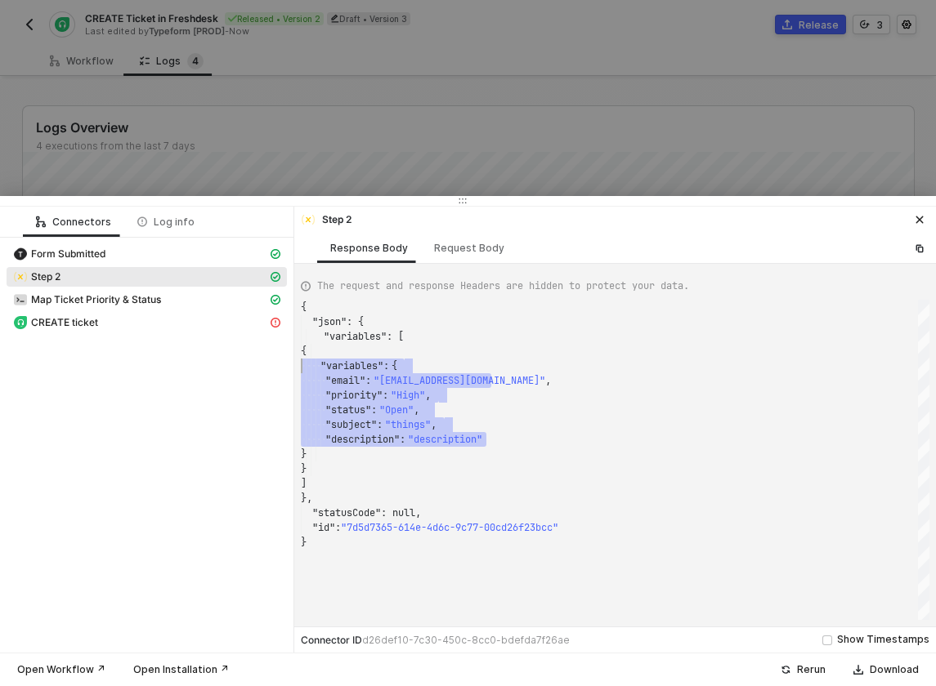
scroll to position [59, 0]
drag, startPoint x: 543, startPoint y: 440, endPoint x: 249, endPoint y: 371, distance: 302.1
type textarea "{ "json": { "variables": [ { "variables": { "email": "amber2@email.com", "prior…"
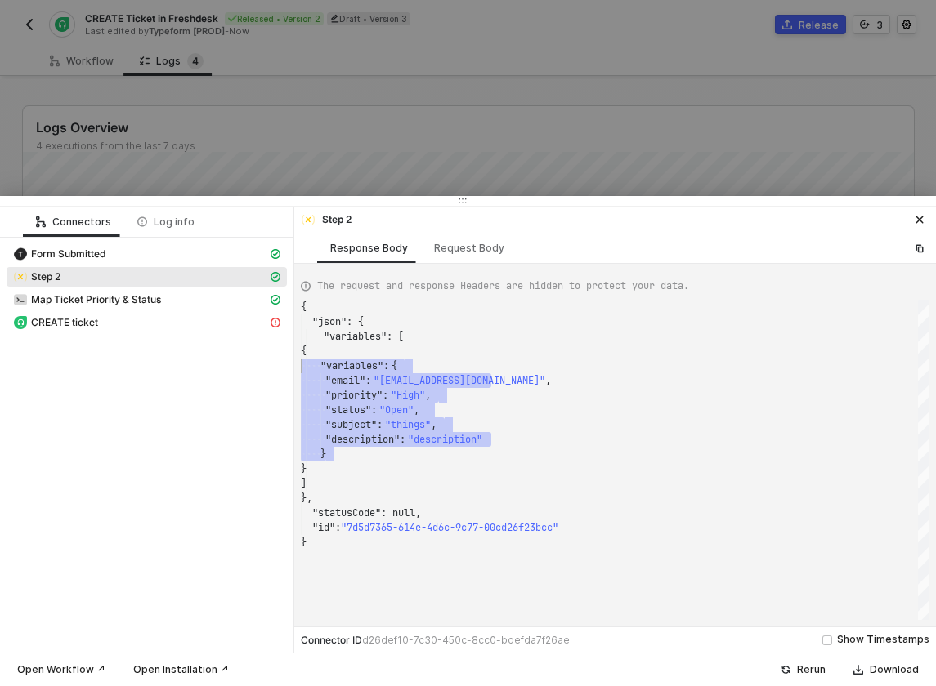
drag, startPoint x: 379, startPoint y: 451, endPoint x: 288, endPoint y: 366, distance: 124.3
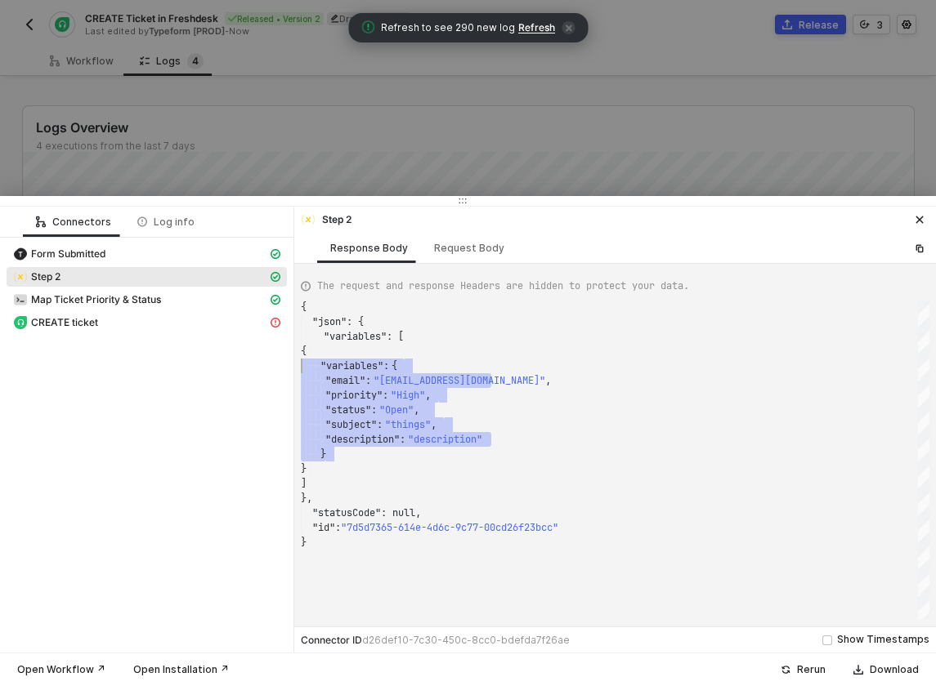
click at [278, 133] on div at bounding box center [468, 343] width 936 height 686
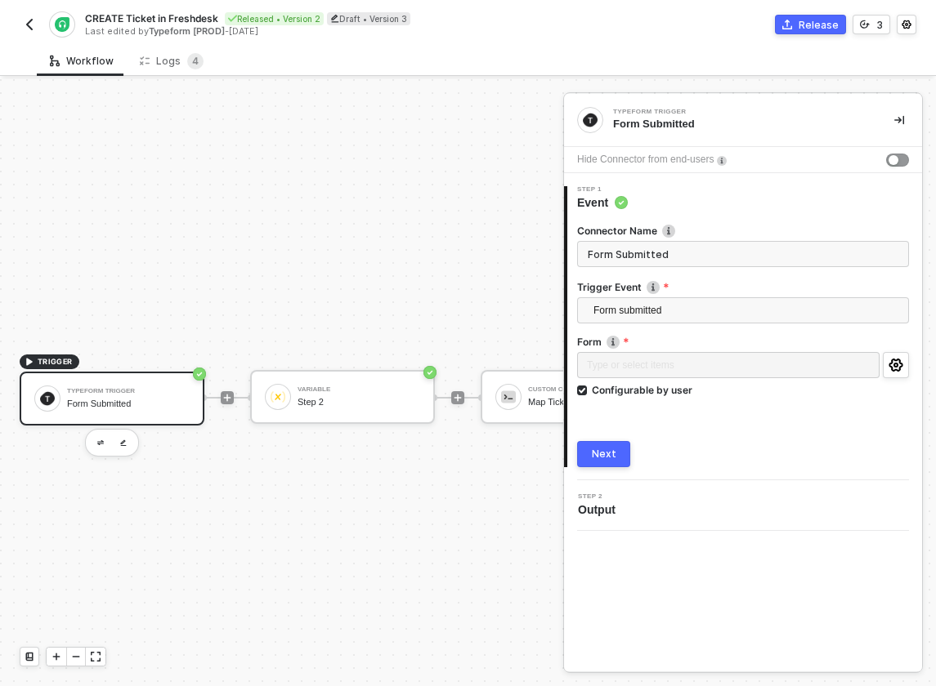
scroll to position [30, 0]
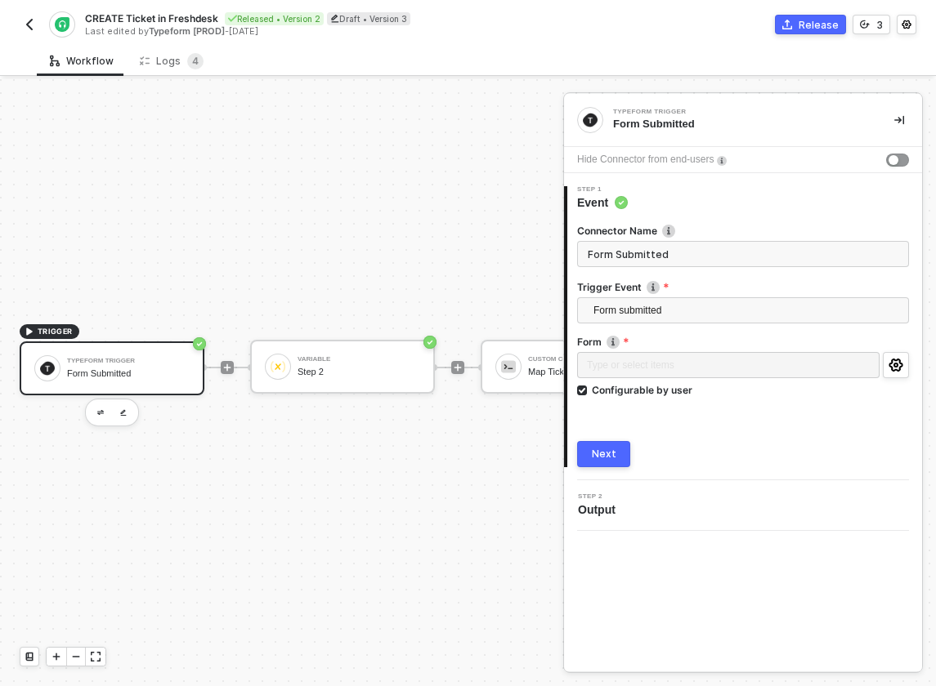
click at [30, 24] on img "button" at bounding box center [29, 24] width 13 height 13
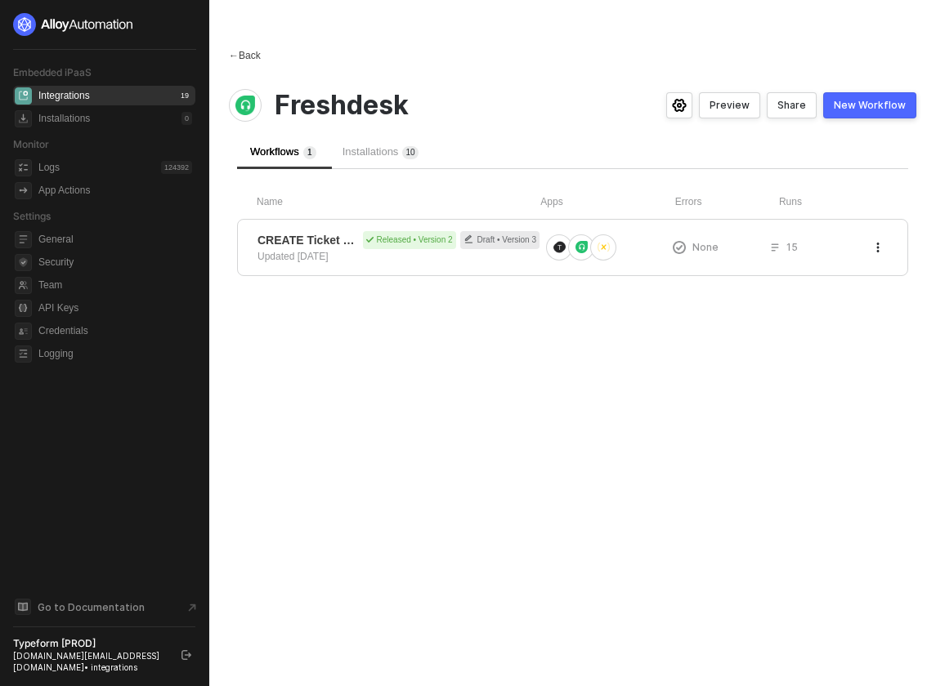
click at [233, 56] on span "←" at bounding box center [234, 55] width 10 height 11
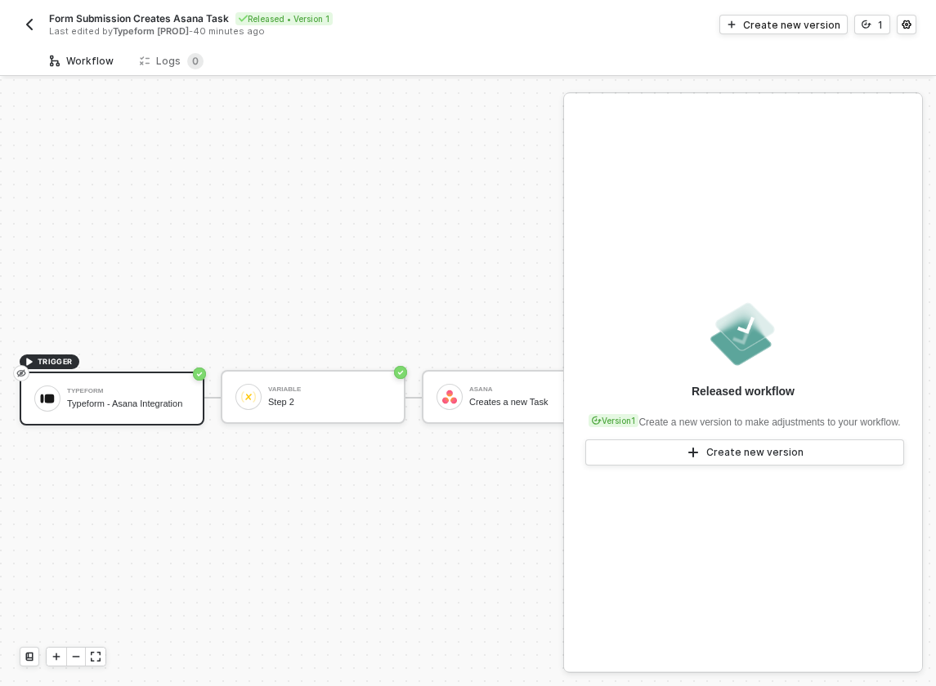
scroll to position [30, 0]
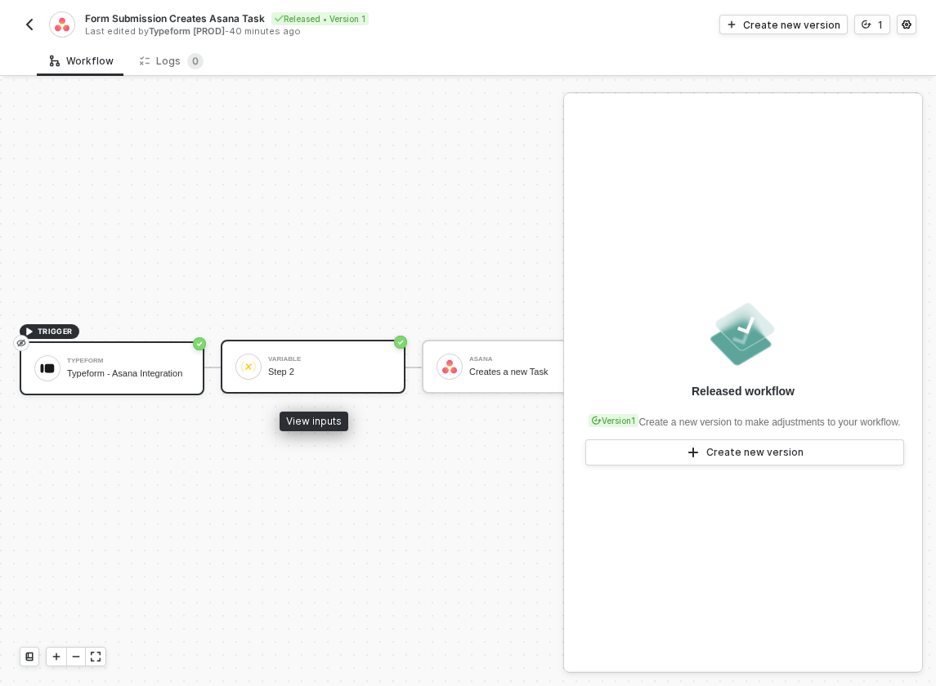
click at [364, 378] on div "Variable Step 2" at bounding box center [329, 366] width 123 height 31
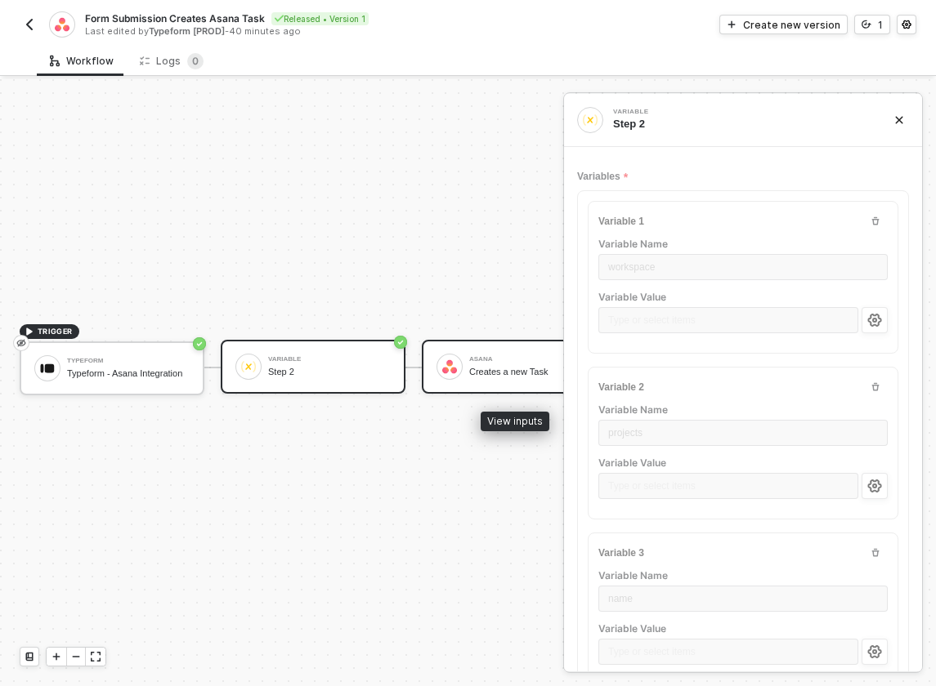
click at [476, 383] on div "[PERSON_NAME] Creates a new Task" at bounding box center [514, 367] width 185 height 54
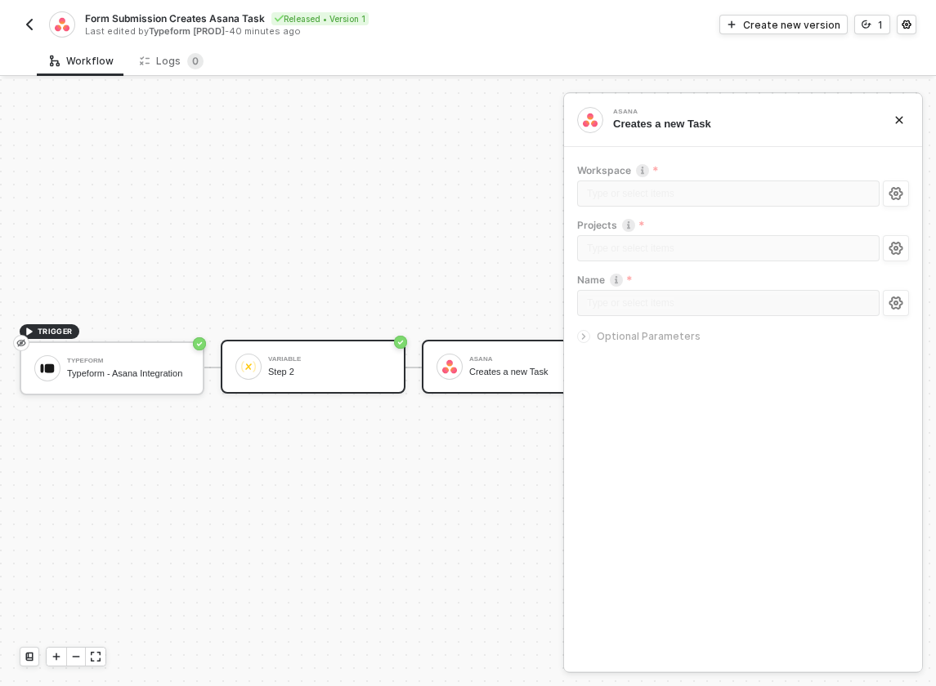
click at [292, 373] on div "Step 2" at bounding box center [329, 372] width 123 height 11
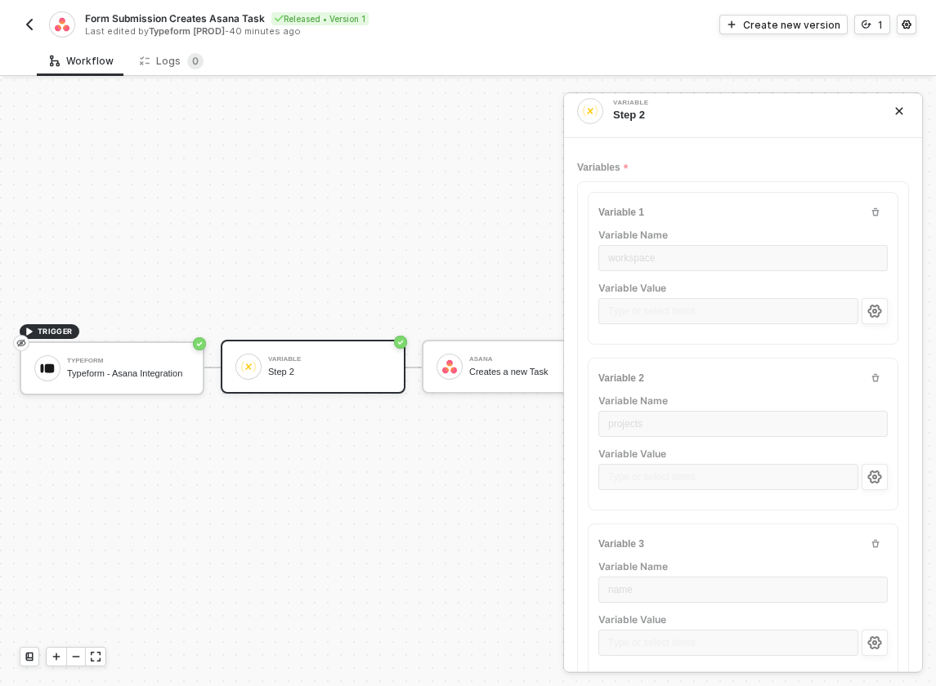
scroll to position [7, 0]
click at [789, 27] on div "Create new version" at bounding box center [791, 25] width 97 height 14
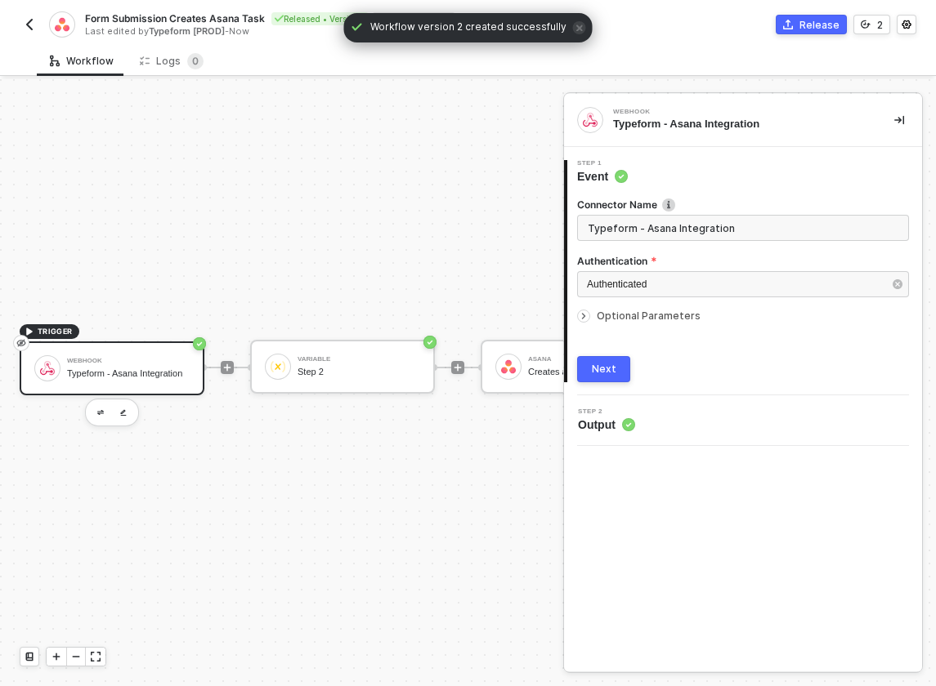
click at [616, 431] on span "Output" at bounding box center [606, 425] width 57 height 16
click at [614, 425] on span "Output" at bounding box center [606, 425] width 57 height 16
click at [588, 321] on div at bounding box center [587, 316] width 20 height 18
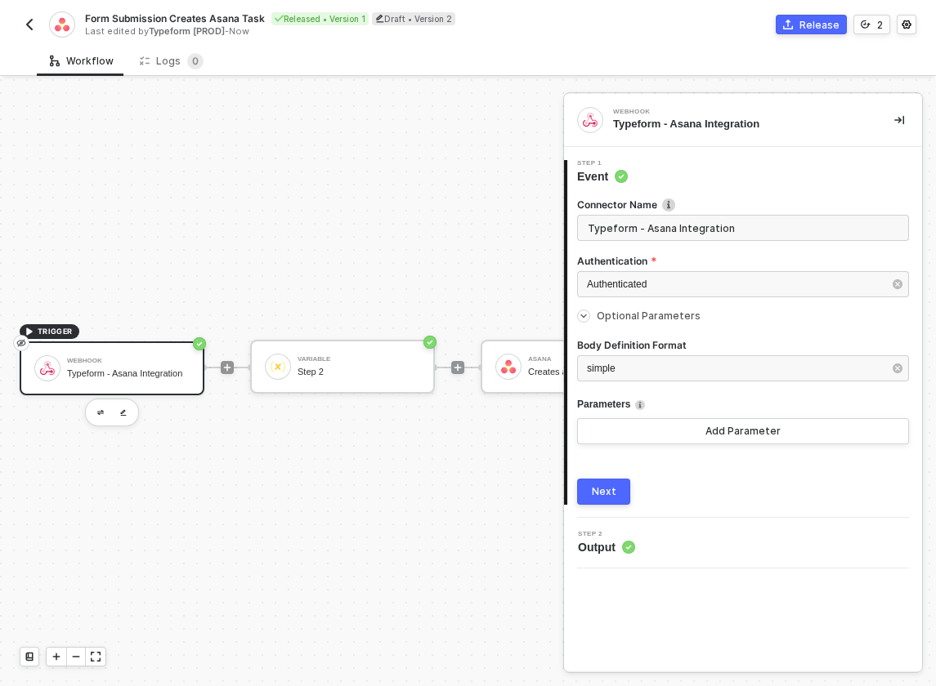
click at [597, 547] on span "Output" at bounding box center [606, 547] width 57 height 16
click at [333, 365] on div "Variable Step 2" at bounding box center [358, 366] width 123 height 31
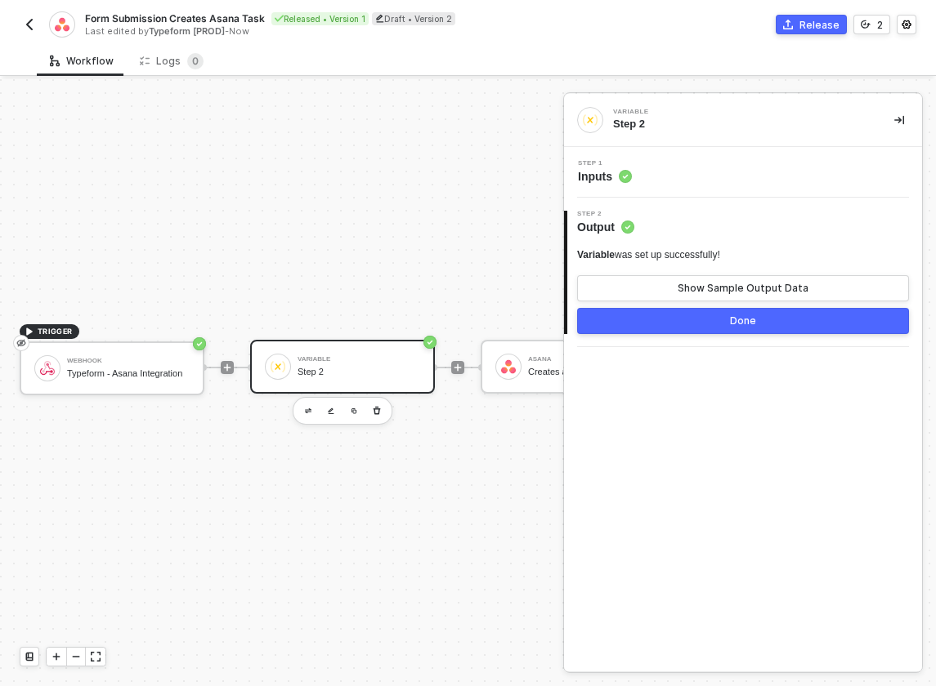
click at [597, 190] on div "Step 1 Inputs" at bounding box center [743, 172] width 358 height 51
click at [602, 177] on span "Inputs" at bounding box center [605, 176] width 54 height 16
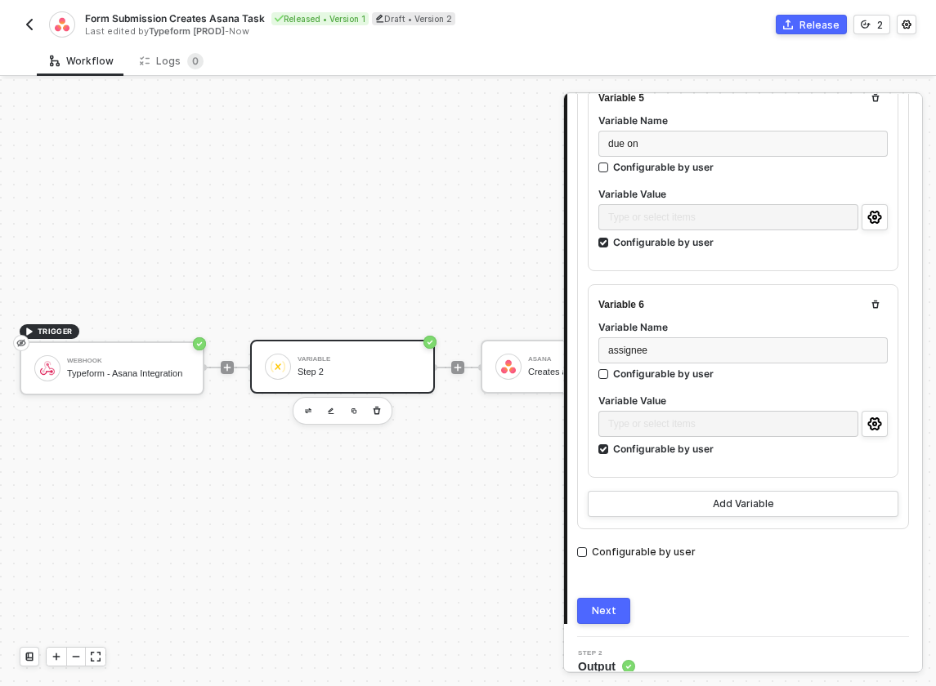
scroll to position [1053, 0]
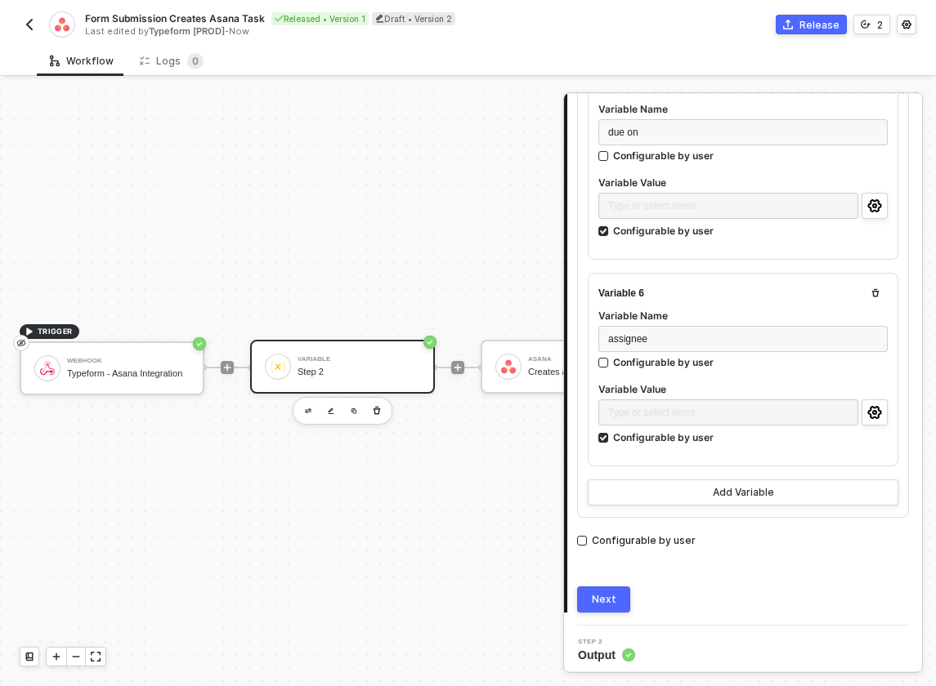
click at [264, 214] on div "TRIGGER Webhook Typeform - Asana Integration Variable Step 2 Asana Creates a ne…" at bounding box center [347, 367] width 695 height 637
click at [525, 364] on div "[PERSON_NAME] Creates a new Task" at bounding box center [585, 366] width 129 height 31
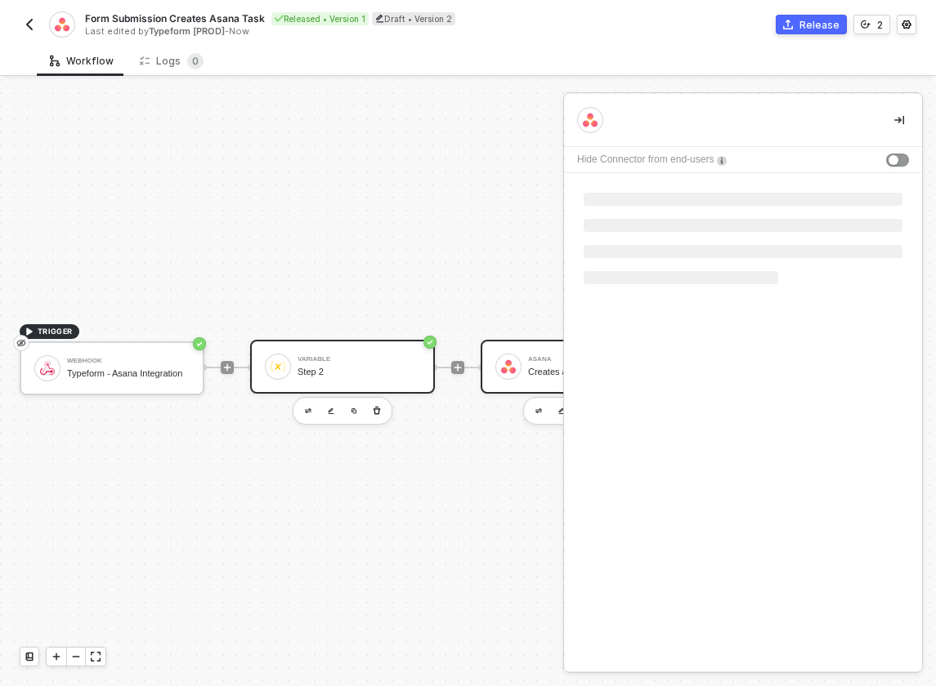
scroll to position [0, 0]
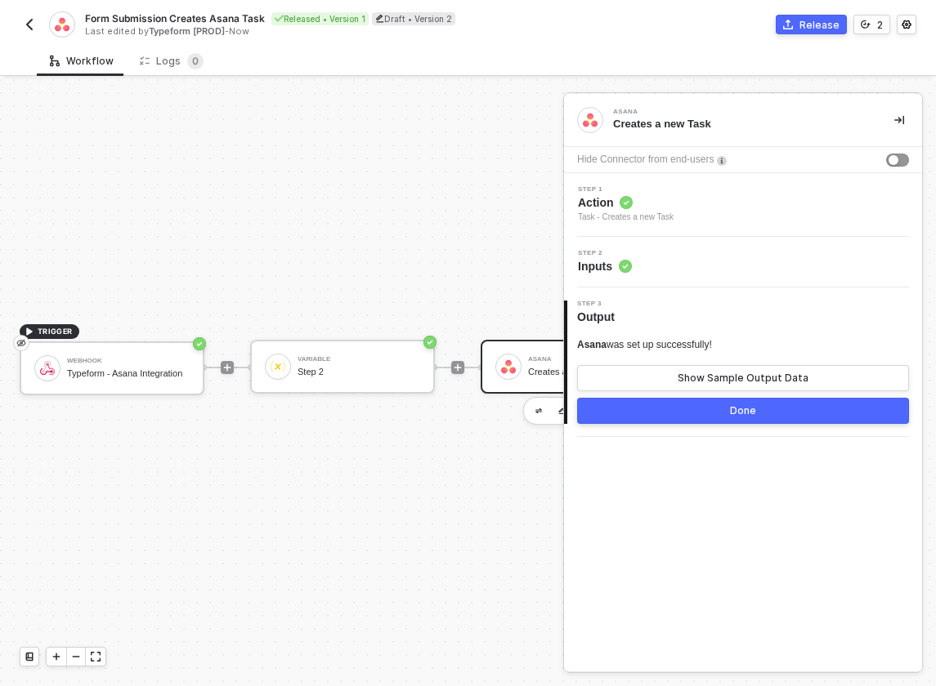
click at [637, 214] on div "Task - Creates a new Task" at bounding box center [626, 217] width 96 height 13
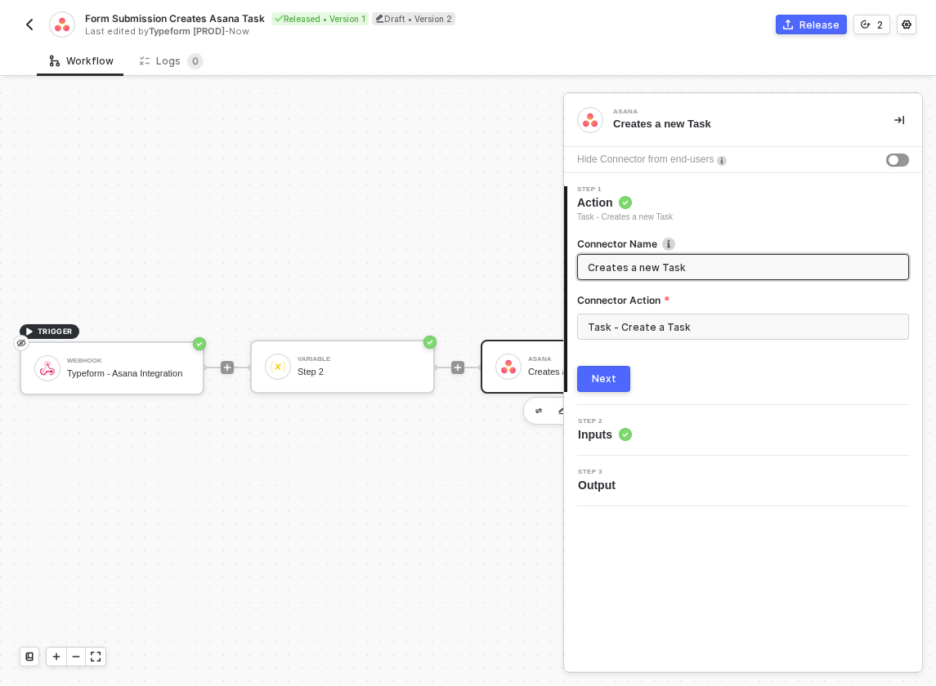
click at [612, 429] on span "Inputs" at bounding box center [605, 435] width 54 height 16
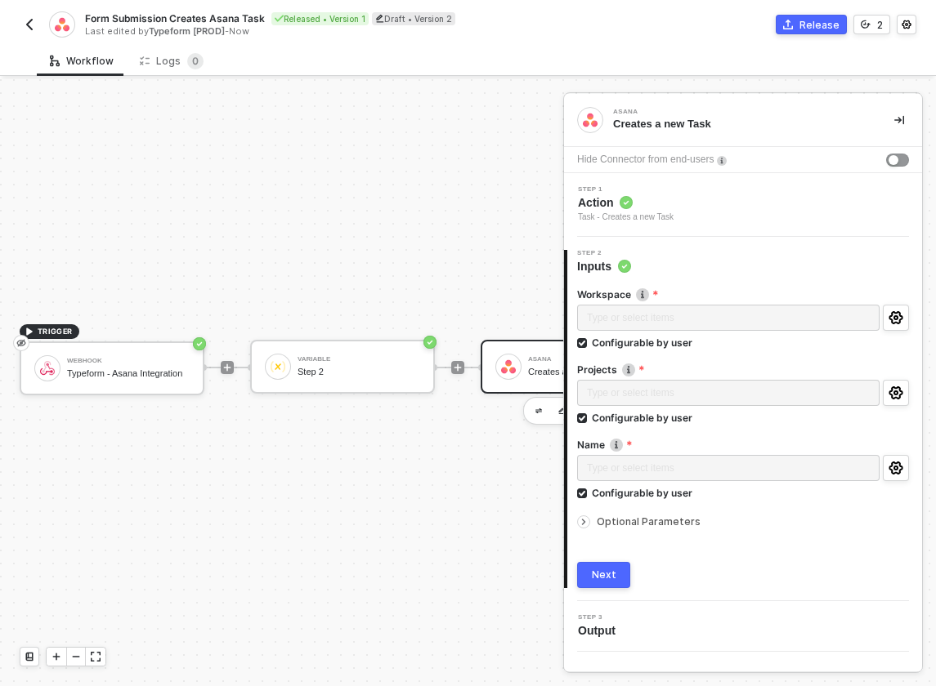
click at [586, 519] on icon "icon-arrow-right-small" at bounding box center [584, 522] width 10 height 10
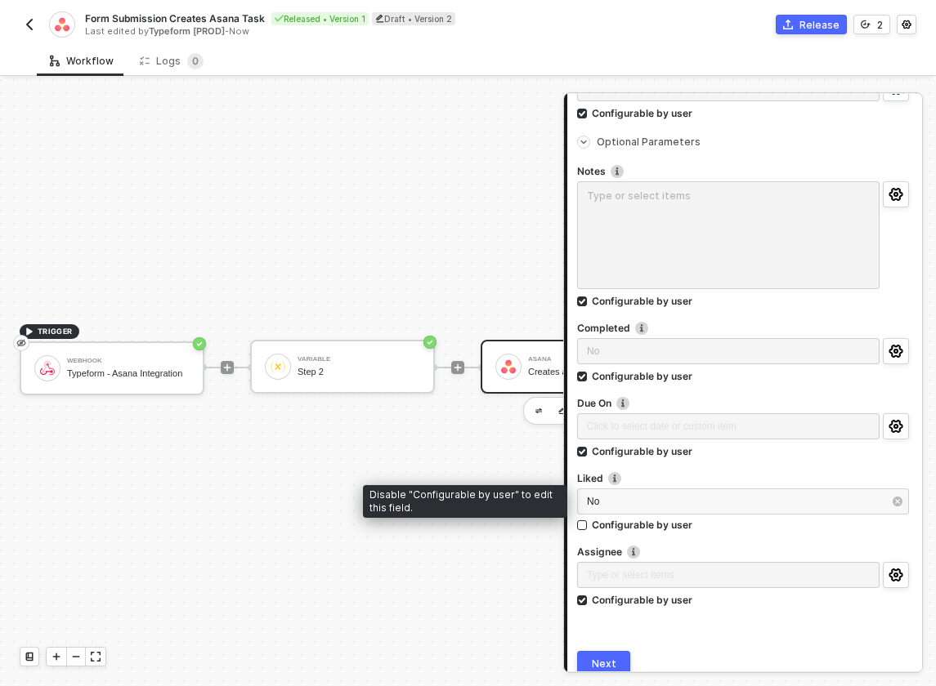
scroll to position [388, 0]
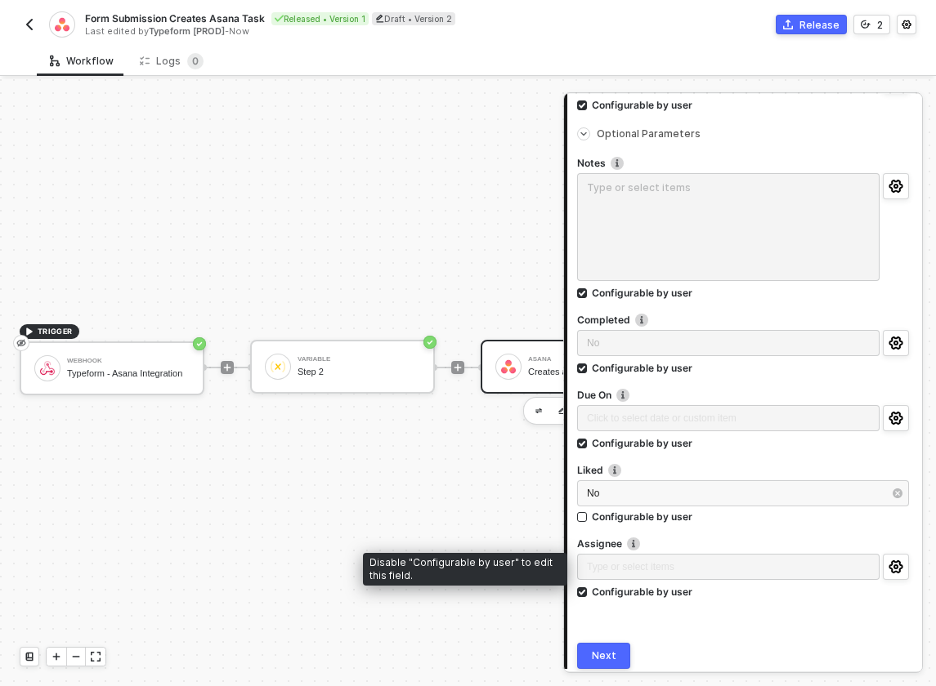
click at [648, 568] on div "Type or select items ﻿" at bounding box center [728, 568] width 302 height 29
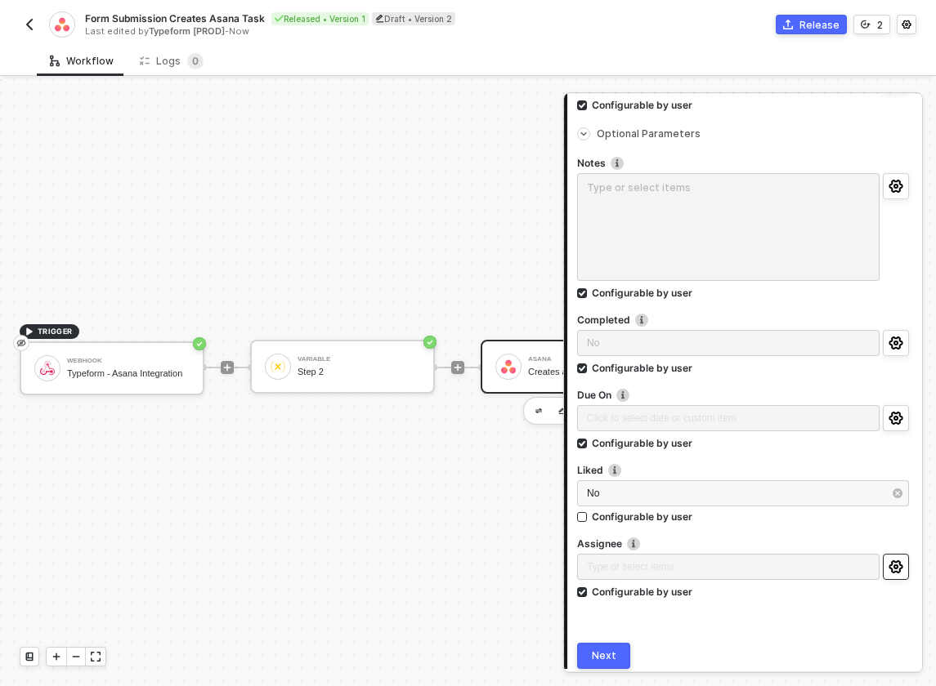
click at [887, 570] on button "button" at bounding box center [896, 567] width 26 height 26
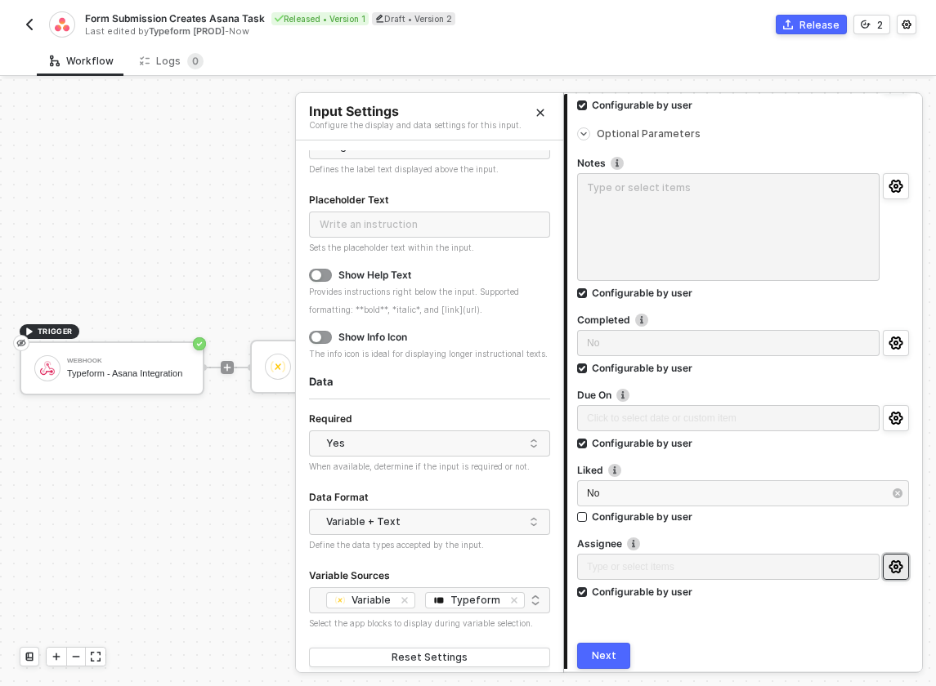
scroll to position [85, 0]
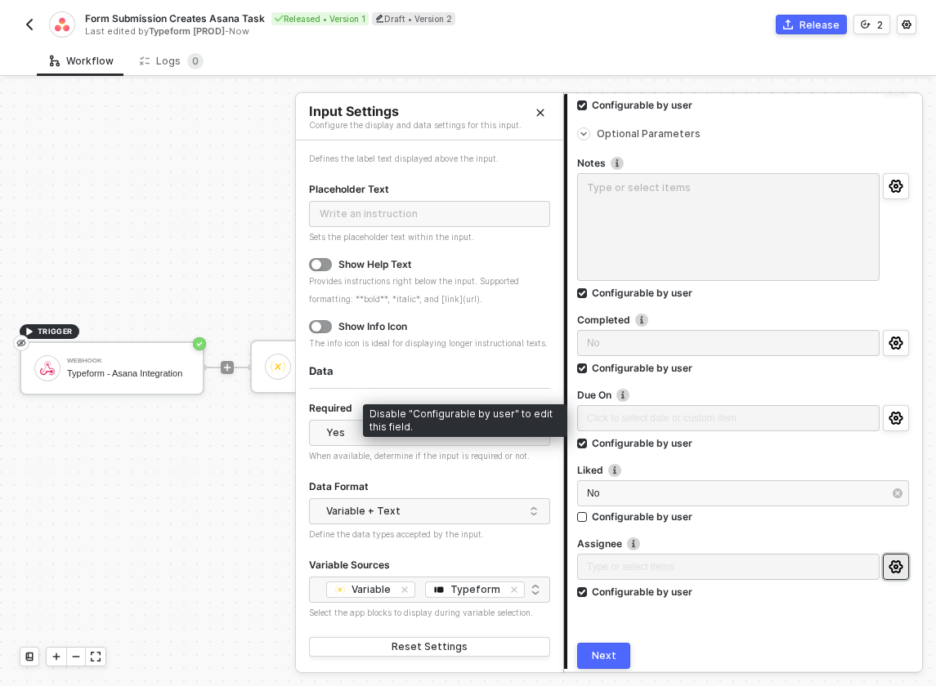
click at [771, 418] on div "Click to select date or custom item ﻿" at bounding box center [728, 419] width 302 height 29
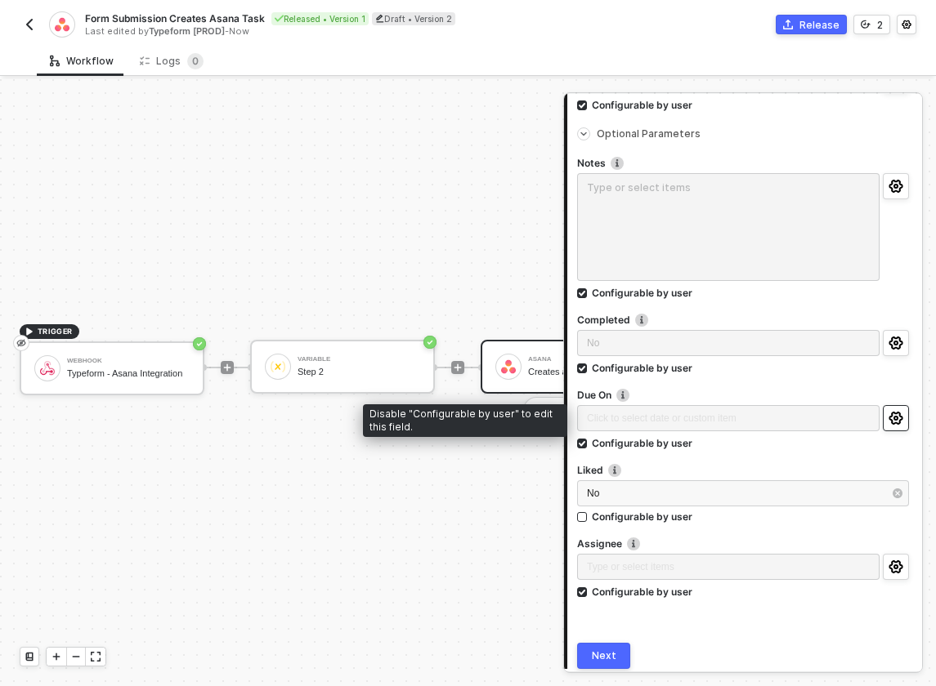
click at [896, 409] on button "button" at bounding box center [896, 418] width 26 height 26
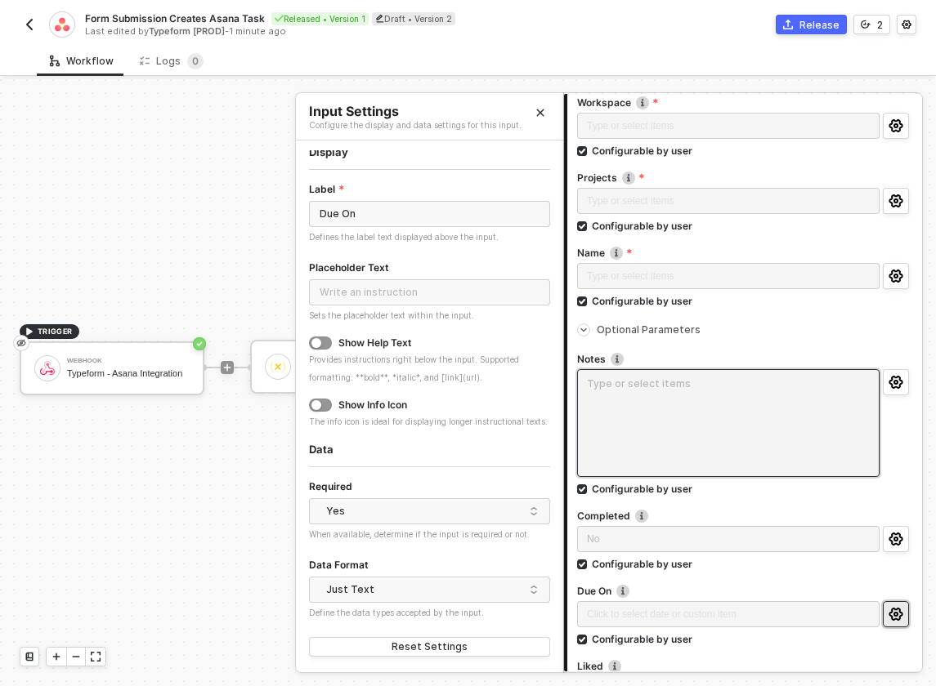
scroll to position [157, 0]
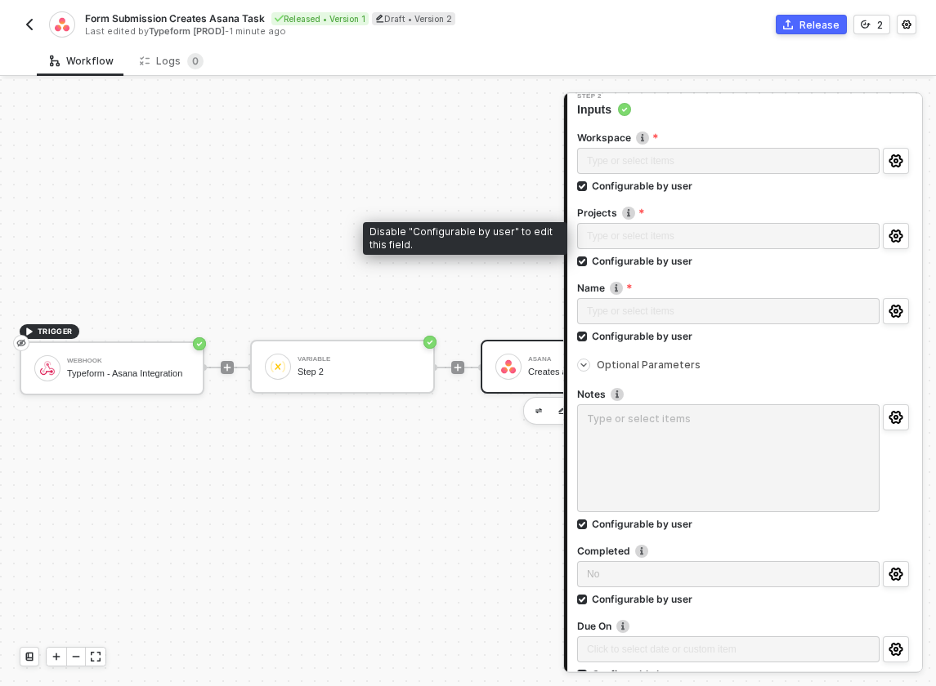
click at [644, 239] on div "Type or select items ﻿" at bounding box center [728, 237] width 302 height 29
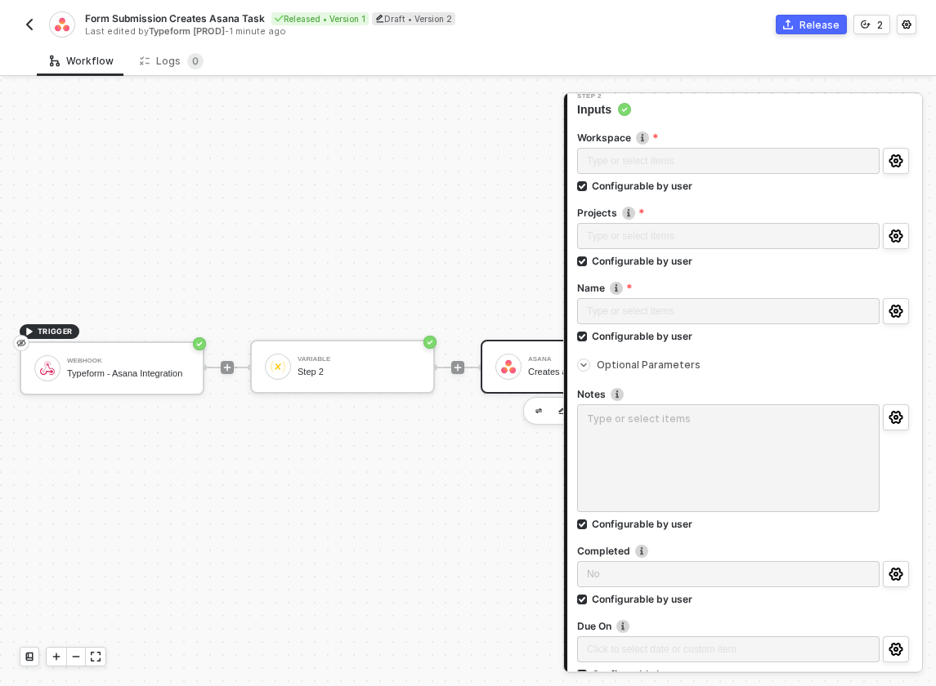
scroll to position [449, 0]
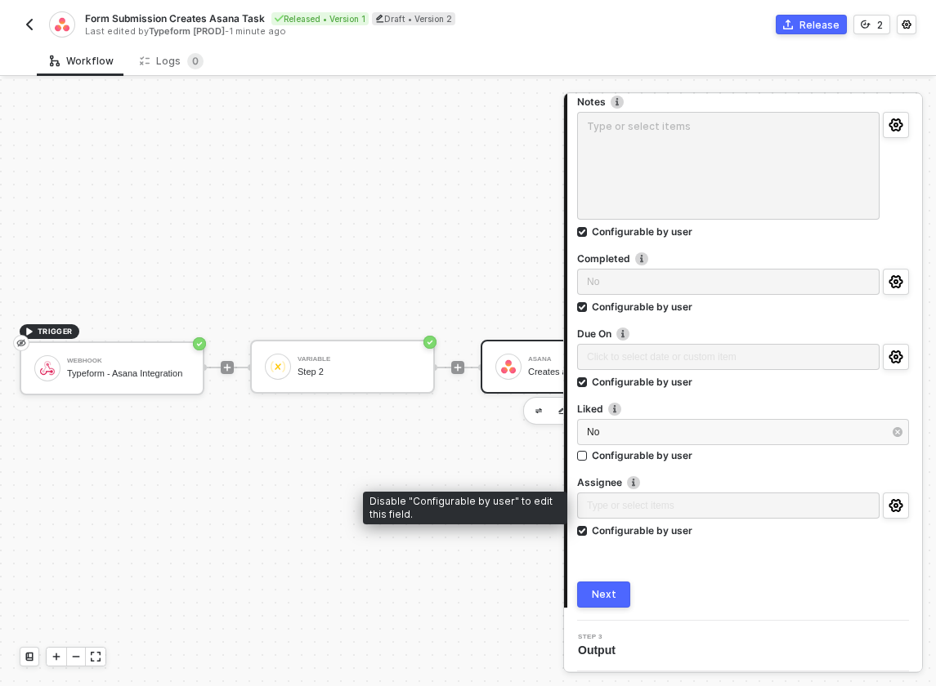
click at [692, 506] on div "Type or select items ﻿" at bounding box center [728, 507] width 302 height 29
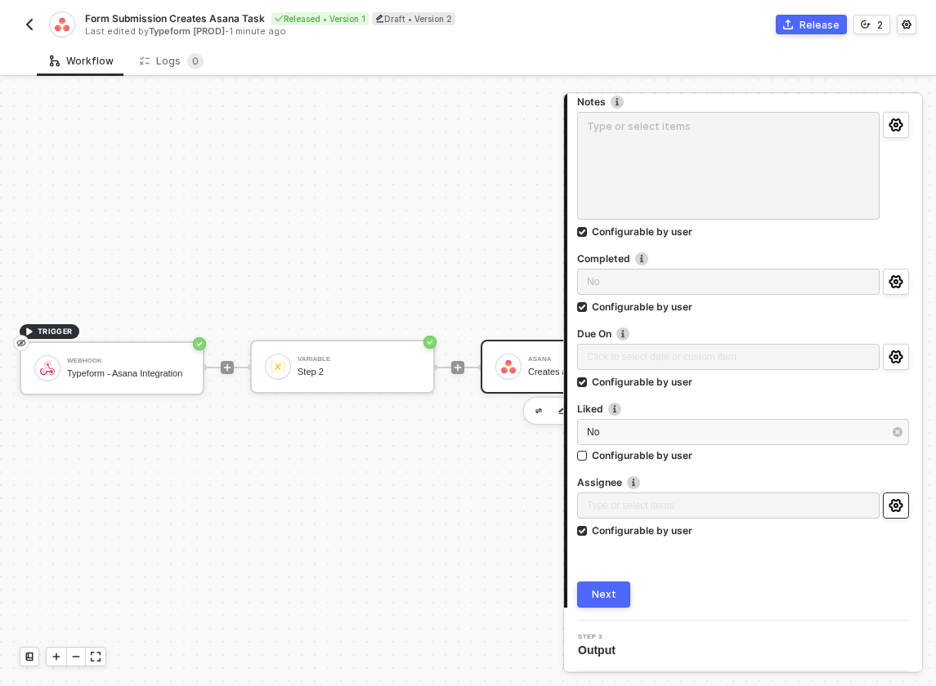
click at [901, 501] on icon "icon-settings" at bounding box center [895, 505] width 14 height 13
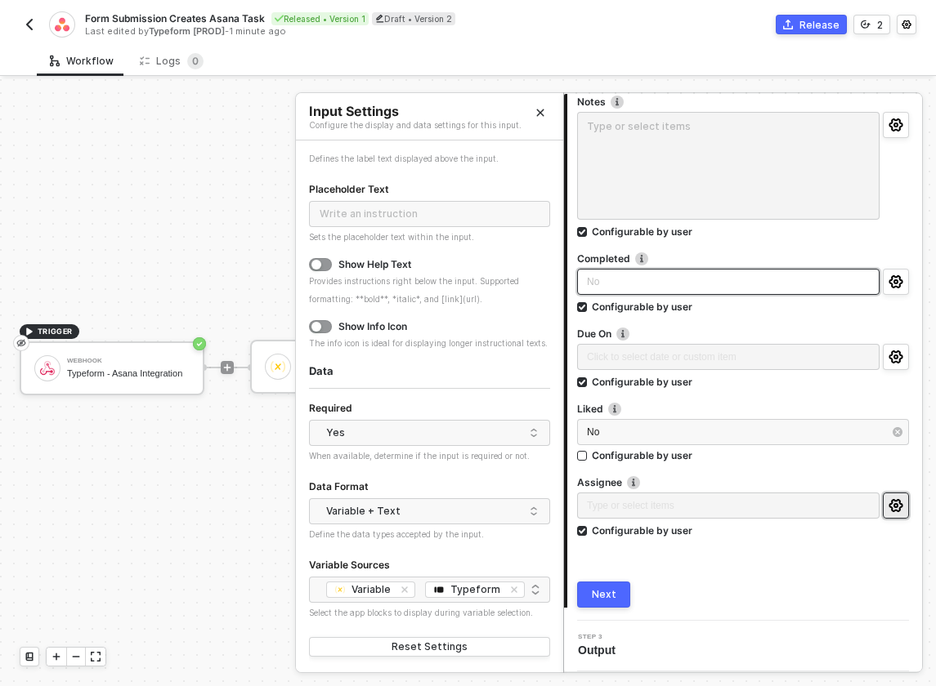
scroll to position [0, 0]
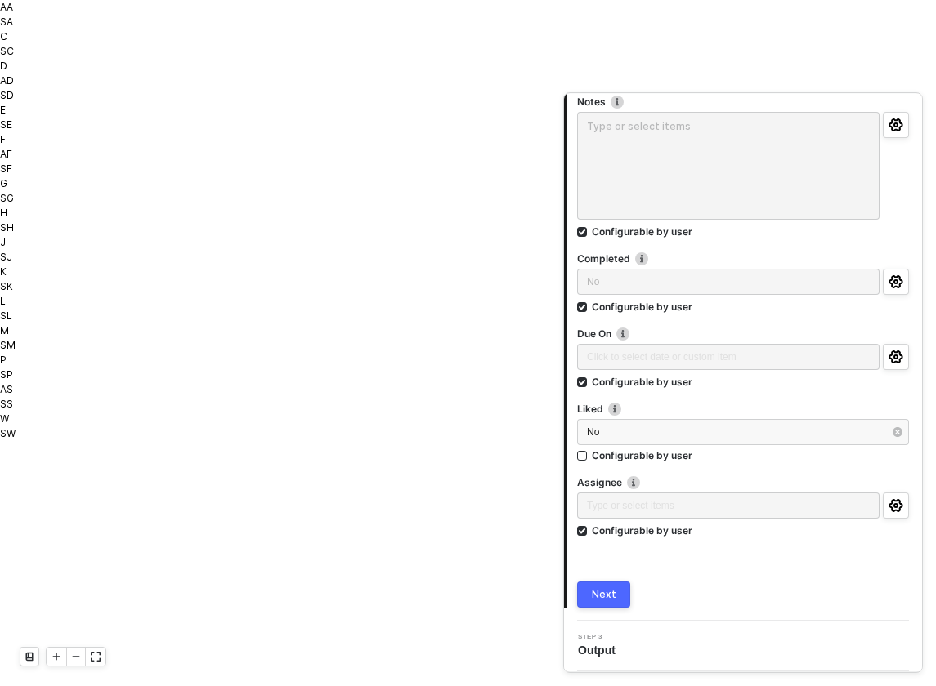
click at [493, 41] on div "Form Submission Creates Asana Task Released • Version 1 Draft • Version 2 Last …" at bounding box center [468, 23] width 896 height 46
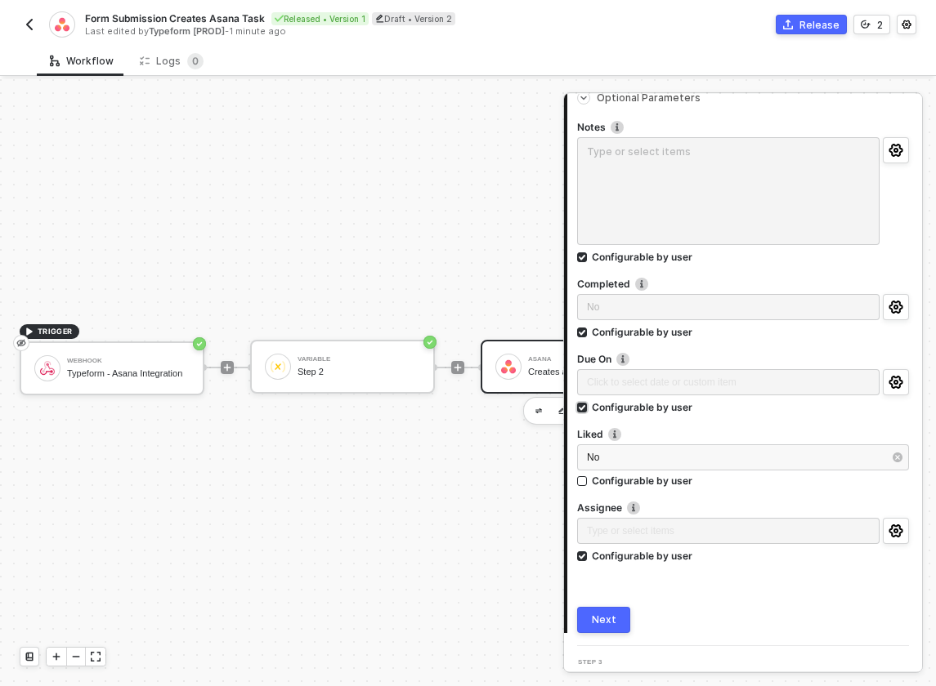
scroll to position [414, 0]
